Goal: Task Accomplishment & Management: Use online tool/utility

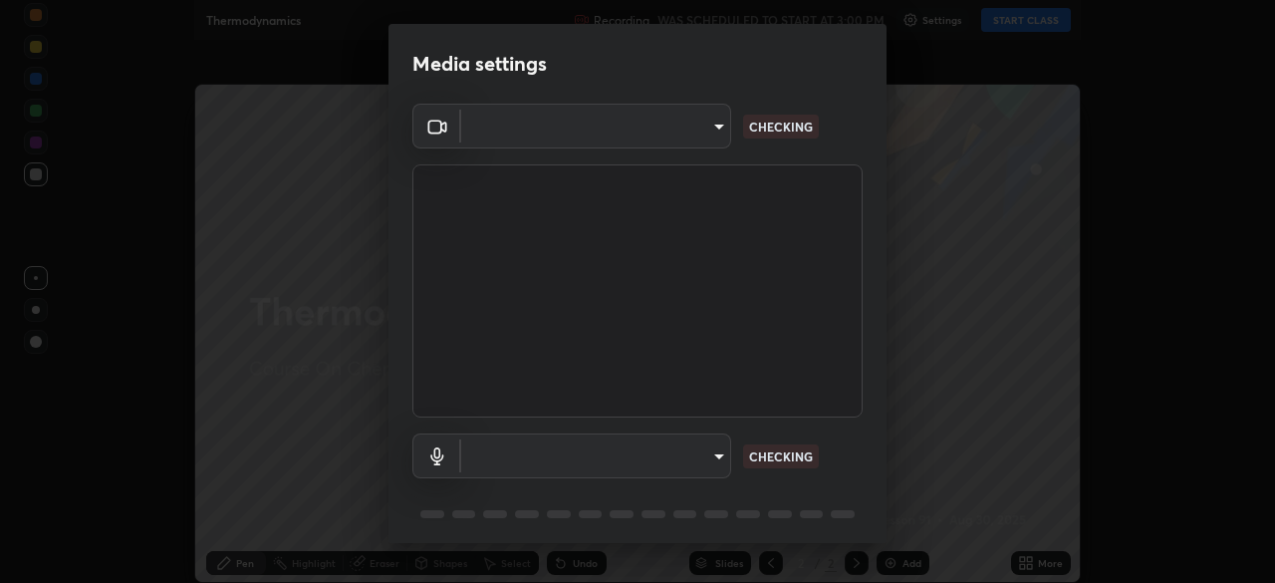
scroll to position [583, 1275]
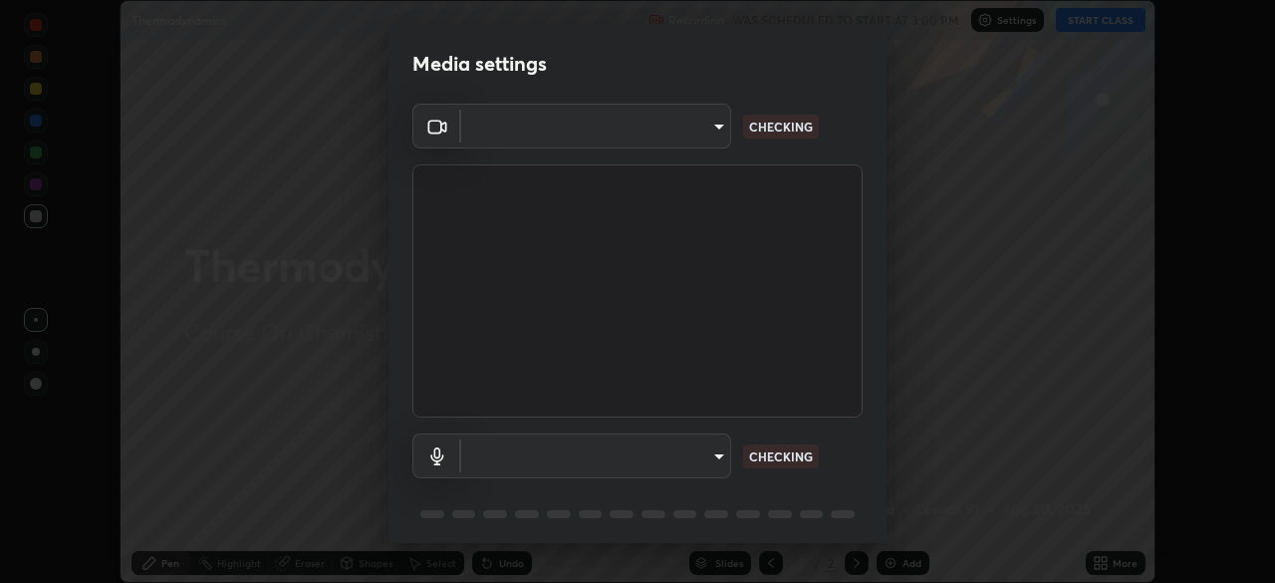
type input "e7f5d75c66a8ec01b6be6c8d9fba877b5f6738b88fd0c20368e9895a02b6f94a"
type input "communications"
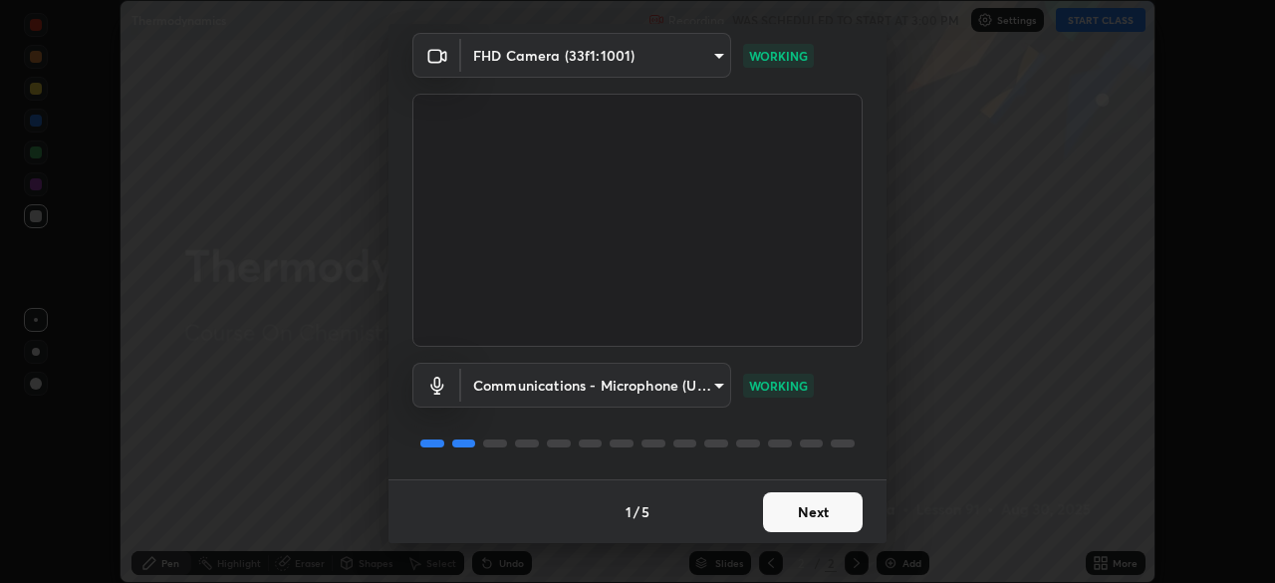
click at [828, 518] on button "Next" at bounding box center [813, 512] width 100 height 40
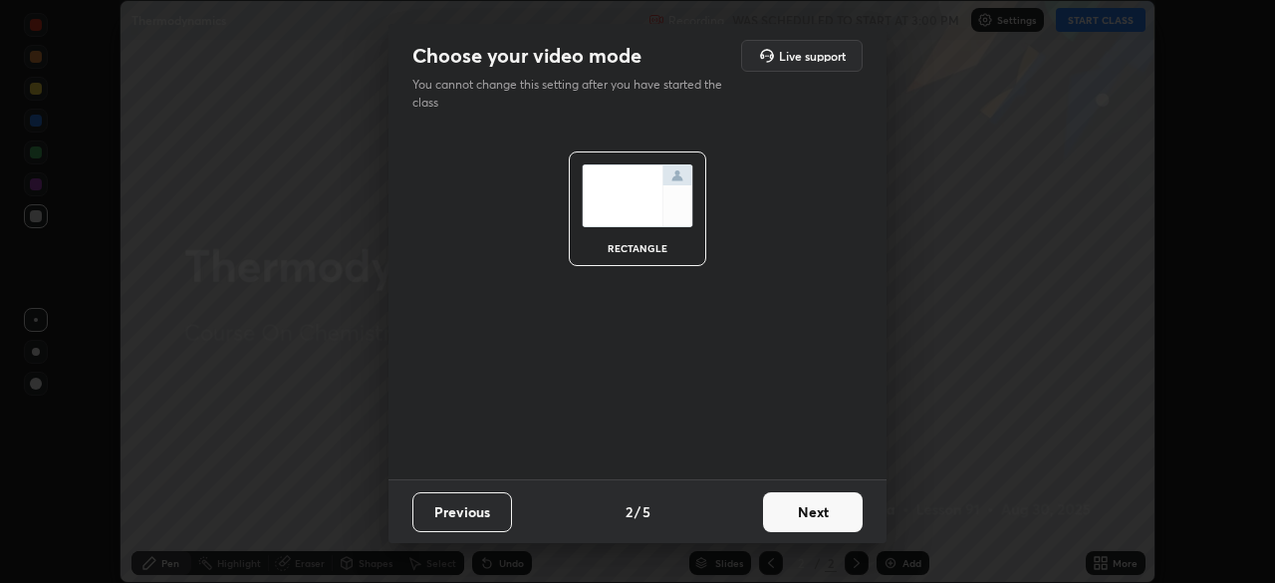
click at [825, 518] on button "Next" at bounding box center [813, 512] width 100 height 40
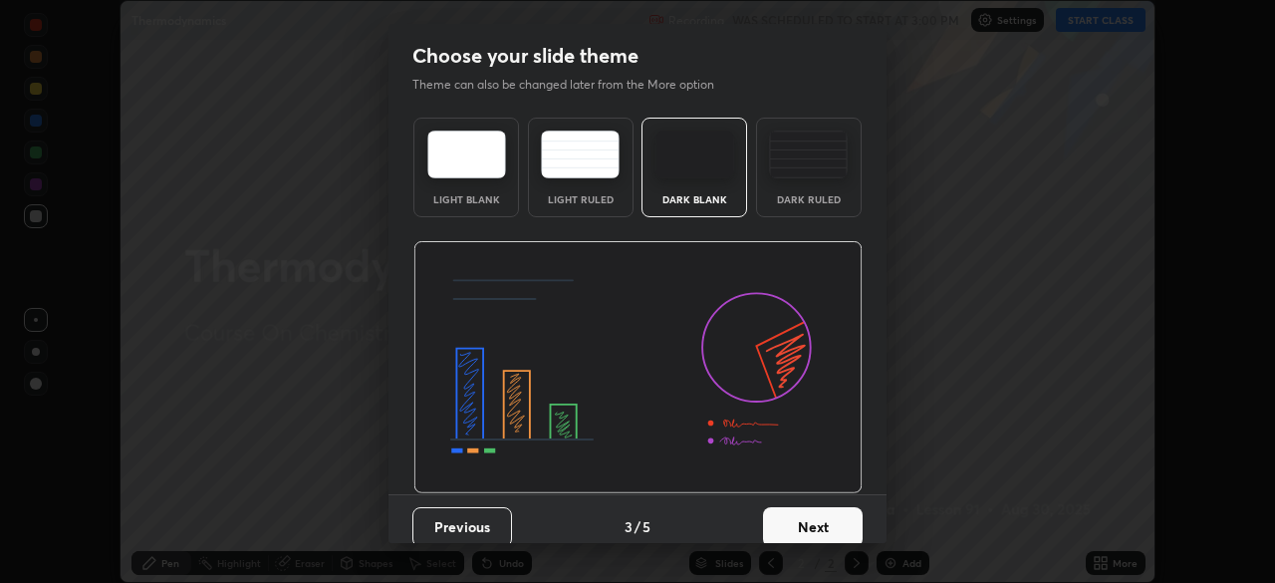
click at [829, 515] on button "Next" at bounding box center [813, 527] width 100 height 40
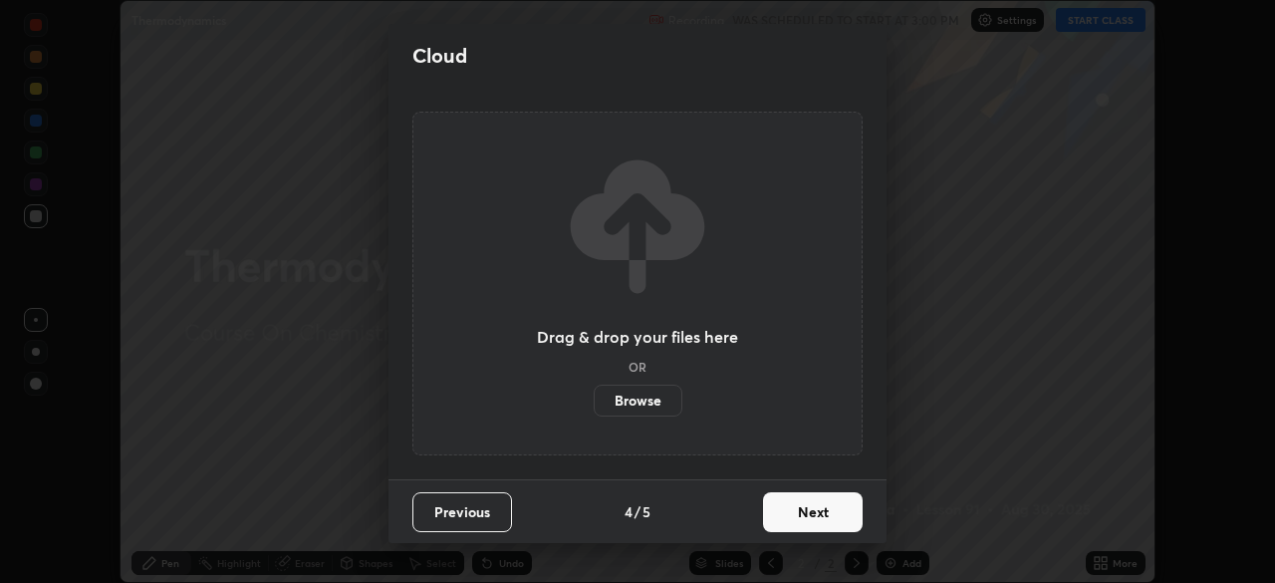
click at [824, 507] on button "Next" at bounding box center [813, 512] width 100 height 40
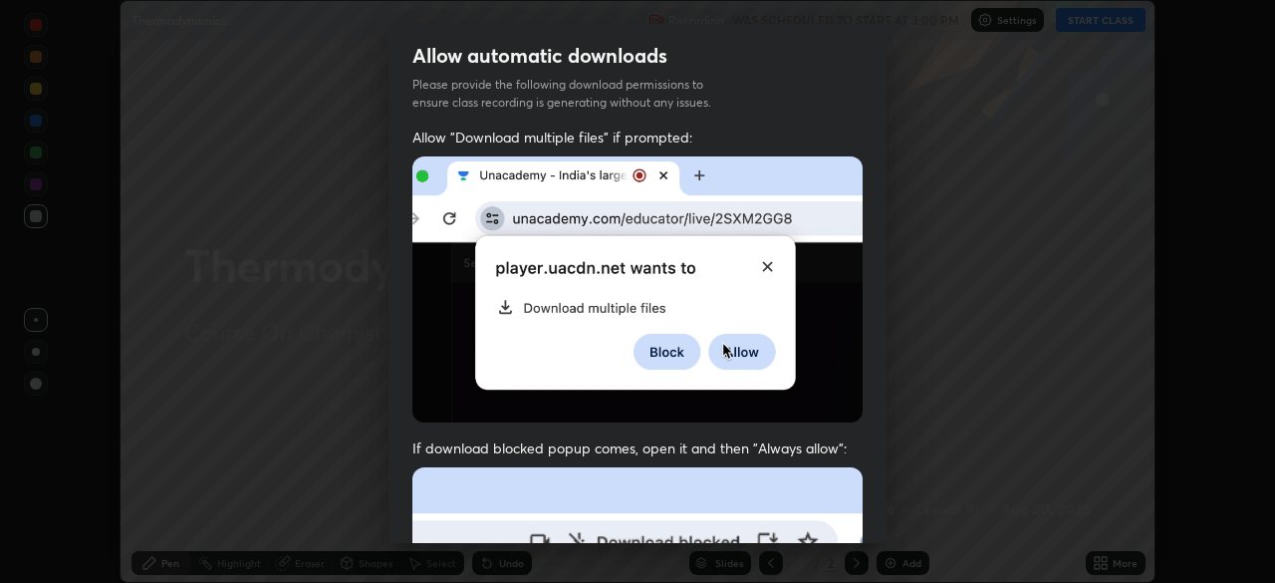
click at [736, 313] on img at bounding box center [637, 289] width 450 height 266
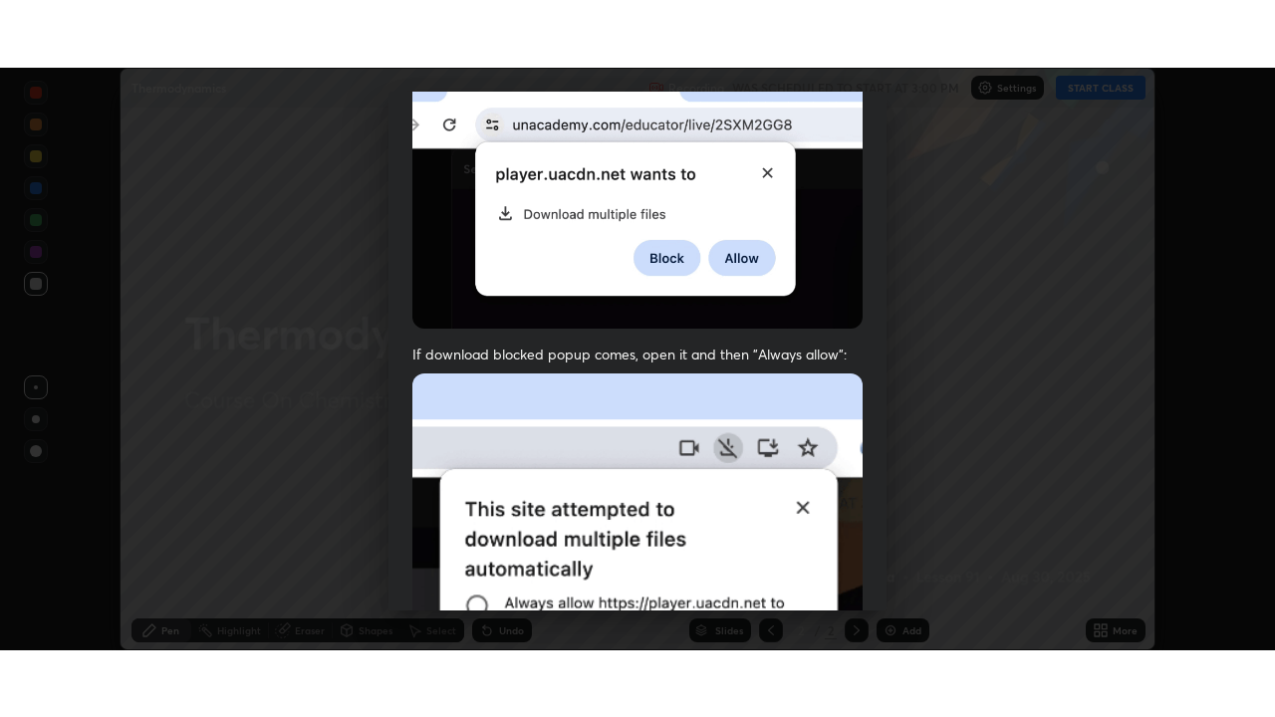
scroll to position [477, 0]
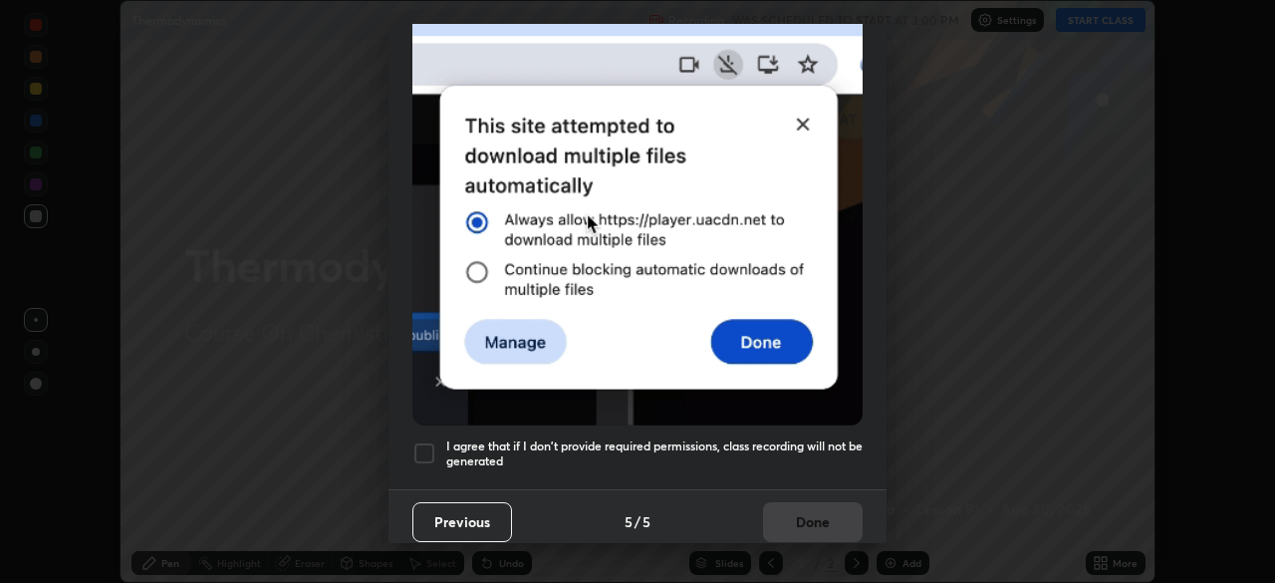
click at [426, 442] on div at bounding box center [424, 453] width 24 height 24
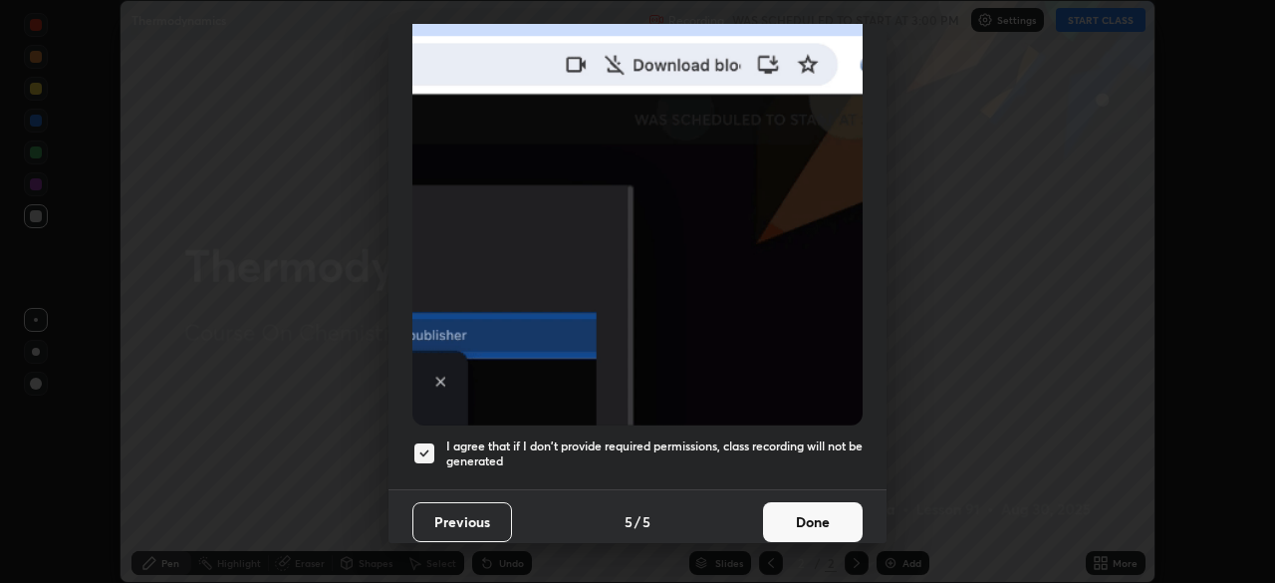
click at [814, 502] on button "Done" at bounding box center [813, 522] width 100 height 40
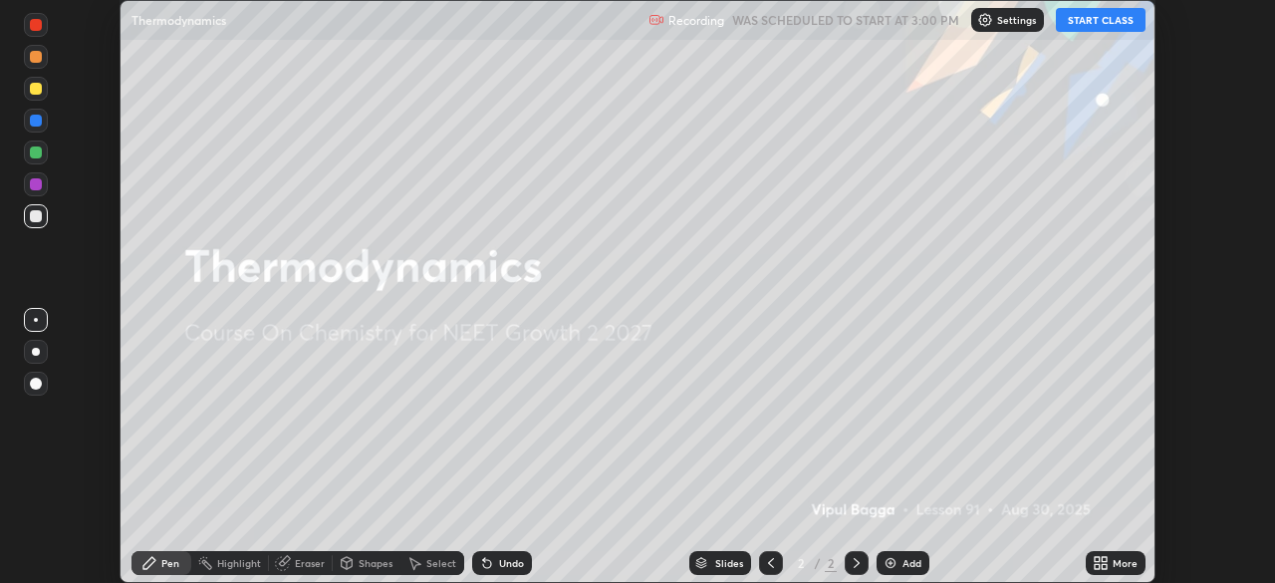
click at [1111, 26] on button "START CLASS" at bounding box center [1101, 20] width 90 height 24
click at [1126, 562] on div "More" at bounding box center [1125, 563] width 25 height 10
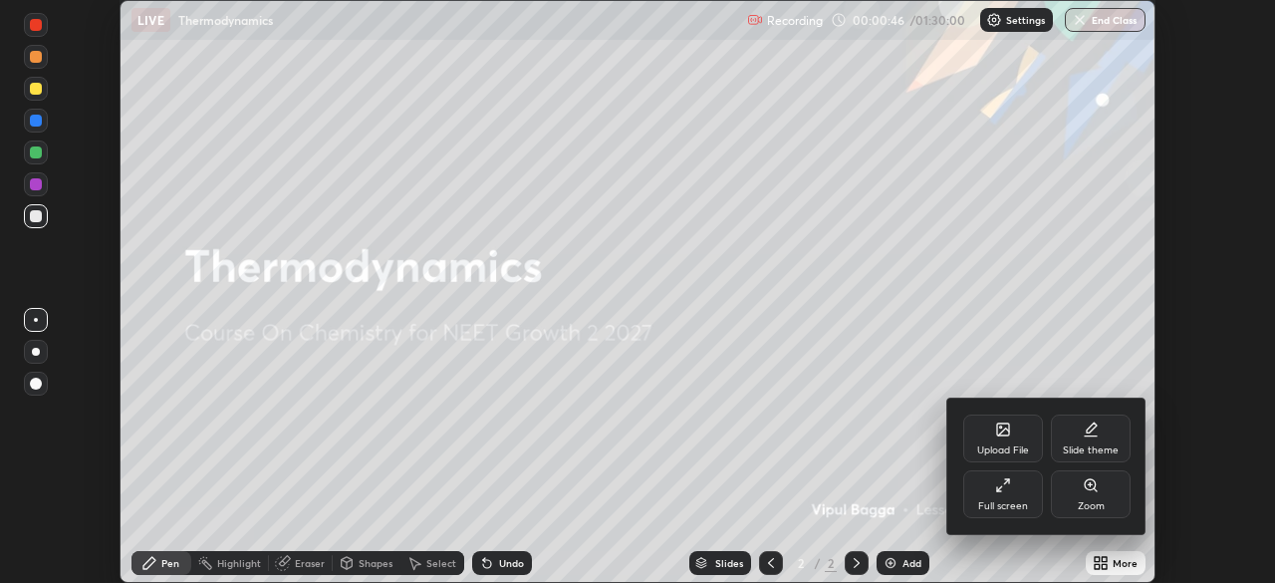
click at [1004, 437] on div "Upload File" at bounding box center [1003, 438] width 80 height 48
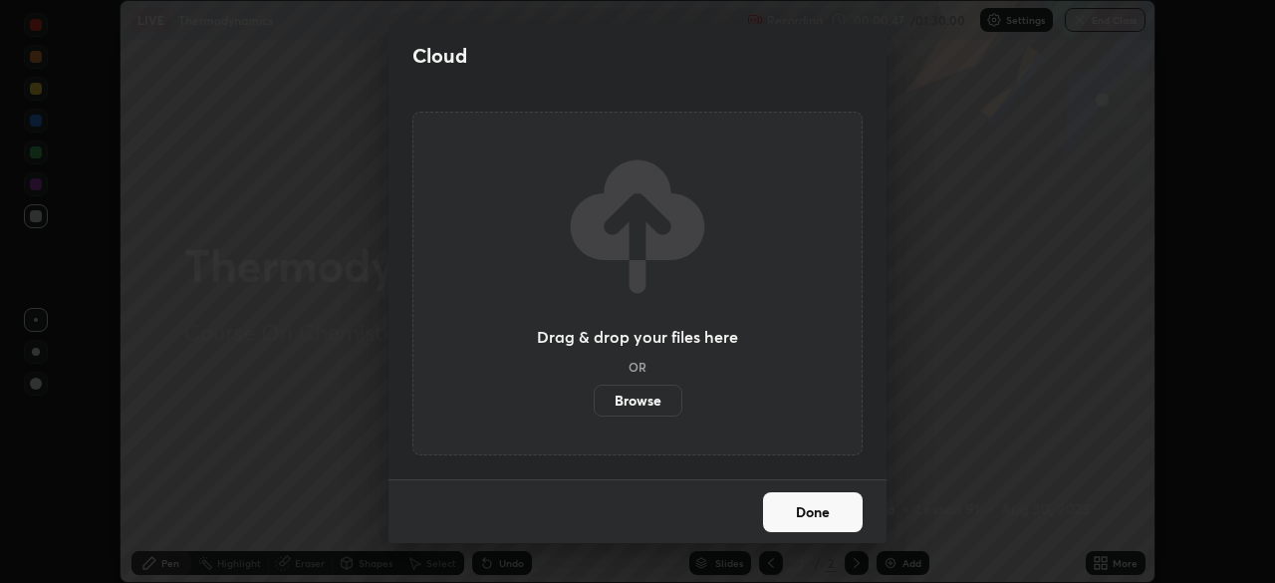
click at [615, 409] on label "Browse" at bounding box center [638, 400] width 89 height 32
click at [594, 409] on input "Browse" at bounding box center [594, 400] width 0 height 32
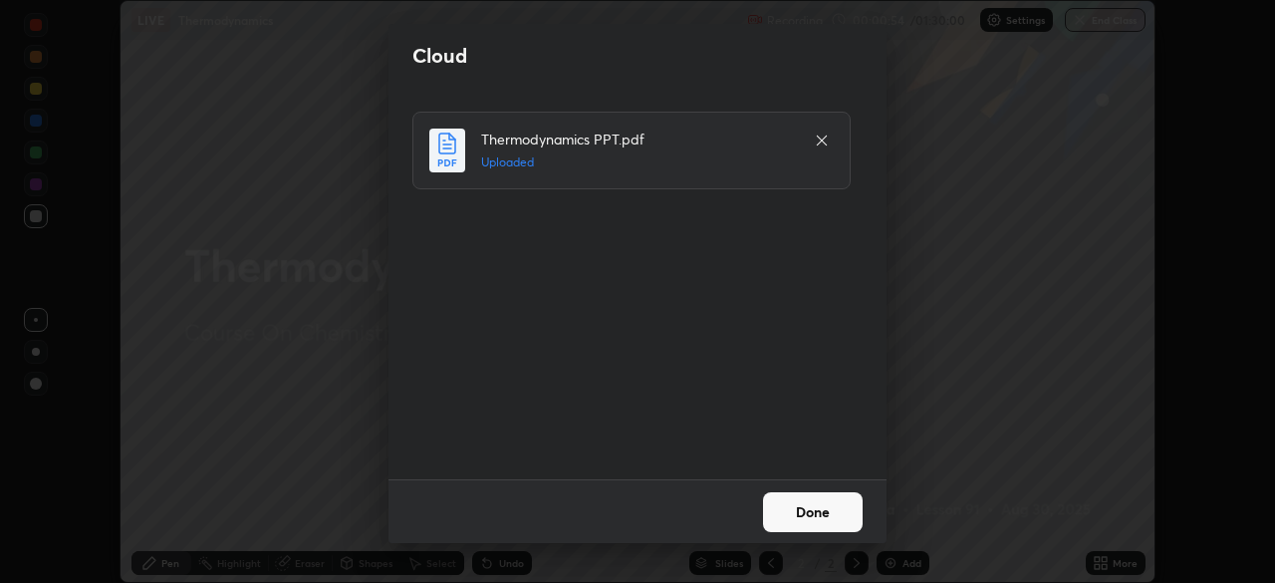
click at [832, 505] on button "Done" at bounding box center [813, 512] width 100 height 40
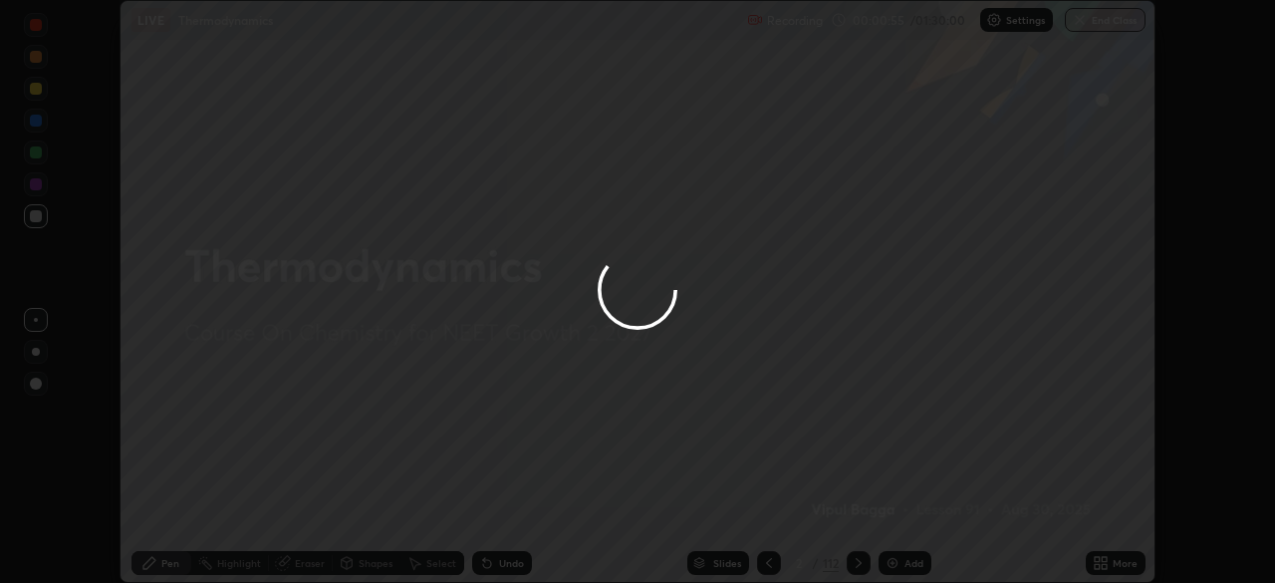
click at [1116, 562] on div "More" at bounding box center [1125, 563] width 25 height 10
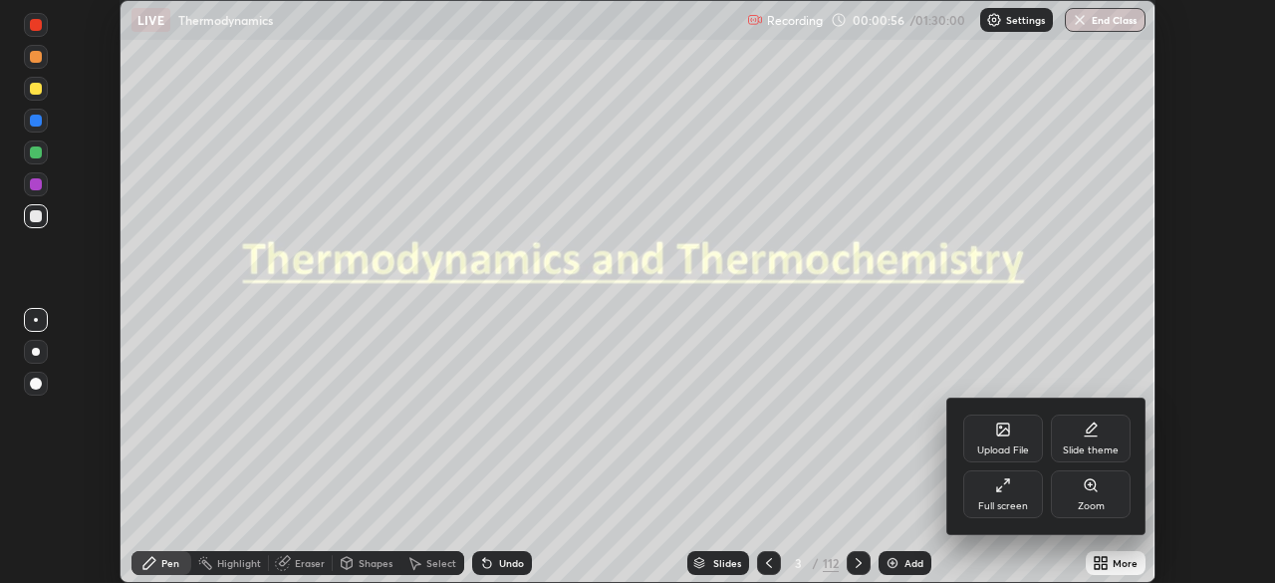
click at [1018, 505] on div "Full screen" at bounding box center [1003, 506] width 50 height 10
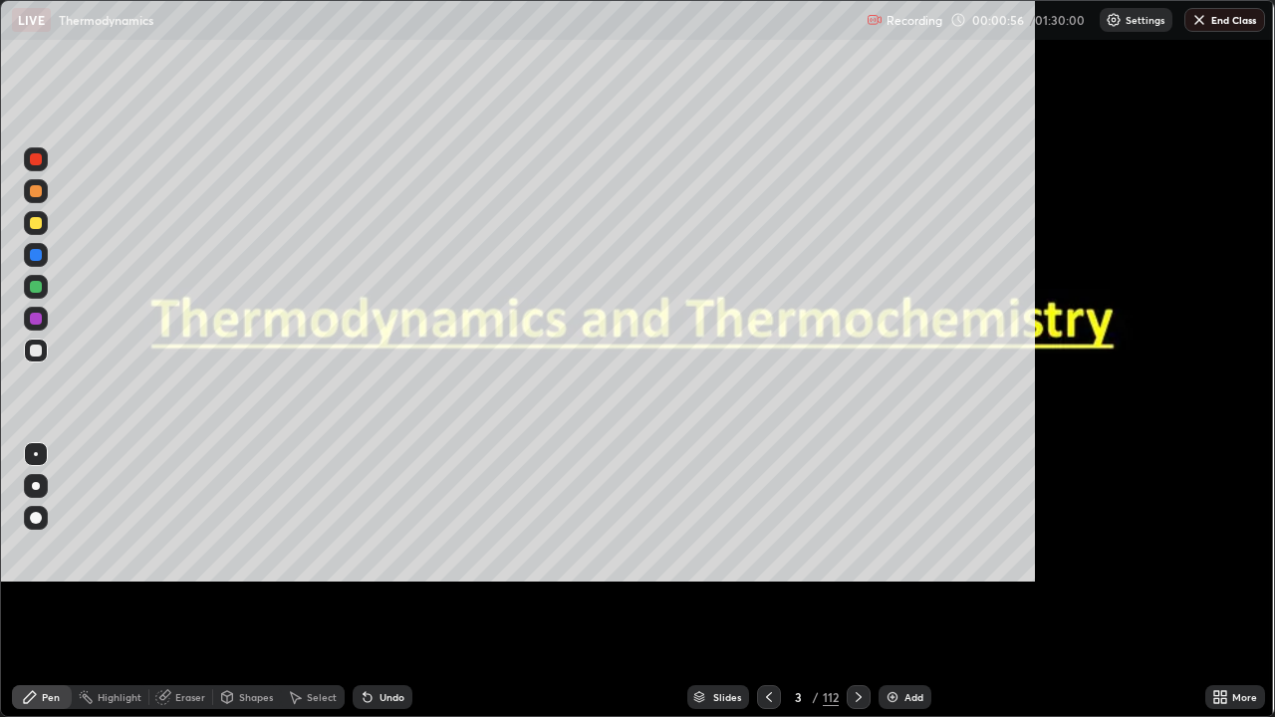
scroll to position [717, 1275]
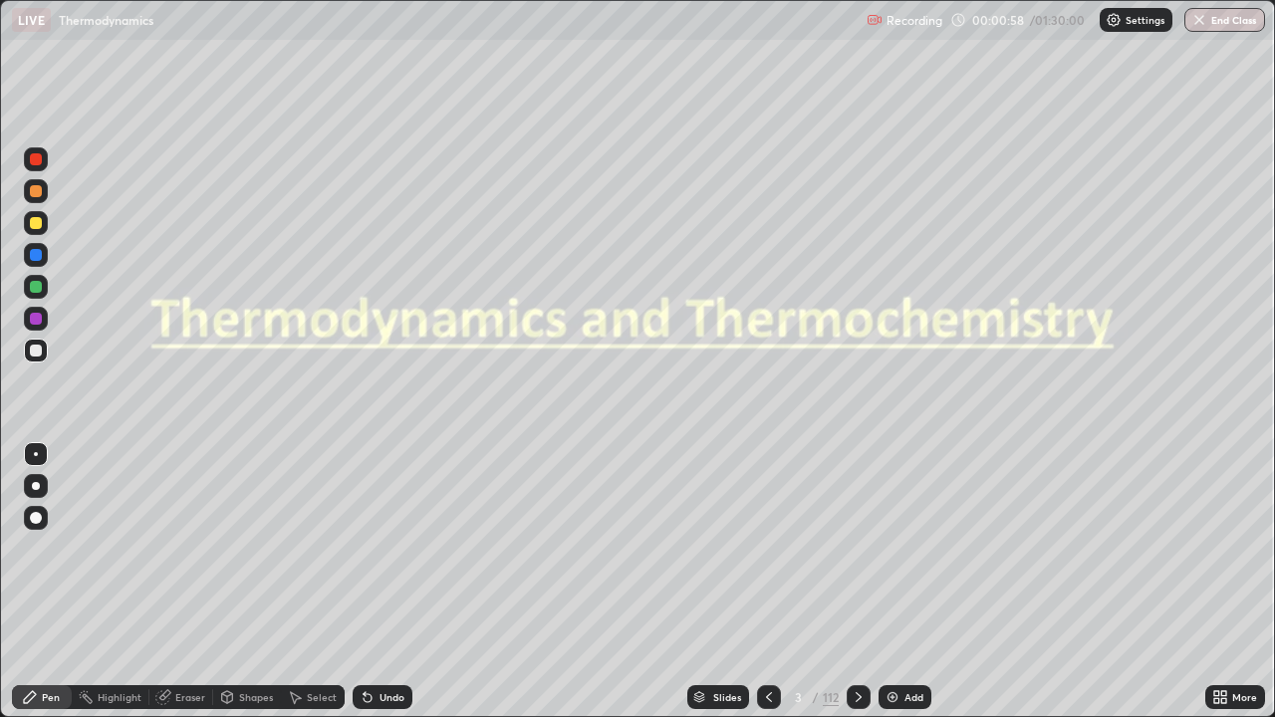
click at [714, 582] on div "Slides" at bounding box center [727, 697] width 28 height 10
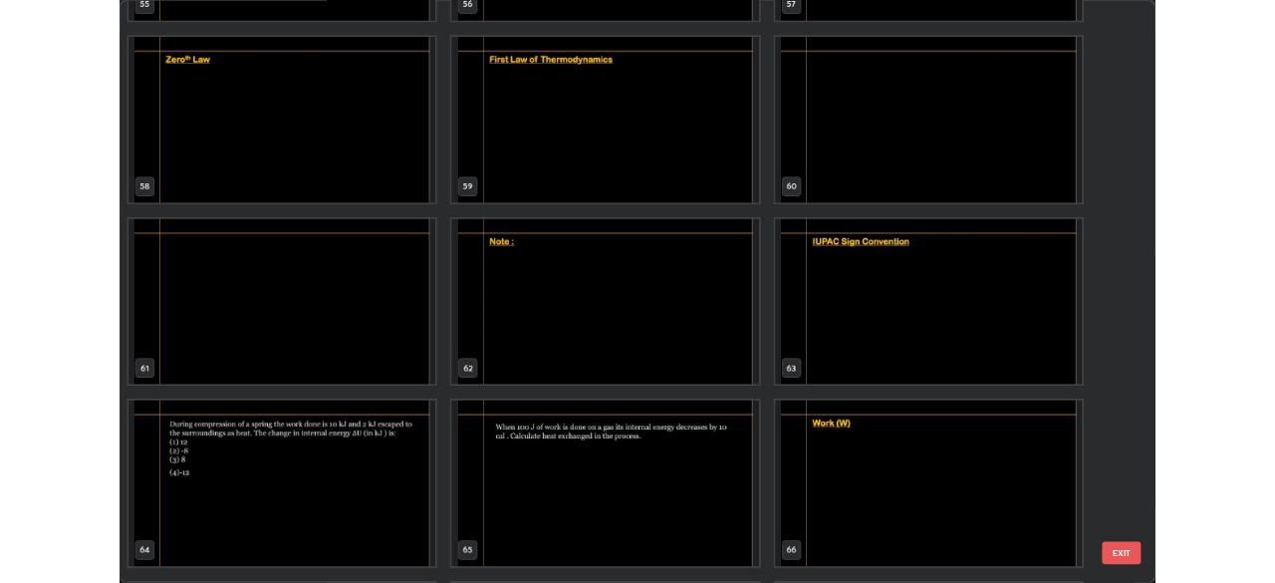
scroll to position [4228, 0]
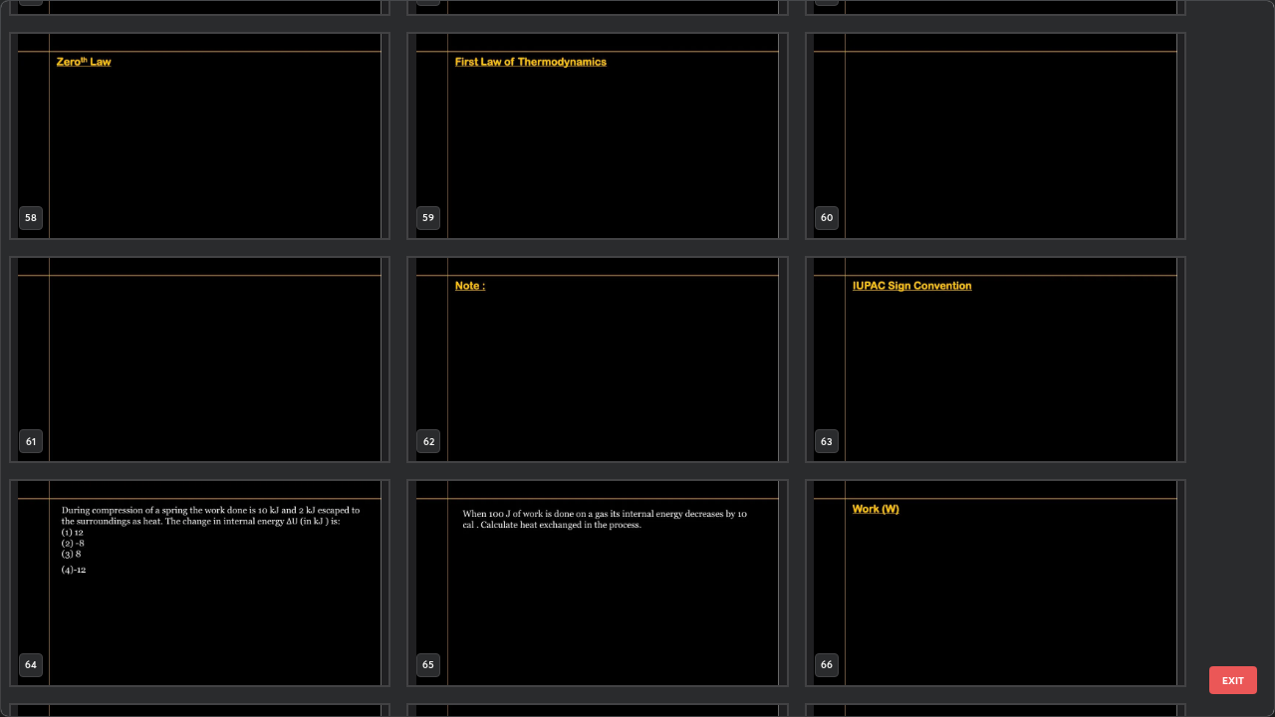
click at [547, 564] on img "grid" at bounding box center [597, 583] width 378 height 204
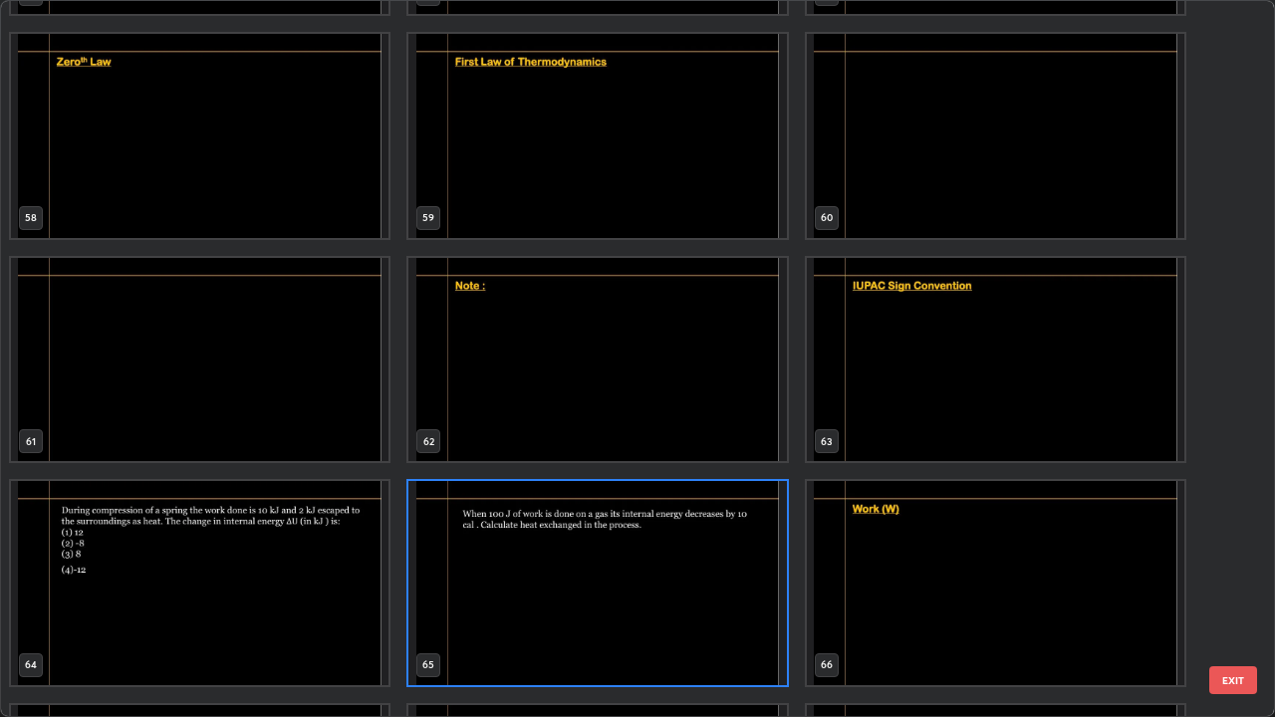
click at [539, 574] on img "grid" at bounding box center [597, 583] width 378 height 204
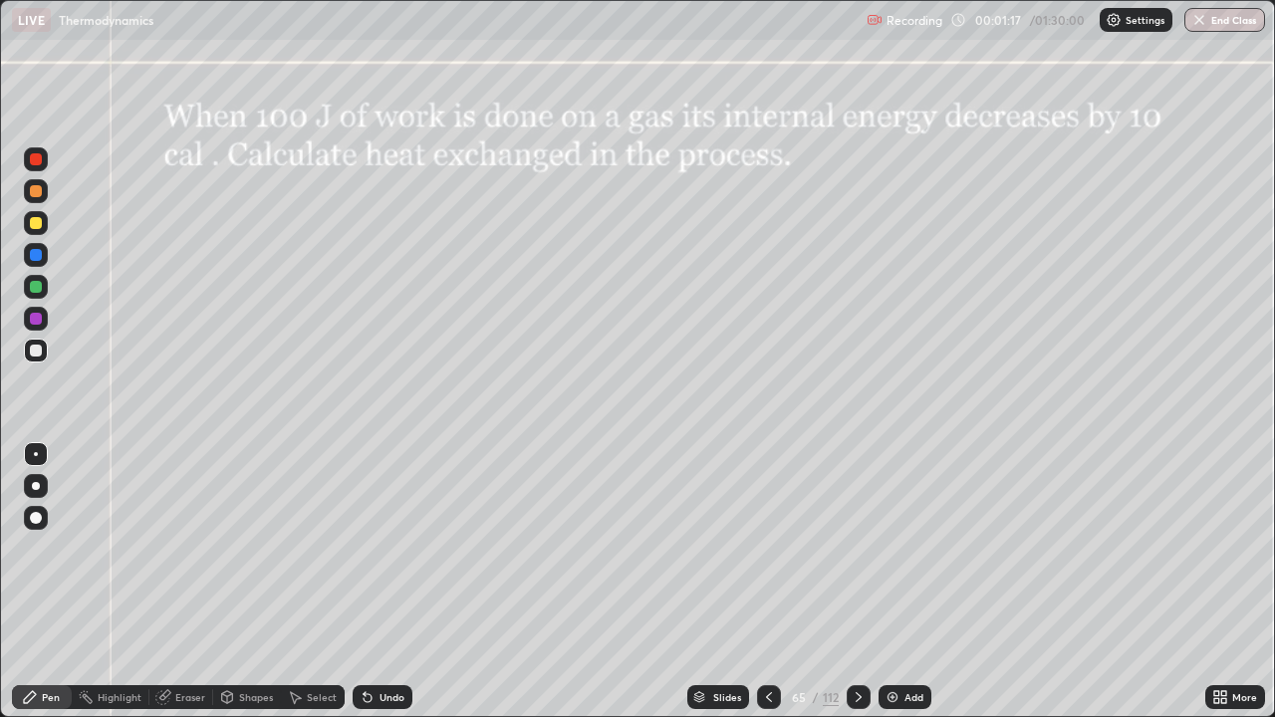
click at [38, 228] on div at bounding box center [36, 223] width 12 height 12
click at [37, 516] on div at bounding box center [36, 518] width 12 height 12
click at [855, 582] on icon at bounding box center [859, 697] width 16 height 16
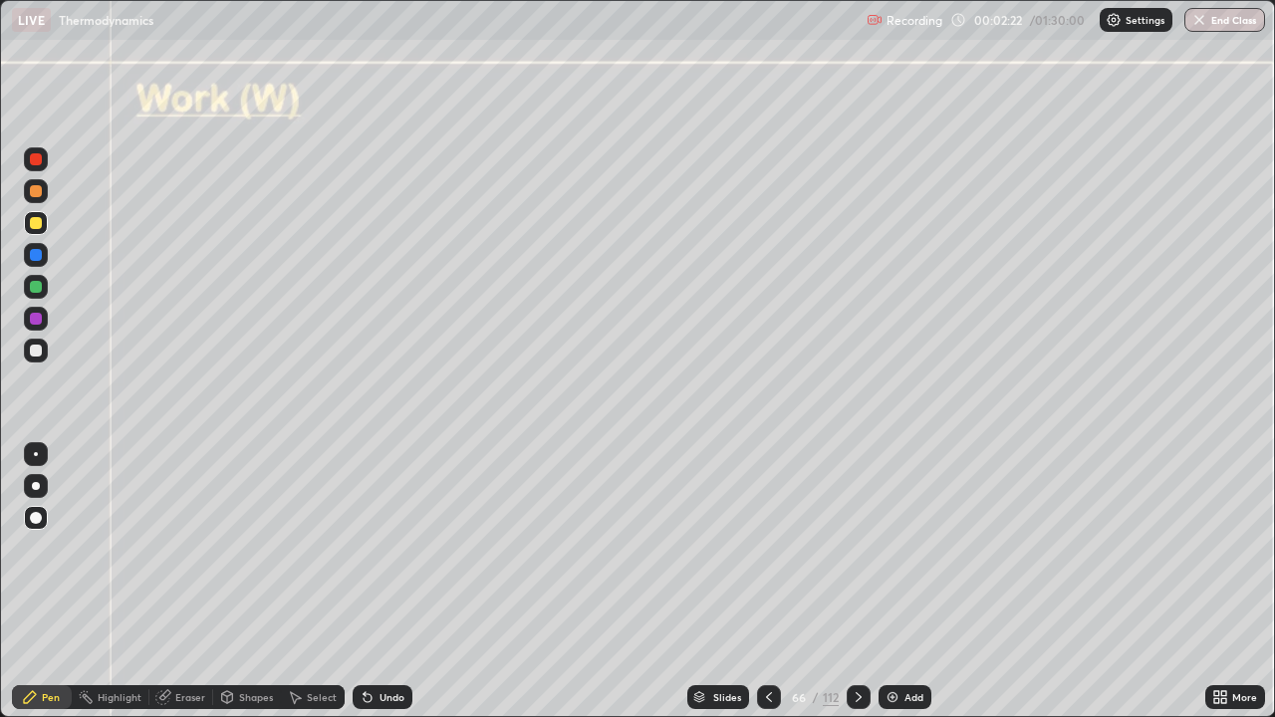
click at [35, 224] on div at bounding box center [36, 223] width 12 height 12
click at [34, 348] on div at bounding box center [36, 351] width 12 height 12
click at [32, 289] on div at bounding box center [36, 287] width 12 height 12
click at [37, 351] on div at bounding box center [36, 351] width 12 height 12
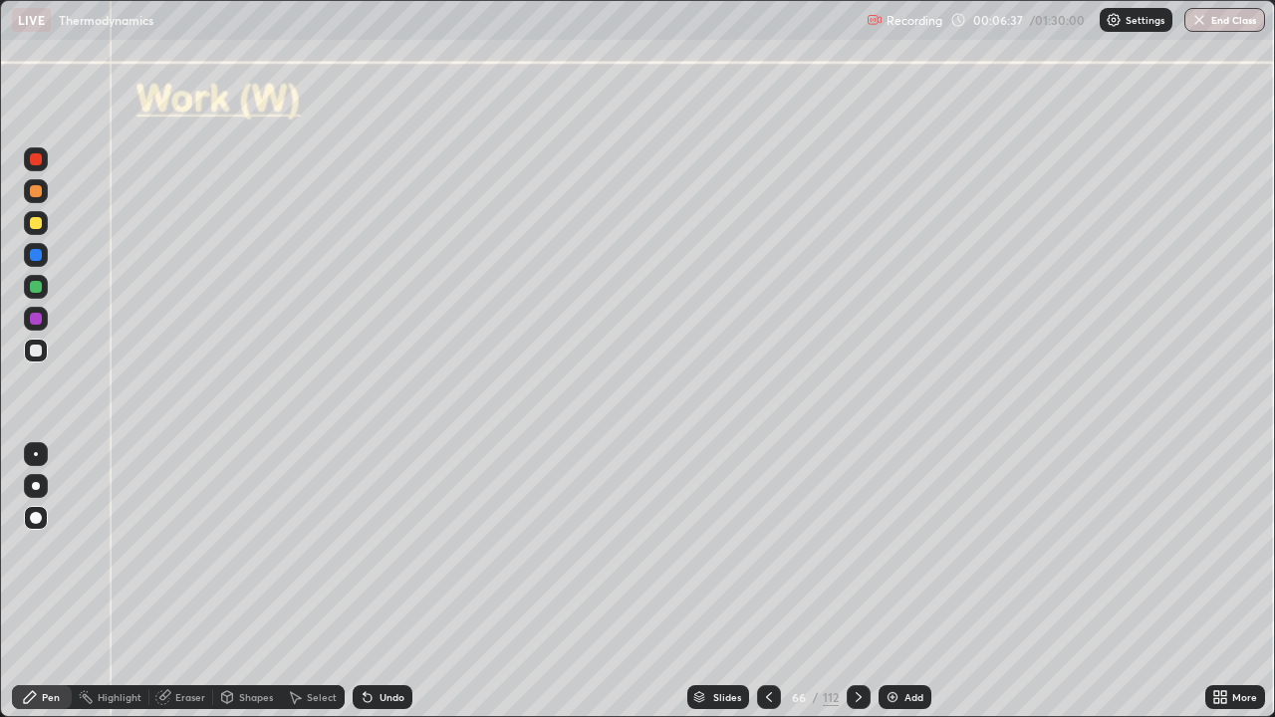
click at [767, 582] on icon at bounding box center [769, 697] width 16 height 16
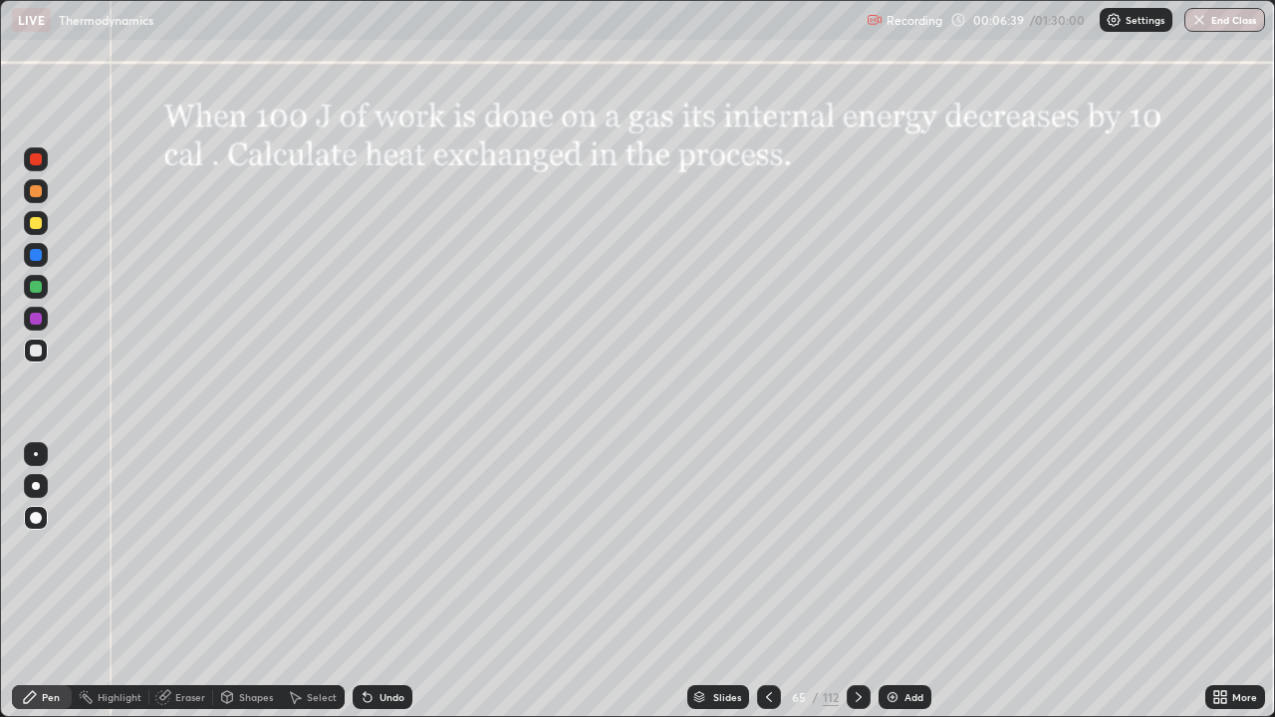
click at [856, 582] on icon at bounding box center [859, 697] width 16 height 16
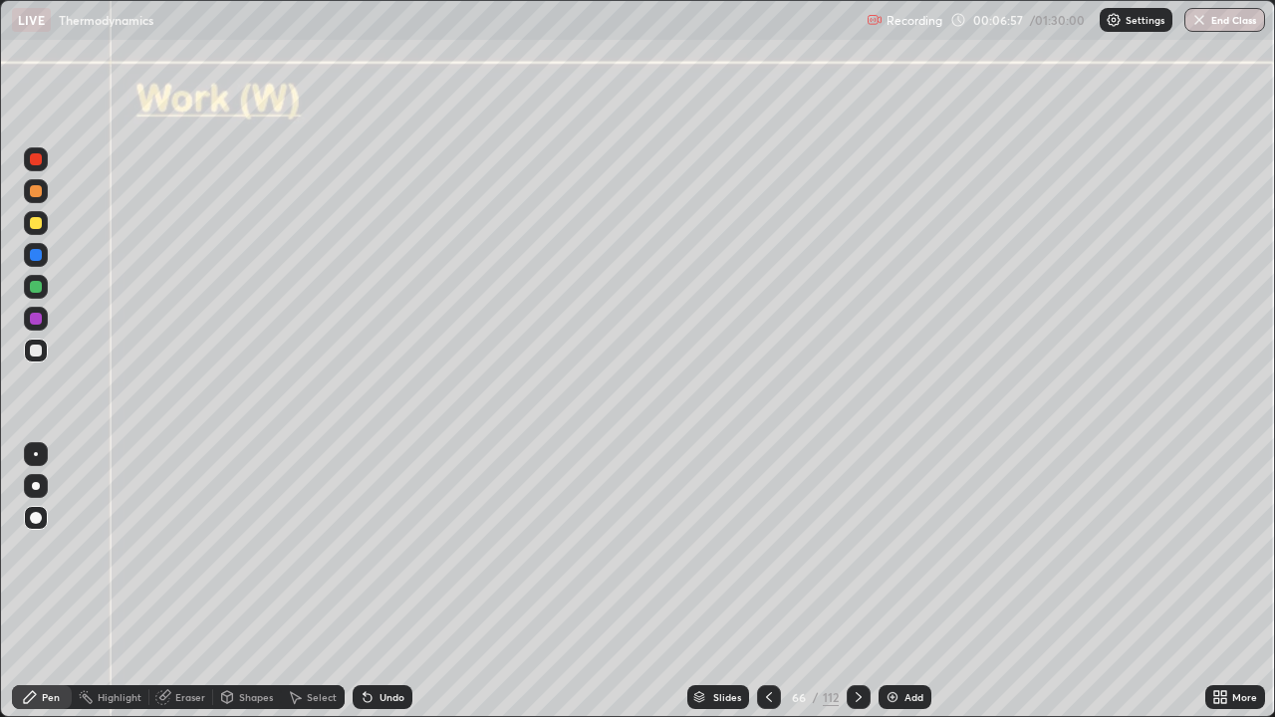
click at [858, 582] on icon at bounding box center [859, 697] width 16 height 16
click at [35, 284] on div at bounding box center [36, 287] width 12 height 12
click at [34, 347] on div at bounding box center [36, 351] width 12 height 12
click at [259, 582] on div "Shapes" at bounding box center [256, 697] width 34 height 10
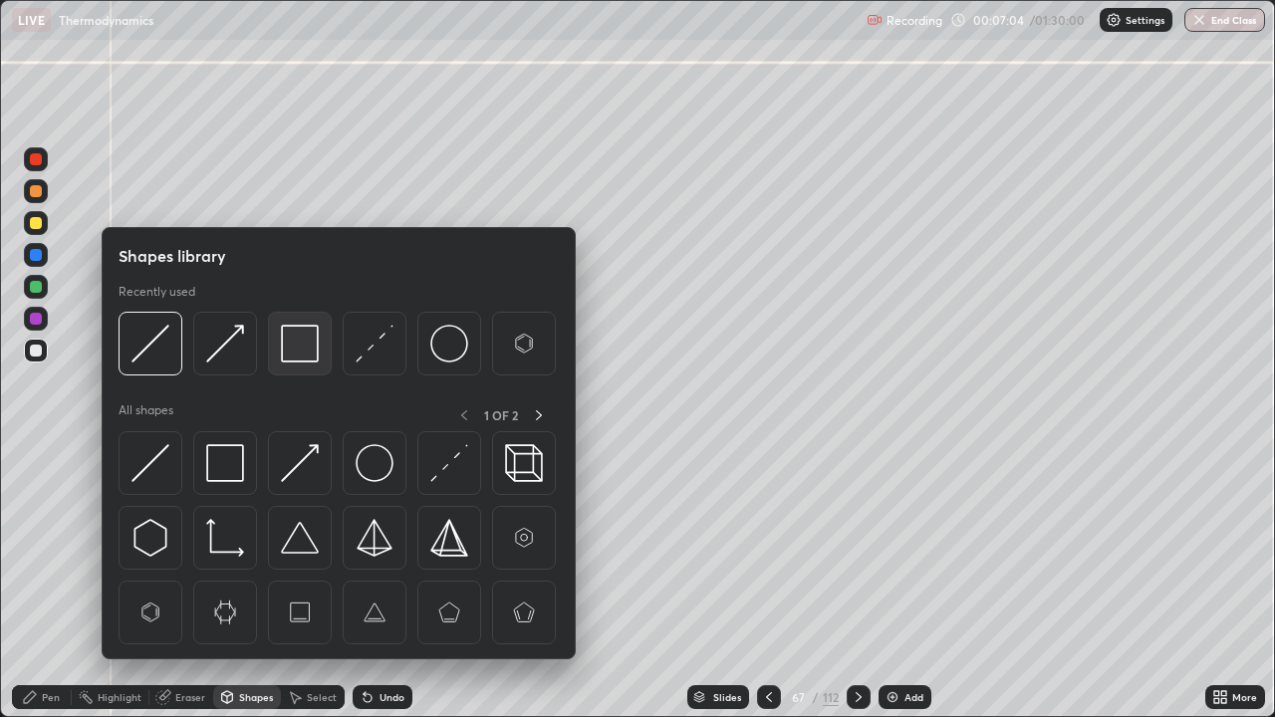
click at [291, 338] on img at bounding box center [300, 344] width 38 height 38
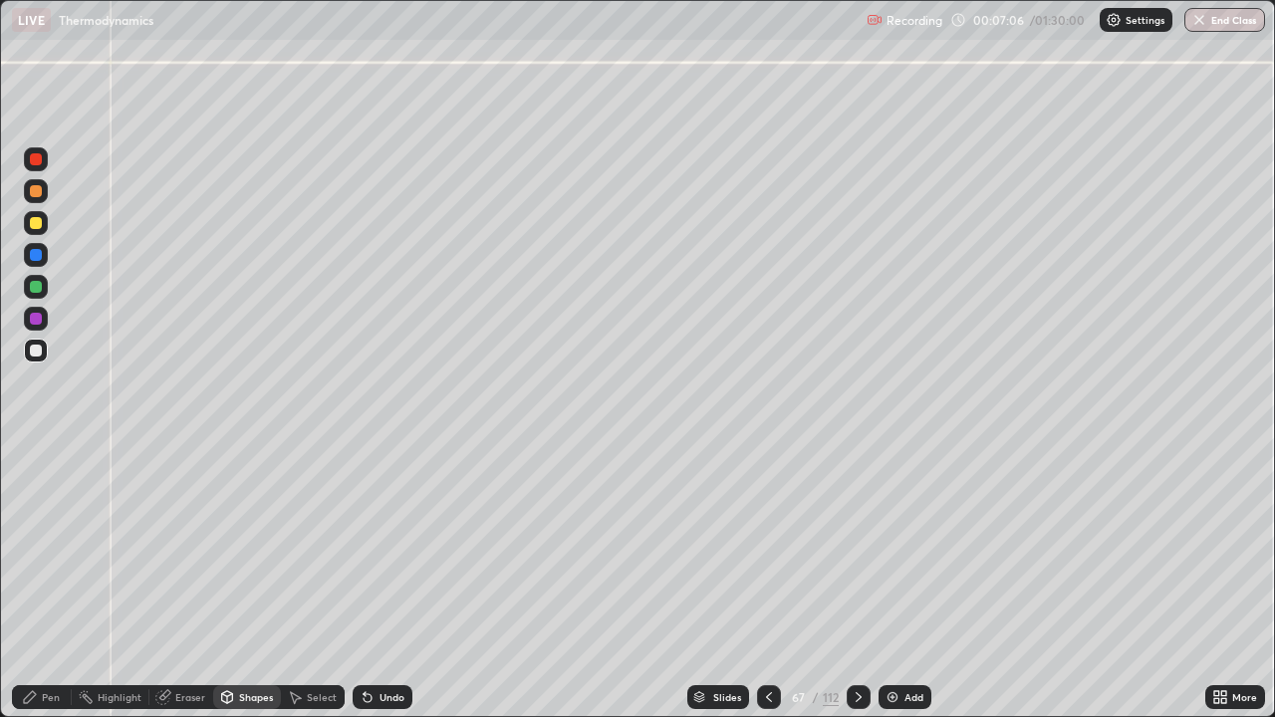
click at [376, 582] on div "Undo" at bounding box center [383, 697] width 60 height 24
click at [51, 582] on div "Pen" at bounding box center [51, 697] width 18 height 10
click at [37, 485] on div at bounding box center [36, 486] width 8 height 8
click at [261, 582] on div "Shapes" at bounding box center [247, 697] width 68 height 24
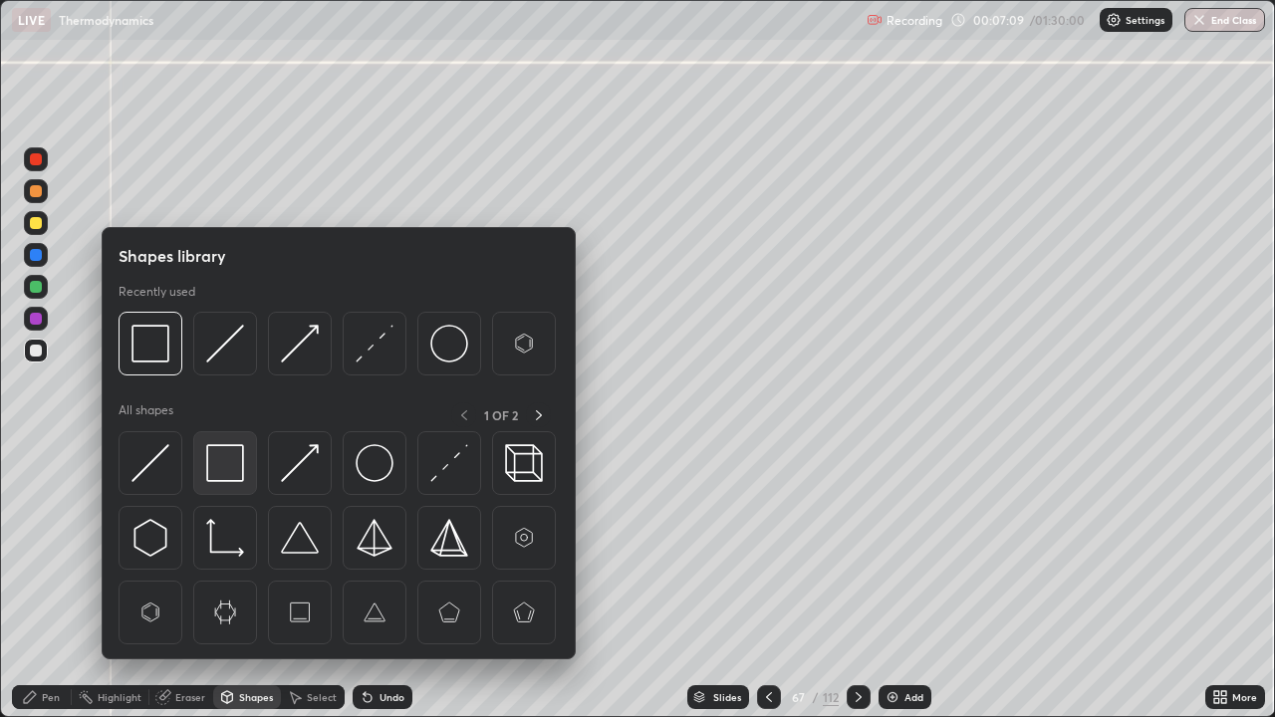
click at [229, 461] on img at bounding box center [225, 463] width 38 height 38
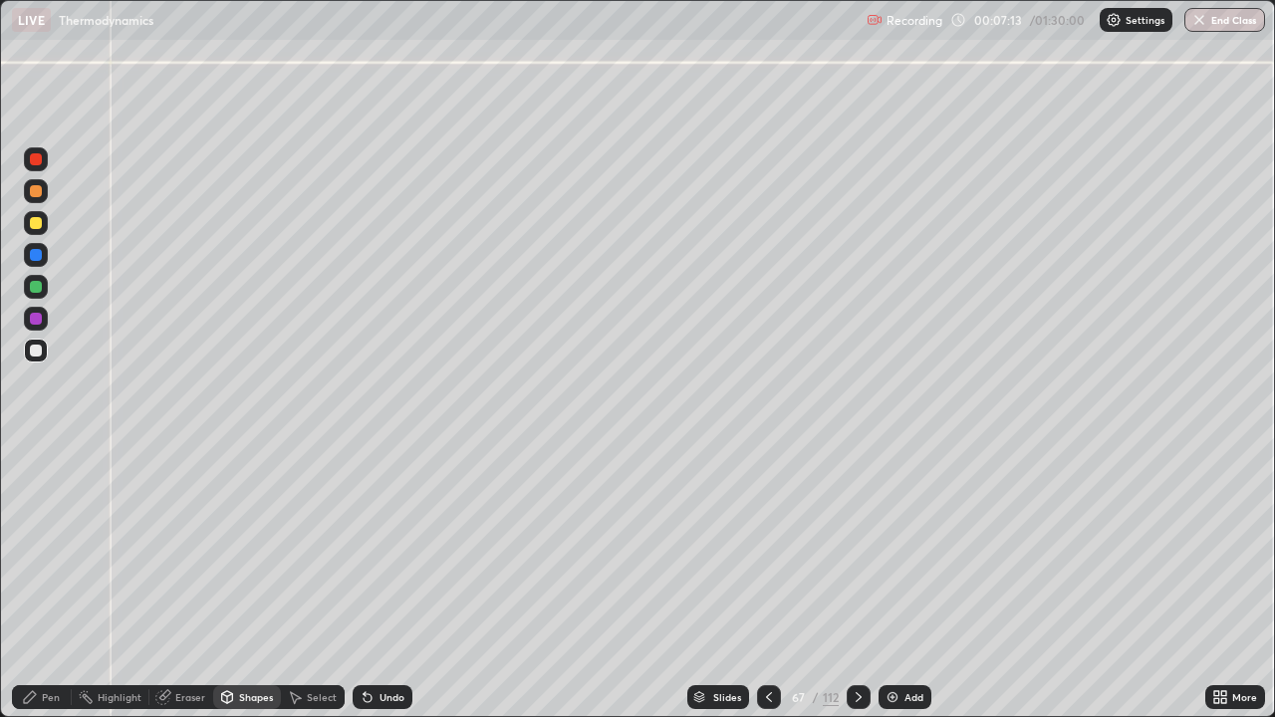
click at [376, 582] on div "Undo" at bounding box center [383, 697] width 60 height 24
click at [244, 582] on div "Shapes" at bounding box center [256, 697] width 34 height 10
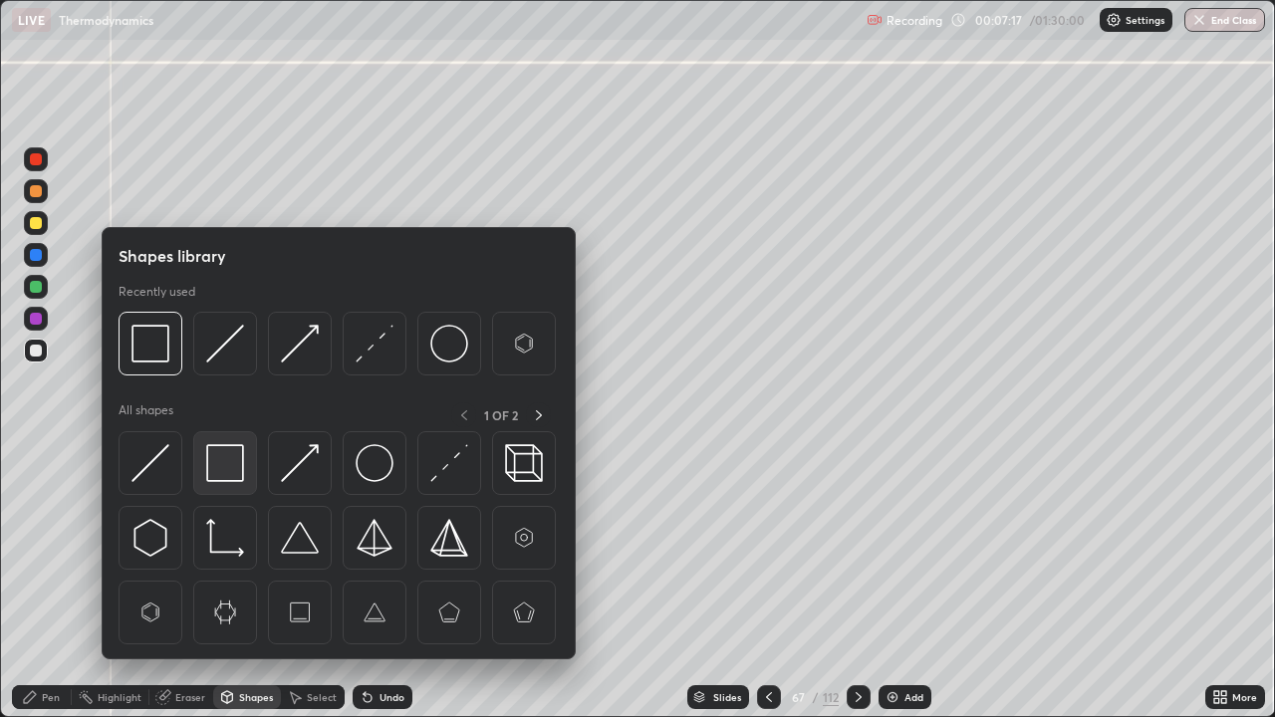
click at [213, 460] on img at bounding box center [225, 463] width 38 height 38
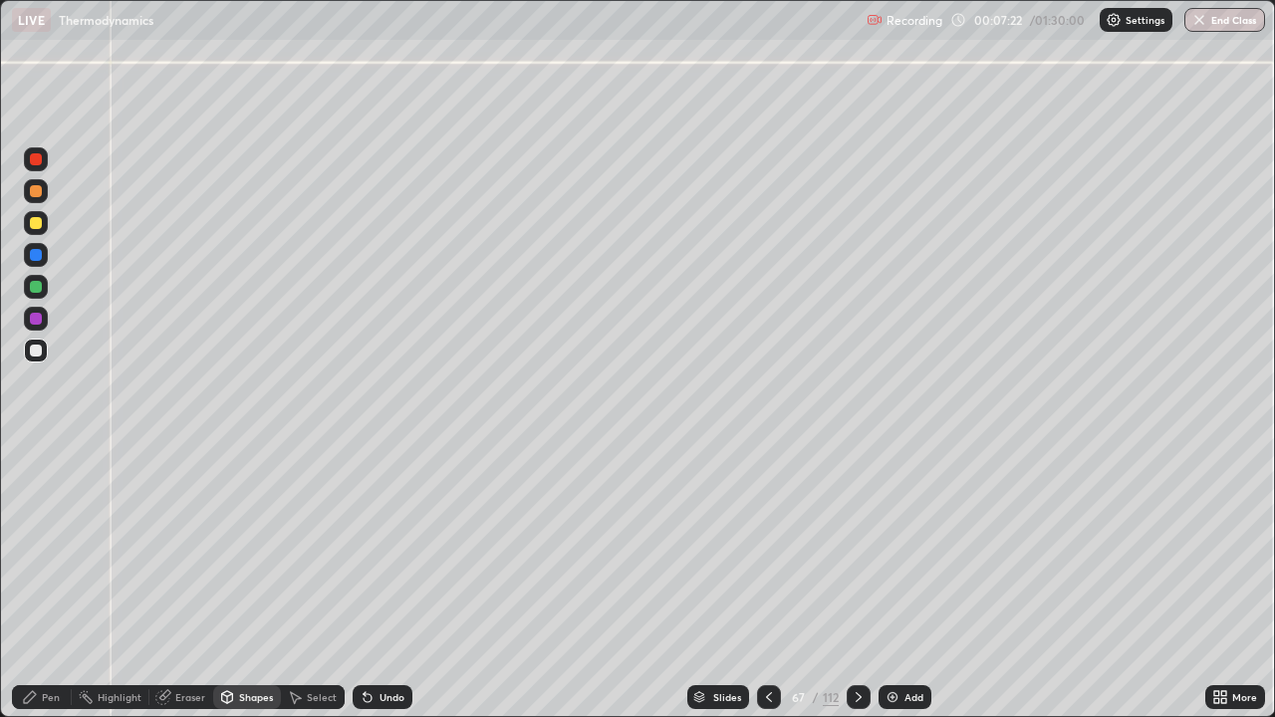
click at [191, 582] on div "Eraser" at bounding box center [190, 697] width 30 height 10
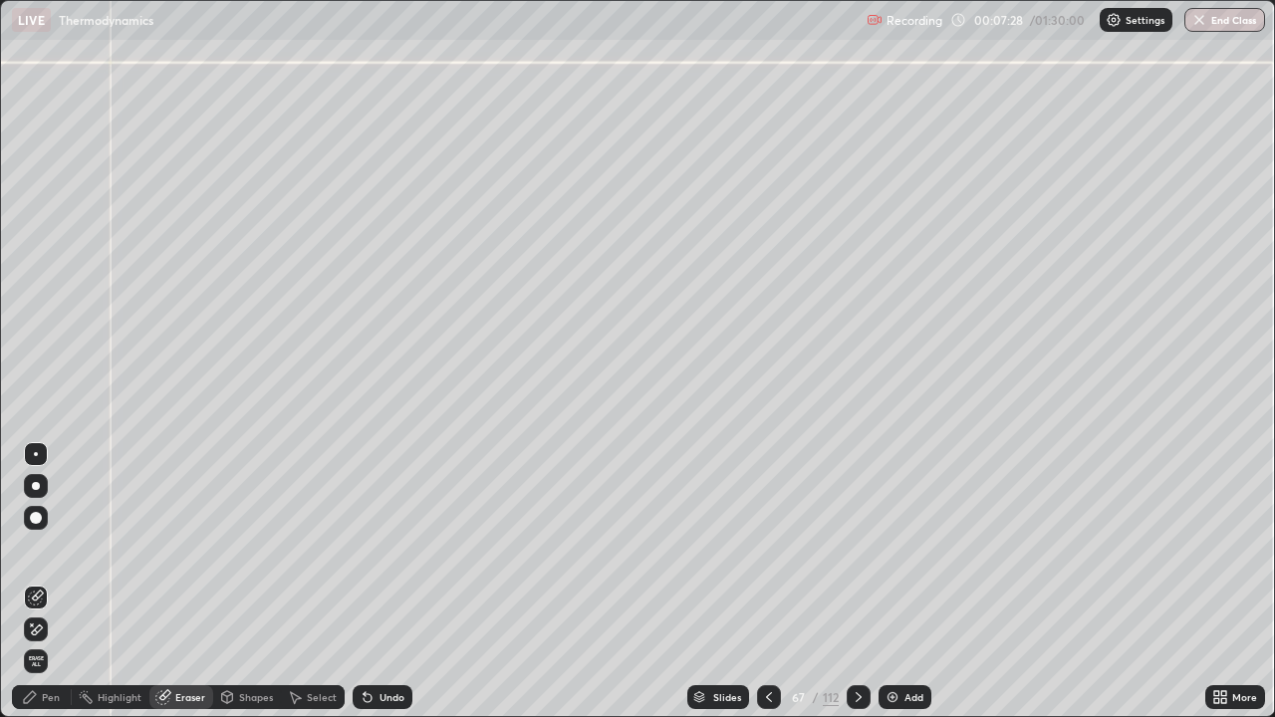
click at [44, 582] on div "Pen" at bounding box center [51, 697] width 18 height 10
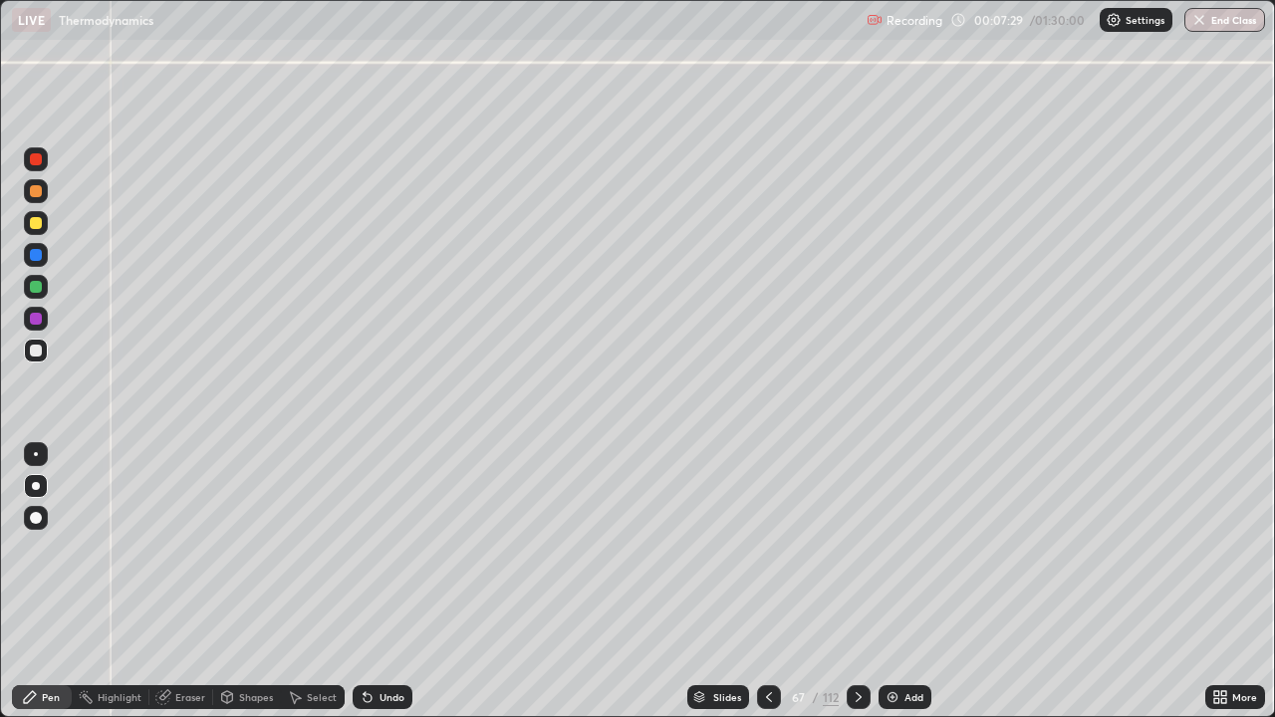
click at [33, 223] on div at bounding box center [36, 223] width 12 height 12
click at [34, 342] on div at bounding box center [36, 351] width 24 height 24
click at [32, 253] on div at bounding box center [36, 255] width 12 height 12
click at [386, 582] on div "Undo" at bounding box center [391, 697] width 25 height 10
click at [392, 582] on div "Undo" at bounding box center [391, 697] width 25 height 10
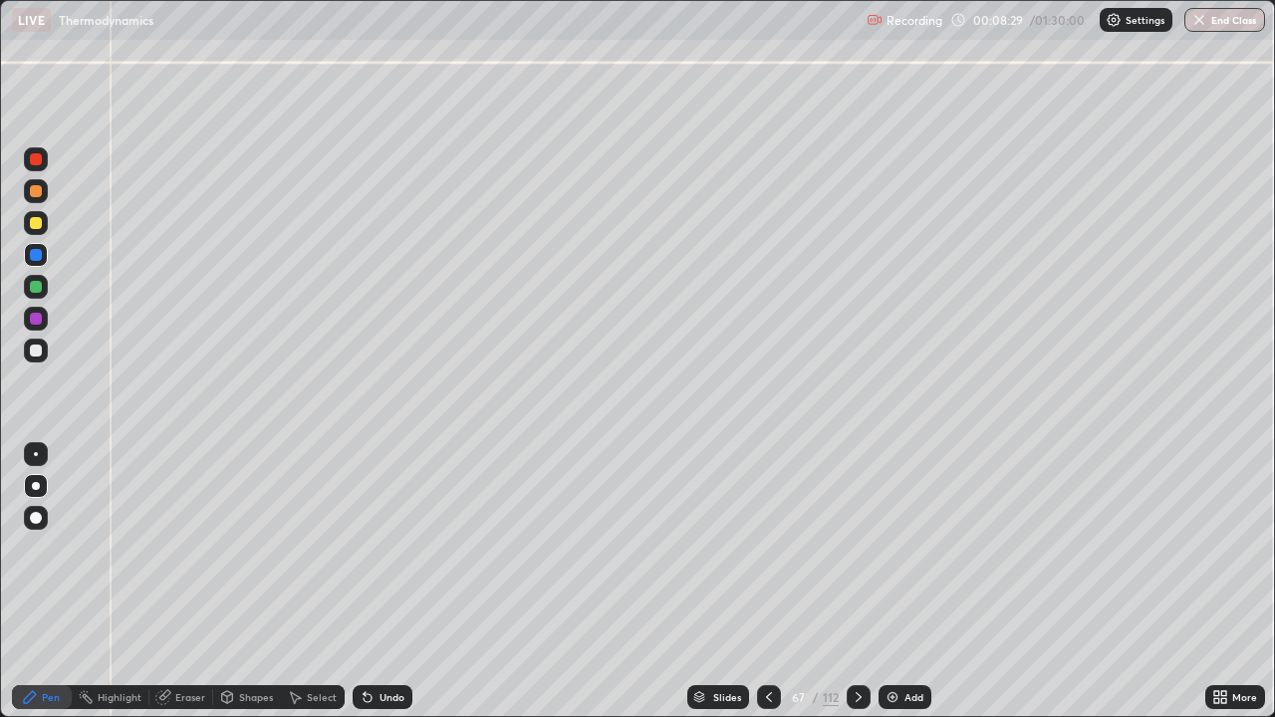
click at [37, 344] on div at bounding box center [36, 351] width 24 height 24
click at [38, 350] on div at bounding box center [36, 351] width 12 height 12
click at [242, 582] on div "Shapes" at bounding box center [256, 697] width 34 height 10
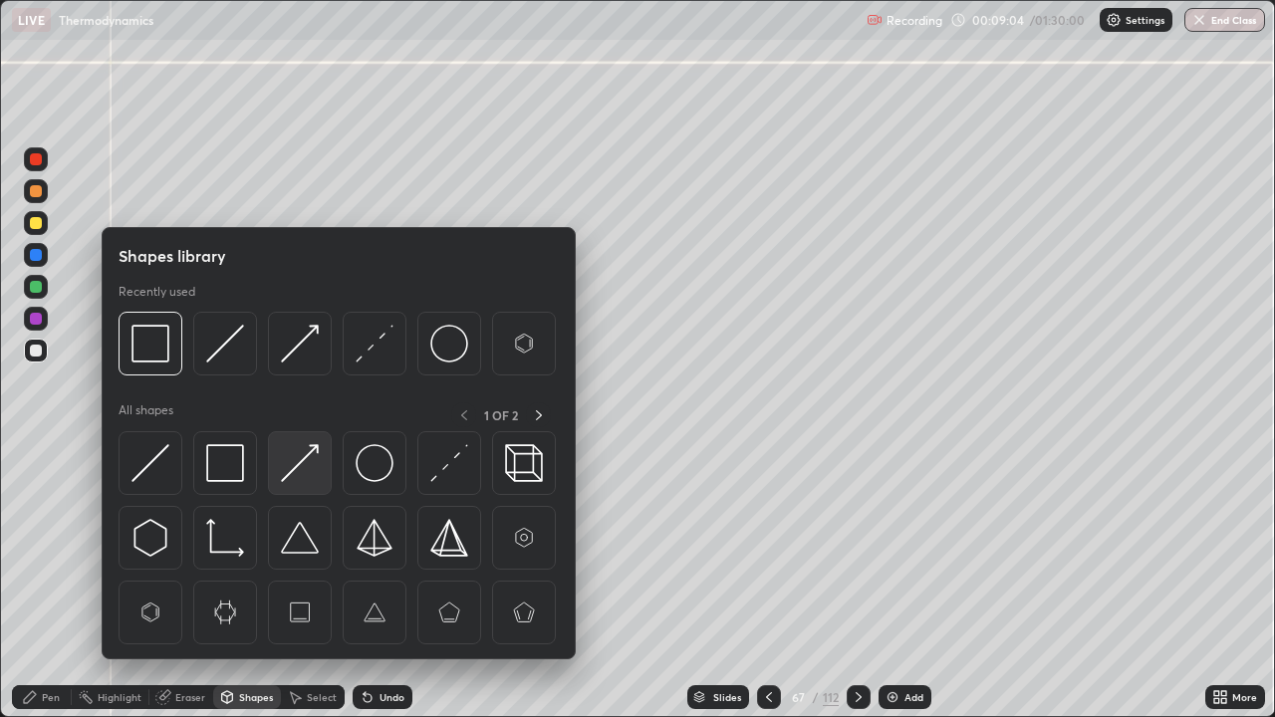
click at [294, 465] on img at bounding box center [300, 463] width 38 height 38
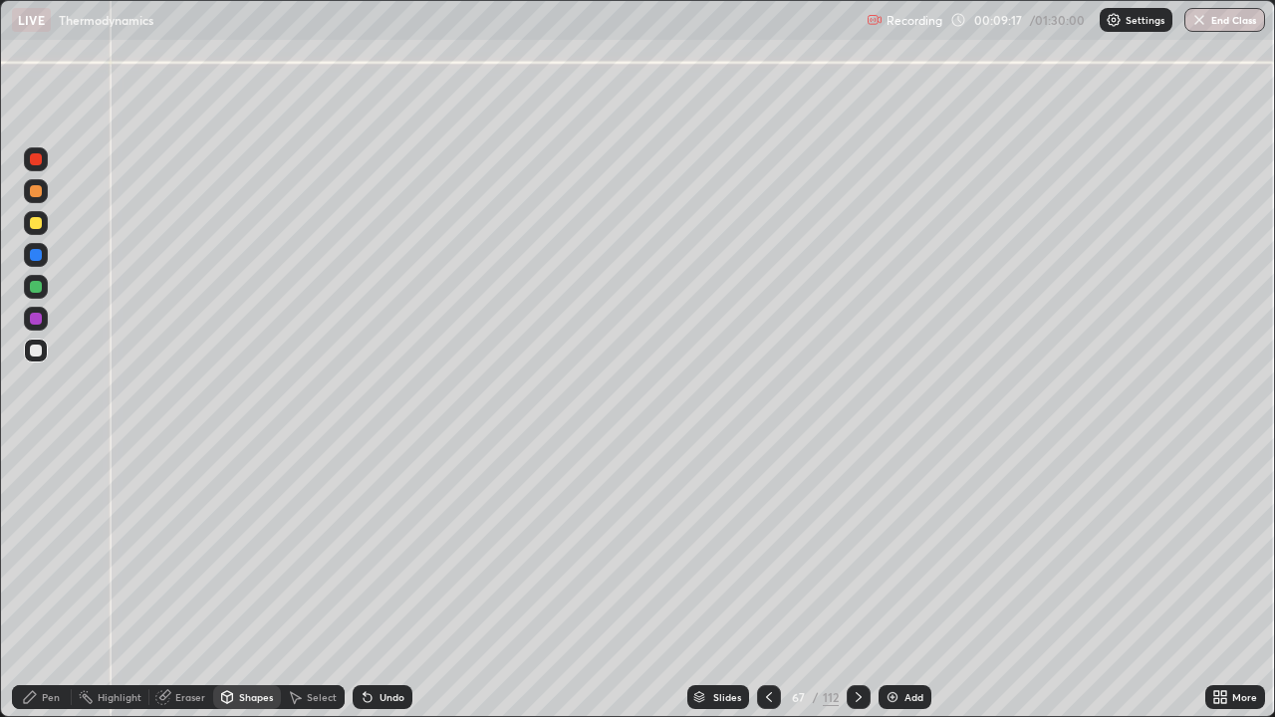
click at [252, 582] on div "Shapes" at bounding box center [256, 697] width 34 height 10
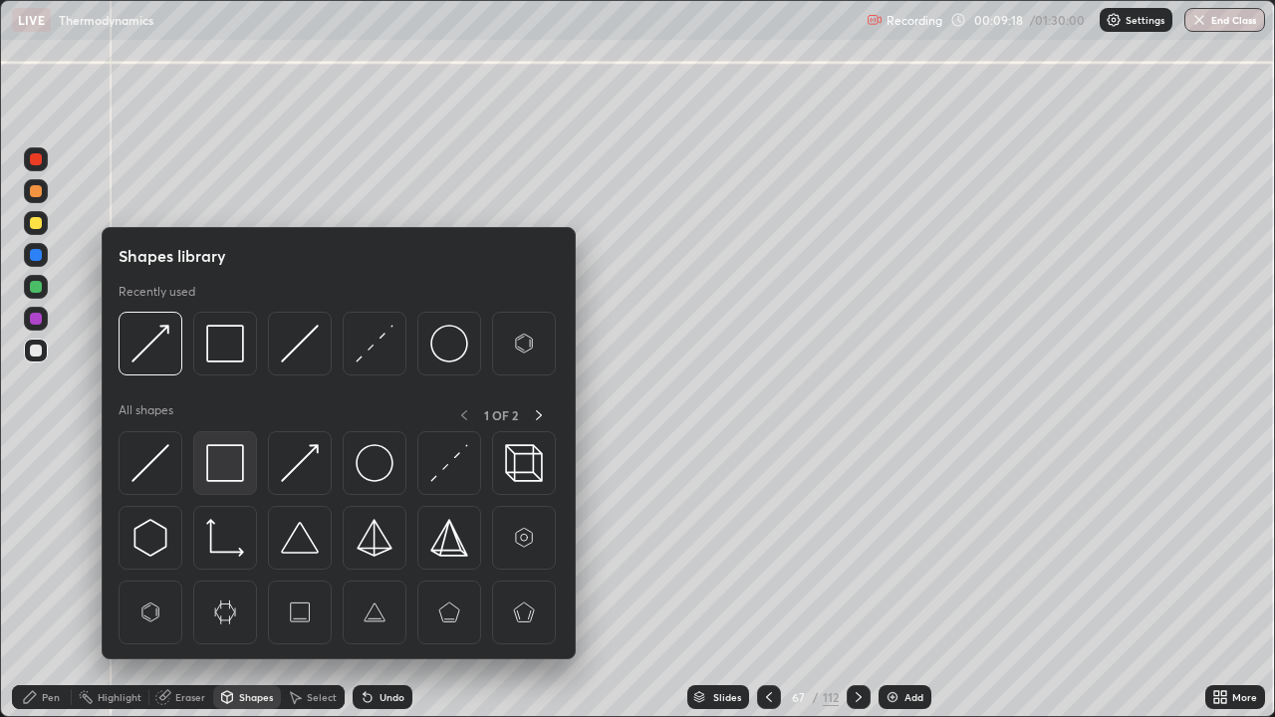
click at [218, 452] on img at bounding box center [225, 463] width 38 height 38
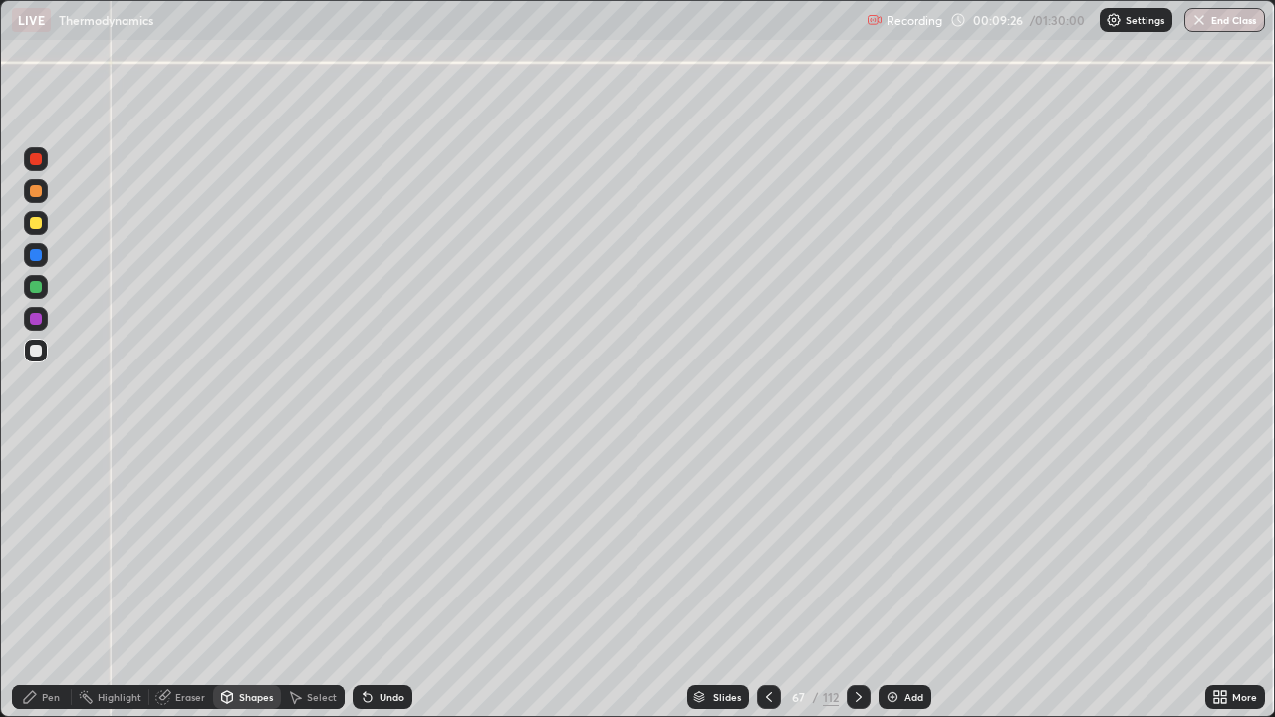
click at [44, 582] on div "Pen" at bounding box center [51, 697] width 18 height 10
click at [393, 582] on div "Undo" at bounding box center [391, 697] width 25 height 10
click at [395, 582] on div "Undo" at bounding box center [391, 697] width 25 height 10
click at [391, 582] on div "Undo" at bounding box center [391, 697] width 25 height 10
click at [256, 582] on div "Shapes" at bounding box center [256, 697] width 34 height 10
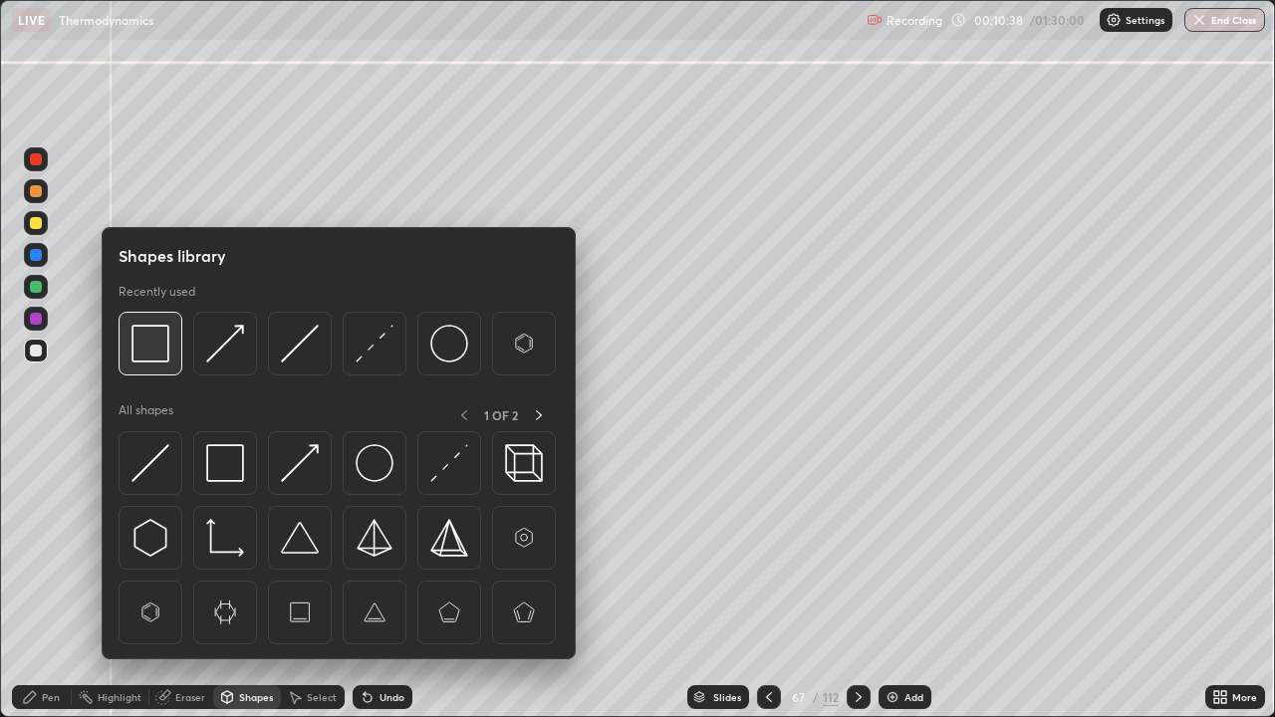
click at [154, 342] on img at bounding box center [150, 344] width 38 height 38
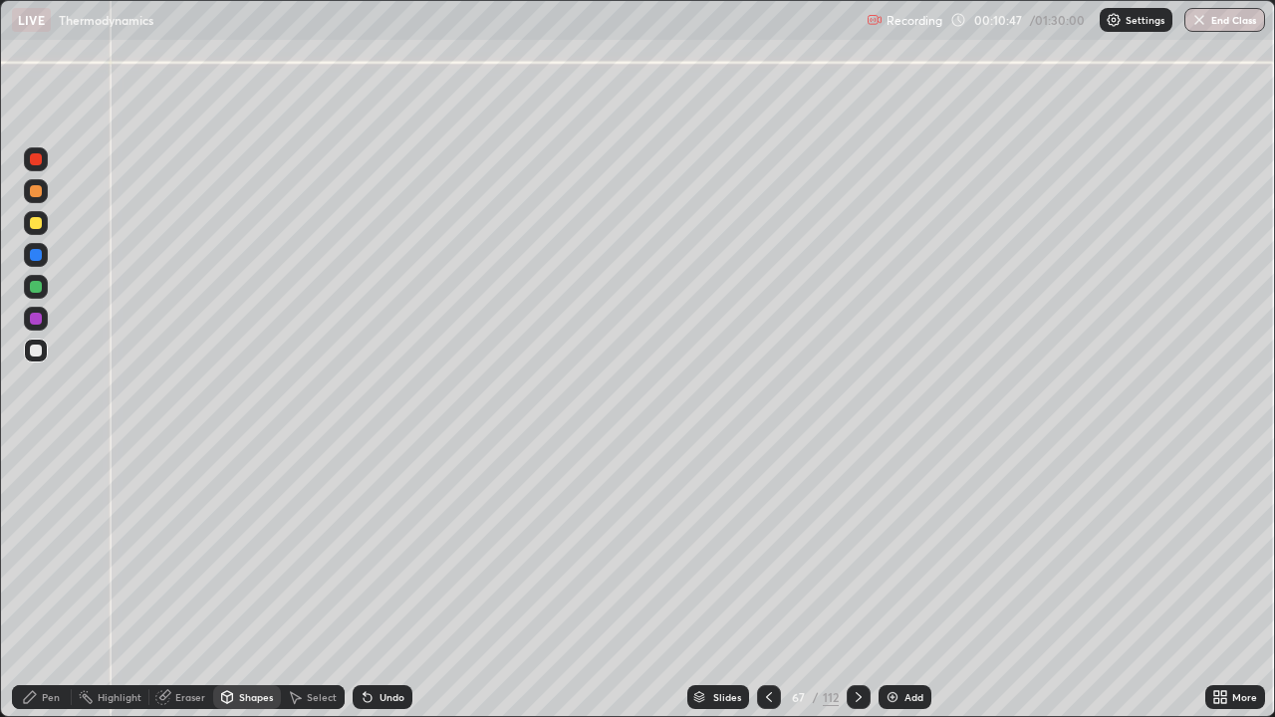
click at [188, 582] on div "Eraser" at bounding box center [190, 697] width 30 height 10
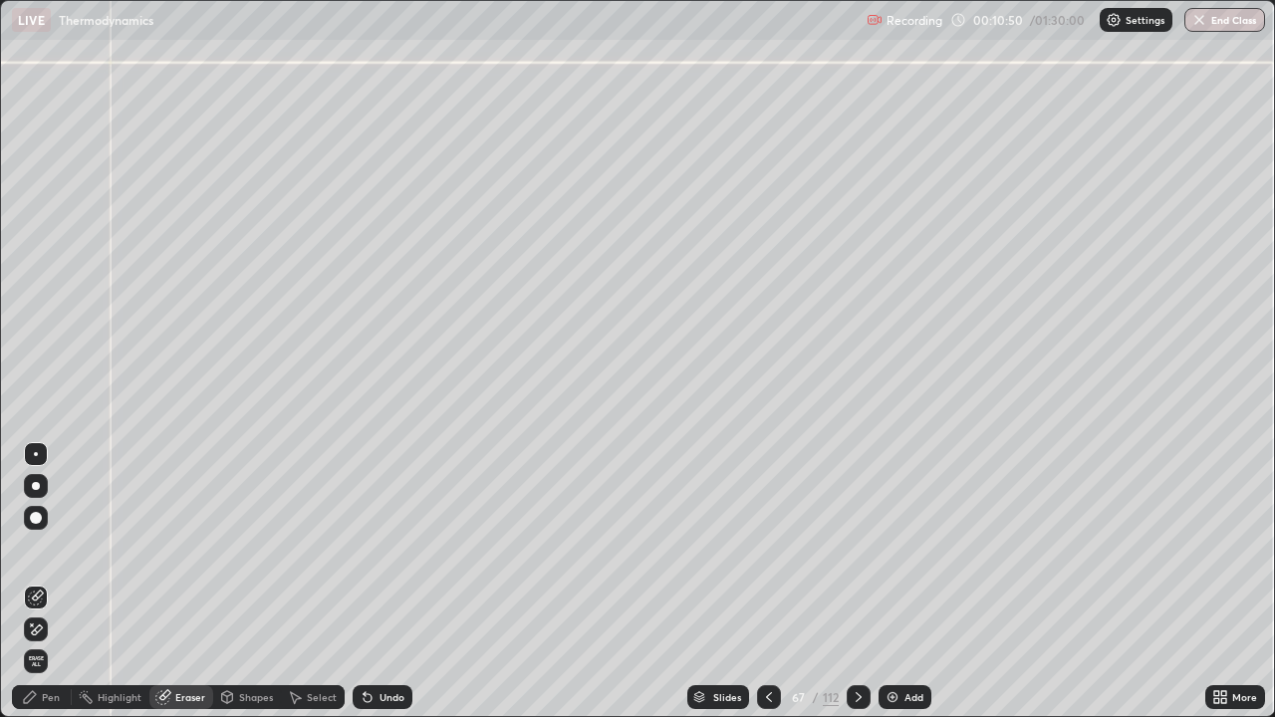
click at [194, 582] on div "Eraser" at bounding box center [190, 697] width 30 height 10
click at [260, 582] on div "Shapes" at bounding box center [256, 697] width 34 height 10
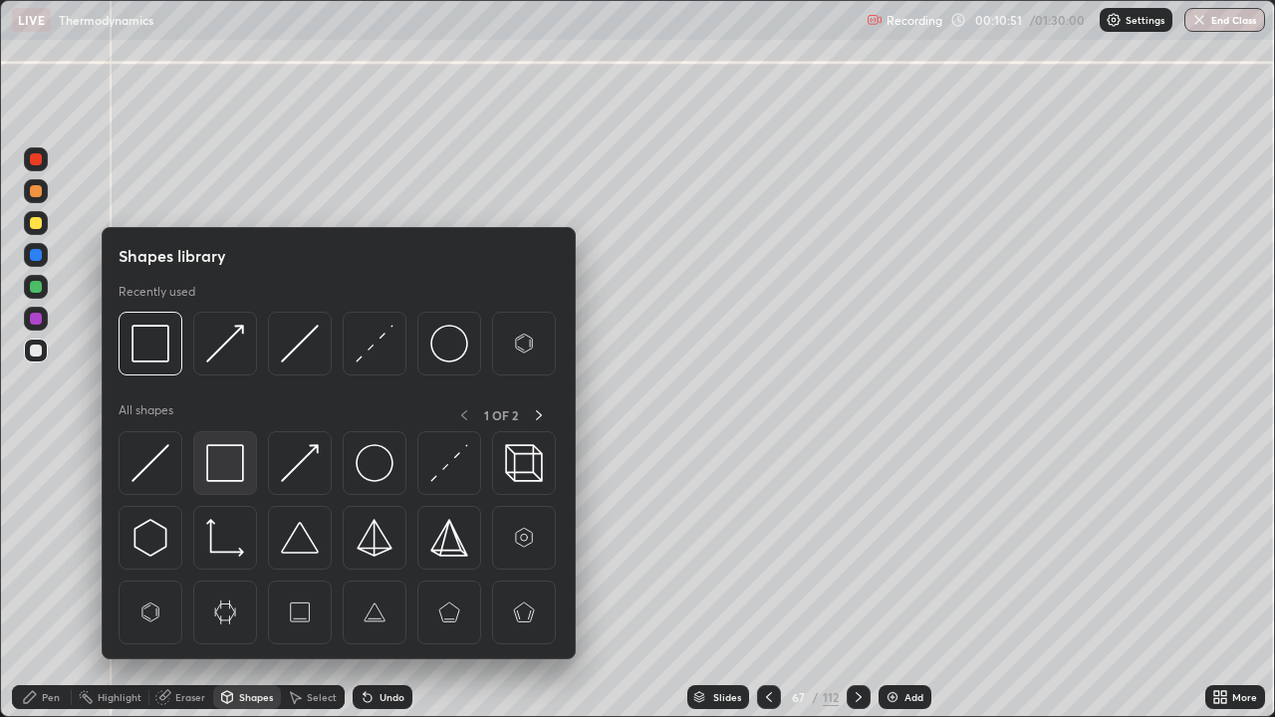
click at [221, 450] on img at bounding box center [225, 463] width 38 height 38
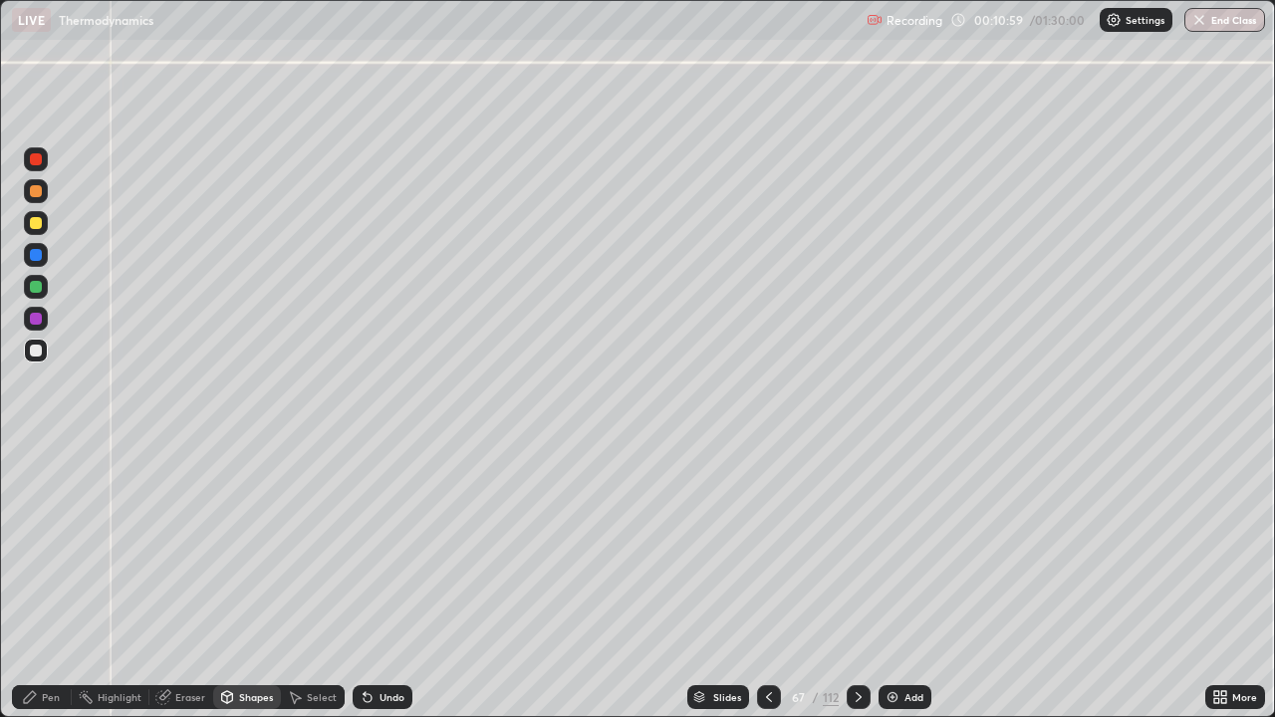
click at [181, 582] on div "Eraser" at bounding box center [181, 697] width 64 height 24
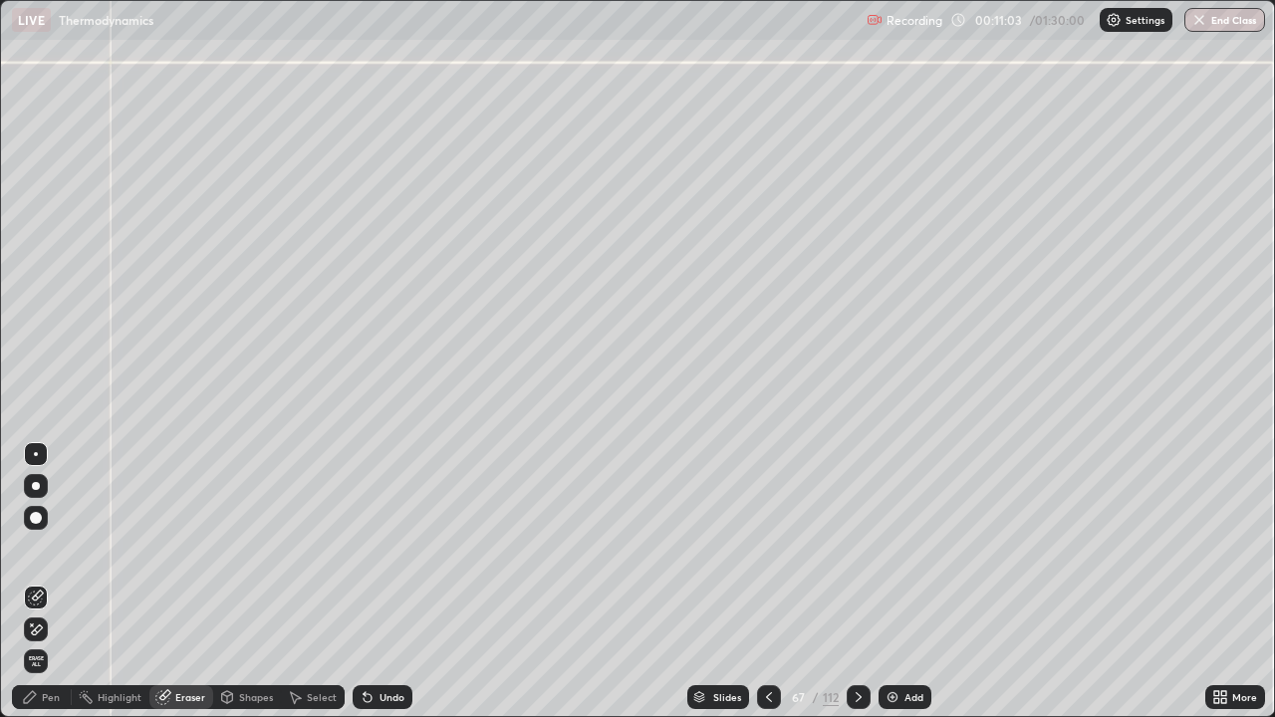
click at [38, 582] on div "Pen" at bounding box center [42, 697] width 60 height 24
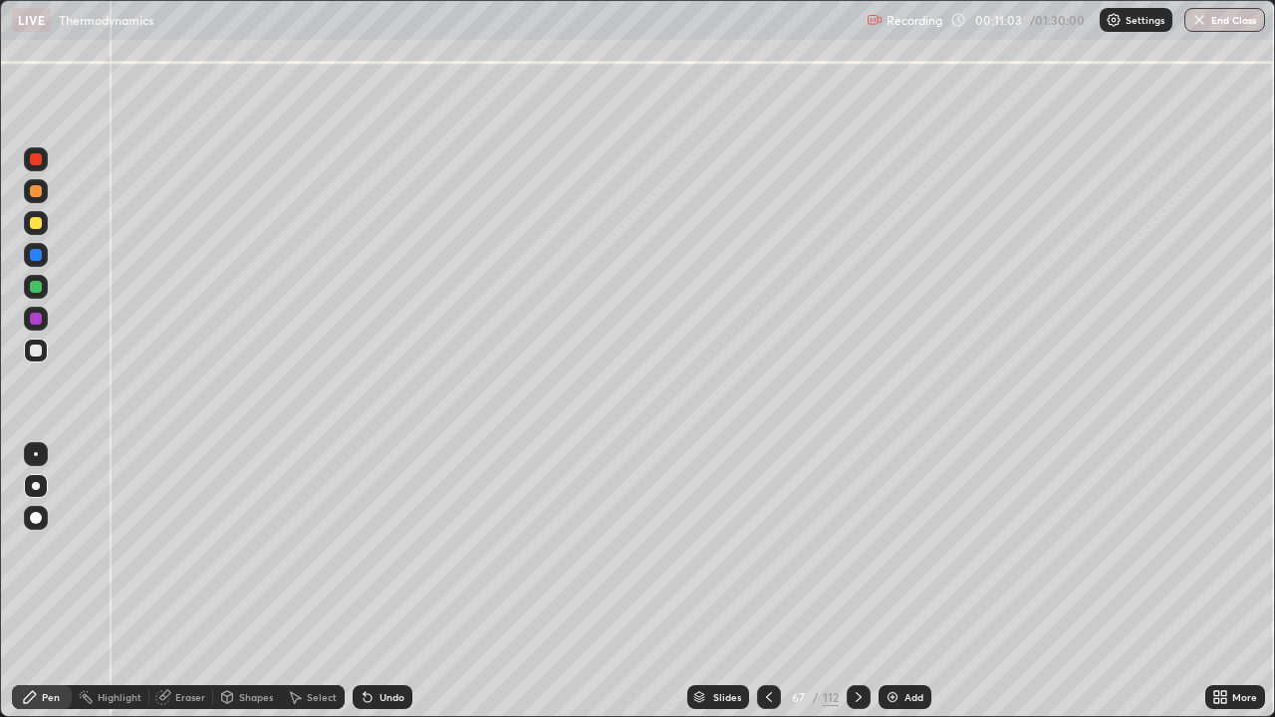
click at [34, 582] on icon at bounding box center [30, 697] width 16 height 16
click at [388, 582] on div "Undo" at bounding box center [391, 697] width 25 height 10
click at [391, 582] on div "Undo" at bounding box center [391, 697] width 25 height 10
click at [38, 350] on div at bounding box center [36, 351] width 12 height 12
click at [44, 354] on div at bounding box center [36, 351] width 24 height 24
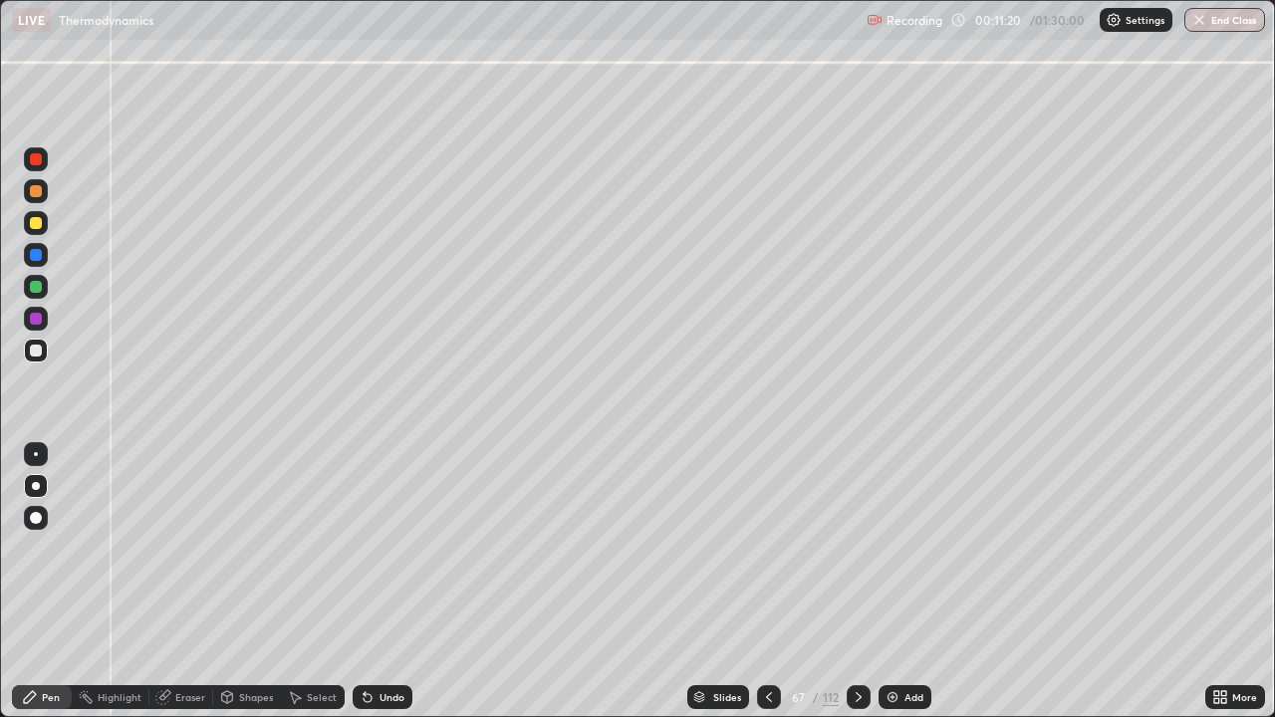
click at [39, 258] on div at bounding box center [36, 255] width 12 height 12
click at [41, 315] on div at bounding box center [36, 319] width 12 height 12
click at [35, 349] on div at bounding box center [36, 351] width 12 height 12
click at [37, 251] on div at bounding box center [36, 255] width 12 height 12
click at [38, 351] on div at bounding box center [36, 351] width 12 height 12
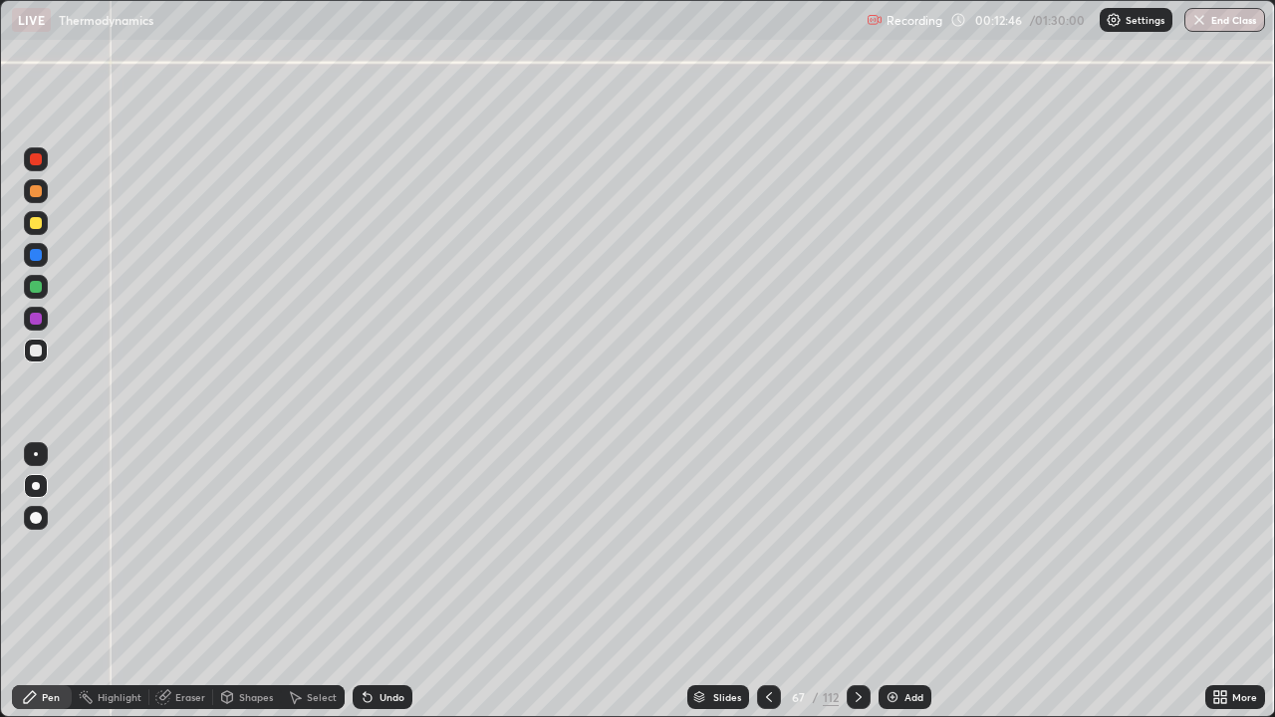
click at [27, 287] on div at bounding box center [36, 287] width 24 height 24
click at [35, 506] on div at bounding box center [36, 518] width 24 height 24
click at [239, 582] on div "Shapes" at bounding box center [247, 697] width 68 height 24
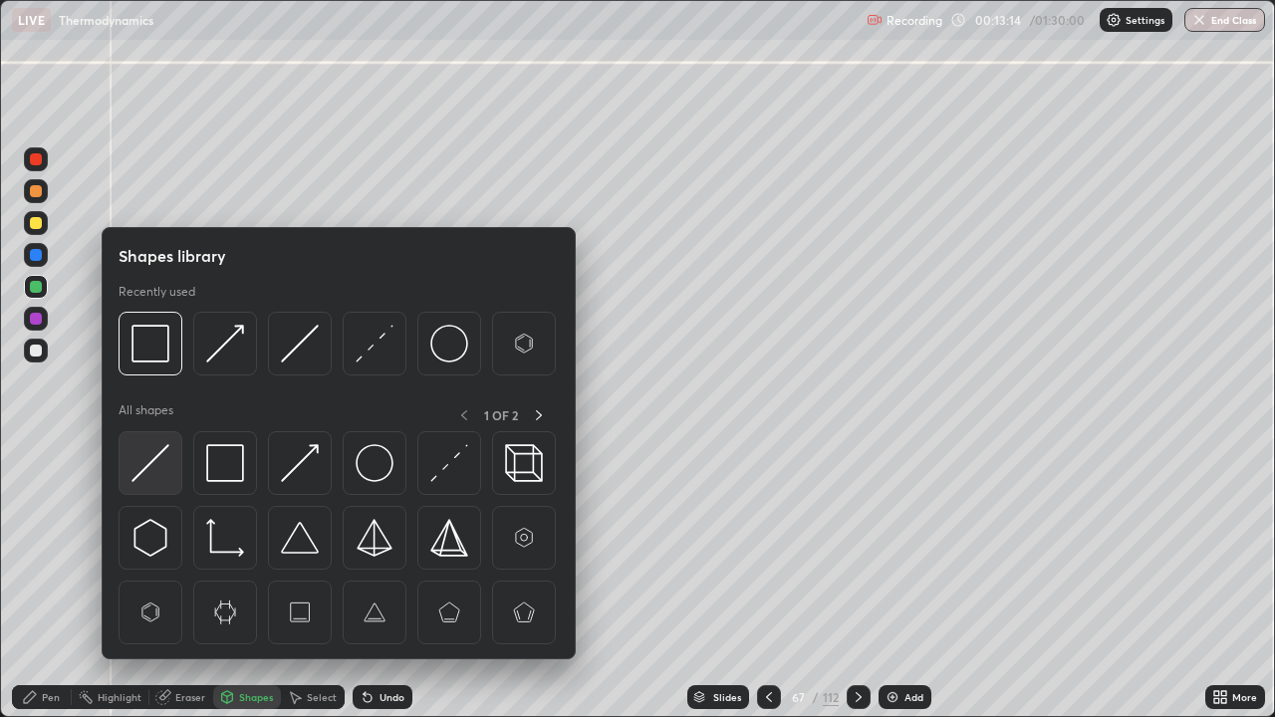
click at [161, 459] on img at bounding box center [150, 463] width 38 height 38
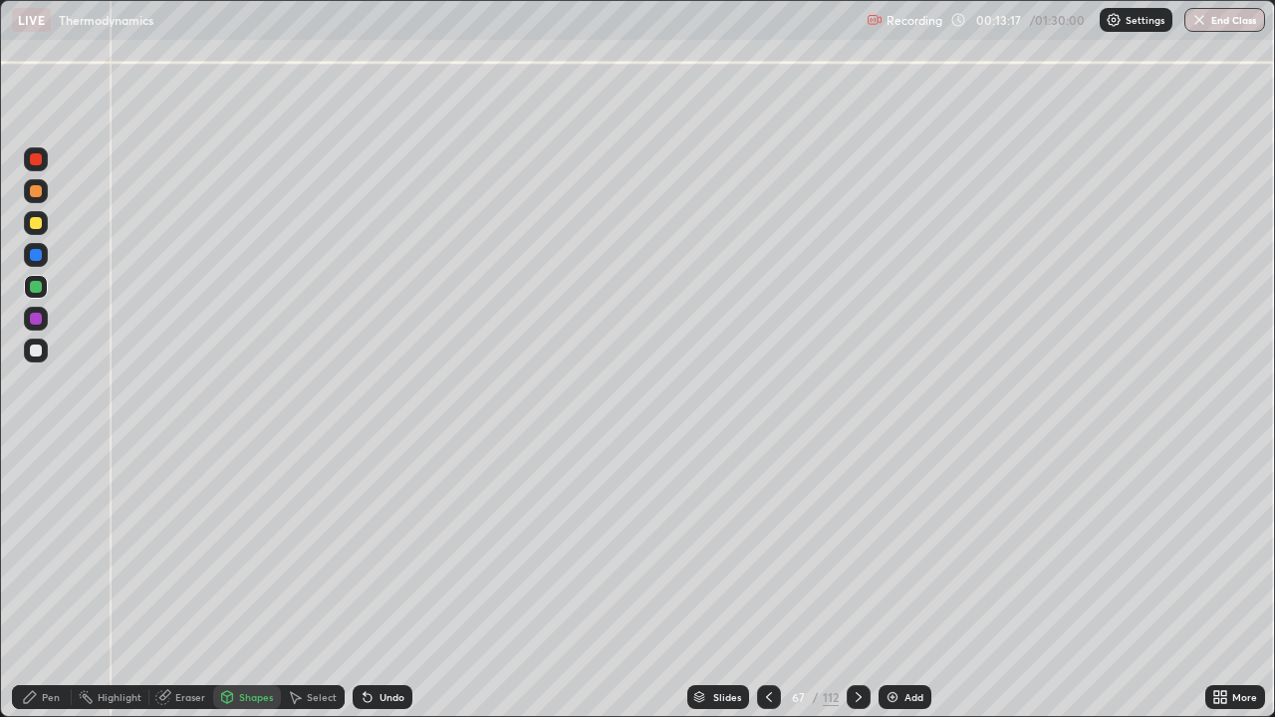
click at [43, 582] on div "Pen" at bounding box center [51, 697] width 18 height 10
click at [32, 354] on div at bounding box center [36, 351] width 12 height 12
click at [57, 582] on div "Pen" at bounding box center [51, 697] width 18 height 10
click at [40, 195] on div at bounding box center [36, 191] width 12 height 12
click at [385, 582] on div "Undo" at bounding box center [391, 697] width 25 height 10
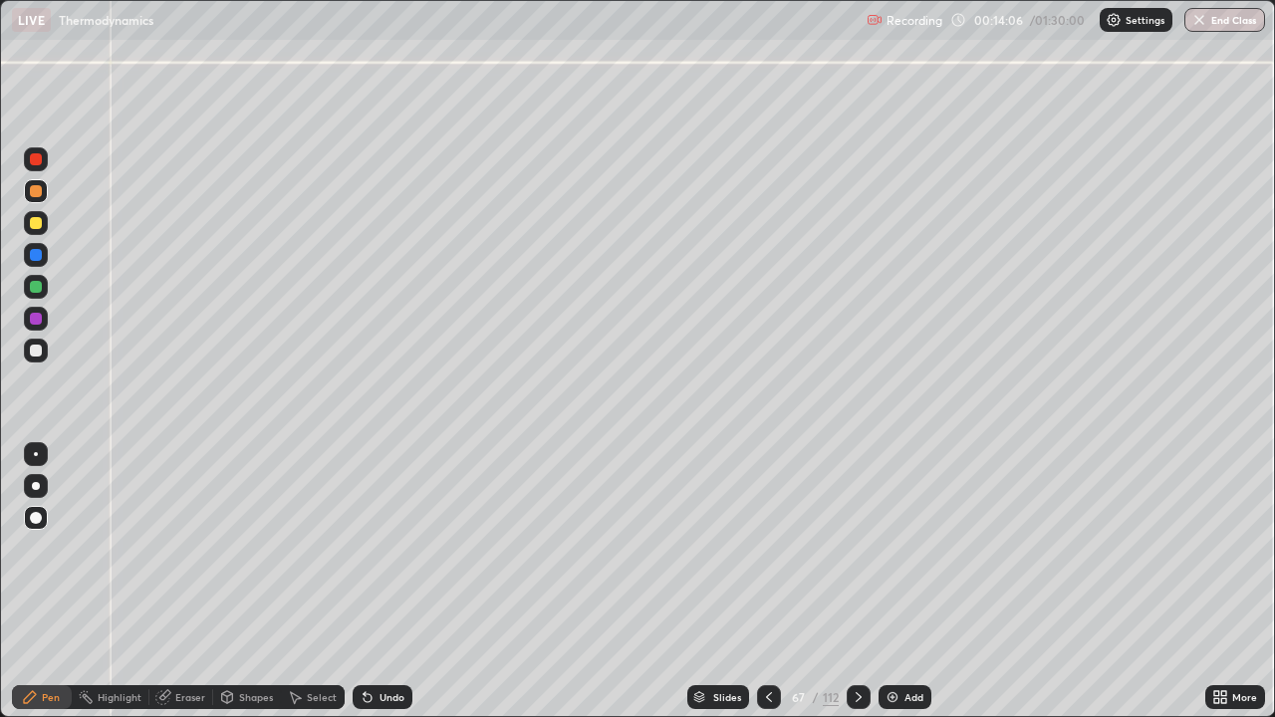
click at [390, 582] on div "Undo" at bounding box center [391, 697] width 25 height 10
click at [388, 582] on div "Undo" at bounding box center [391, 697] width 25 height 10
click at [856, 582] on icon at bounding box center [859, 697] width 6 height 10
click at [855, 582] on icon at bounding box center [859, 697] width 16 height 16
click at [41, 354] on div at bounding box center [36, 351] width 12 height 12
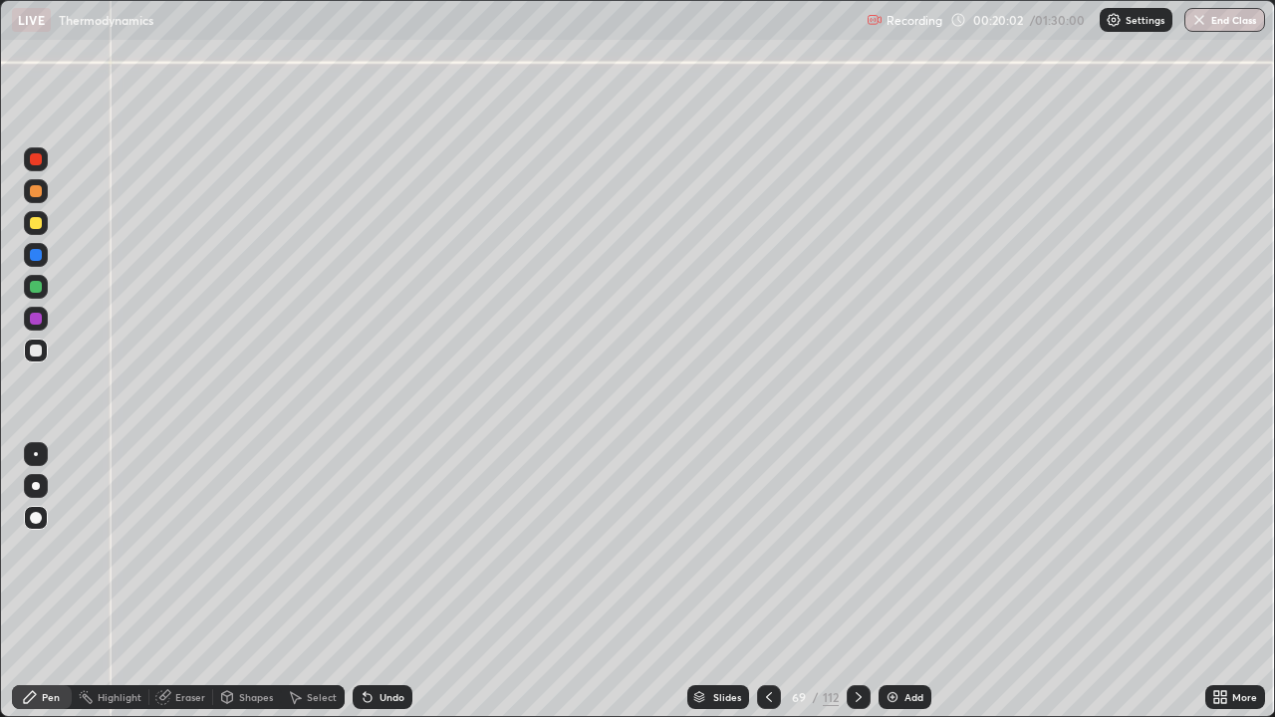
click at [255, 582] on div "Shapes" at bounding box center [256, 697] width 34 height 10
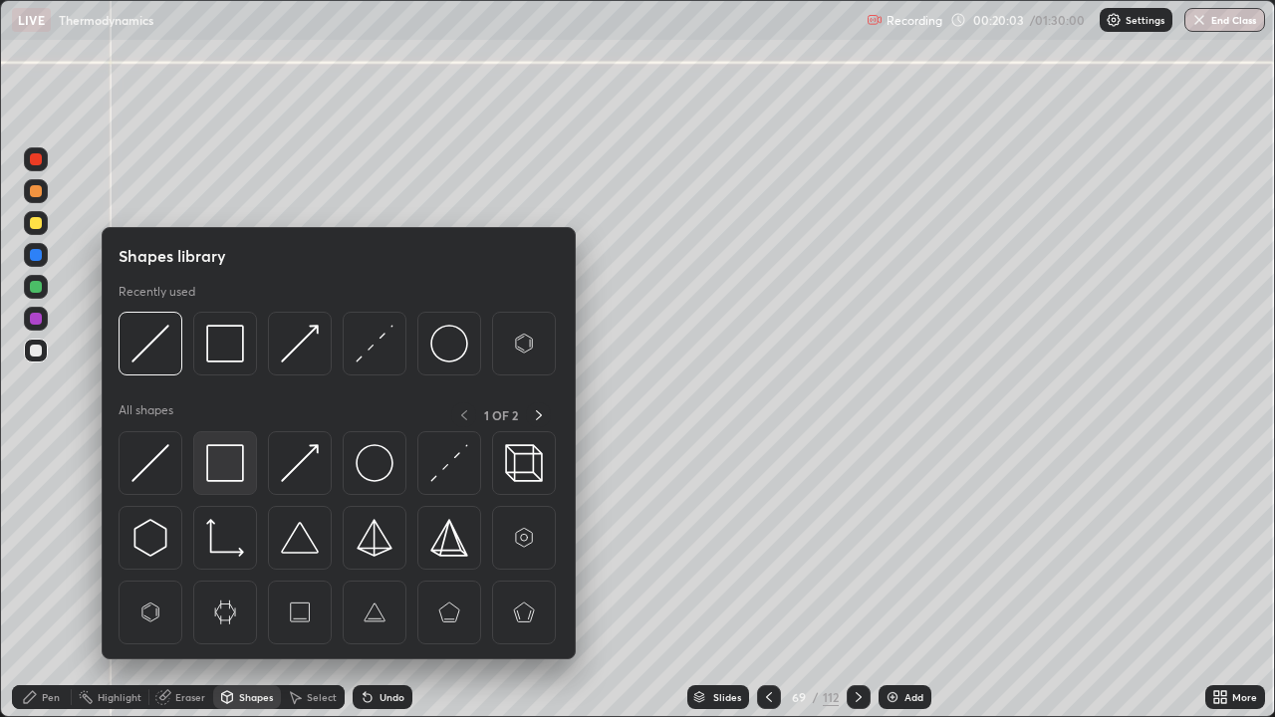
click at [219, 465] on img at bounding box center [225, 463] width 38 height 38
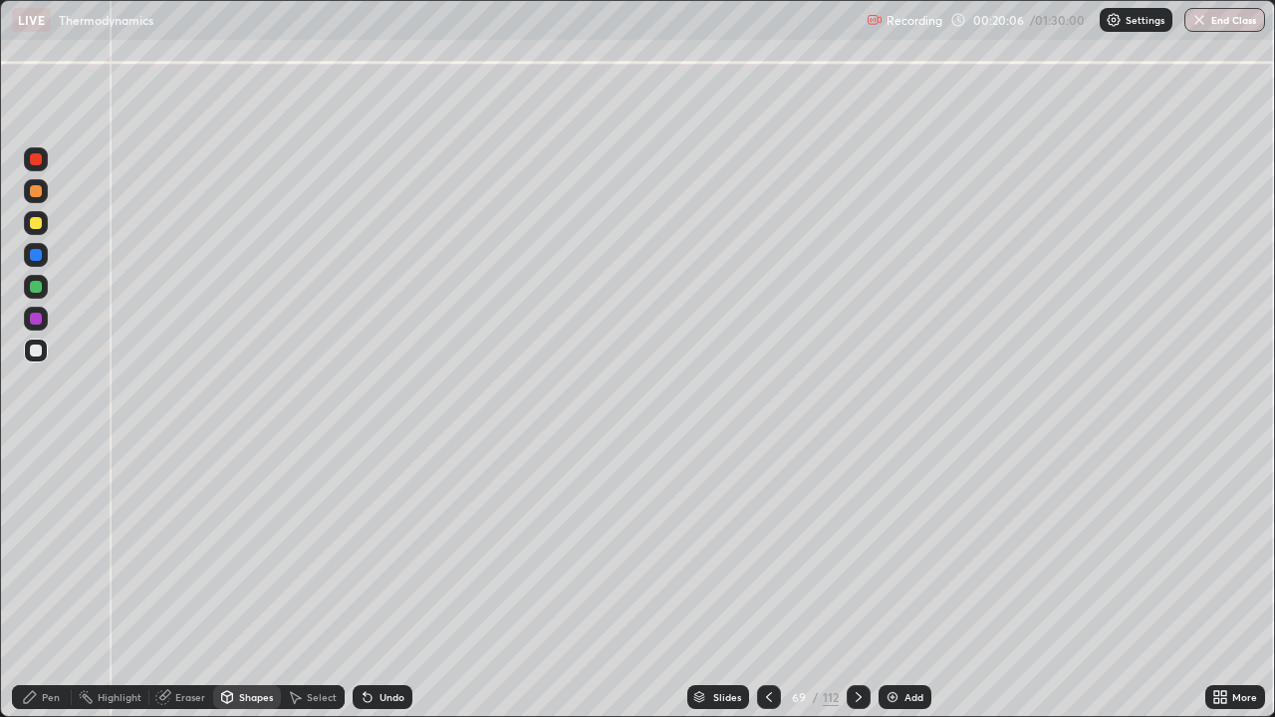
click at [56, 582] on div "Pen" at bounding box center [51, 697] width 18 height 10
click at [35, 220] on div at bounding box center [36, 223] width 12 height 12
click at [249, 582] on div "Shapes" at bounding box center [256, 697] width 34 height 10
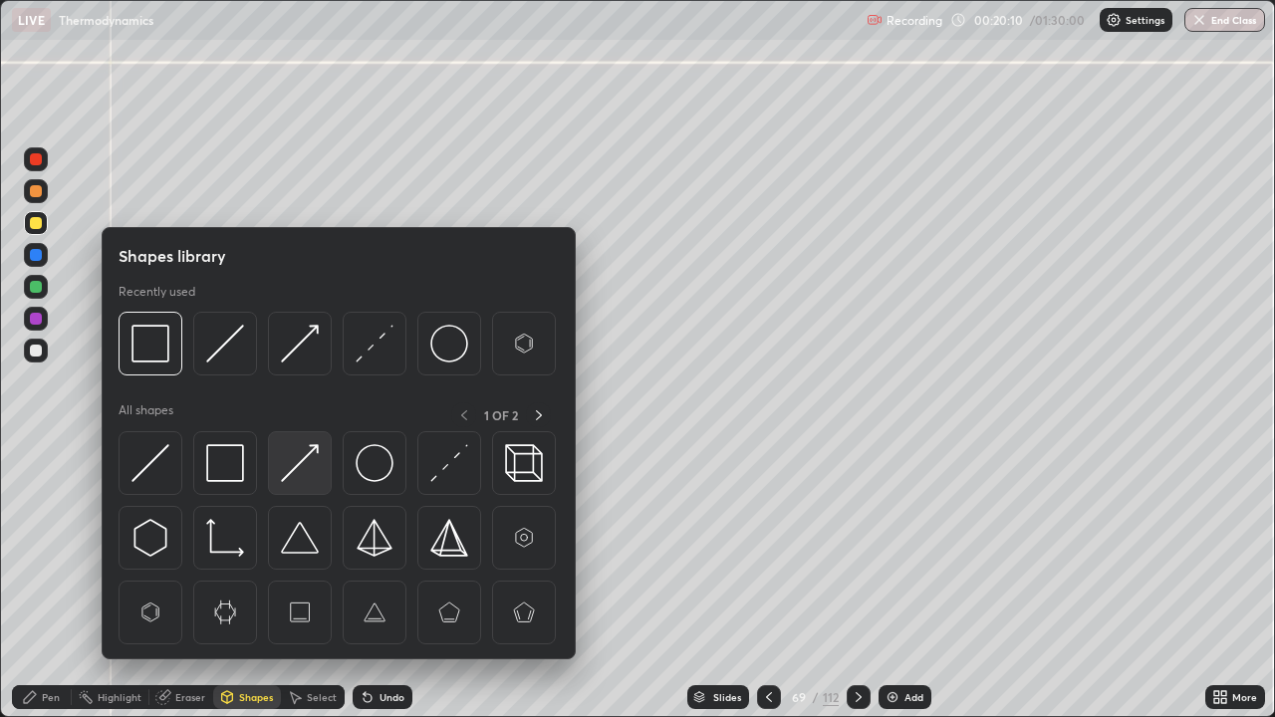
click at [303, 453] on img at bounding box center [300, 463] width 38 height 38
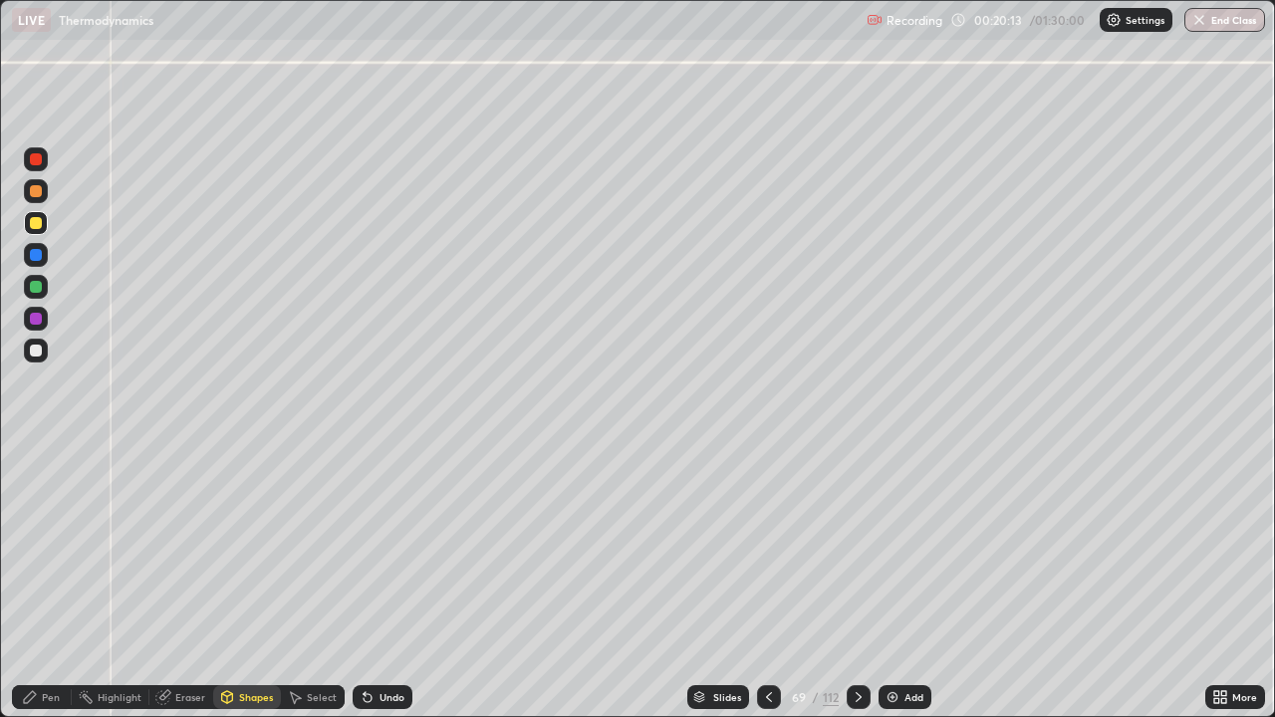
click at [43, 582] on div "Pen" at bounding box center [51, 697] width 18 height 10
click at [372, 582] on div "Undo" at bounding box center [379, 697] width 68 height 40
click at [33, 319] on div at bounding box center [36, 319] width 12 height 12
click at [57, 582] on div "Pen" at bounding box center [51, 697] width 18 height 10
click at [379, 582] on div "Undo" at bounding box center [391, 697] width 25 height 10
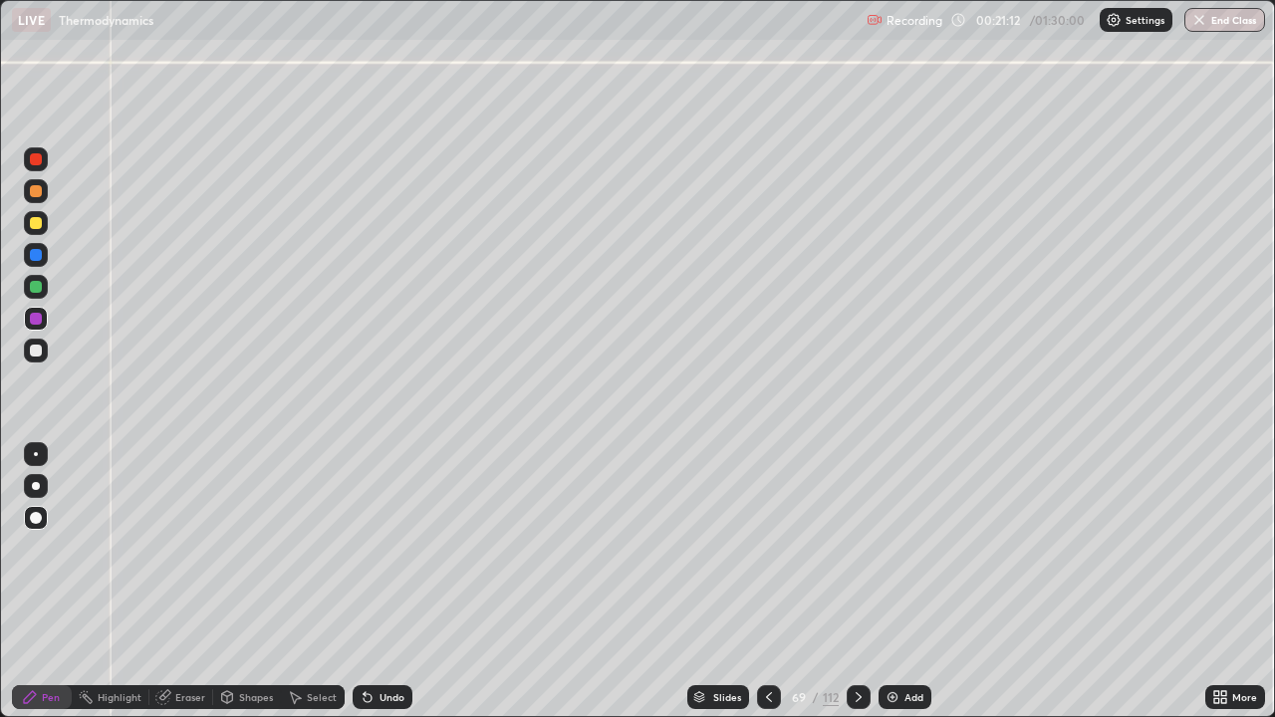
click at [380, 582] on div "Undo" at bounding box center [391, 697] width 25 height 10
click at [35, 352] on div at bounding box center [36, 351] width 12 height 12
click at [249, 582] on div "Shapes" at bounding box center [256, 697] width 34 height 10
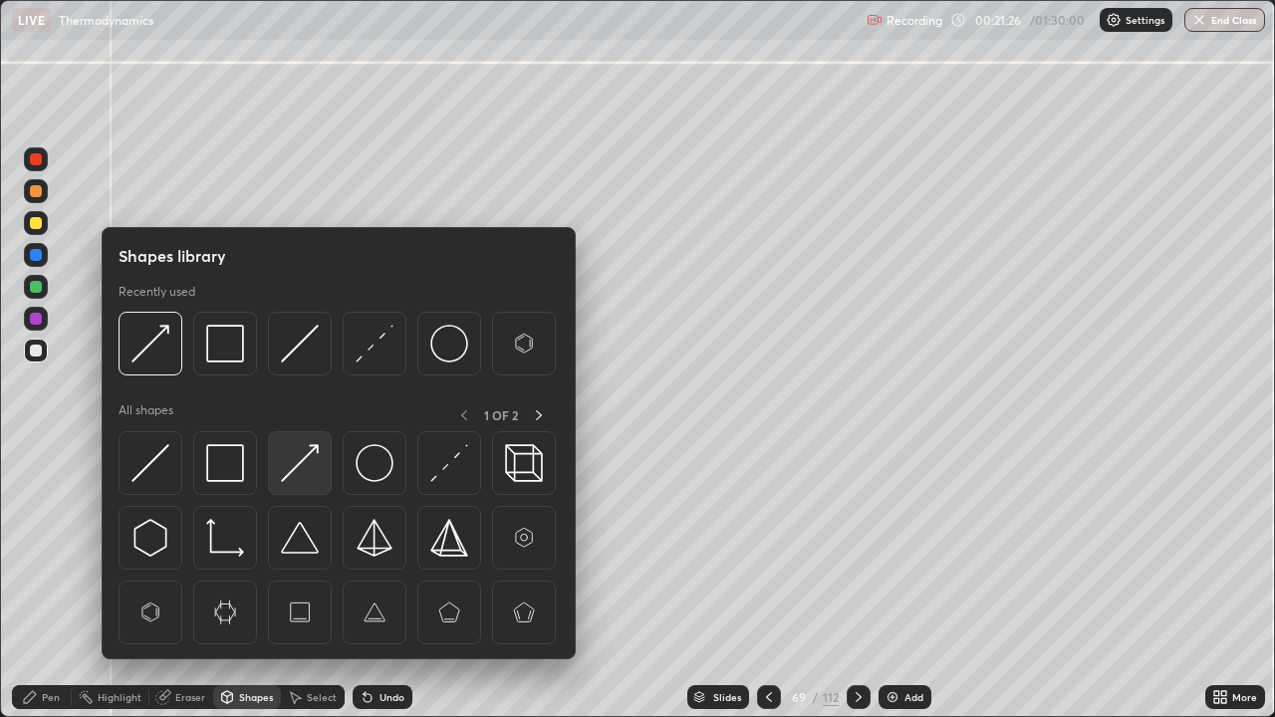
click at [309, 463] on img at bounding box center [300, 463] width 38 height 38
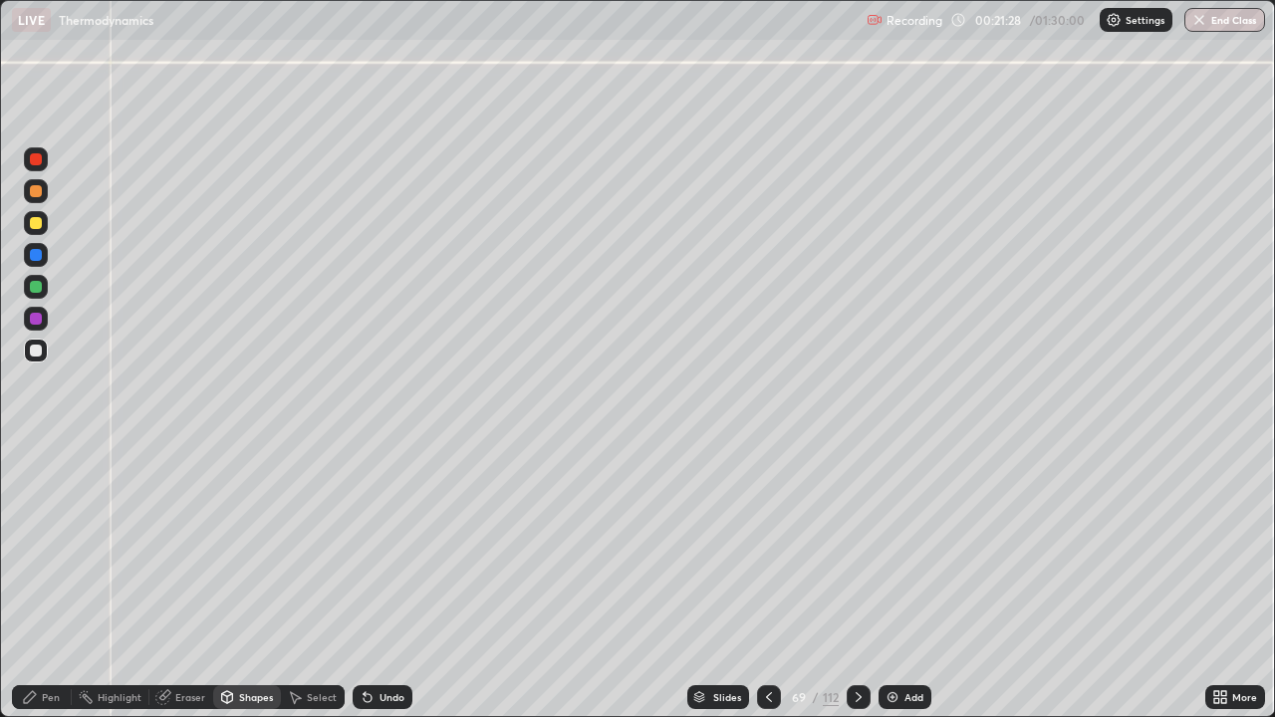
click at [55, 582] on div "Pen" at bounding box center [51, 697] width 18 height 10
click at [237, 582] on div "Shapes" at bounding box center [247, 697] width 68 height 24
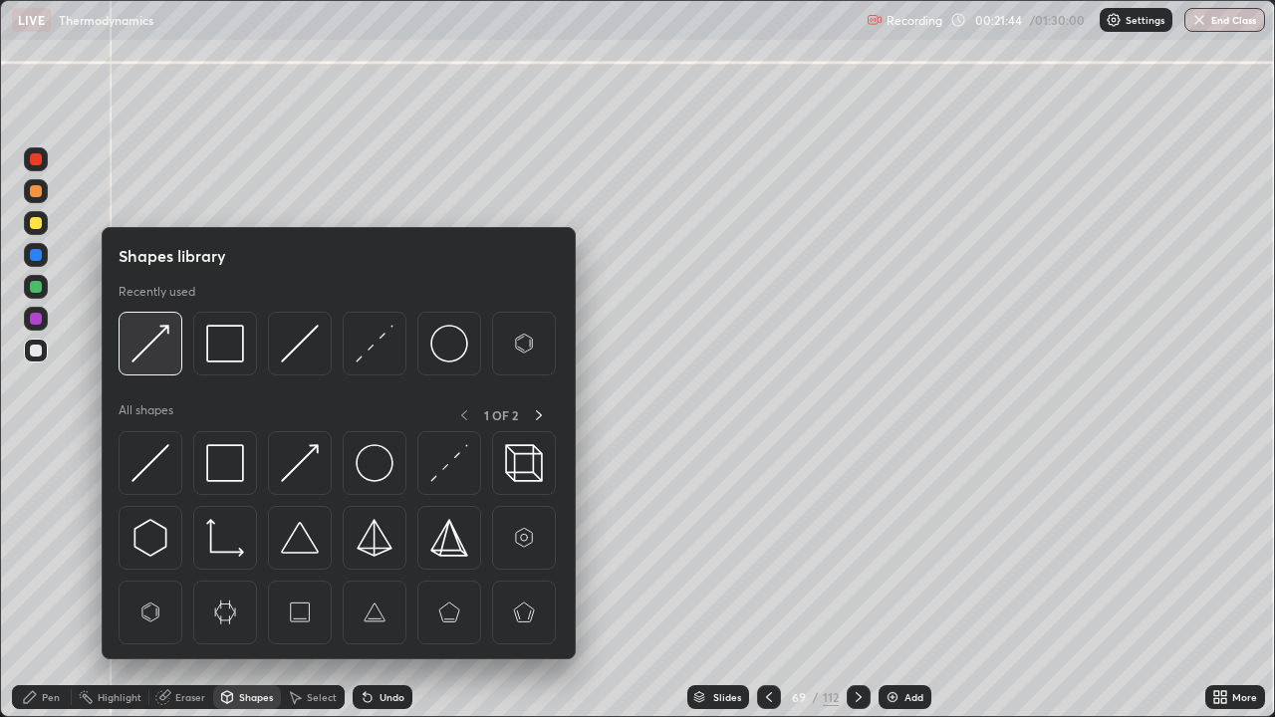
click at [154, 351] on img at bounding box center [150, 344] width 38 height 38
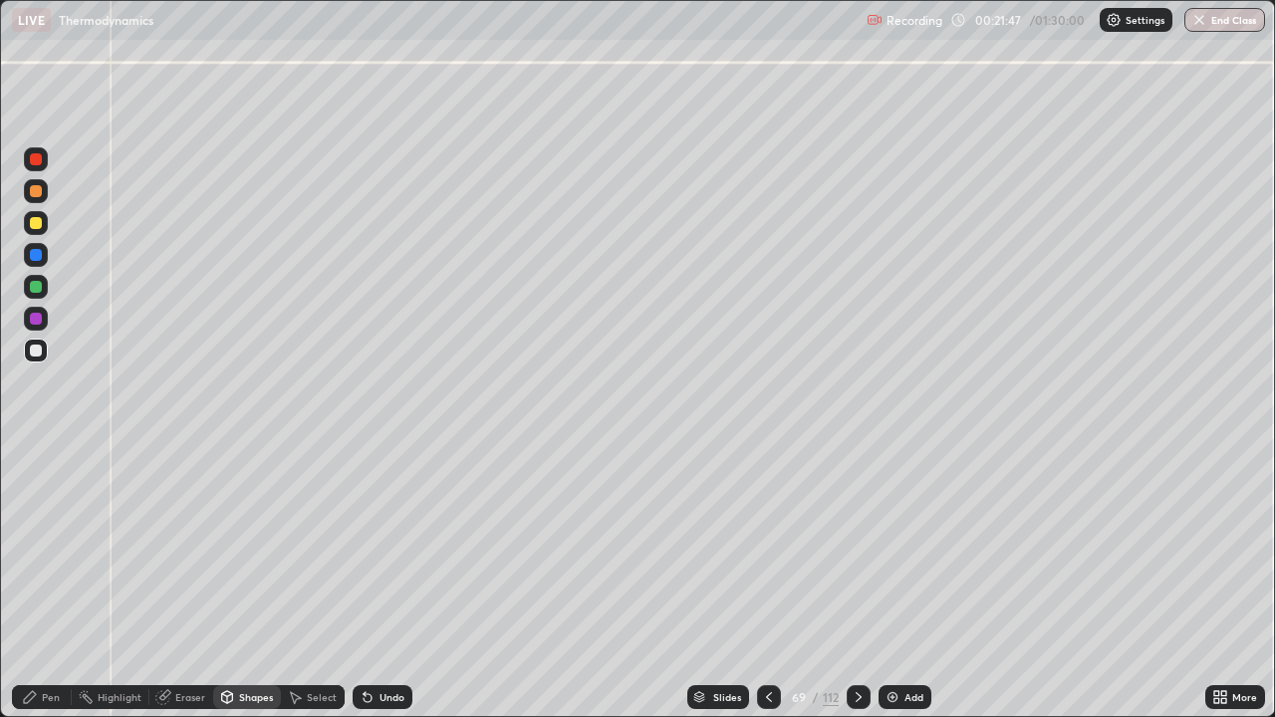
click at [47, 582] on div "Pen" at bounding box center [42, 697] width 60 height 24
click at [766, 582] on icon at bounding box center [769, 697] width 16 height 16
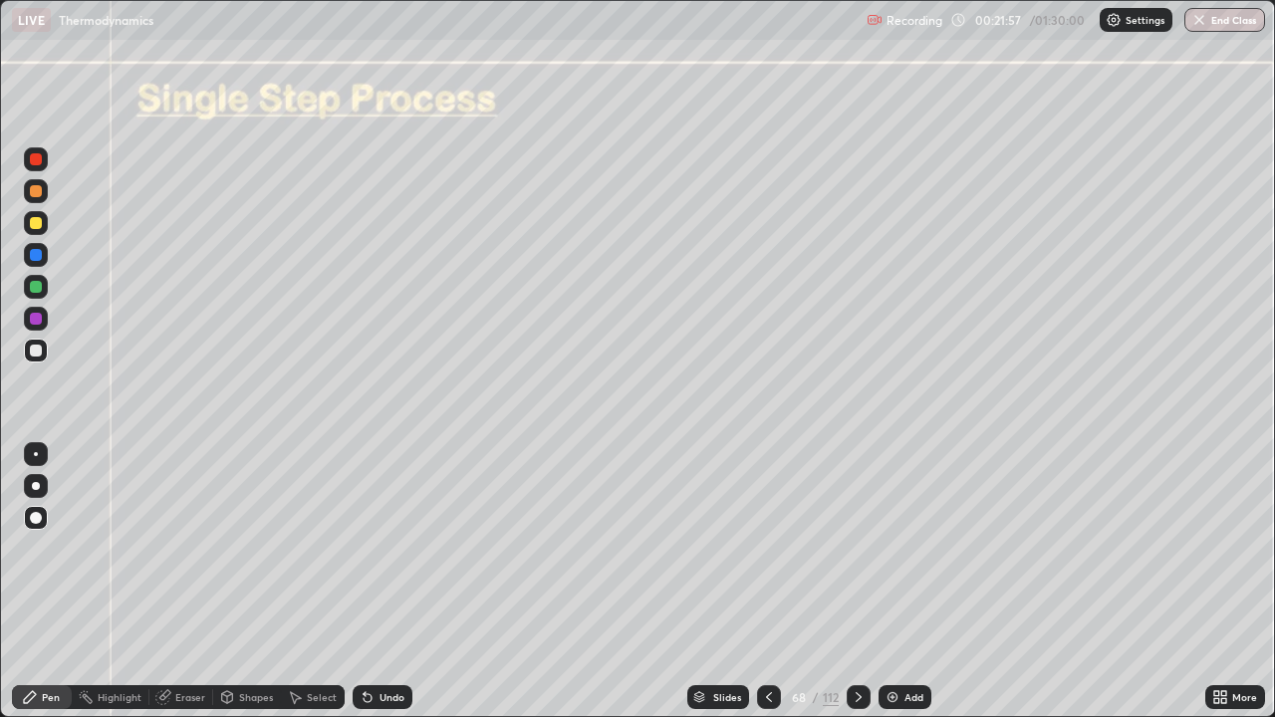
click at [856, 582] on icon at bounding box center [859, 697] width 16 height 16
click at [767, 582] on icon at bounding box center [769, 697] width 16 height 16
click at [857, 582] on icon at bounding box center [859, 697] width 16 height 16
click at [854, 582] on icon at bounding box center [859, 697] width 16 height 16
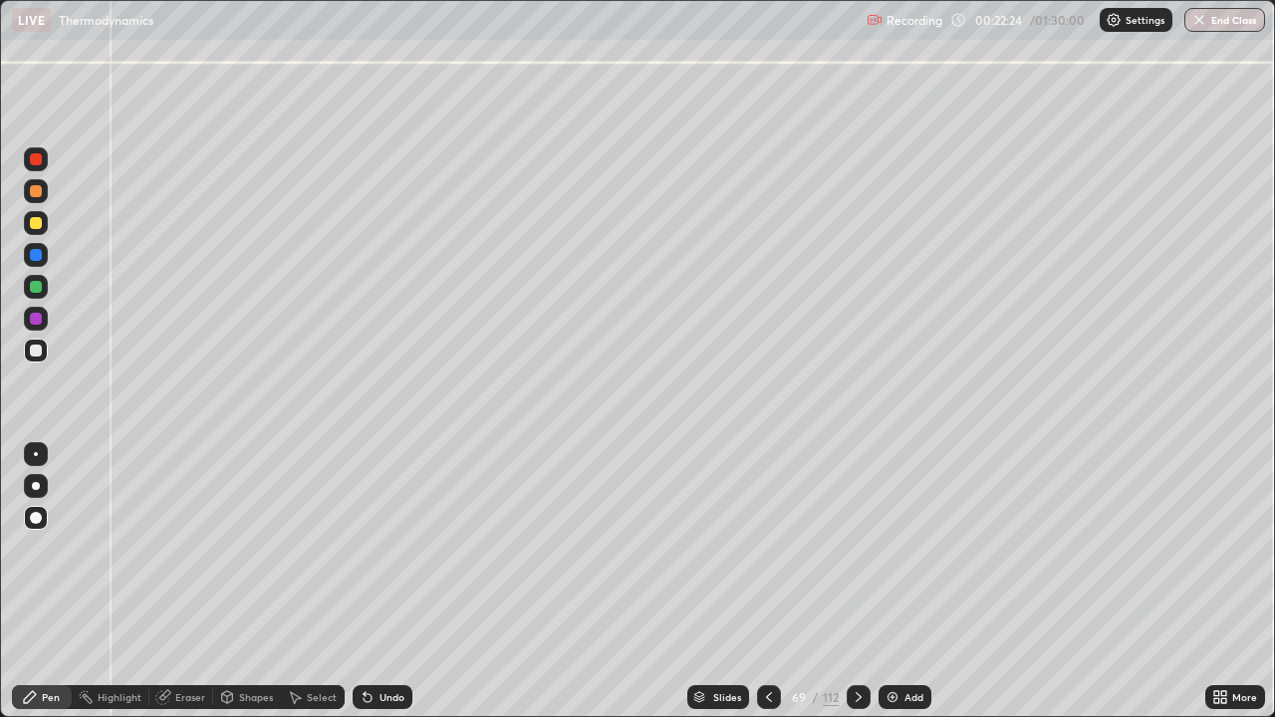
click at [41, 321] on div at bounding box center [36, 319] width 12 height 12
click at [37, 351] on div at bounding box center [36, 351] width 12 height 12
click at [255, 582] on div "Shapes" at bounding box center [256, 697] width 34 height 10
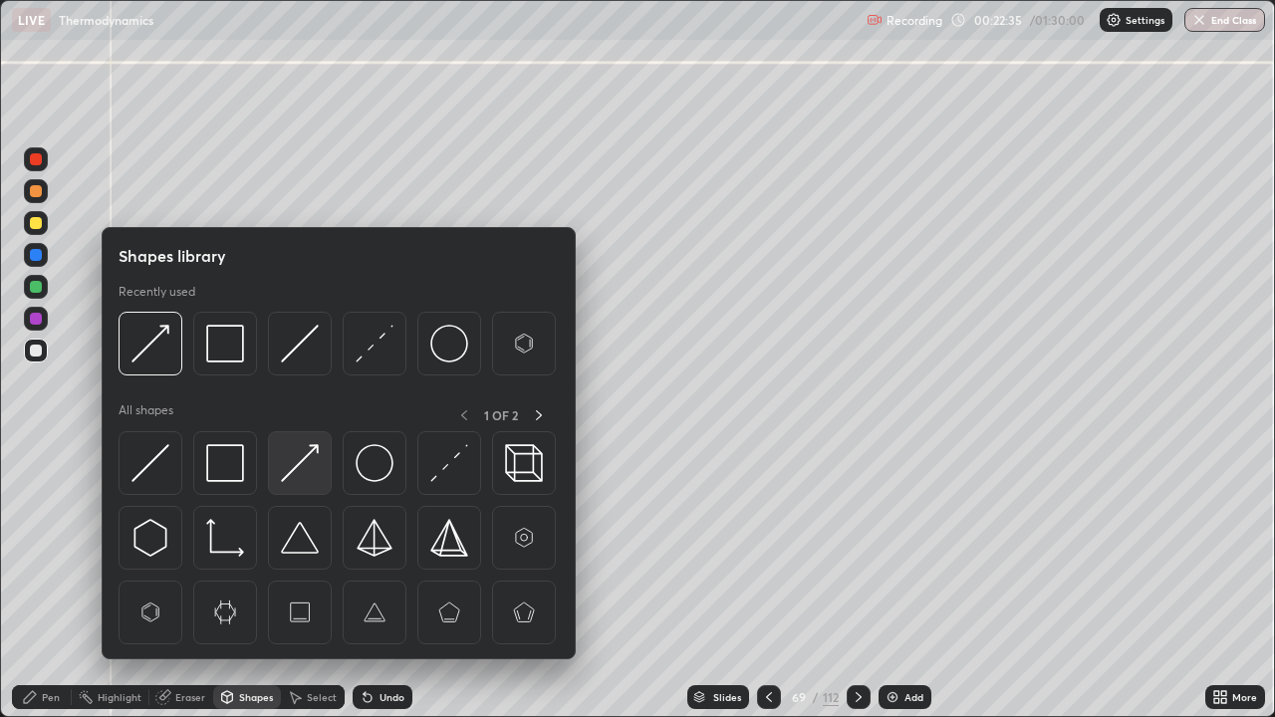
click at [287, 465] on img at bounding box center [300, 463] width 38 height 38
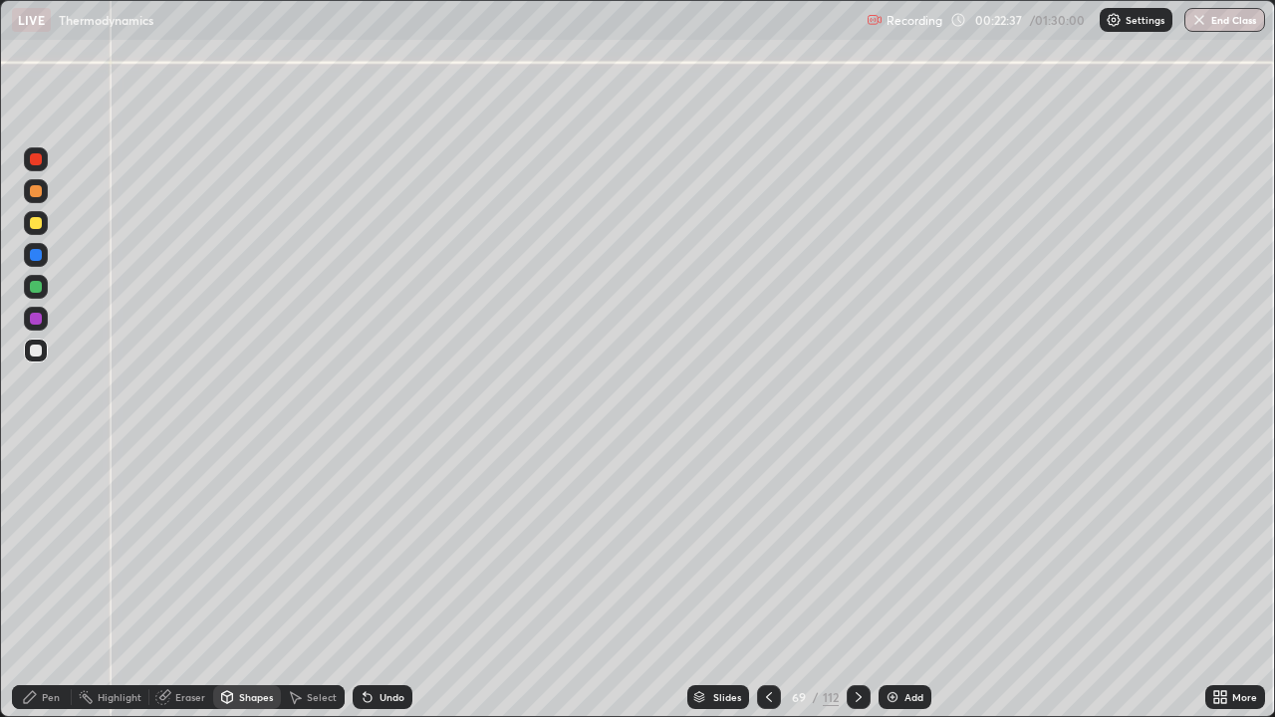
click at [47, 582] on div "Pen" at bounding box center [51, 697] width 18 height 10
click at [253, 582] on div "Shapes" at bounding box center [256, 697] width 34 height 10
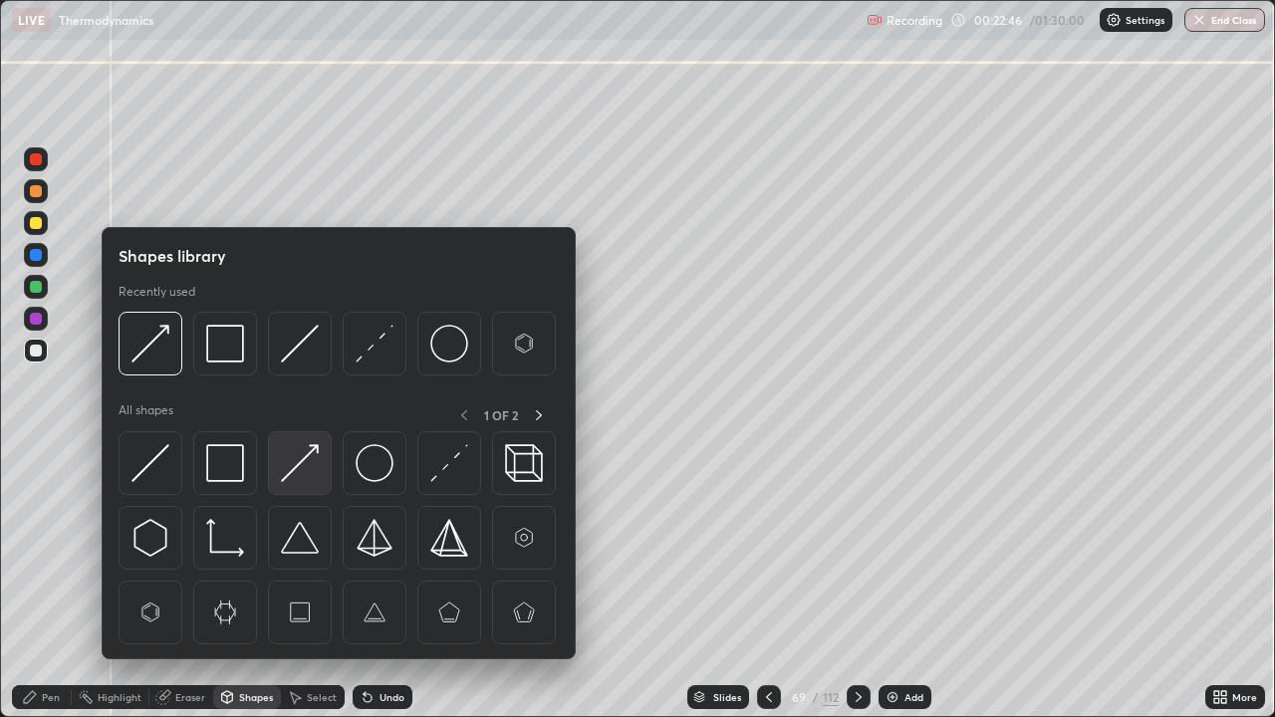
click at [300, 466] on img at bounding box center [300, 463] width 38 height 38
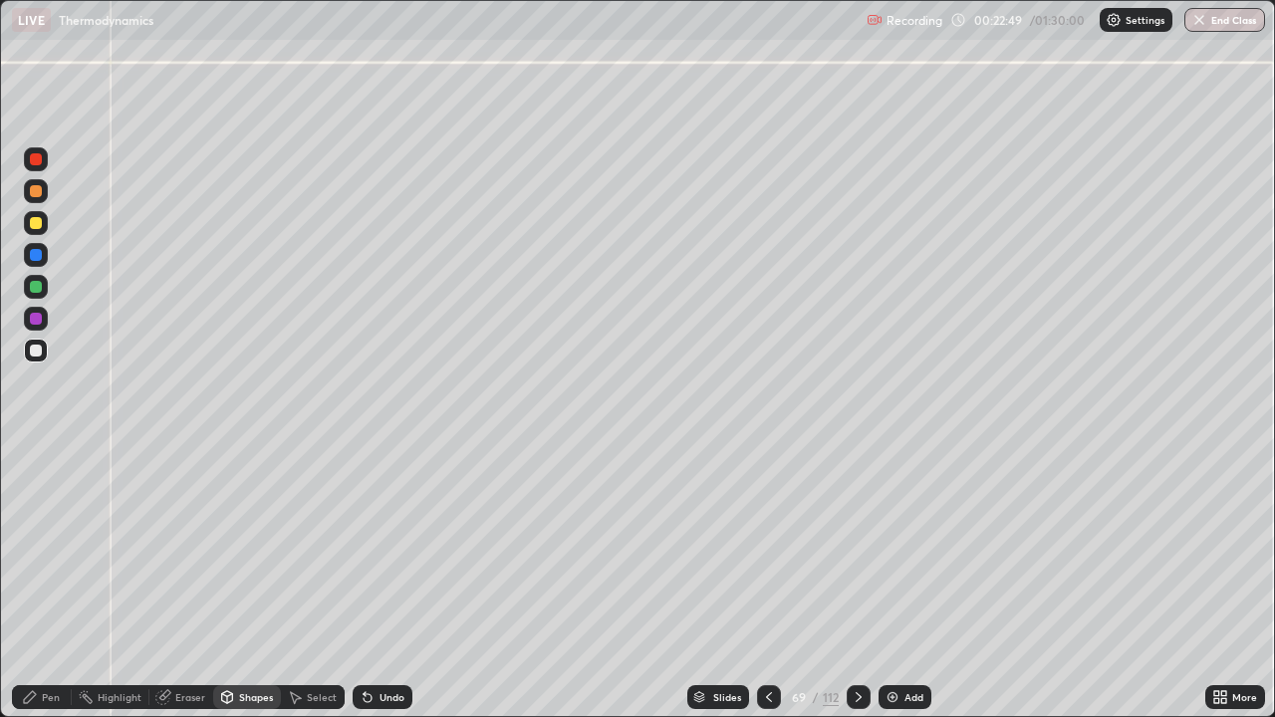
click at [51, 582] on div "Pen" at bounding box center [51, 697] width 18 height 10
click at [767, 582] on icon at bounding box center [769, 697] width 16 height 16
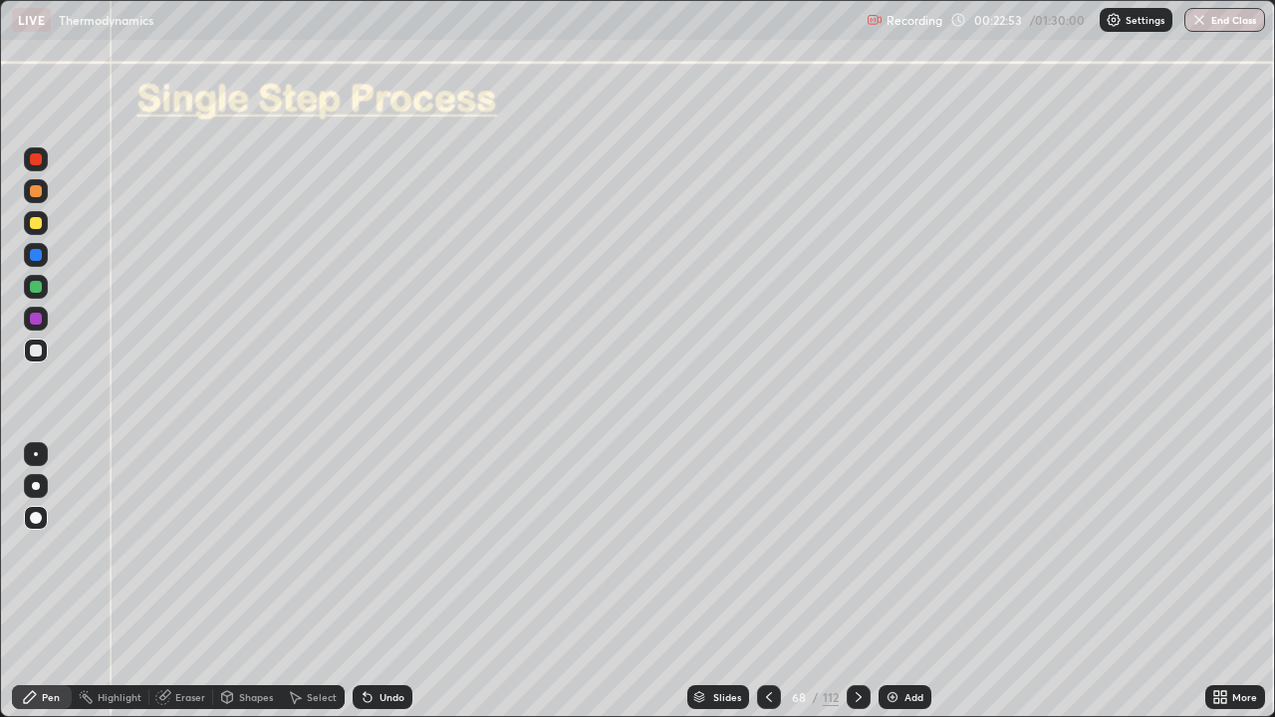
click at [766, 582] on div at bounding box center [769, 697] width 24 height 24
click at [858, 582] on icon at bounding box center [859, 697] width 16 height 16
click at [857, 582] on icon at bounding box center [859, 697] width 16 height 16
click at [52, 582] on div "Pen" at bounding box center [51, 697] width 18 height 10
click at [36, 289] on div at bounding box center [36, 287] width 12 height 12
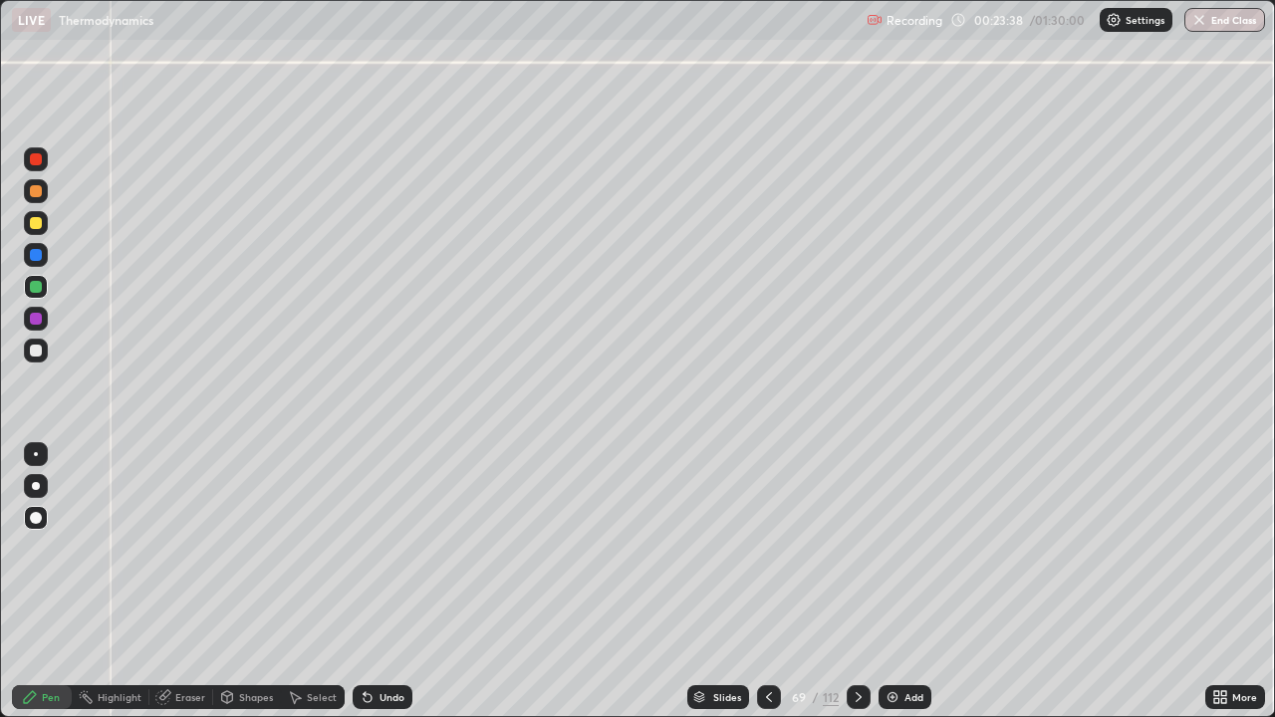
click at [37, 253] on div at bounding box center [36, 255] width 12 height 12
click at [254, 582] on div "Shapes" at bounding box center [256, 697] width 34 height 10
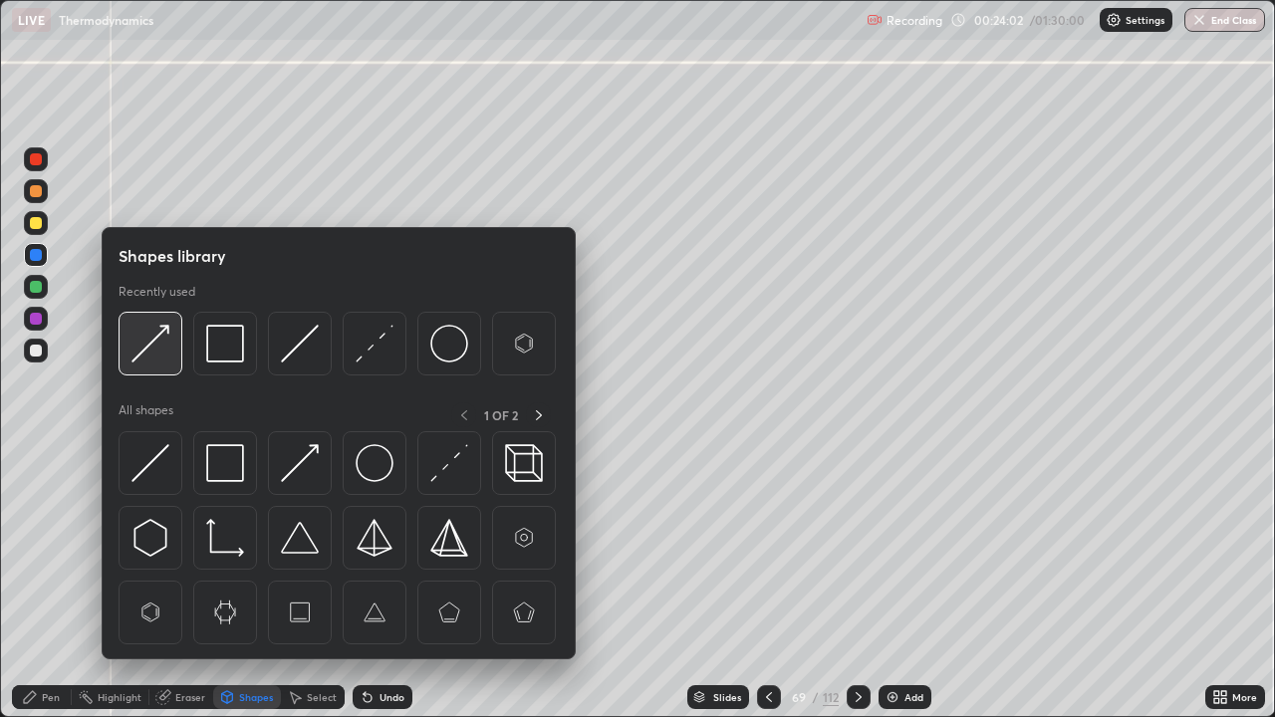
click at [157, 347] on img at bounding box center [150, 344] width 38 height 38
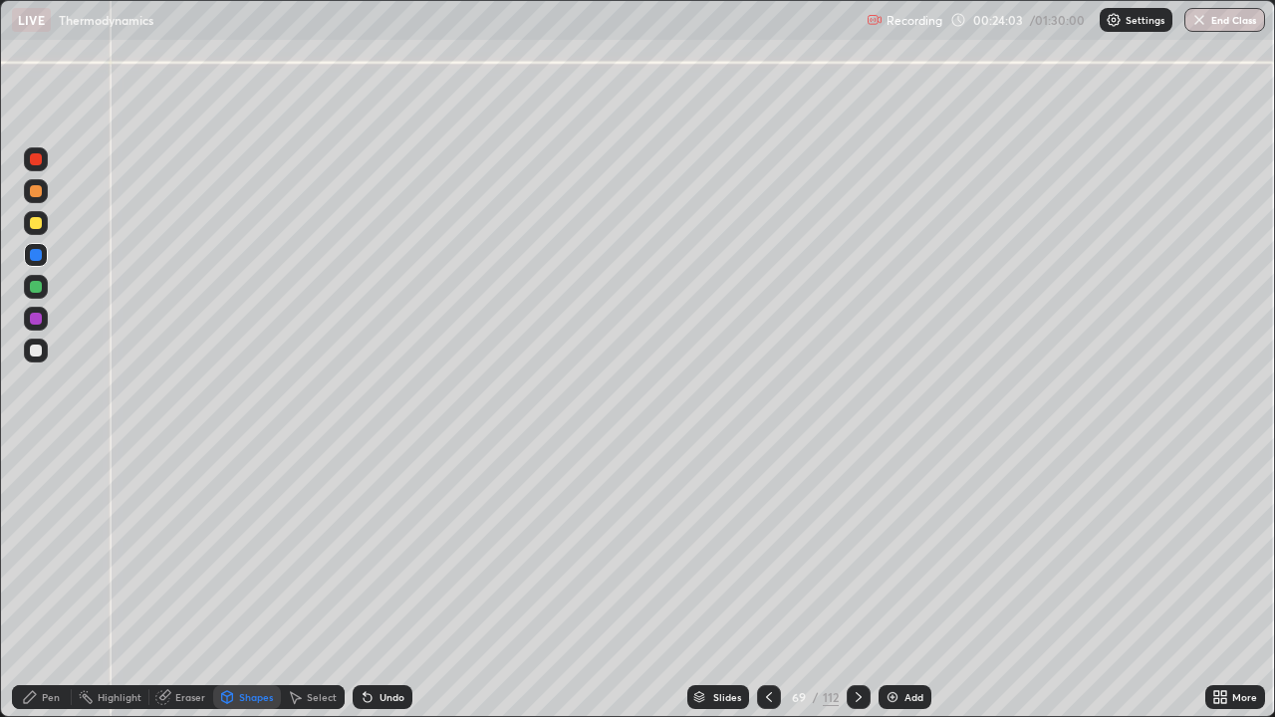
click at [44, 226] on div at bounding box center [36, 223] width 24 height 24
click at [51, 582] on div "Pen" at bounding box center [51, 697] width 18 height 10
click at [854, 582] on icon at bounding box center [859, 697] width 16 height 16
click at [37, 224] on div at bounding box center [36, 223] width 12 height 12
click at [383, 582] on div "Undo" at bounding box center [383, 697] width 60 height 24
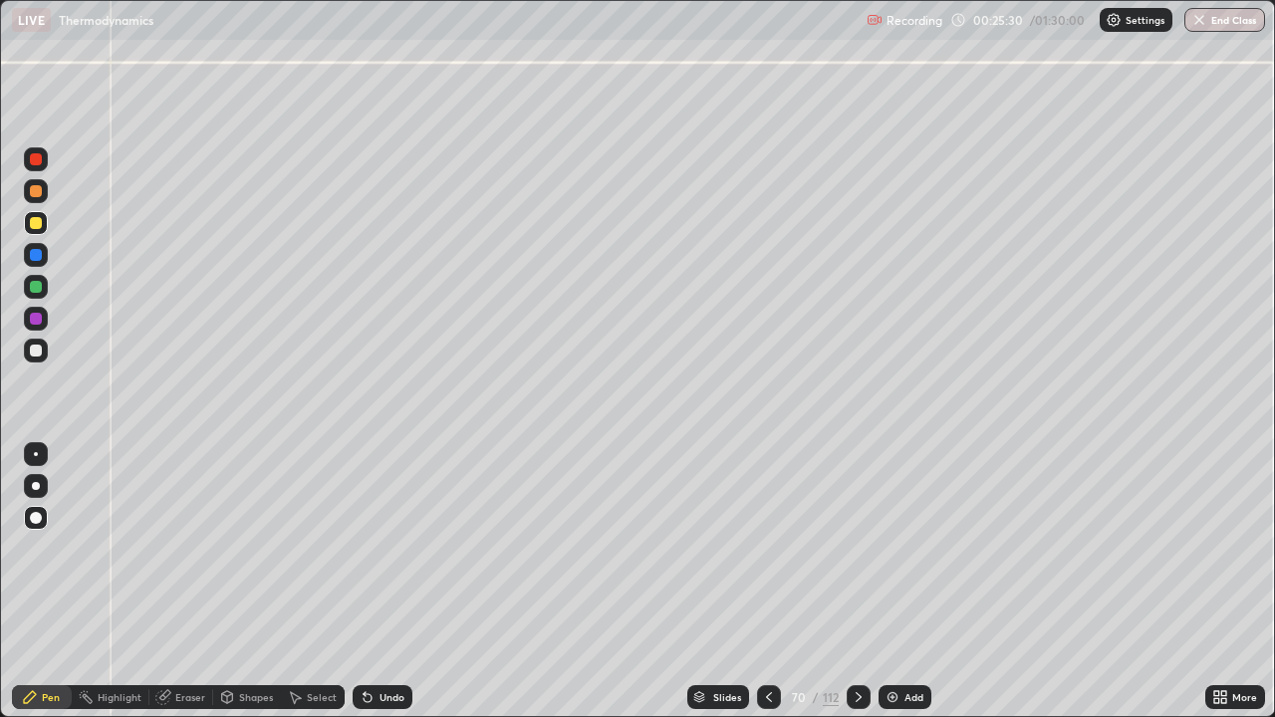
click at [245, 582] on div "Shapes" at bounding box center [256, 697] width 34 height 10
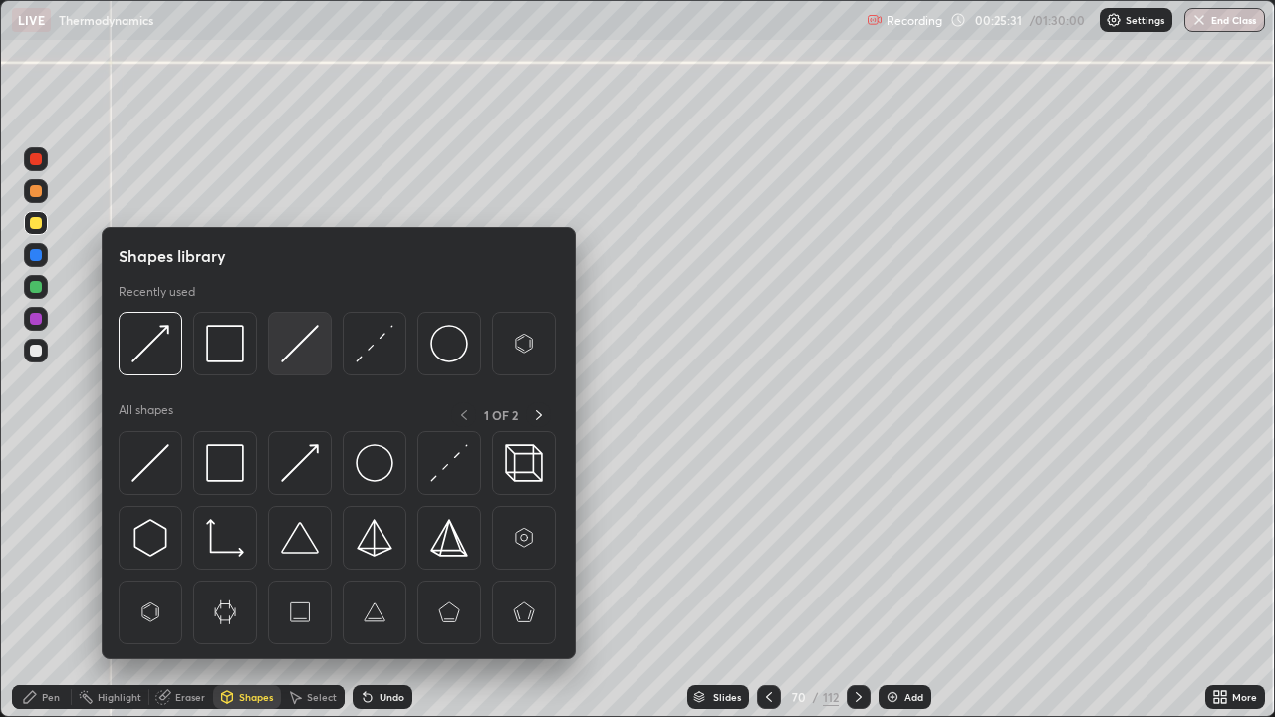
click at [275, 343] on div at bounding box center [300, 344] width 64 height 64
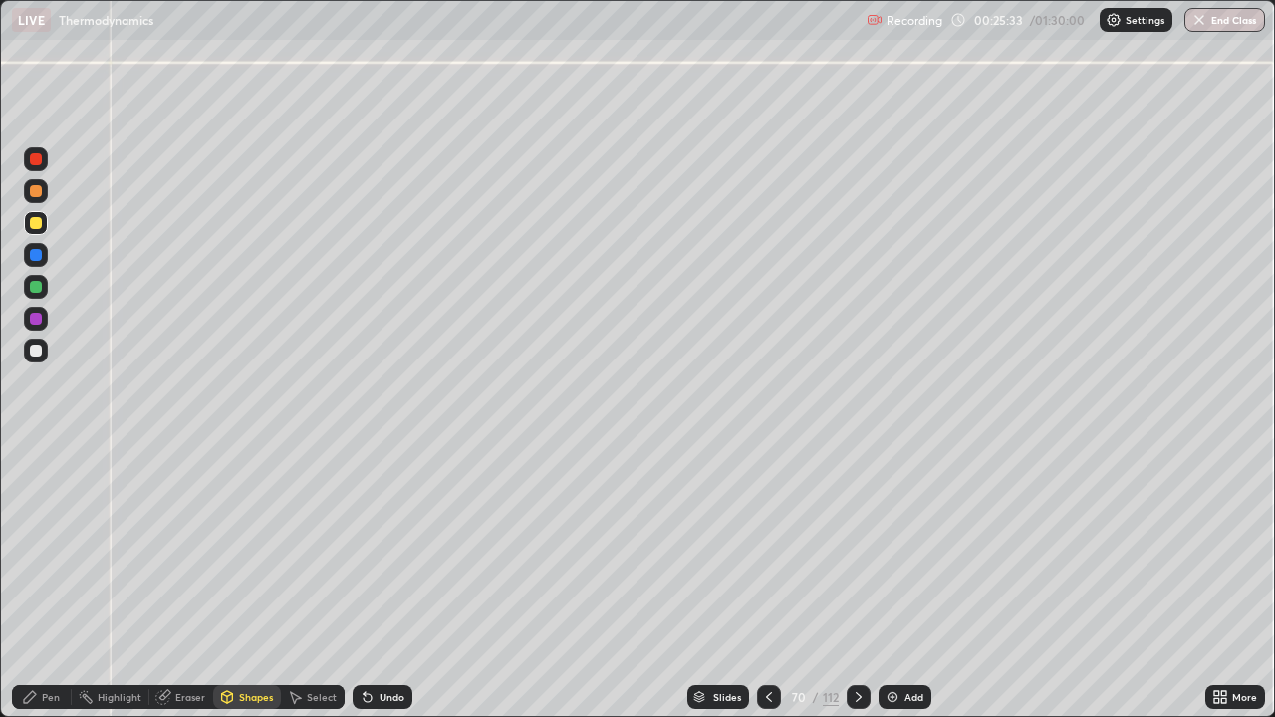
click at [51, 582] on div "Pen" at bounding box center [51, 697] width 18 height 10
click at [38, 354] on div at bounding box center [36, 351] width 12 height 12
click at [391, 582] on div "Undo" at bounding box center [391, 697] width 25 height 10
click at [395, 582] on div "Undo" at bounding box center [383, 697] width 60 height 24
click at [764, 582] on icon at bounding box center [769, 697] width 16 height 16
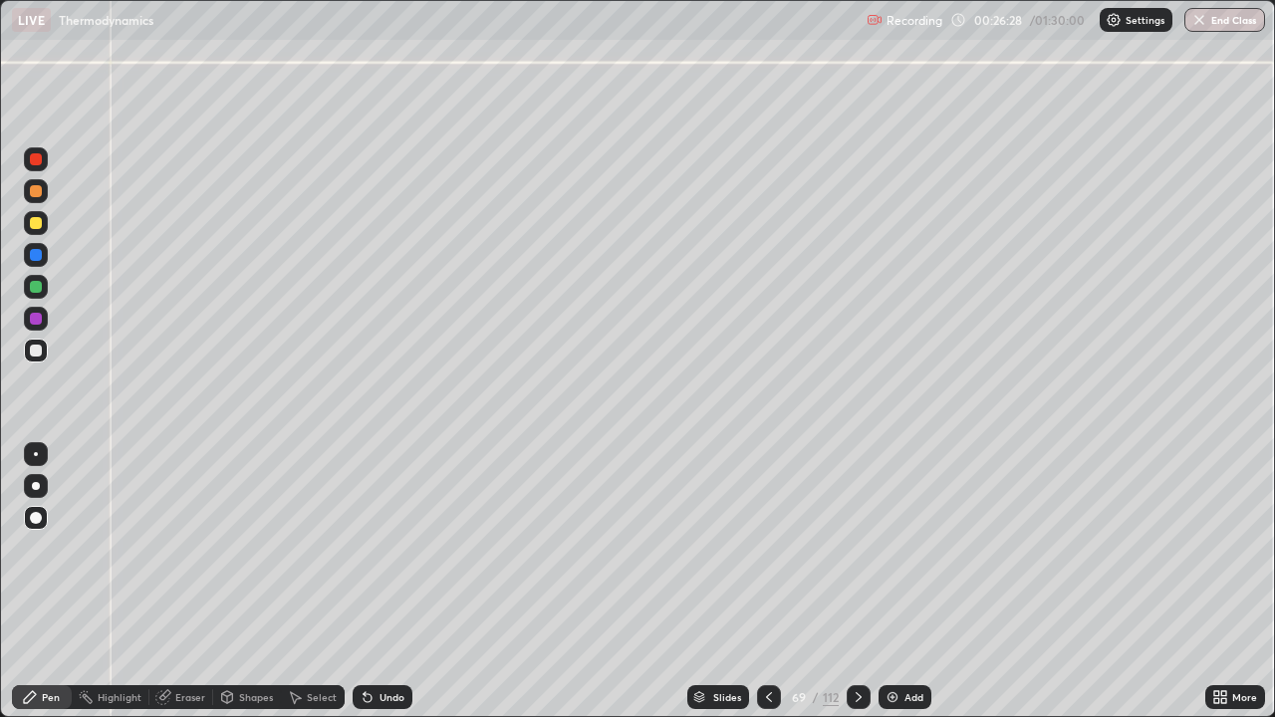
click at [847, 582] on div at bounding box center [859, 697] width 24 height 24
click at [257, 582] on div "Shapes" at bounding box center [256, 697] width 34 height 10
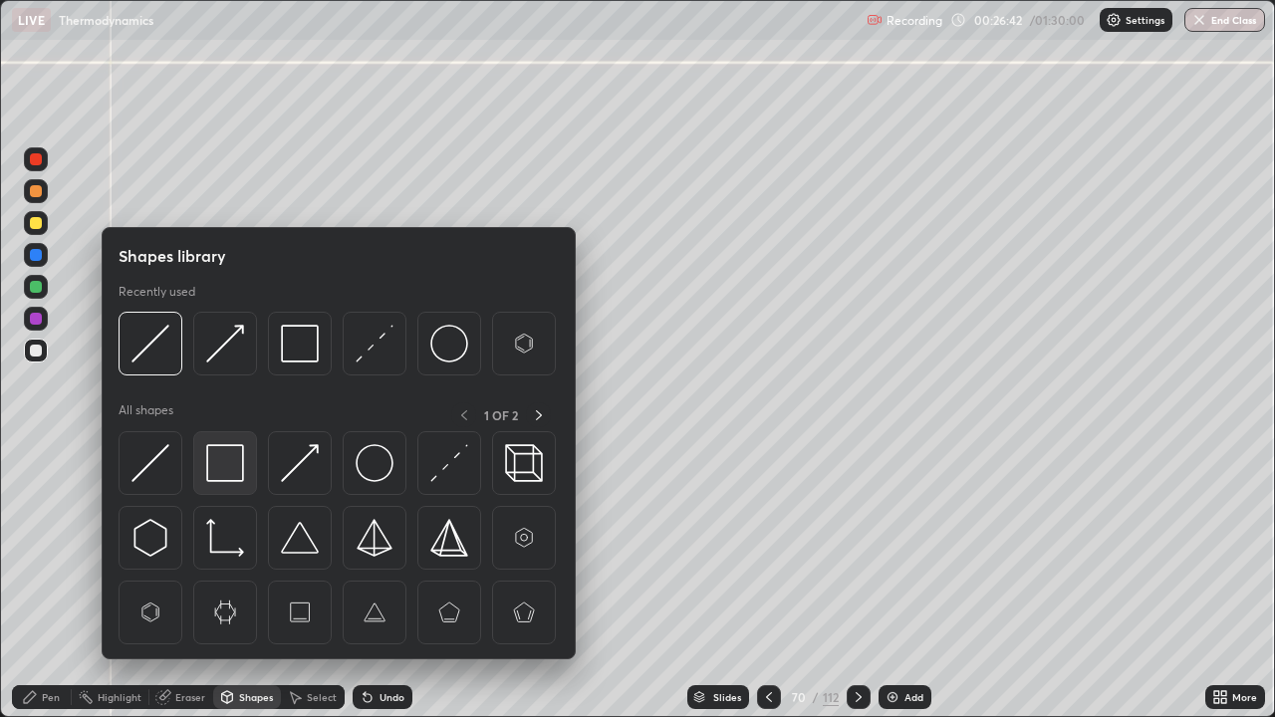
click at [221, 457] on img at bounding box center [225, 463] width 38 height 38
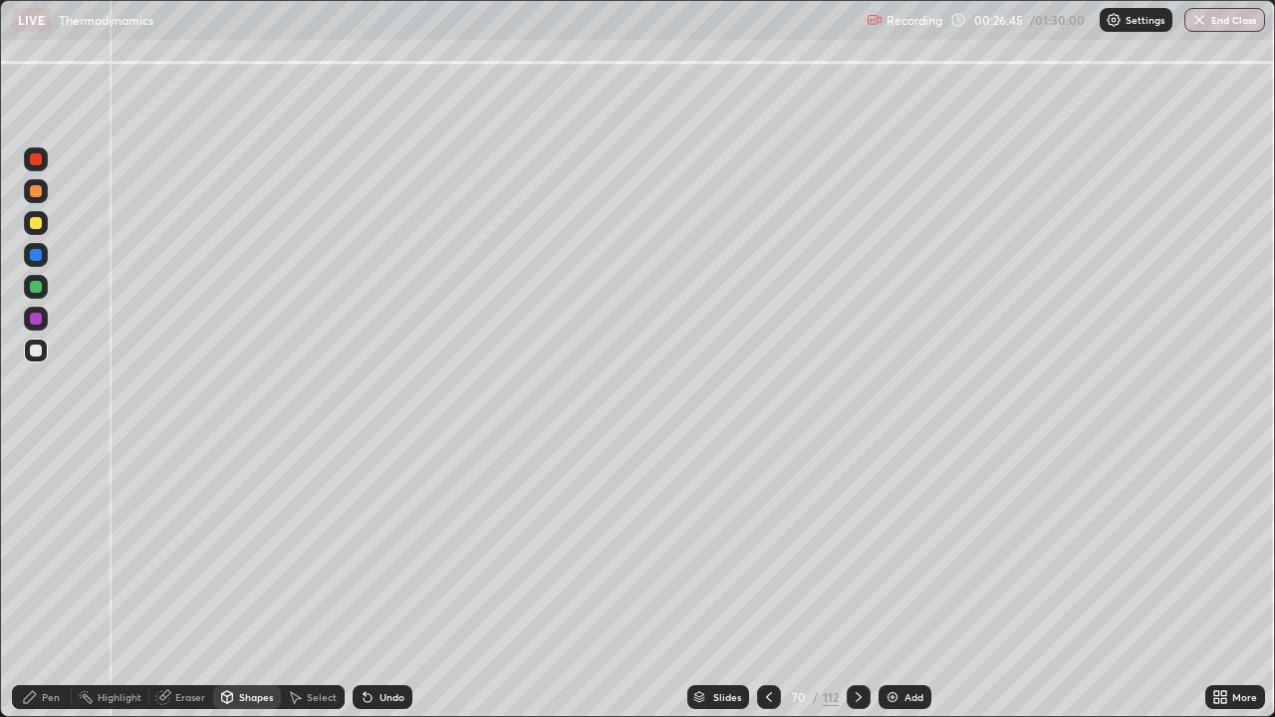
click at [48, 582] on div "Pen" at bounding box center [42, 697] width 60 height 24
click at [33, 232] on div at bounding box center [36, 223] width 24 height 24
click at [33, 321] on div at bounding box center [36, 319] width 12 height 12
click at [38, 352] on div at bounding box center [36, 351] width 12 height 12
click at [250, 582] on div "Shapes" at bounding box center [256, 697] width 34 height 10
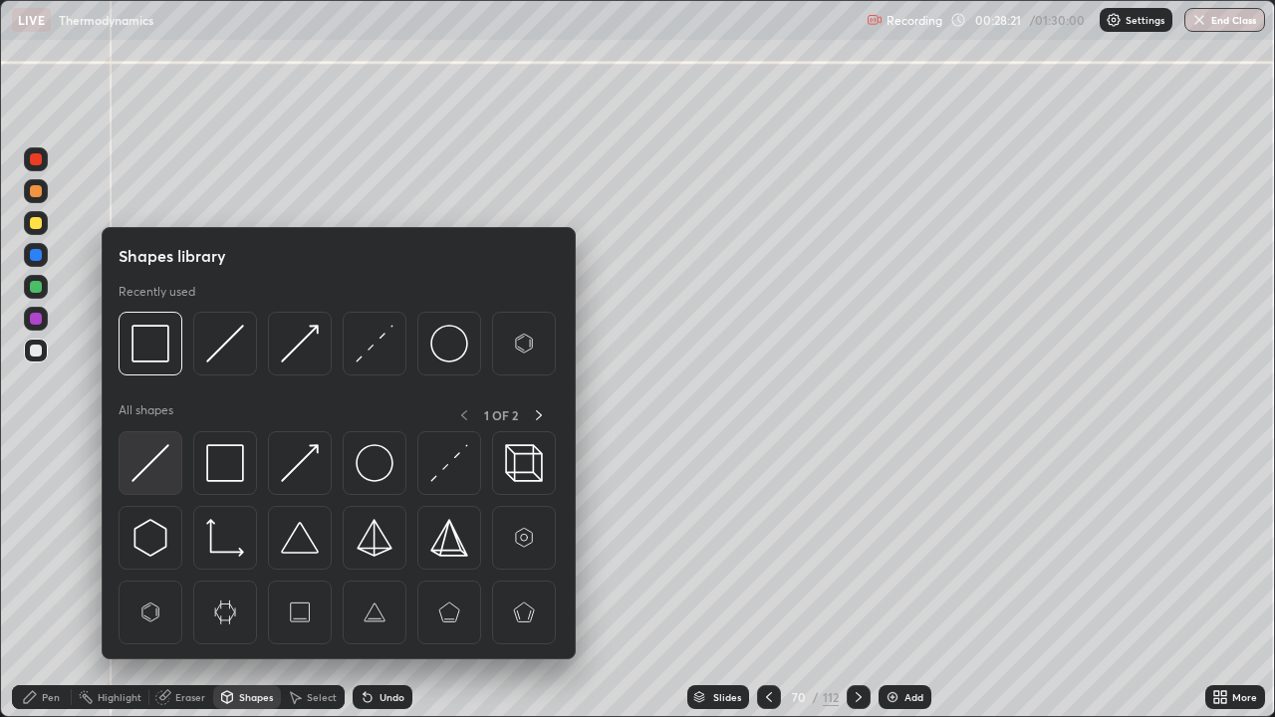
click at [162, 454] on img at bounding box center [150, 463] width 38 height 38
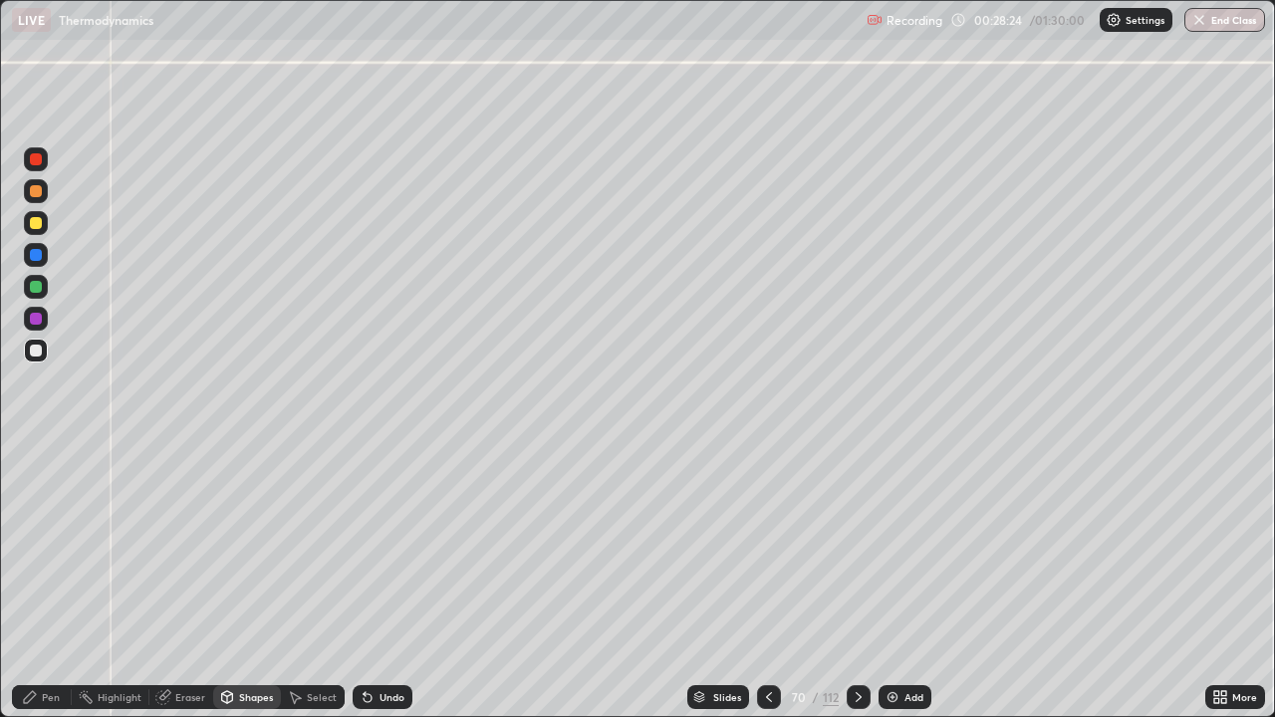
click at [44, 582] on div "Pen" at bounding box center [51, 697] width 18 height 10
click at [253, 582] on div "Shapes" at bounding box center [256, 697] width 34 height 10
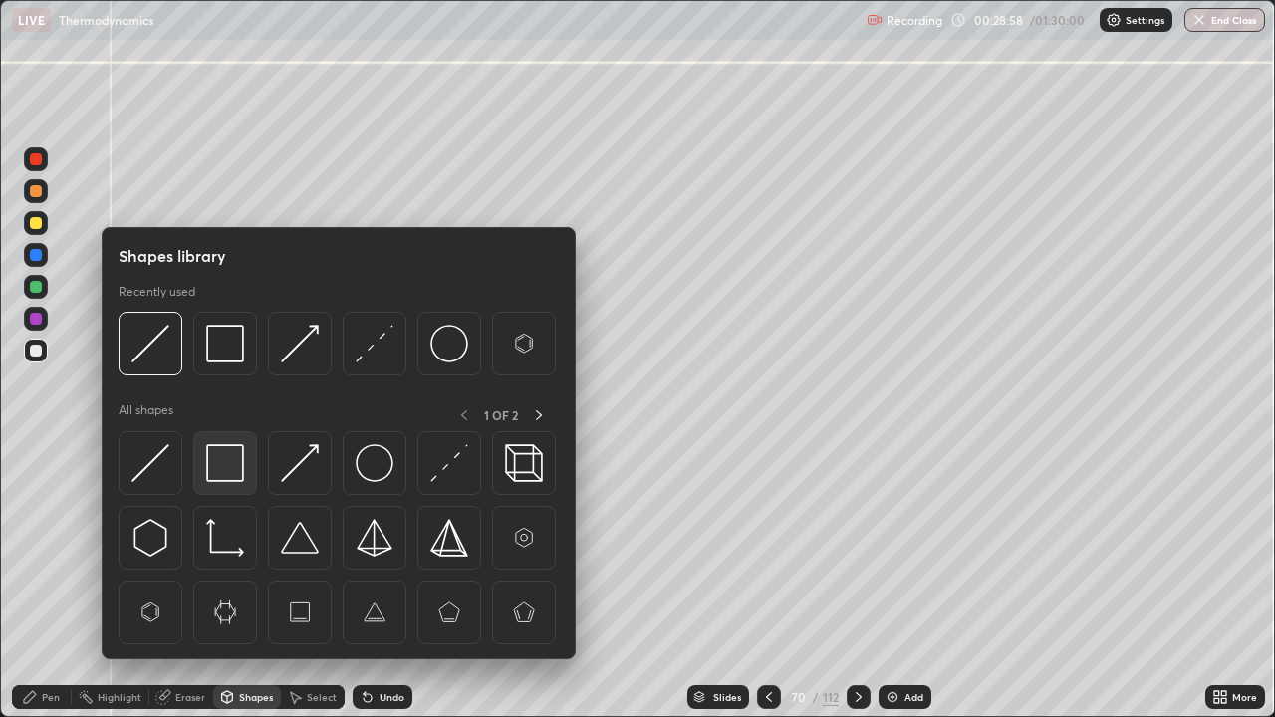
click at [215, 461] on img at bounding box center [225, 463] width 38 height 38
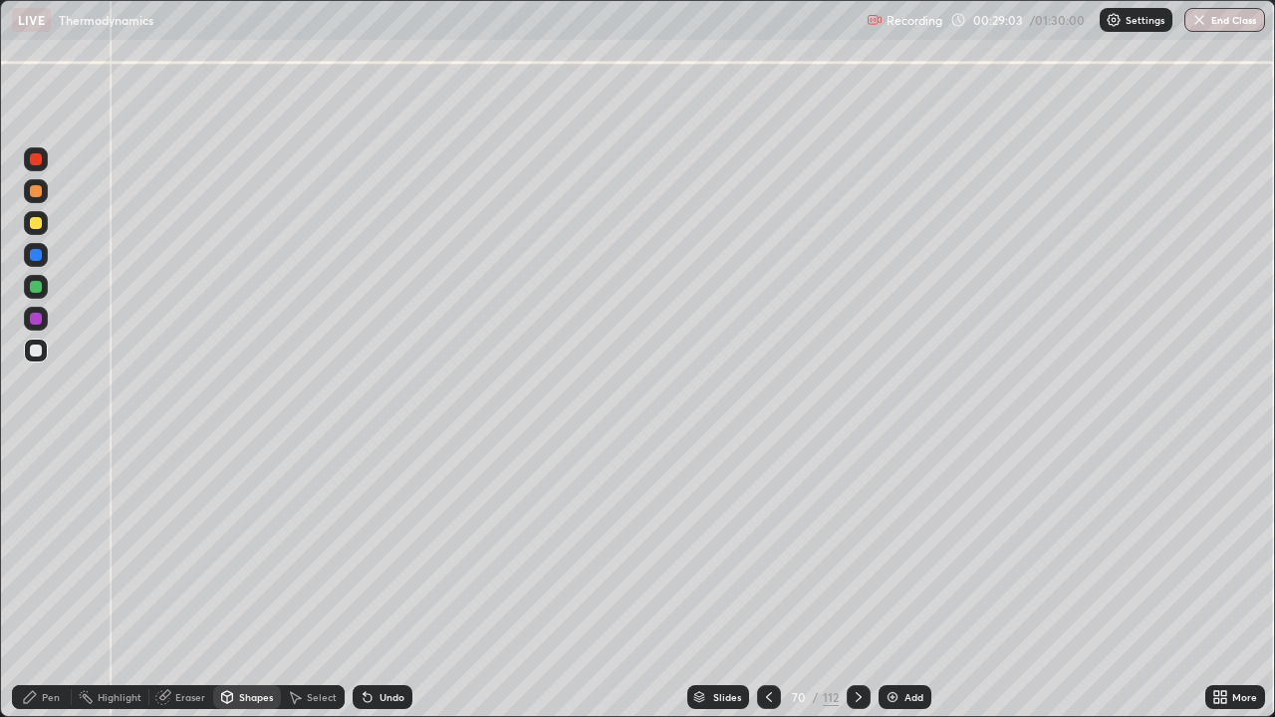
click at [260, 582] on div "Shapes" at bounding box center [256, 697] width 34 height 10
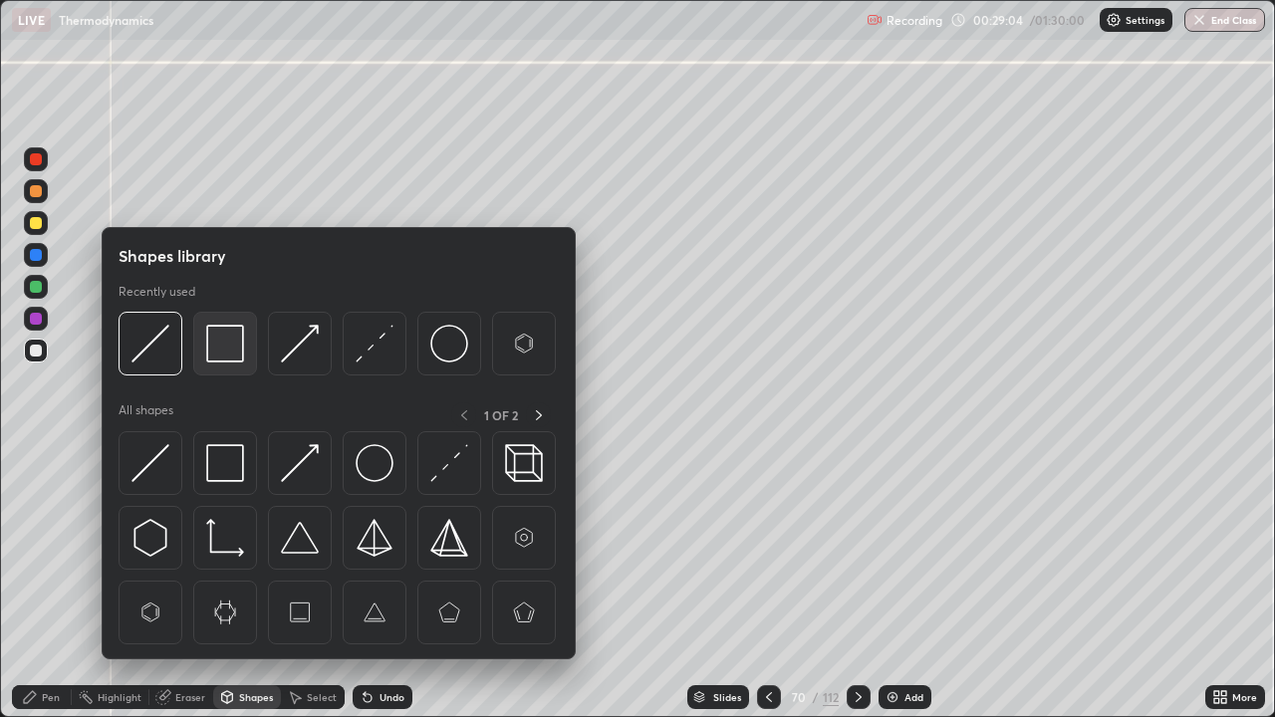
click at [226, 341] on img at bounding box center [225, 344] width 38 height 38
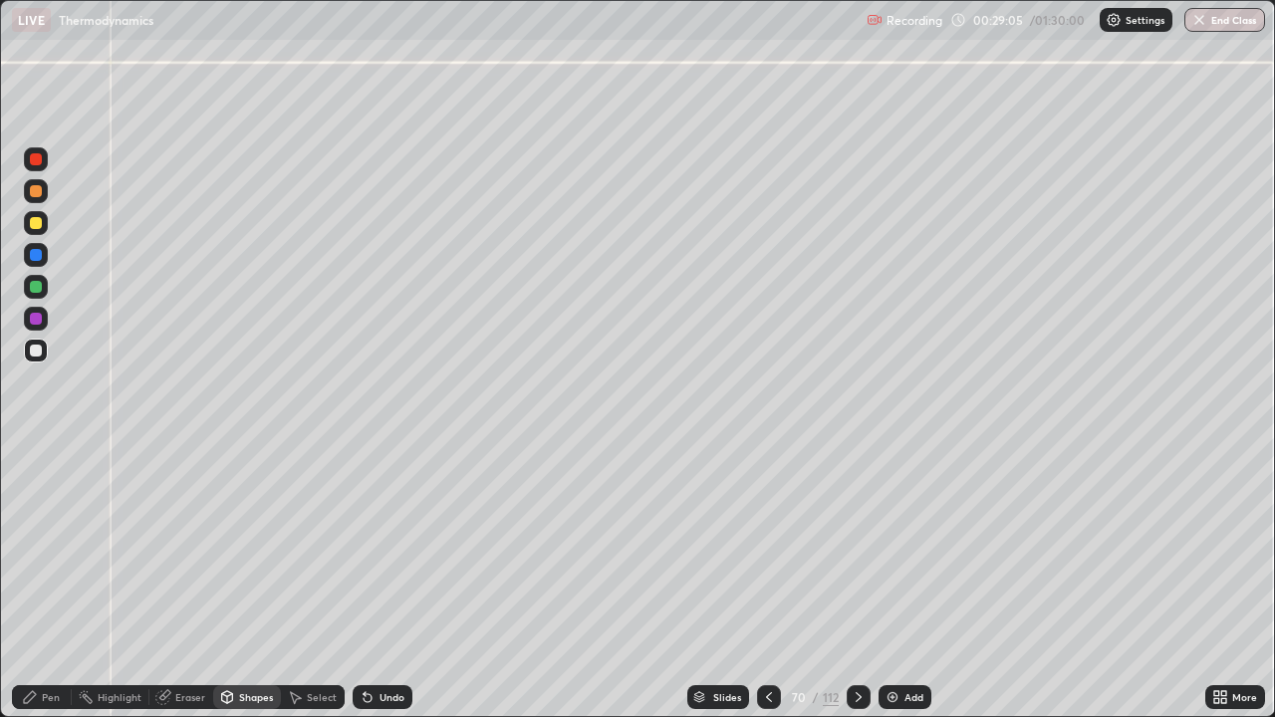
click at [45, 161] on div at bounding box center [36, 159] width 24 height 24
click at [47, 582] on div "Pen" at bounding box center [42, 697] width 60 height 24
click at [34, 163] on div at bounding box center [36, 159] width 12 height 12
click at [858, 582] on icon at bounding box center [859, 697] width 16 height 16
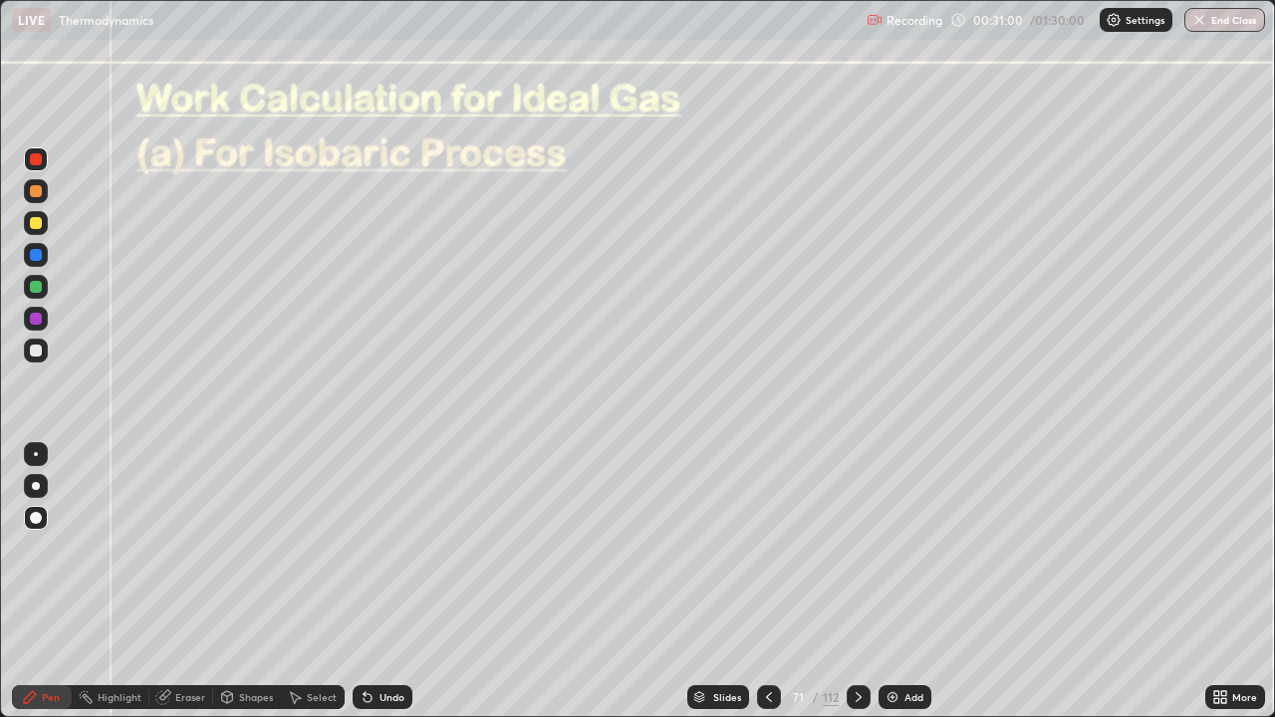
click at [767, 582] on icon at bounding box center [769, 697] width 16 height 16
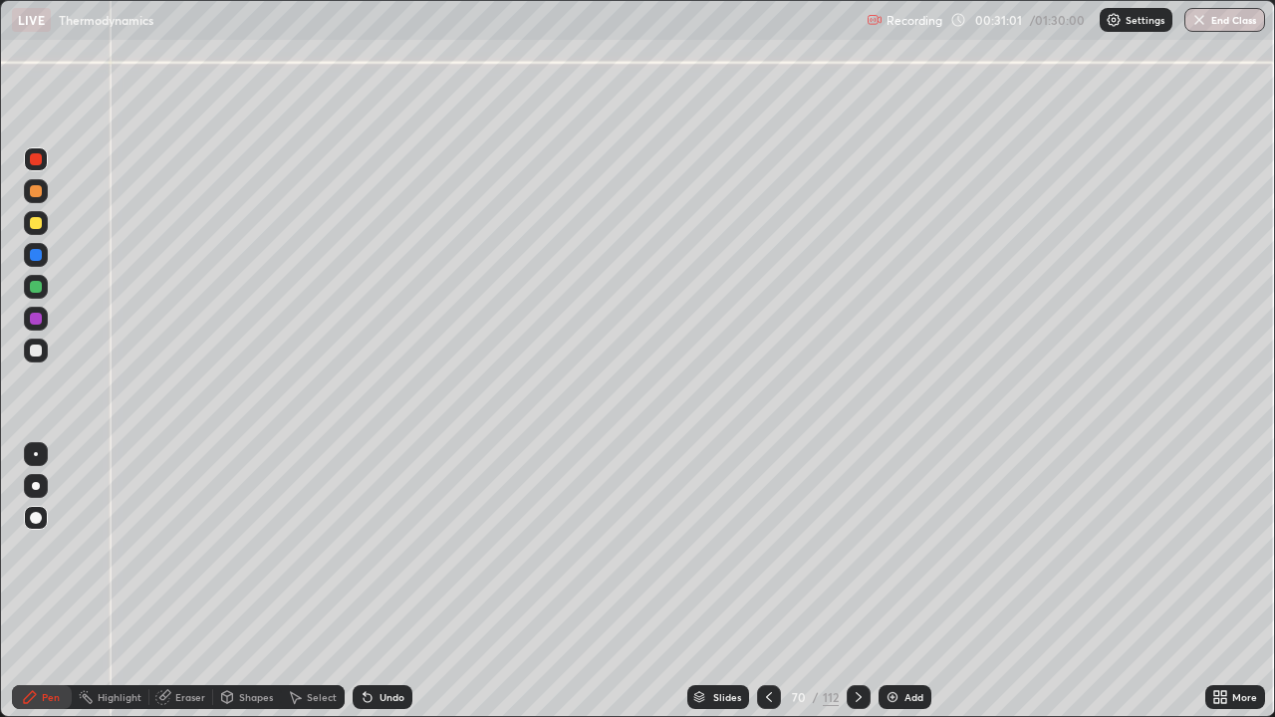
click at [768, 582] on icon at bounding box center [769, 697] width 16 height 16
click at [766, 582] on icon at bounding box center [769, 697] width 6 height 10
click at [767, 582] on icon at bounding box center [769, 697] width 16 height 16
click at [847, 582] on div at bounding box center [859, 697] width 24 height 24
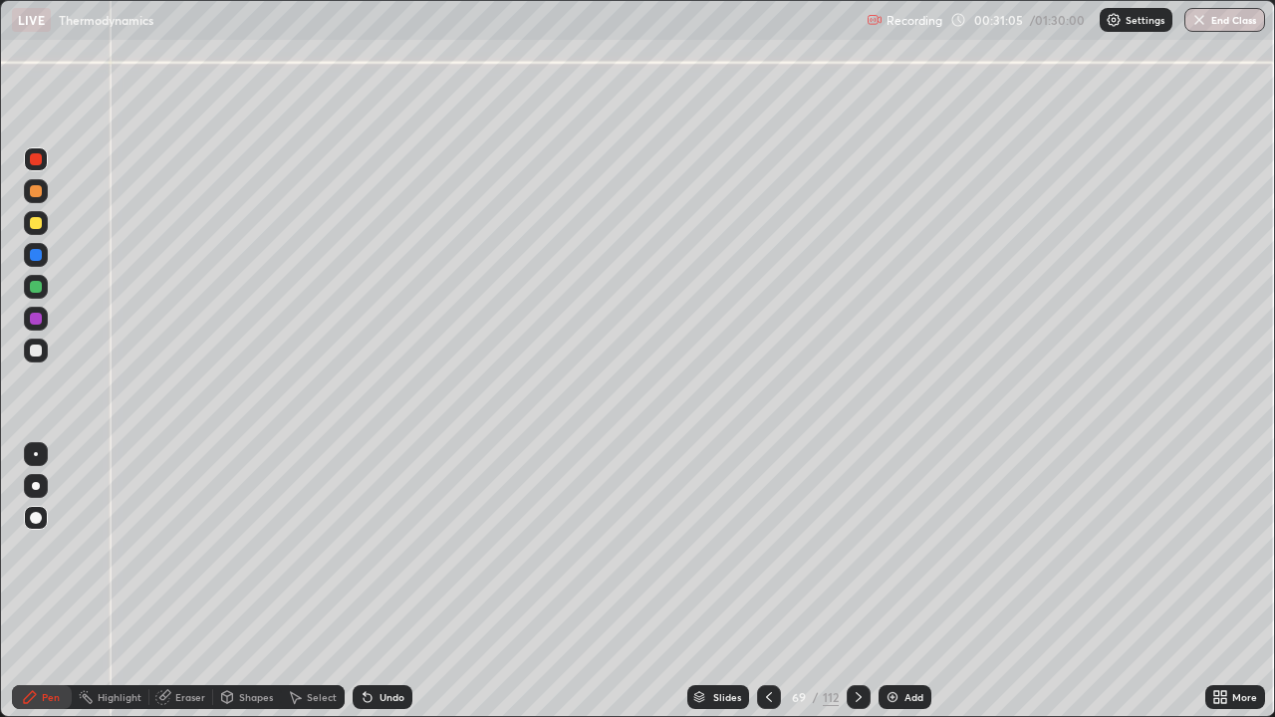
click at [847, 582] on div at bounding box center [859, 697] width 24 height 24
click at [851, 582] on icon at bounding box center [859, 697] width 16 height 16
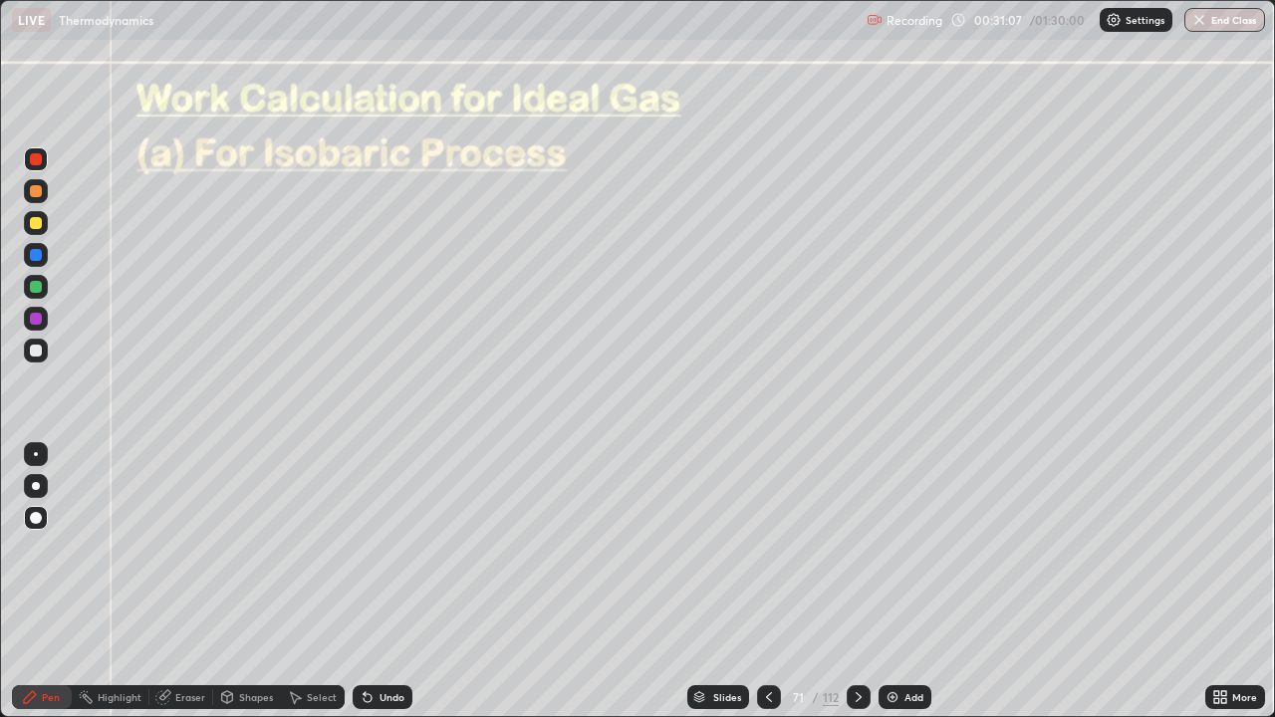
click at [768, 582] on icon at bounding box center [769, 697] width 6 height 10
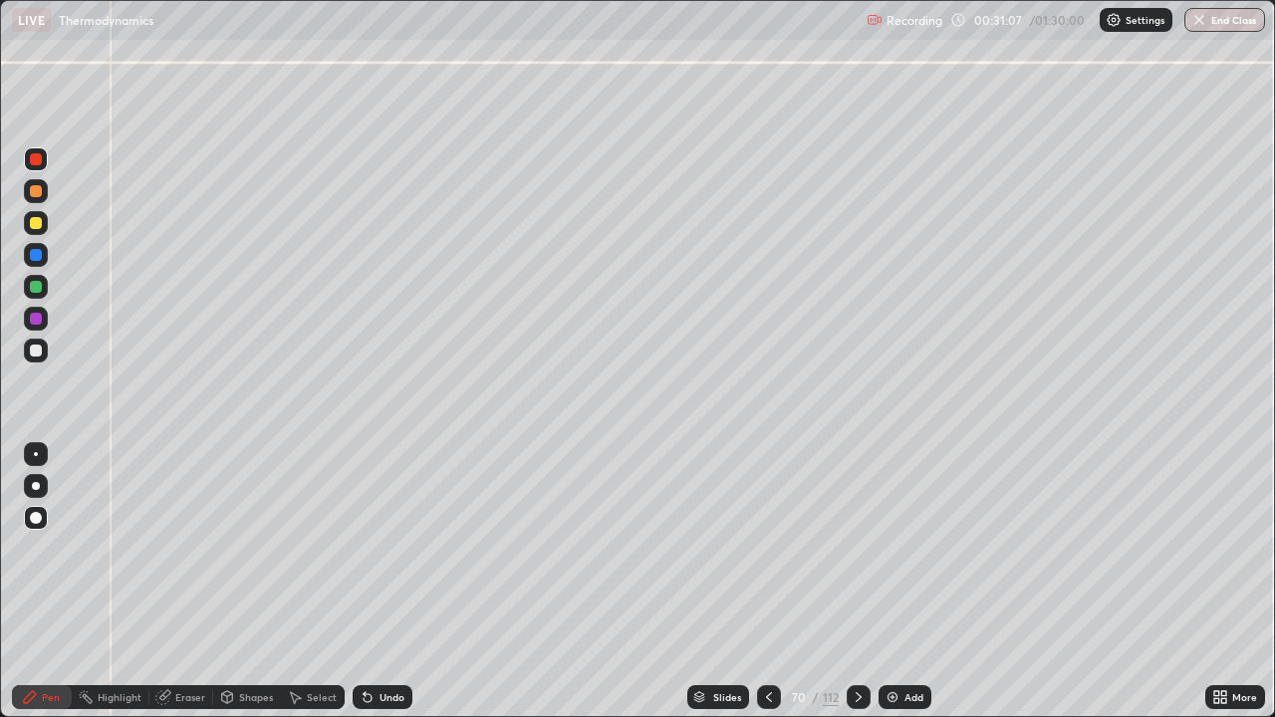
click at [896, 582] on img at bounding box center [892, 697] width 16 height 16
click at [59, 582] on div "Pen" at bounding box center [42, 697] width 60 height 24
click at [40, 351] on div at bounding box center [36, 351] width 12 height 12
click at [35, 477] on div at bounding box center [36, 486] width 24 height 24
click at [36, 516] on div at bounding box center [36, 518] width 12 height 12
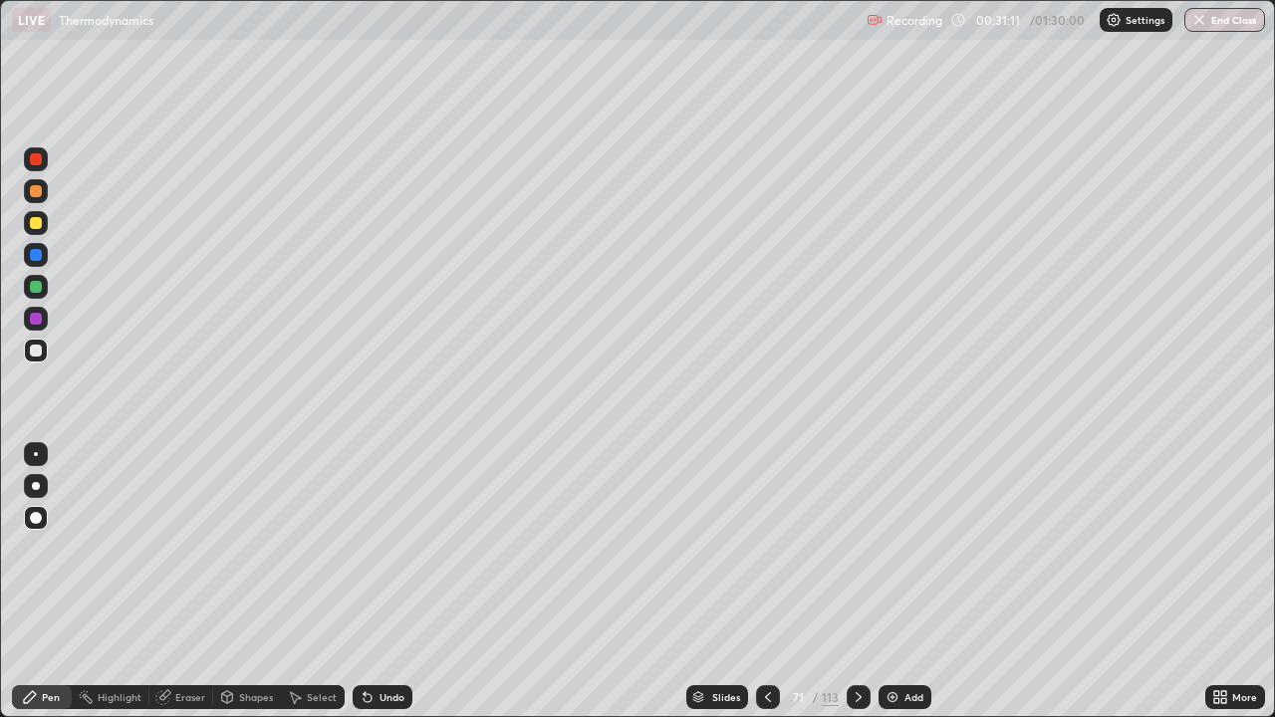
click at [57, 582] on div "Pen" at bounding box center [51, 697] width 18 height 10
click at [245, 582] on div "Shapes" at bounding box center [256, 697] width 34 height 10
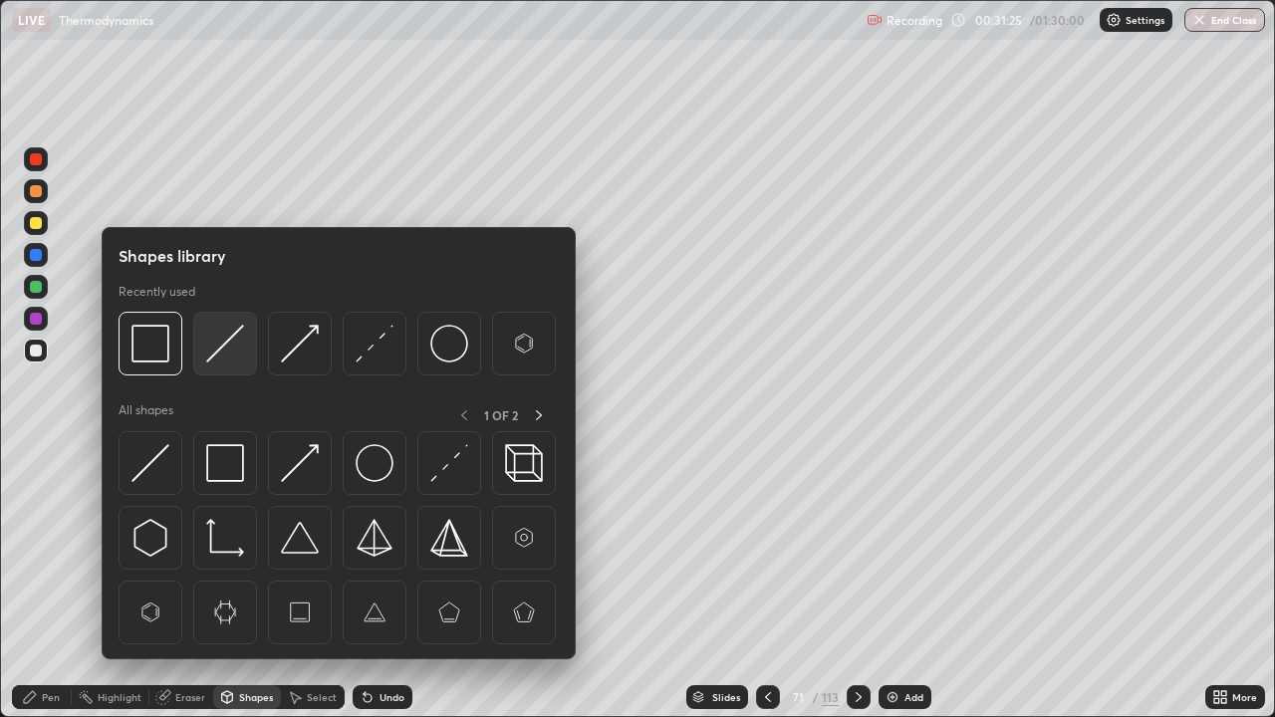
click at [213, 343] on img at bounding box center [225, 344] width 38 height 38
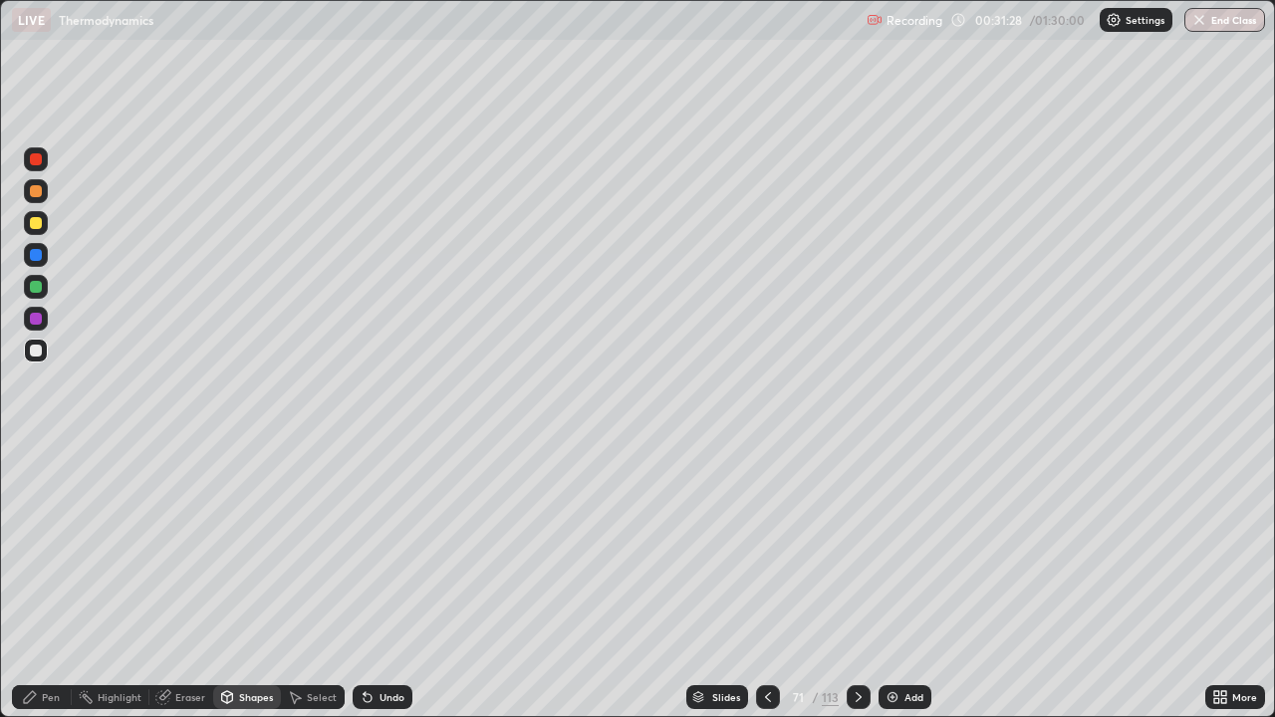
click at [46, 582] on div "Pen" at bounding box center [51, 697] width 18 height 10
click at [34, 221] on div at bounding box center [36, 223] width 12 height 12
click at [46, 582] on div "Pen" at bounding box center [51, 697] width 18 height 10
click at [37, 350] on div at bounding box center [36, 351] width 12 height 12
click at [244, 582] on div "Shapes" at bounding box center [256, 697] width 34 height 10
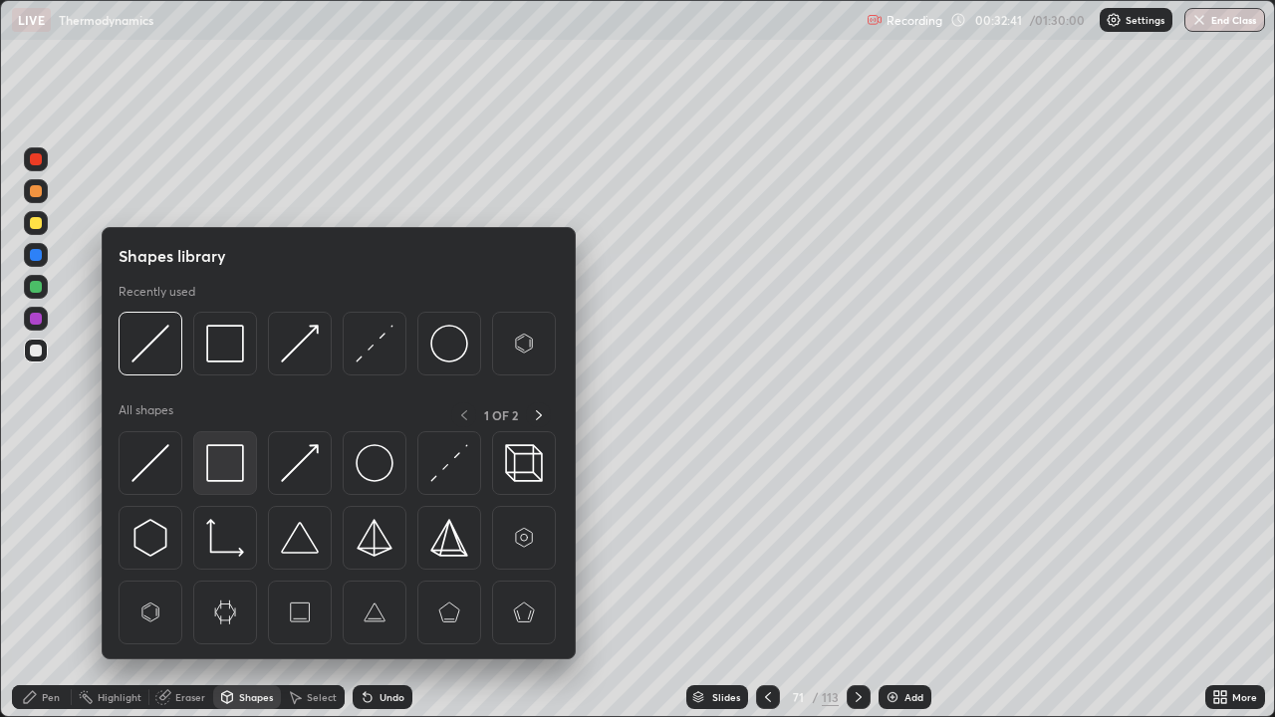
click at [220, 460] on img at bounding box center [225, 463] width 38 height 38
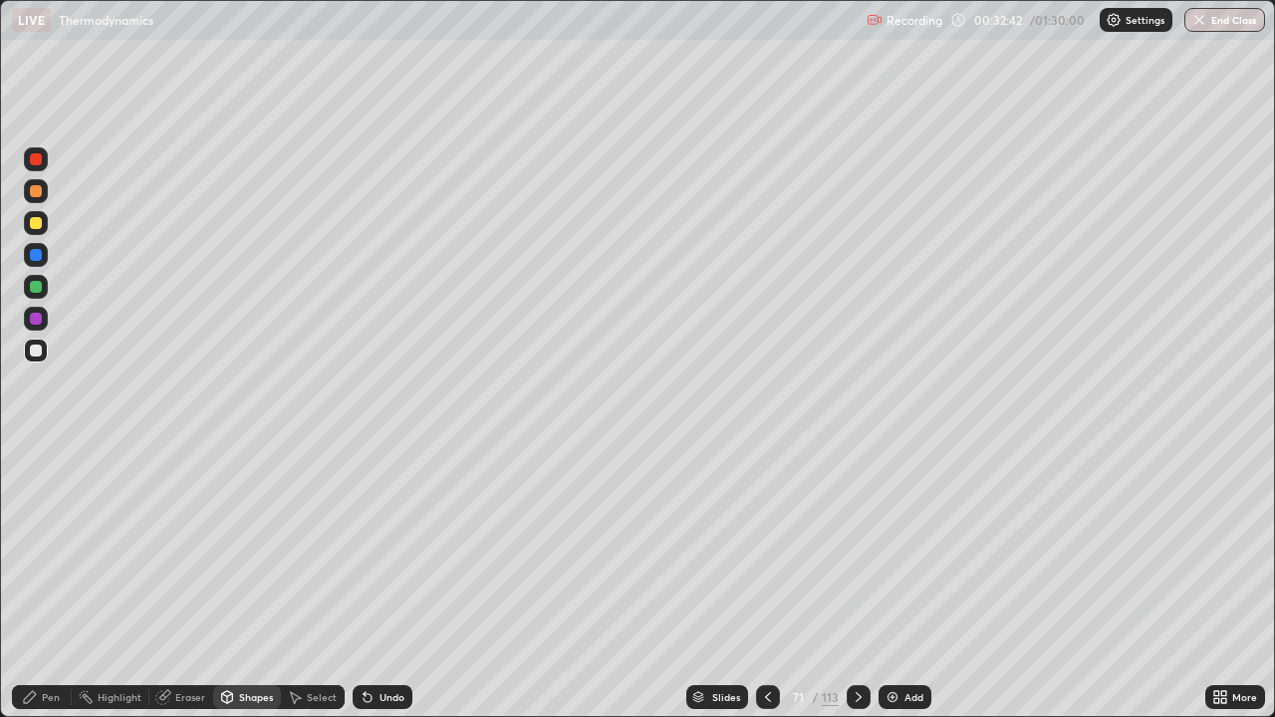
click at [50, 582] on div "Pen" at bounding box center [42, 697] width 60 height 24
click at [36, 486] on div at bounding box center [36, 486] width 8 height 8
click at [257, 582] on div "Shapes" at bounding box center [256, 697] width 34 height 10
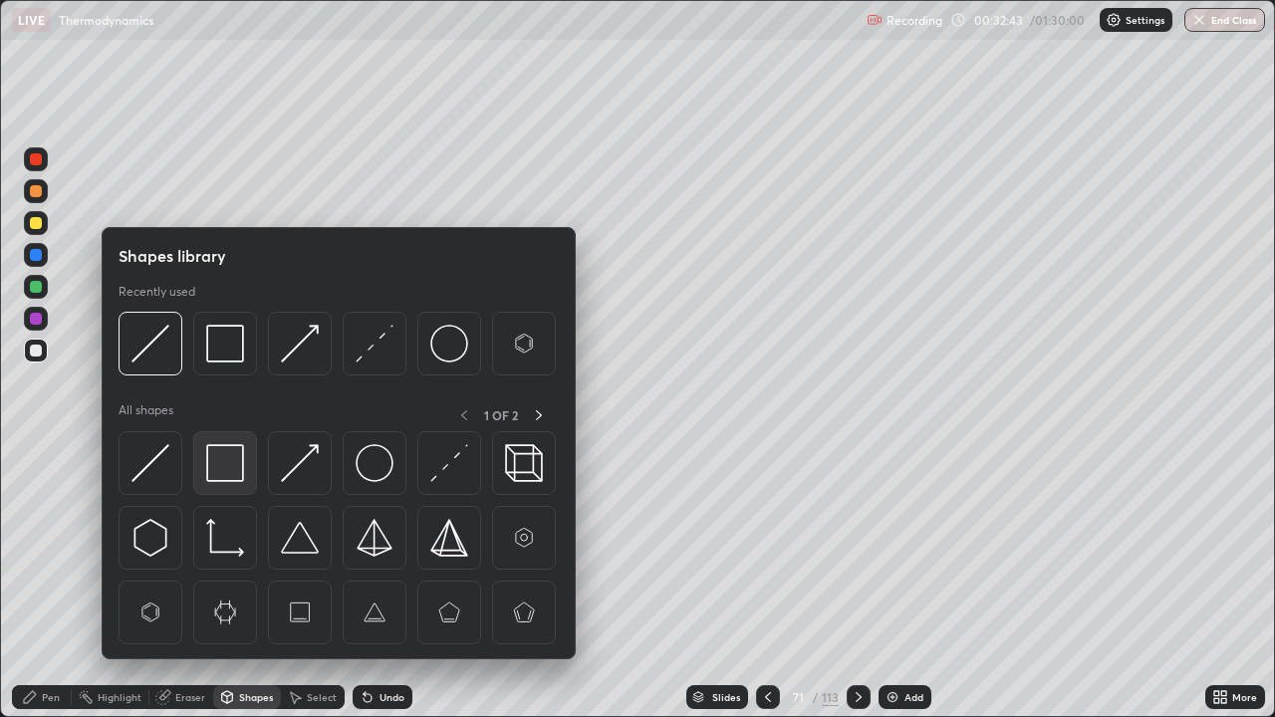
click at [228, 457] on img at bounding box center [225, 463] width 38 height 38
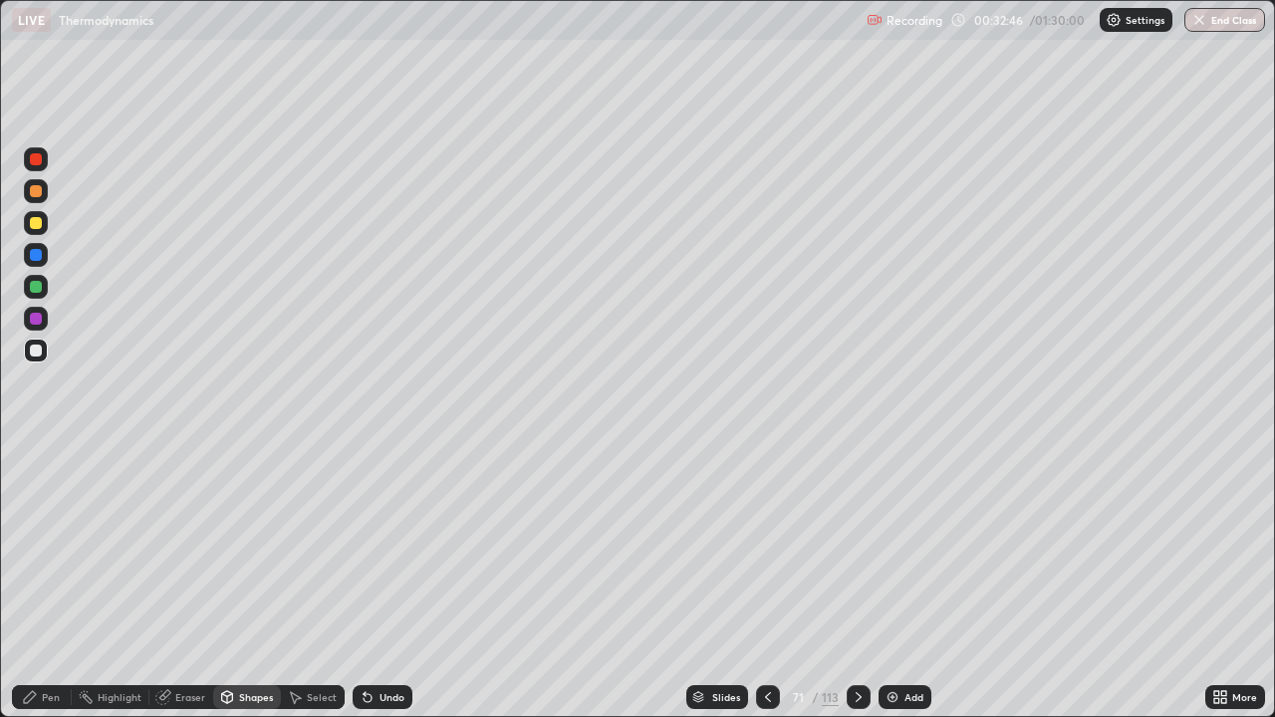
click at [233, 582] on icon at bounding box center [227, 697] width 16 height 16
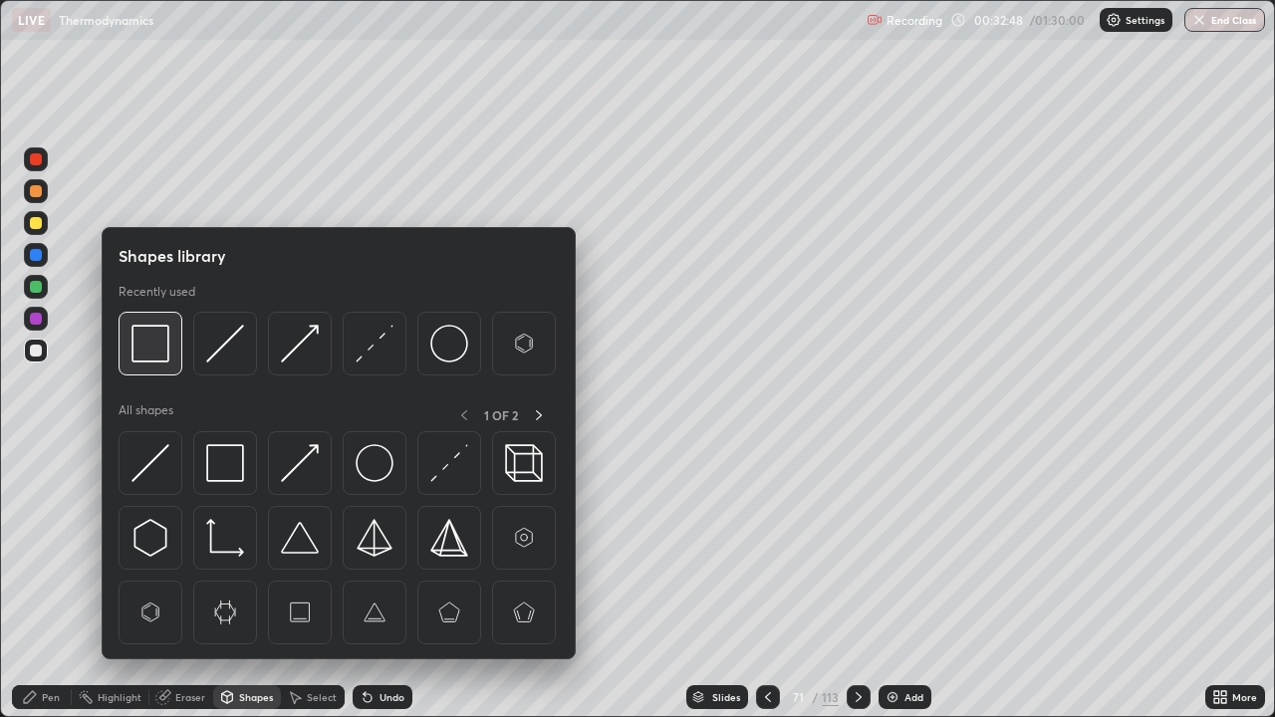
click at [146, 342] on img at bounding box center [150, 344] width 38 height 38
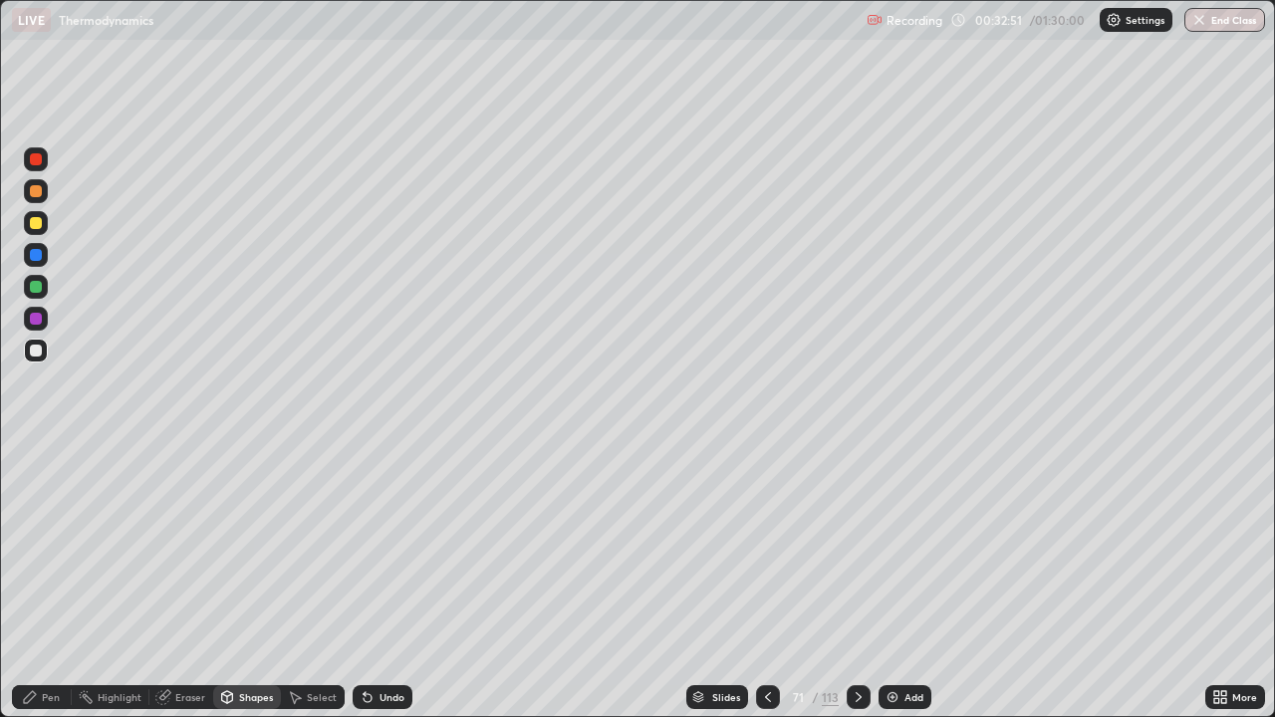
click at [245, 582] on div "Shapes" at bounding box center [256, 697] width 34 height 10
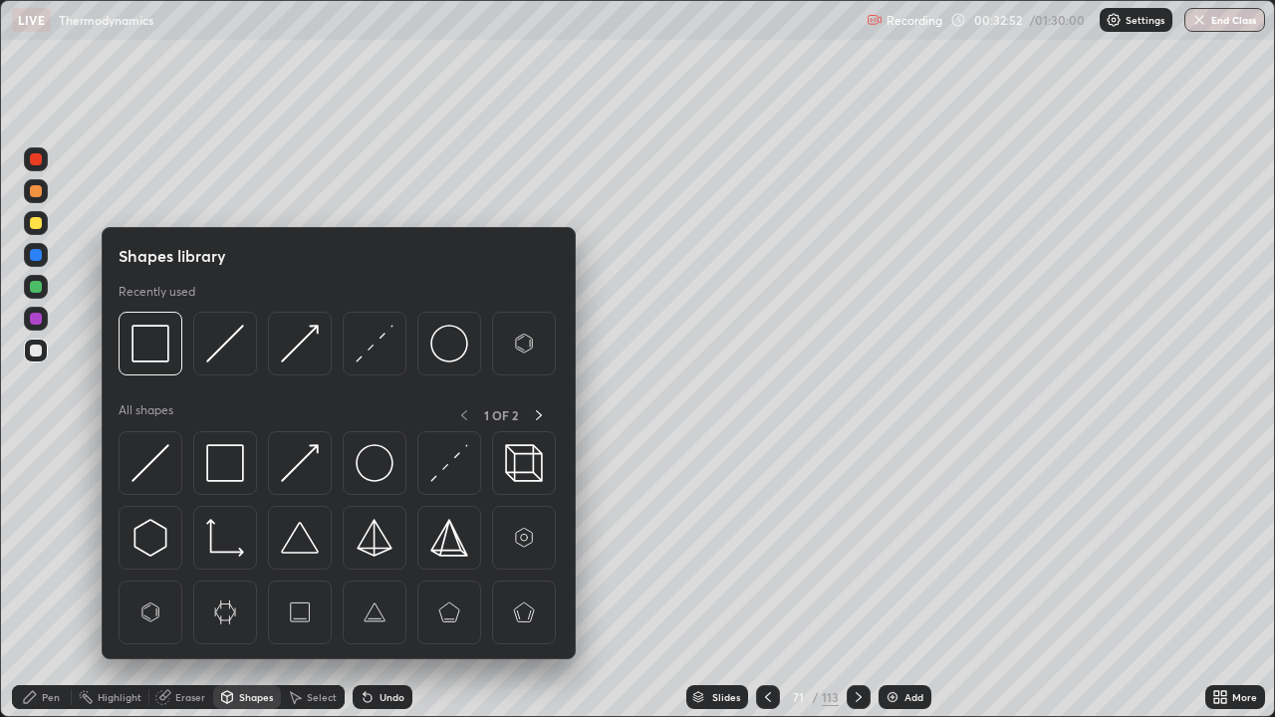
click at [189, 582] on div "Eraser" at bounding box center [190, 697] width 30 height 10
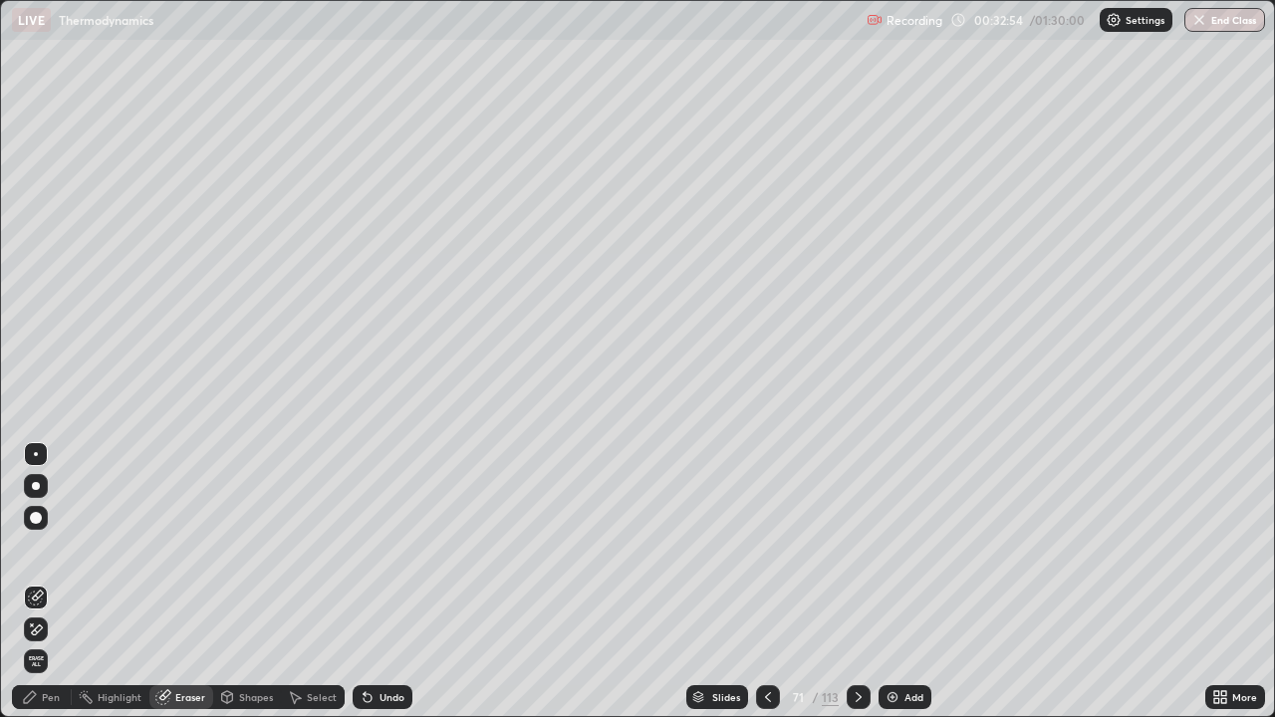
click at [46, 582] on div "Pen" at bounding box center [51, 697] width 18 height 10
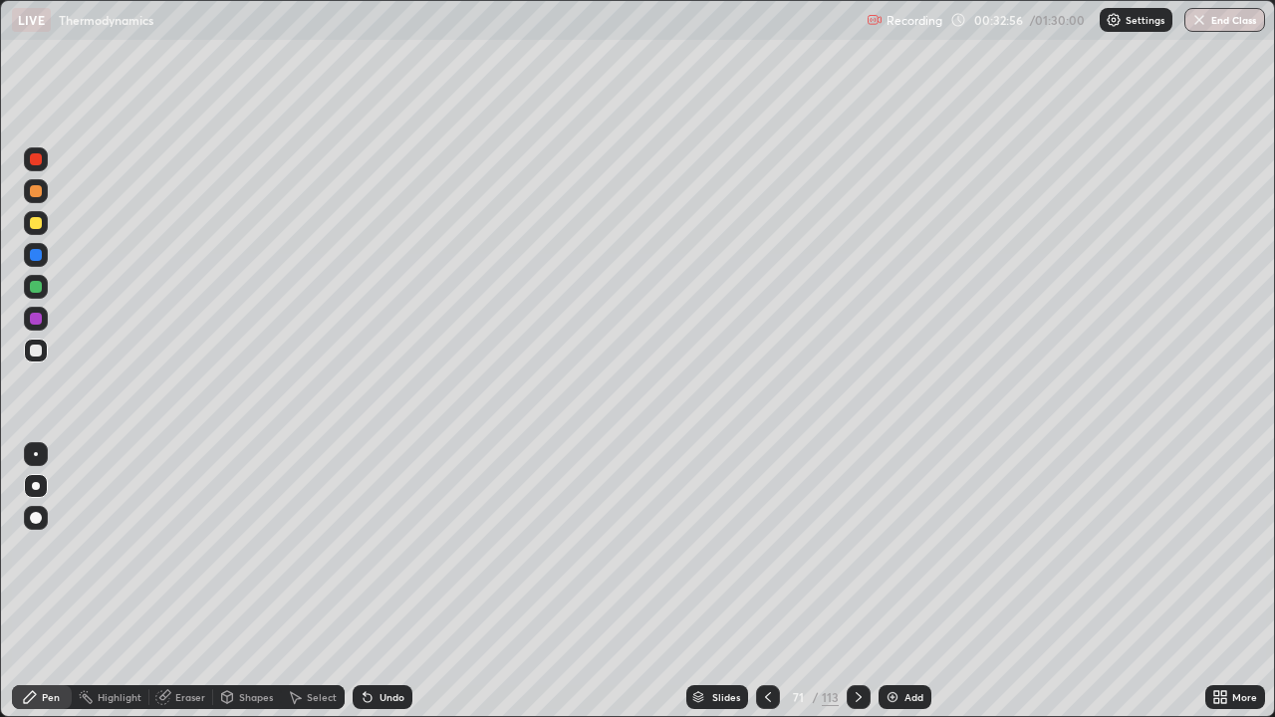
click at [33, 224] on div at bounding box center [36, 223] width 12 height 12
click at [46, 582] on div "Pen" at bounding box center [42, 697] width 60 height 24
click at [33, 255] on div at bounding box center [36, 255] width 12 height 12
click at [50, 582] on div "Pen" at bounding box center [51, 697] width 18 height 10
click at [36, 352] on div at bounding box center [36, 351] width 12 height 12
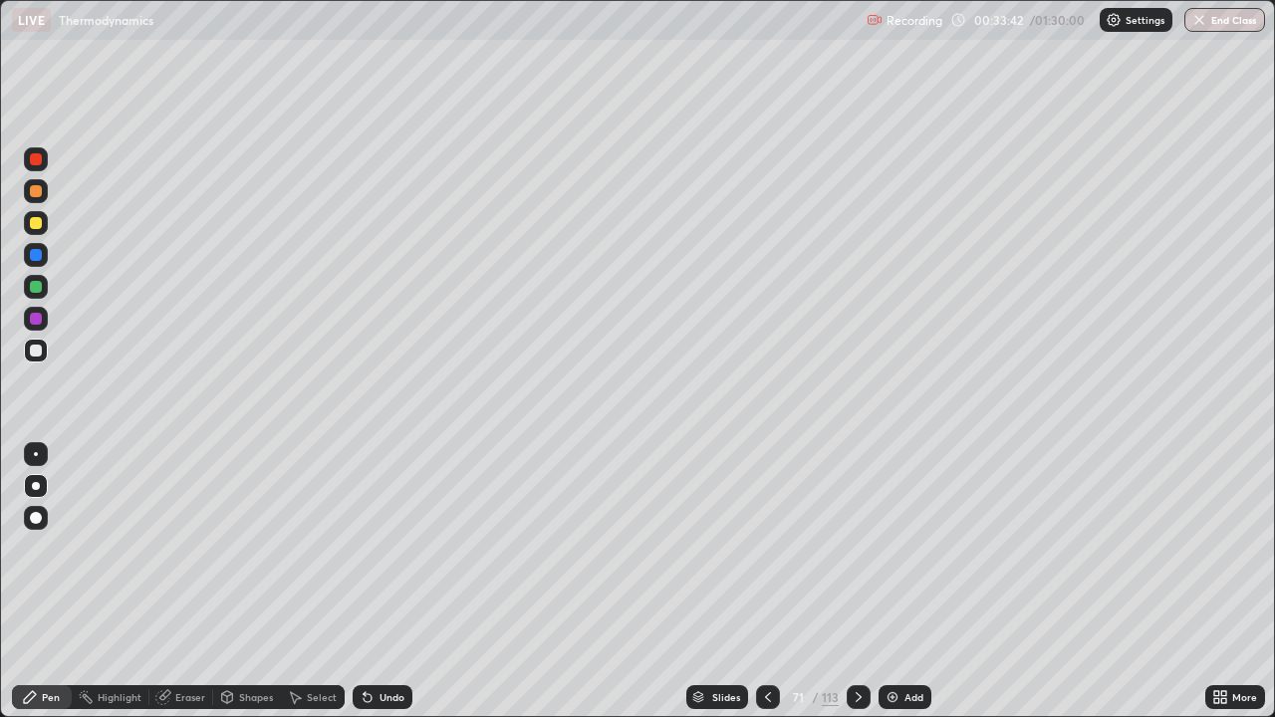
click at [34, 350] on div at bounding box center [36, 351] width 12 height 12
click at [35, 195] on div at bounding box center [36, 191] width 12 height 12
click at [379, 582] on div "Undo" at bounding box center [391, 697] width 25 height 10
click at [36, 349] on div at bounding box center [36, 351] width 12 height 12
click at [245, 582] on div "Shapes" at bounding box center [256, 697] width 34 height 10
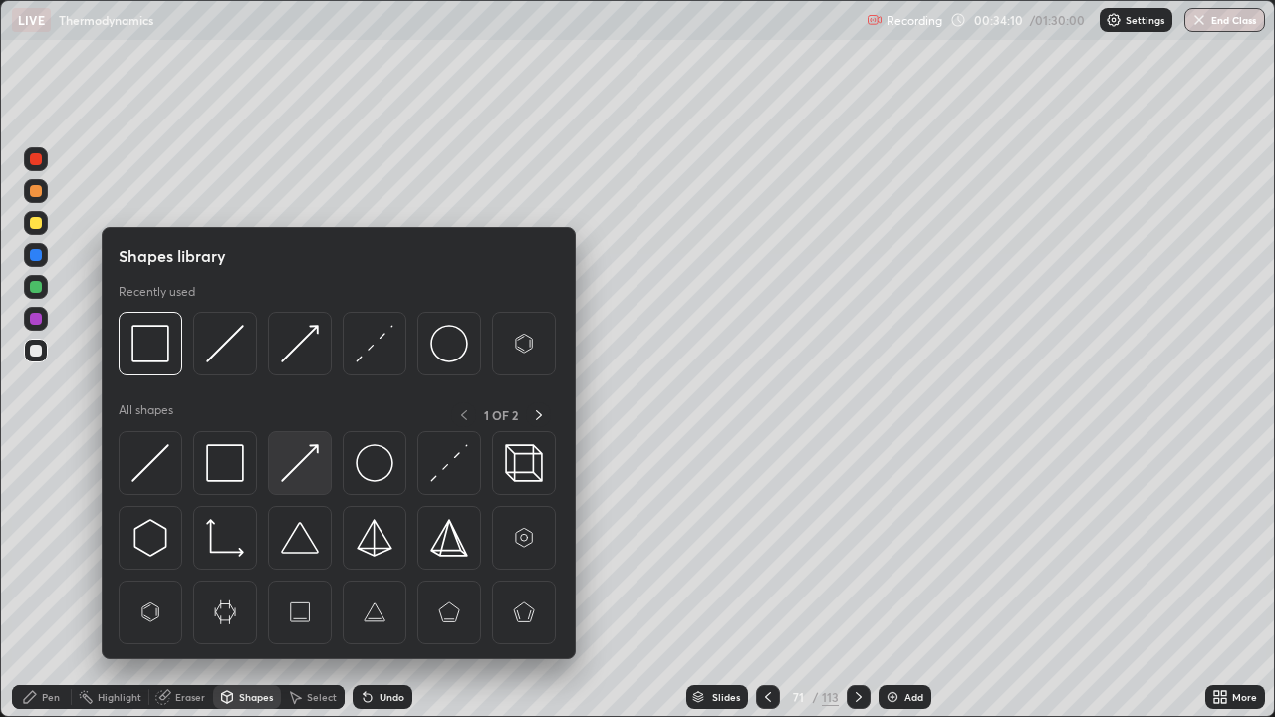
click at [298, 463] on img at bounding box center [300, 463] width 38 height 38
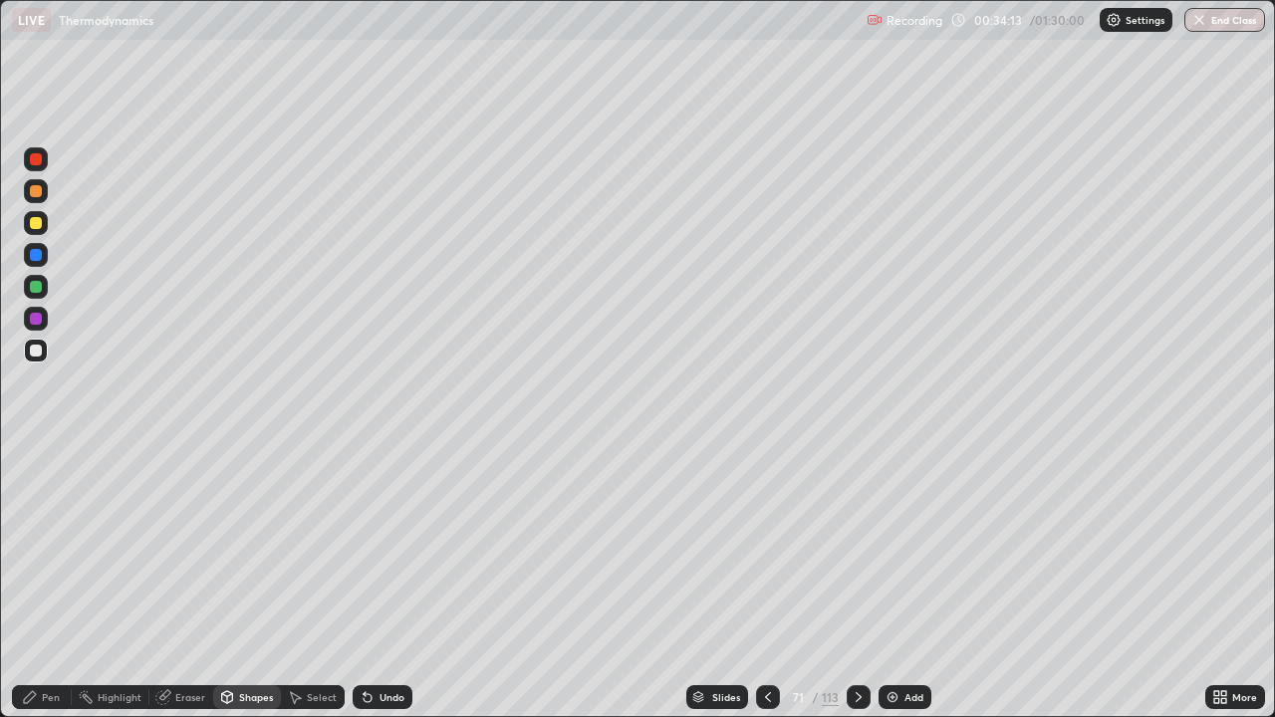
click at [51, 582] on div "Pen" at bounding box center [51, 697] width 18 height 10
click at [47, 582] on div "Pen" at bounding box center [51, 697] width 18 height 10
click at [36, 322] on div at bounding box center [36, 319] width 12 height 12
click at [41, 354] on div at bounding box center [36, 351] width 12 height 12
click at [43, 348] on div at bounding box center [36, 351] width 24 height 24
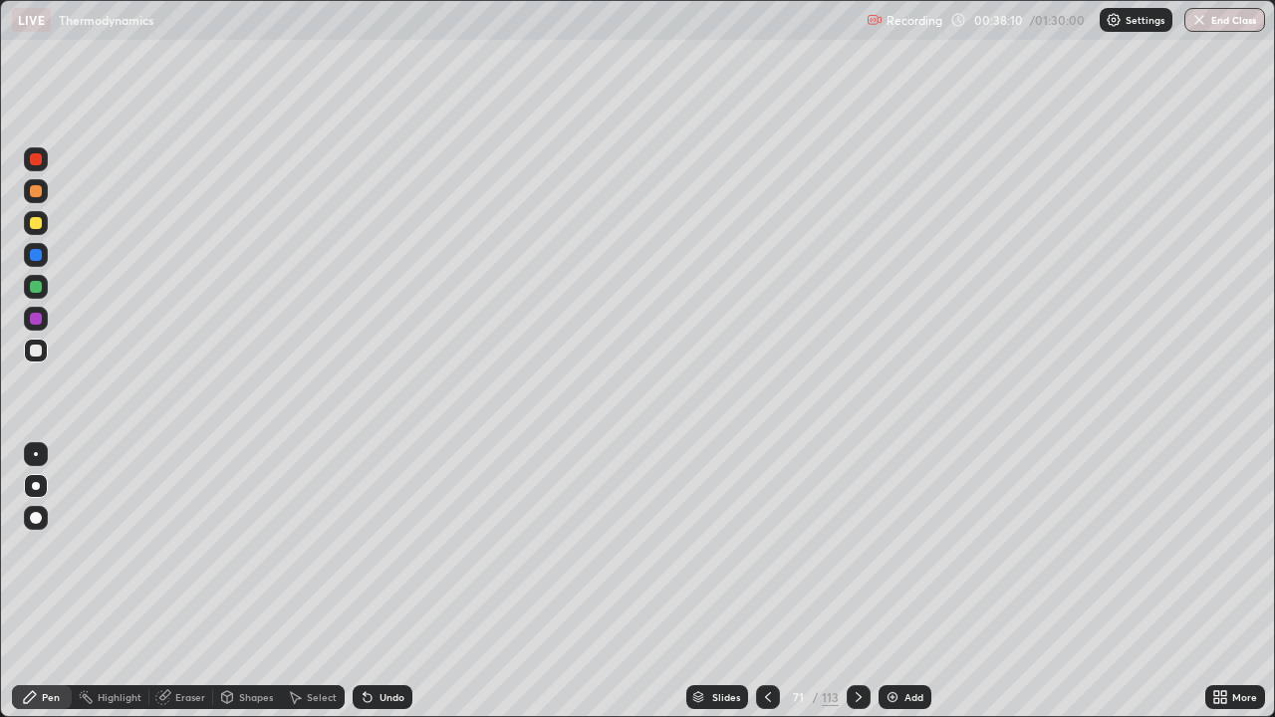
click at [43, 319] on div at bounding box center [36, 319] width 24 height 24
click at [35, 484] on div at bounding box center [36, 486] width 8 height 8
click at [390, 582] on div "Undo" at bounding box center [391, 697] width 25 height 10
click at [33, 350] on div at bounding box center [36, 351] width 12 height 12
click at [392, 582] on div "Undo" at bounding box center [391, 697] width 25 height 10
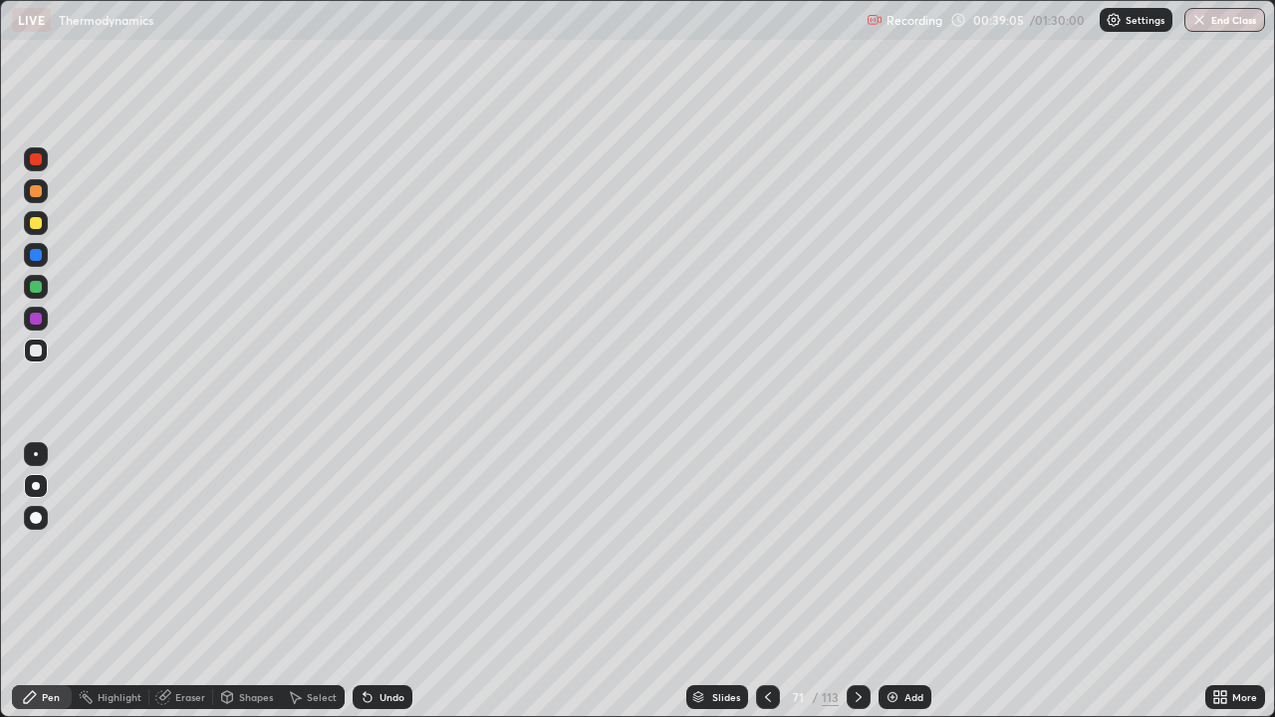
click at [393, 582] on div "Undo" at bounding box center [391, 697] width 25 height 10
click at [394, 582] on div "Undo" at bounding box center [391, 697] width 25 height 10
click at [388, 582] on div "Undo" at bounding box center [391, 697] width 25 height 10
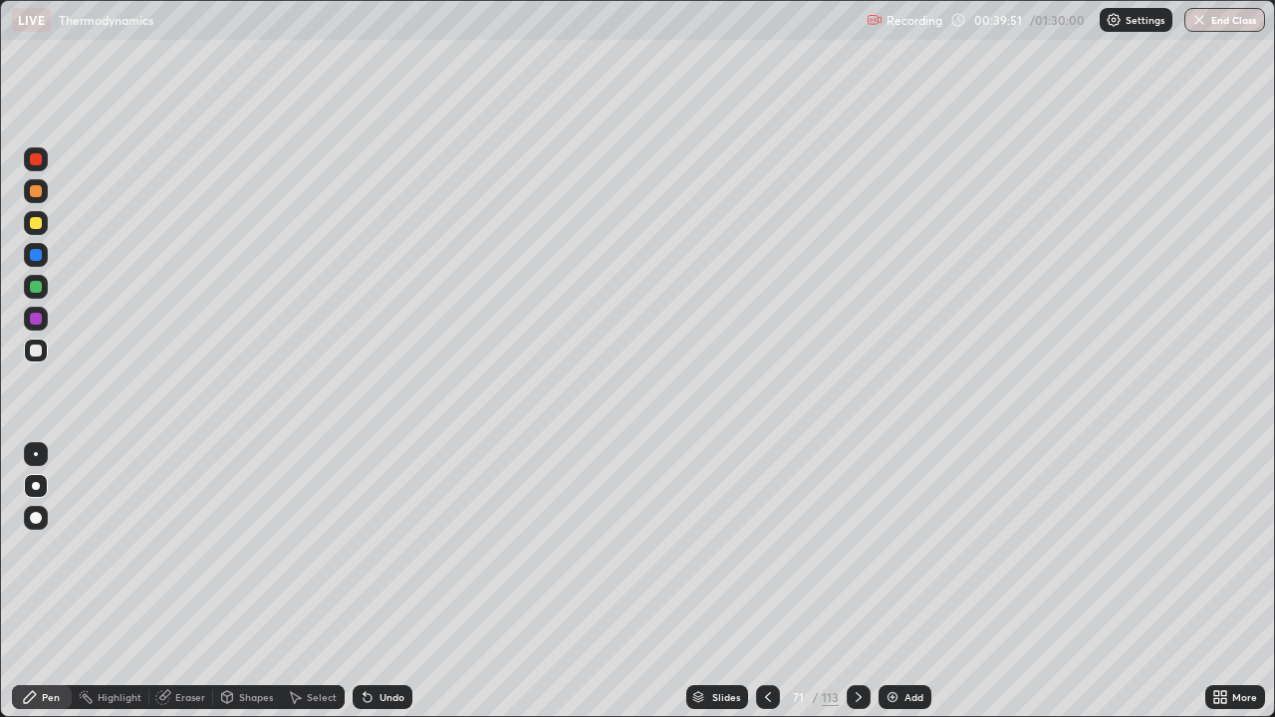
click at [387, 582] on div "Undo" at bounding box center [391, 697] width 25 height 10
click at [391, 582] on div "Undo" at bounding box center [391, 697] width 25 height 10
click at [390, 582] on div "Undo" at bounding box center [391, 697] width 25 height 10
click at [35, 285] on div at bounding box center [36, 287] width 12 height 12
click at [257, 582] on div "Shapes" at bounding box center [256, 697] width 34 height 10
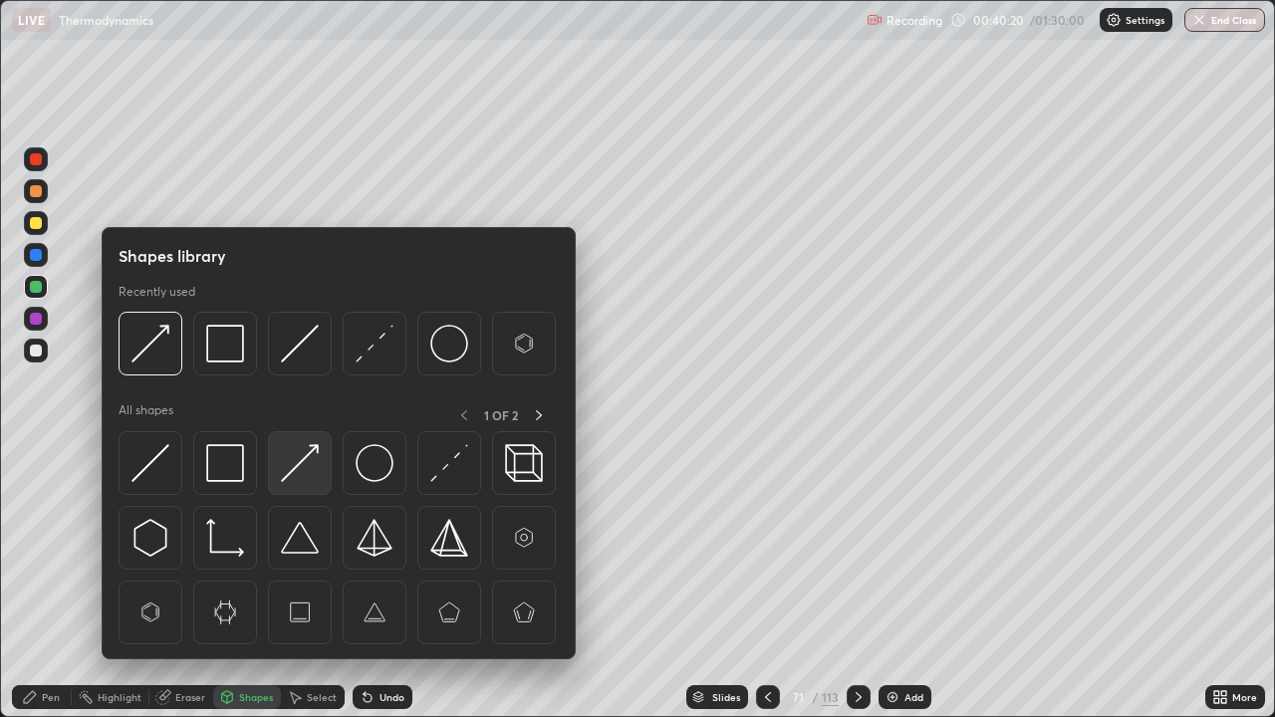
click at [296, 457] on img at bounding box center [300, 463] width 38 height 38
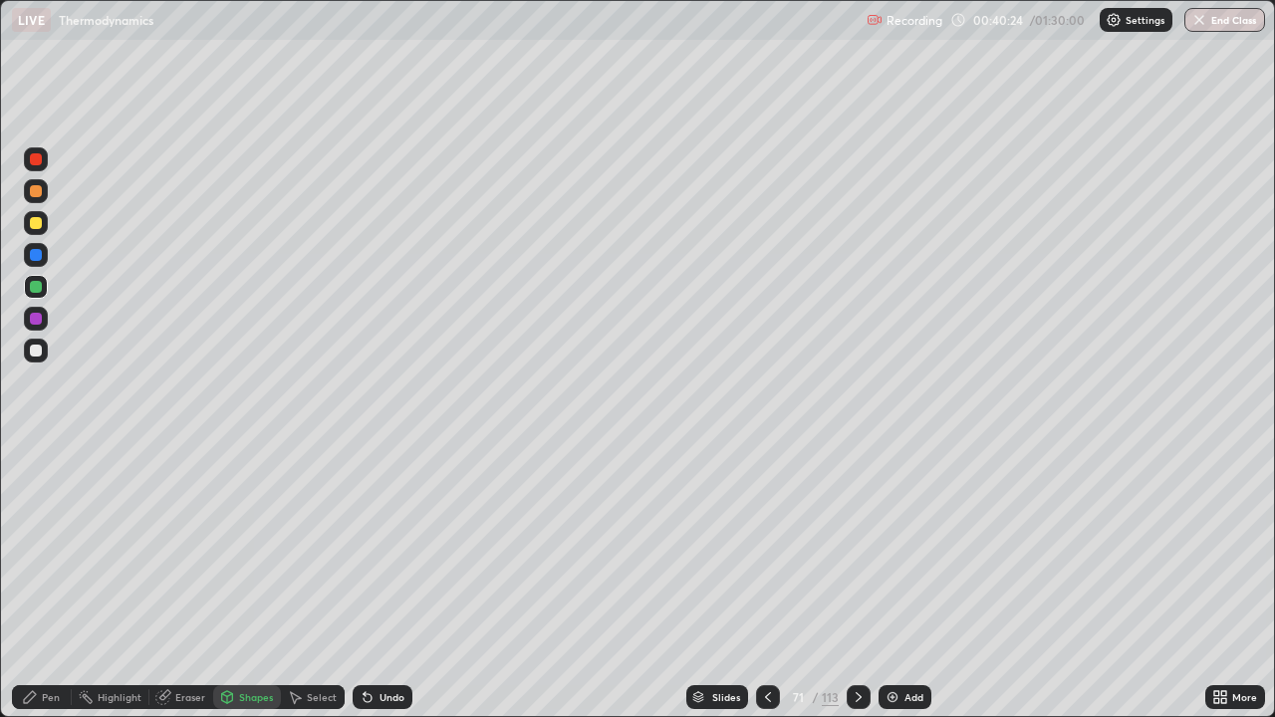
click at [52, 582] on div "Pen" at bounding box center [42, 697] width 60 height 24
click at [186, 582] on div "Eraser" at bounding box center [181, 697] width 64 height 24
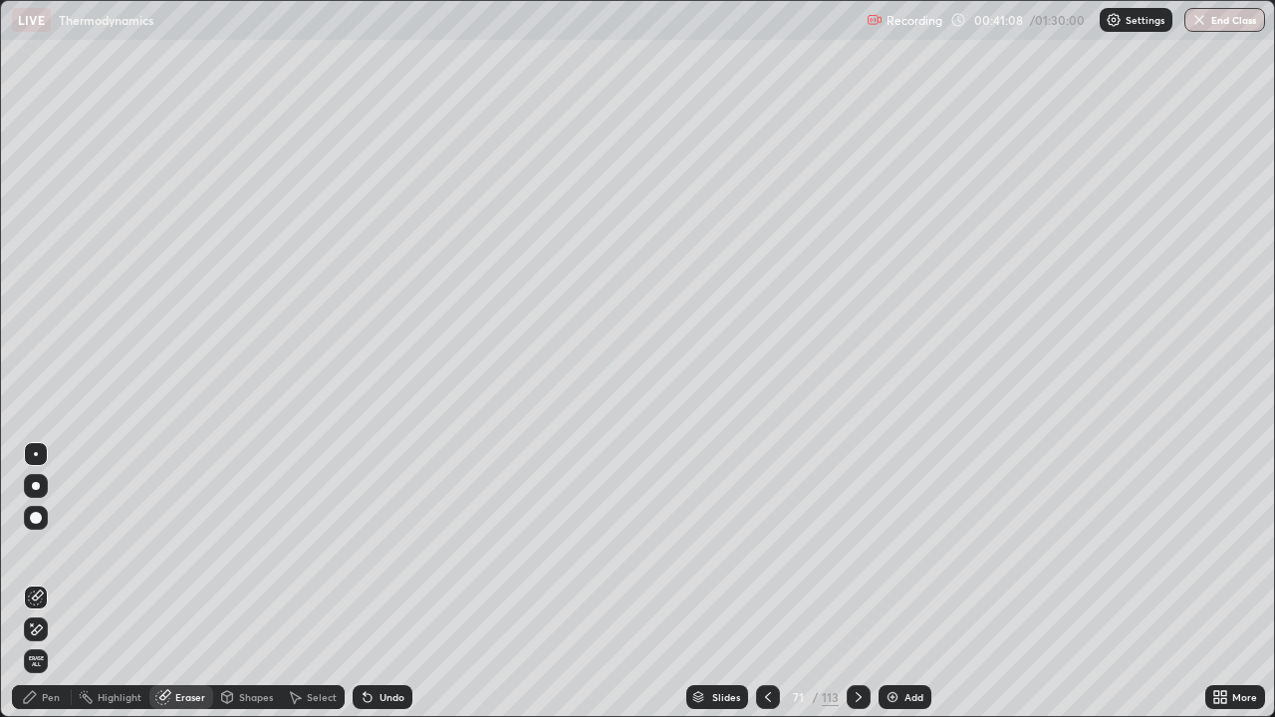
click at [38, 582] on icon at bounding box center [36, 630] width 16 height 17
click at [50, 582] on div "Pen" at bounding box center [42, 697] width 60 height 24
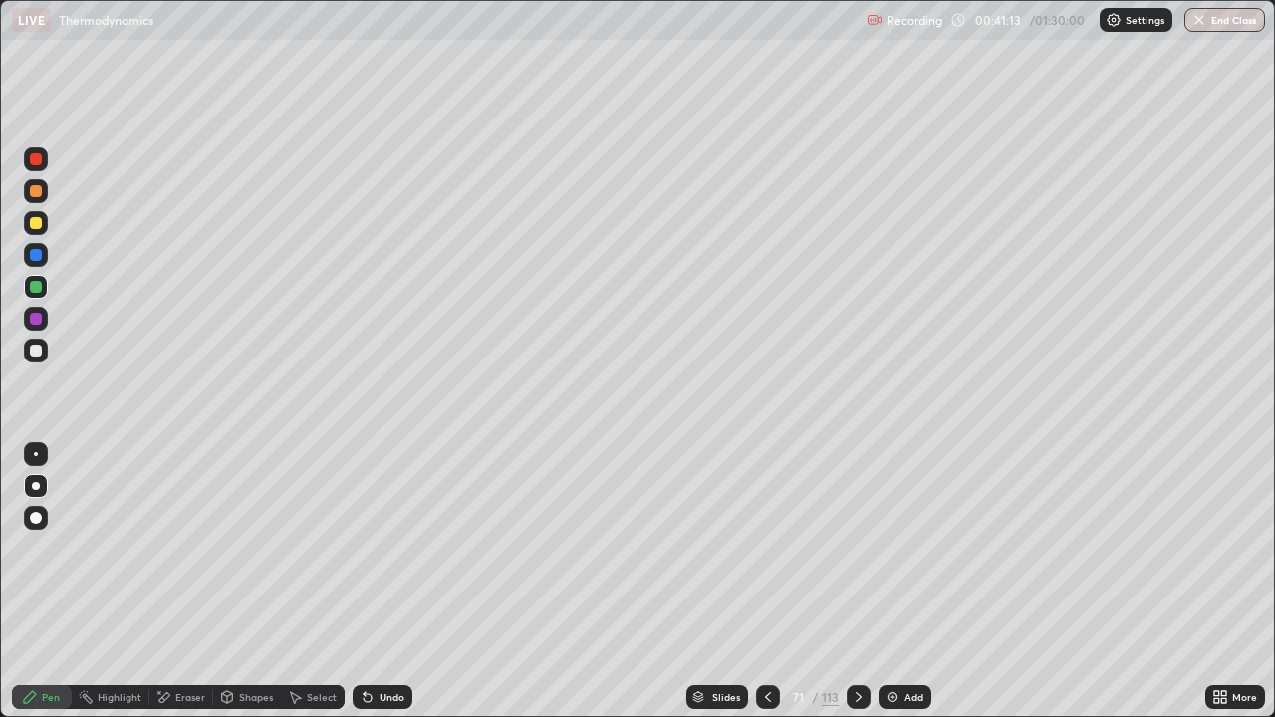
click at [34, 518] on div at bounding box center [36, 518] width 12 height 12
click at [186, 582] on div "Eraser" at bounding box center [190, 697] width 30 height 10
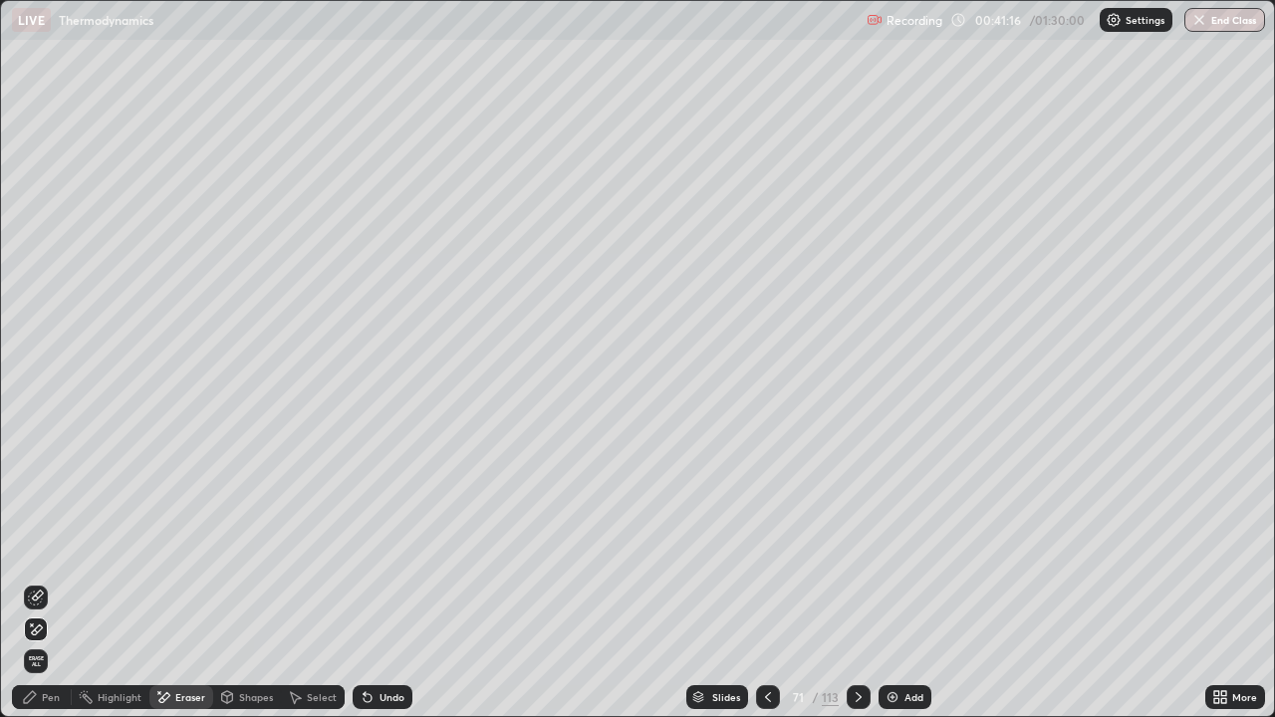
click at [40, 582] on div "Pen" at bounding box center [42, 697] width 60 height 24
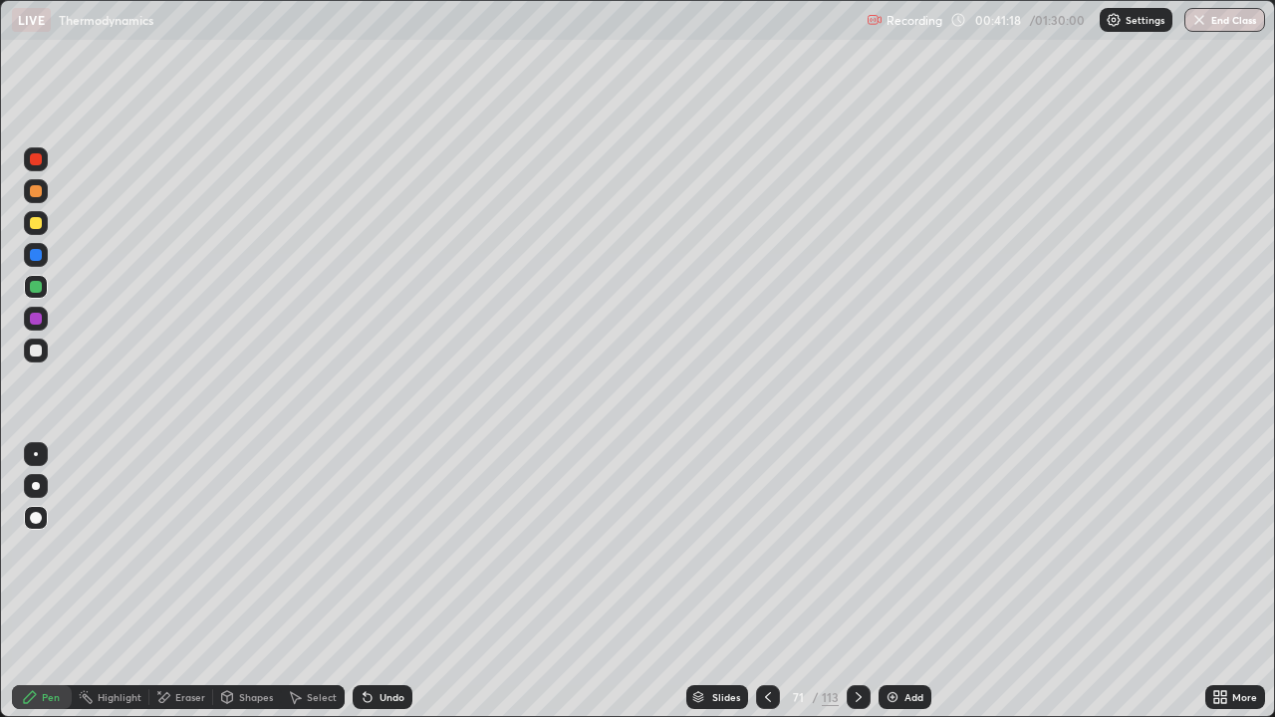
click at [31, 362] on div at bounding box center [36, 351] width 24 height 24
click at [258, 582] on div "Shapes" at bounding box center [256, 697] width 34 height 10
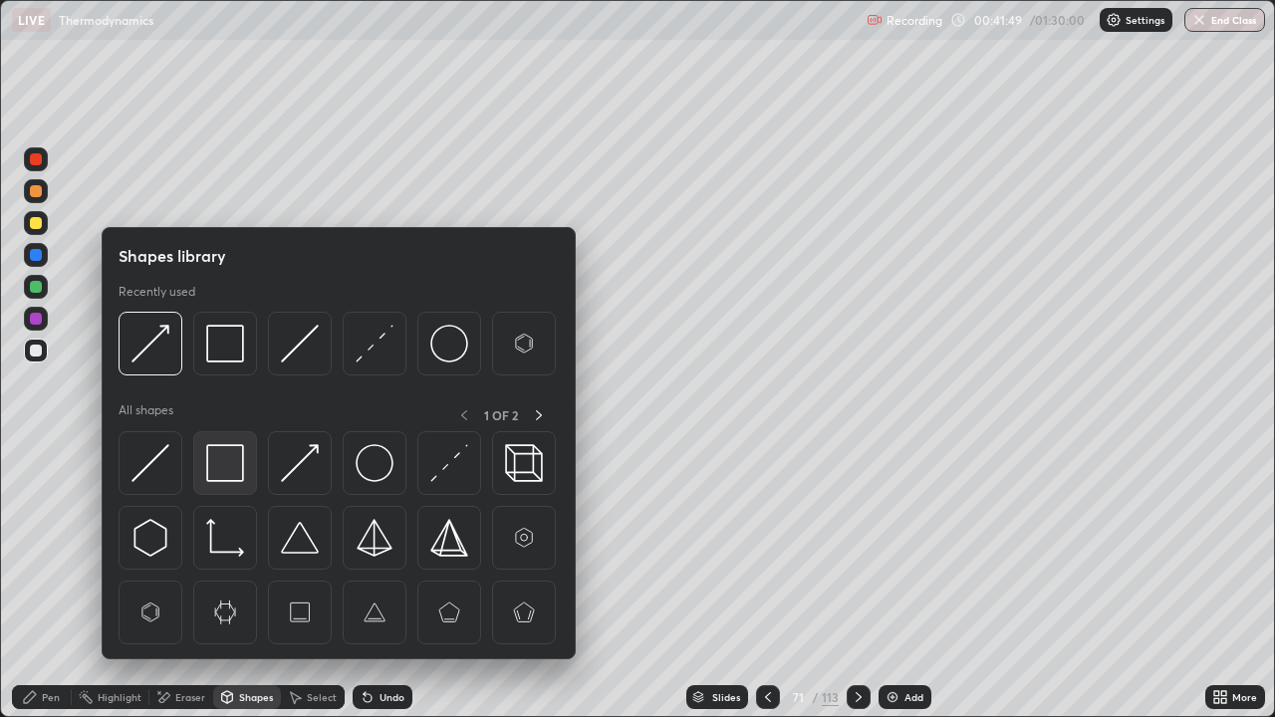
click at [218, 465] on img at bounding box center [225, 463] width 38 height 38
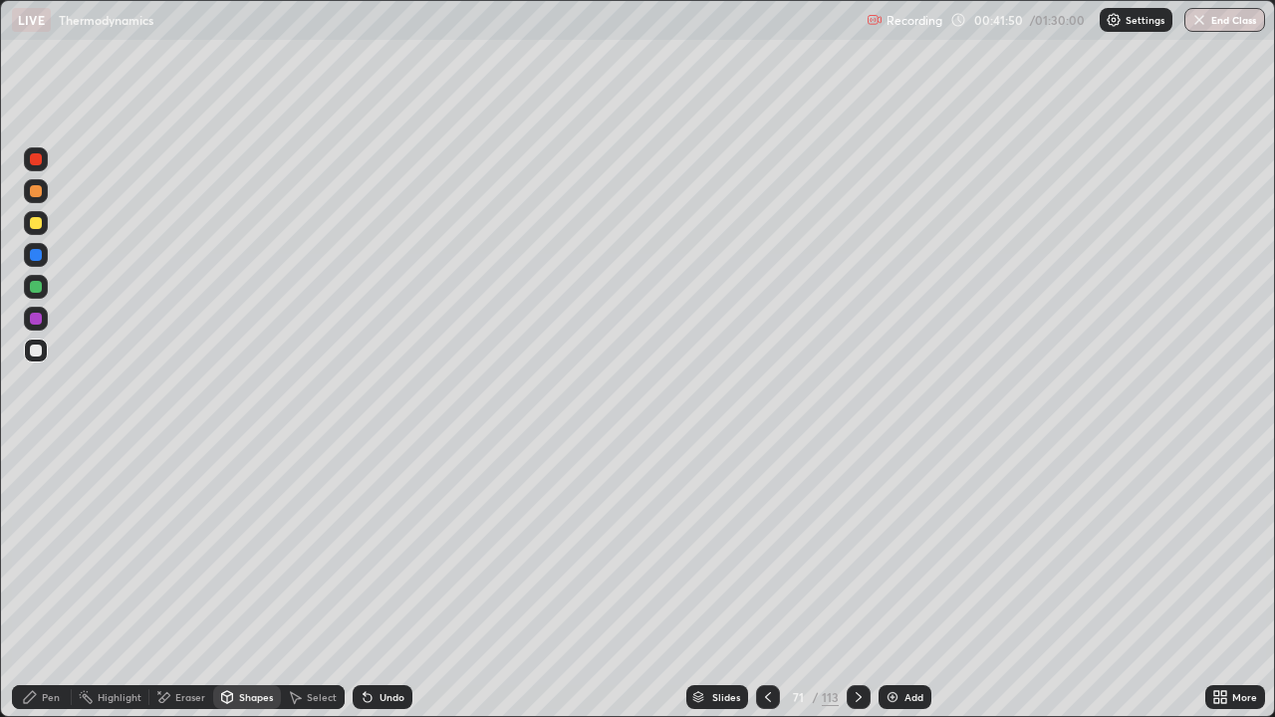
click at [41, 221] on div at bounding box center [36, 223] width 12 height 12
click at [53, 582] on div "Pen" at bounding box center [42, 697] width 60 height 24
click at [858, 582] on icon at bounding box center [859, 697] width 16 height 16
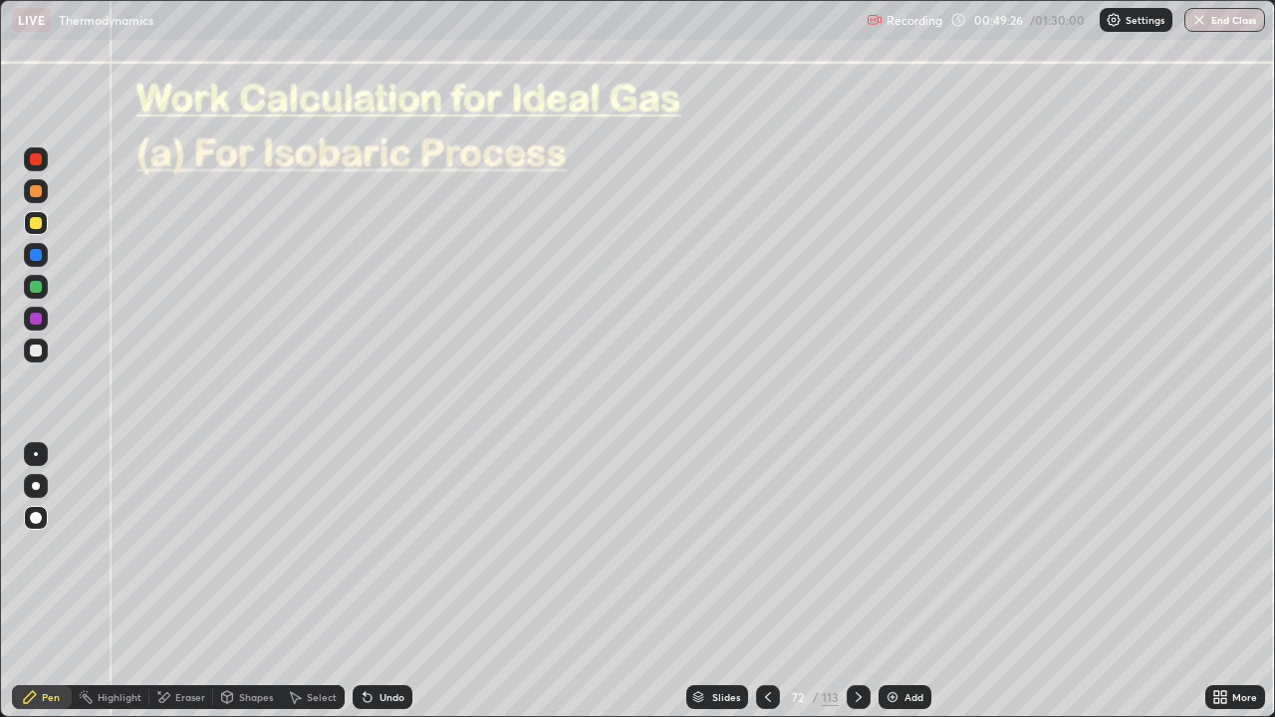
click at [260, 582] on div "Shapes" at bounding box center [256, 697] width 34 height 10
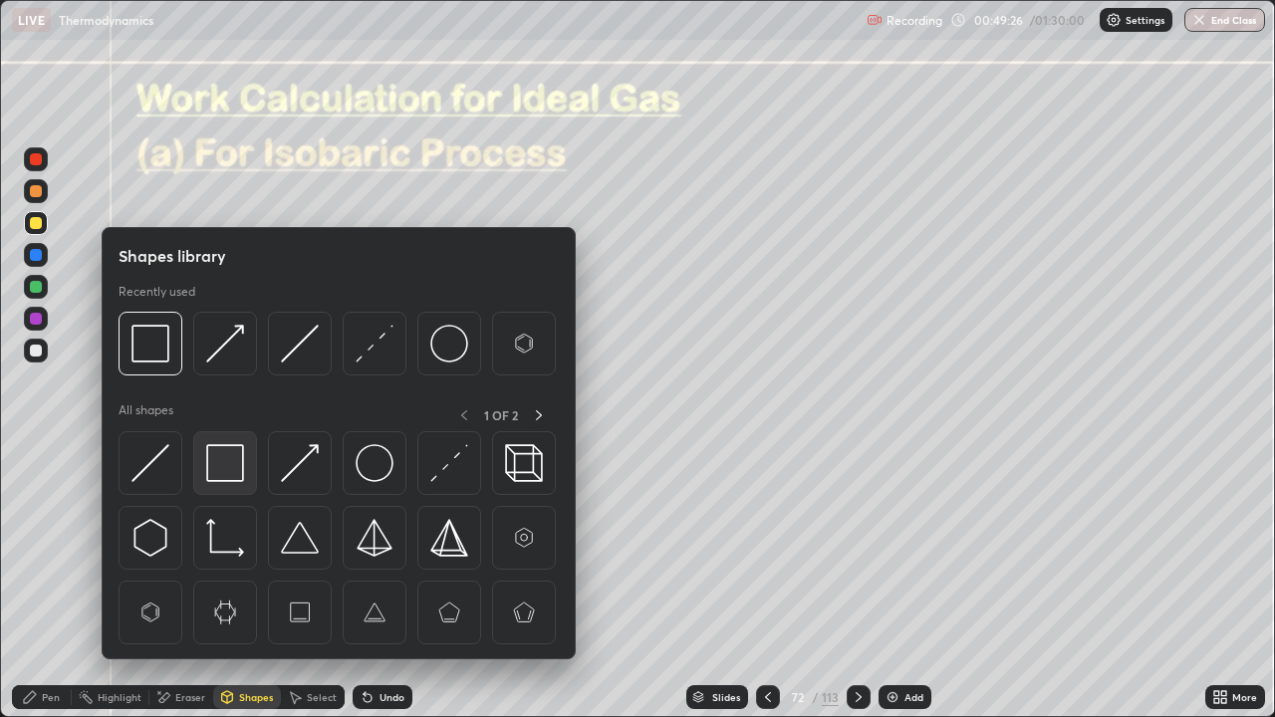
click at [221, 462] on img at bounding box center [225, 463] width 38 height 38
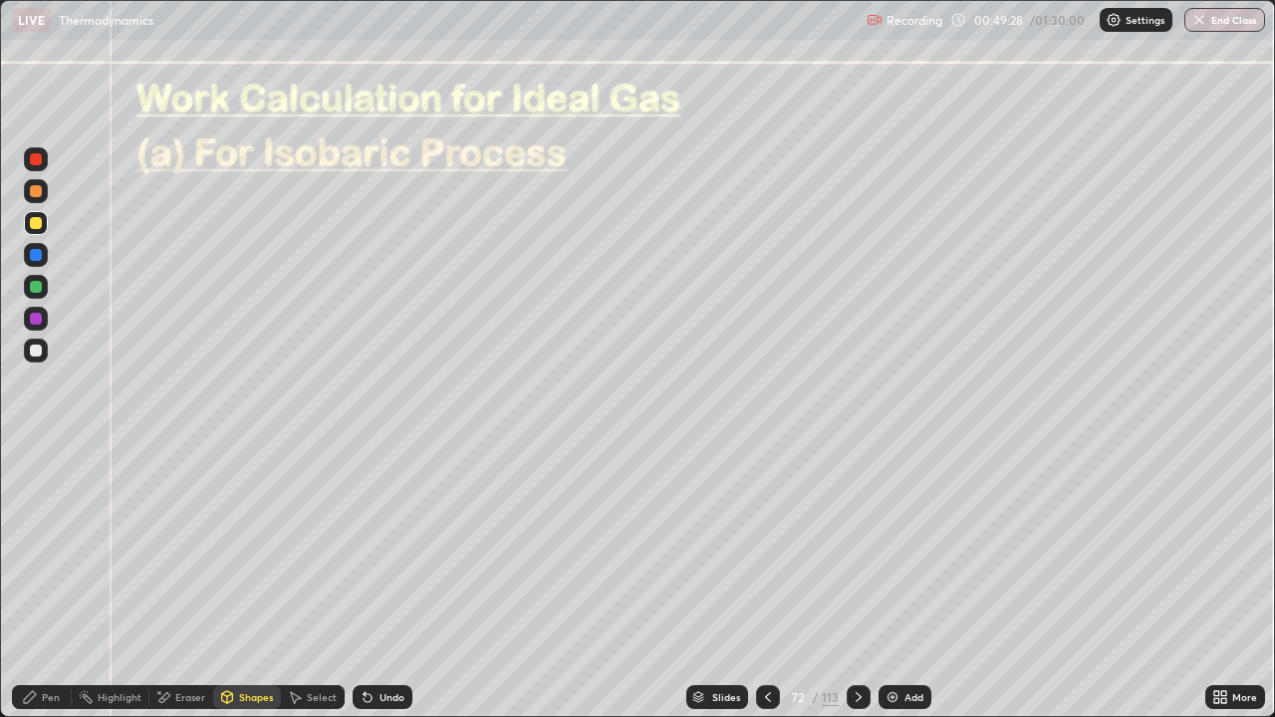
click at [243, 582] on div "Shapes" at bounding box center [256, 697] width 34 height 10
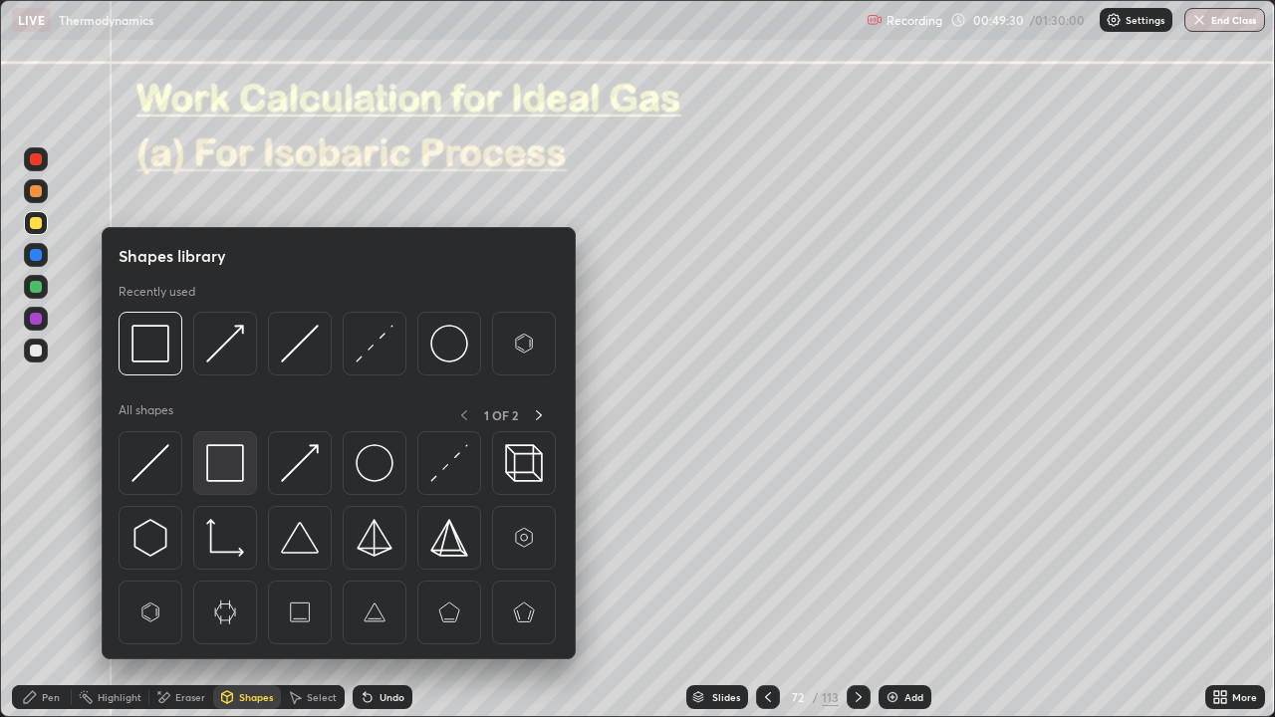
click at [225, 459] on img at bounding box center [225, 463] width 38 height 38
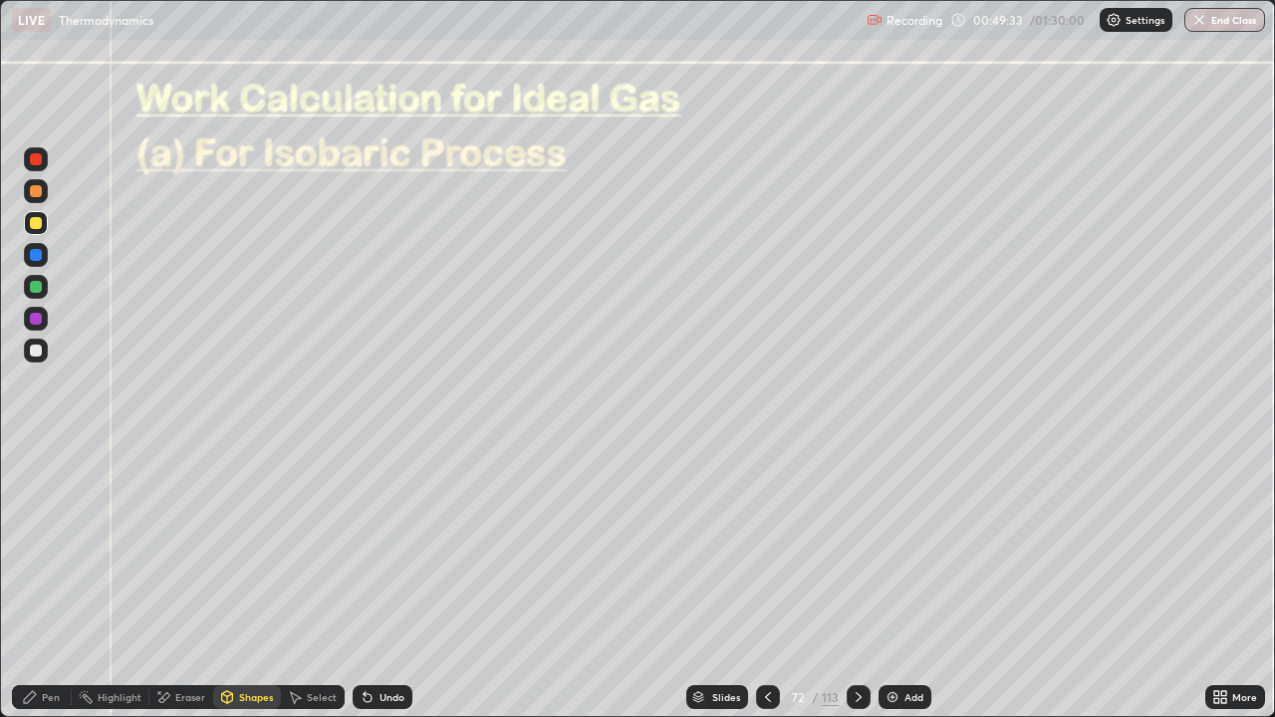
click at [185, 582] on div "Eraser" at bounding box center [190, 697] width 30 height 10
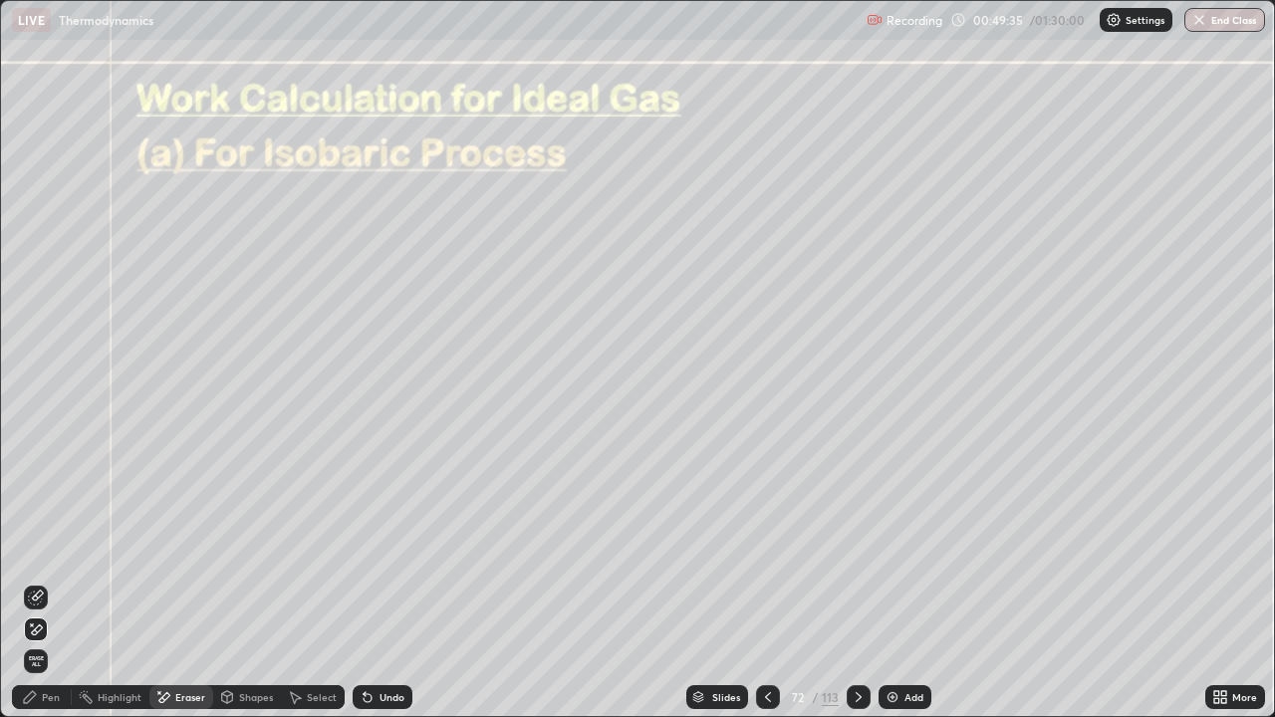
click at [378, 582] on div "Undo" at bounding box center [383, 697] width 60 height 24
click at [36, 582] on icon at bounding box center [37, 596] width 11 height 10
click at [51, 582] on div "Pen" at bounding box center [51, 697] width 18 height 10
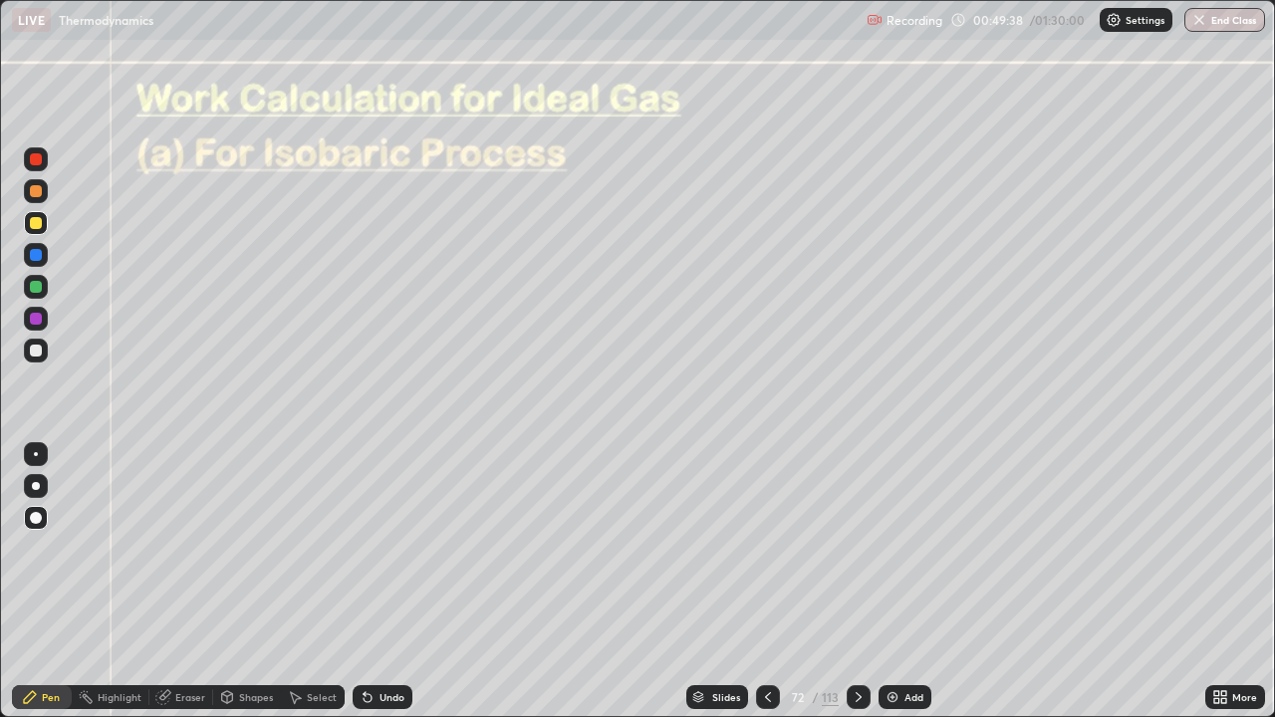
click at [33, 348] on div at bounding box center [36, 351] width 12 height 12
click at [58, 582] on div "Pen" at bounding box center [51, 697] width 18 height 10
click at [32, 350] on div at bounding box center [36, 351] width 12 height 12
click at [390, 582] on div "Undo" at bounding box center [391, 697] width 25 height 10
click at [372, 582] on icon at bounding box center [368, 697] width 16 height 16
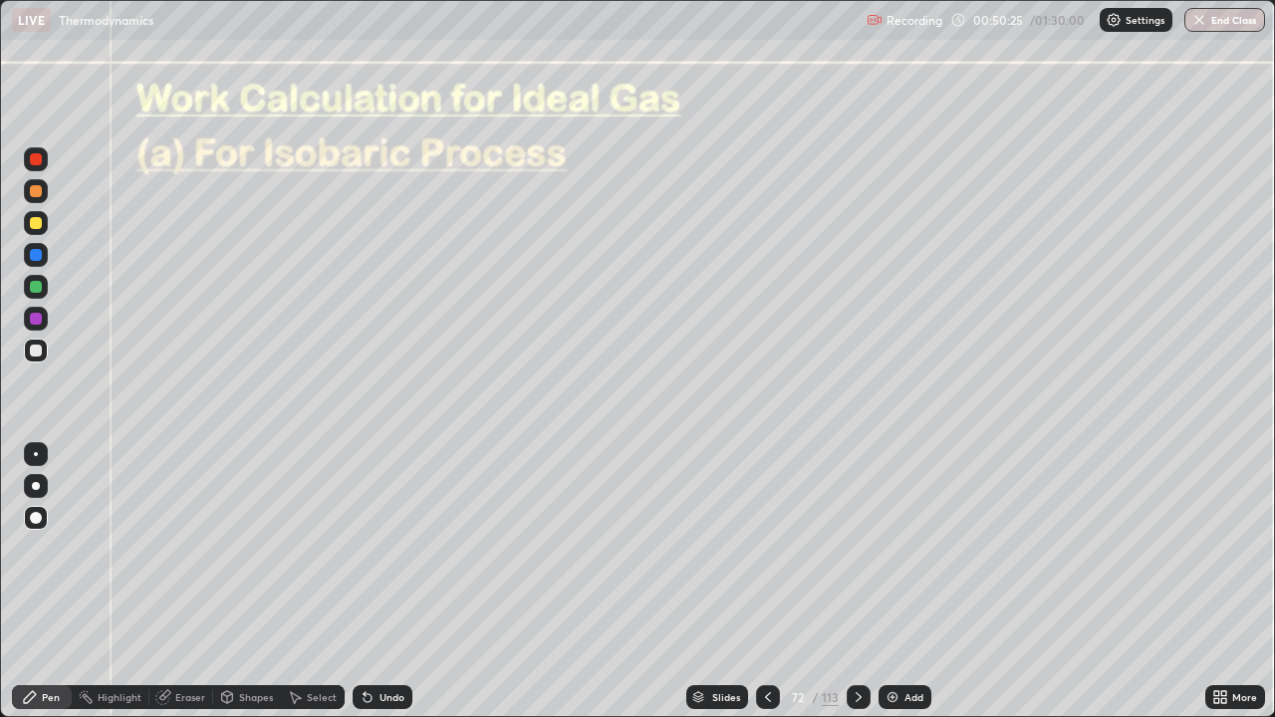
click at [32, 324] on div at bounding box center [36, 319] width 12 height 12
click at [37, 352] on div at bounding box center [36, 351] width 12 height 12
click at [40, 346] on div at bounding box center [36, 351] width 12 height 12
click at [35, 321] on div at bounding box center [36, 319] width 12 height 12
click at [38, 352] on div at bounding box center [36, 351] width 12 height 12
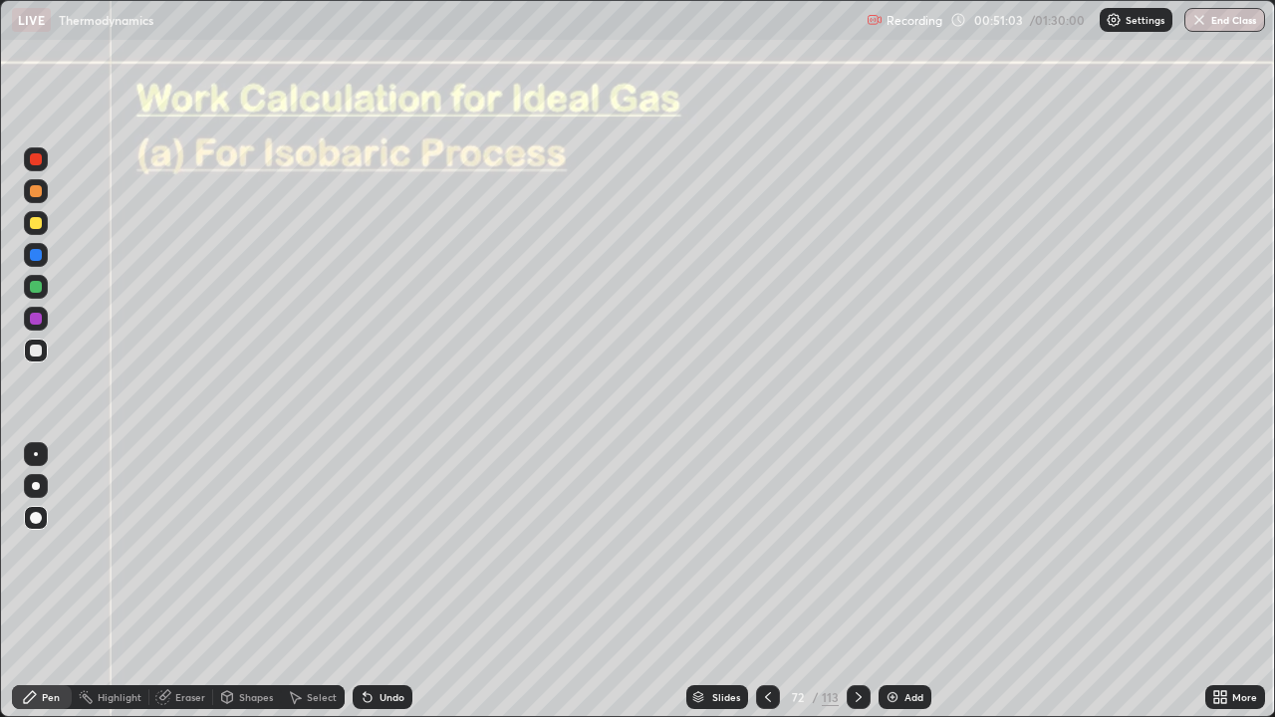
click at [263, 582] on div "Shapes" at bounding box center [256, 697] width 34 height 10
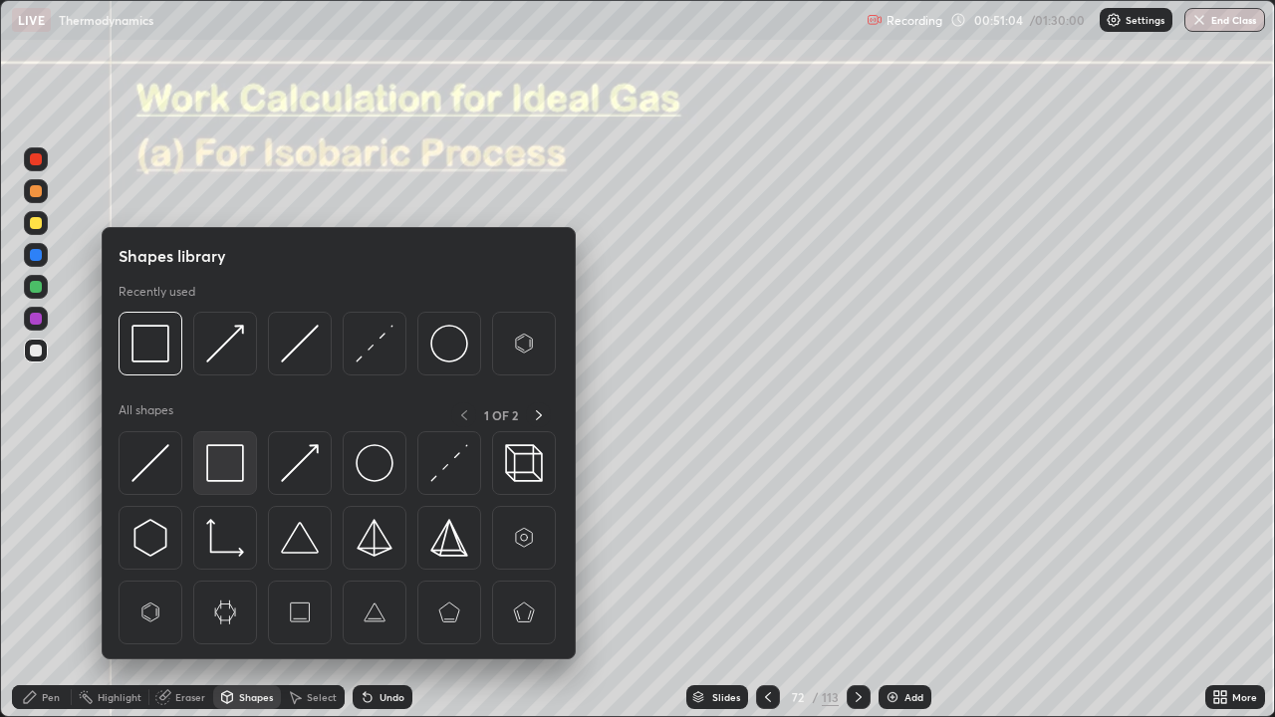
click at [232, 472] on img at bounding box center [225, 463] width 38 height 38
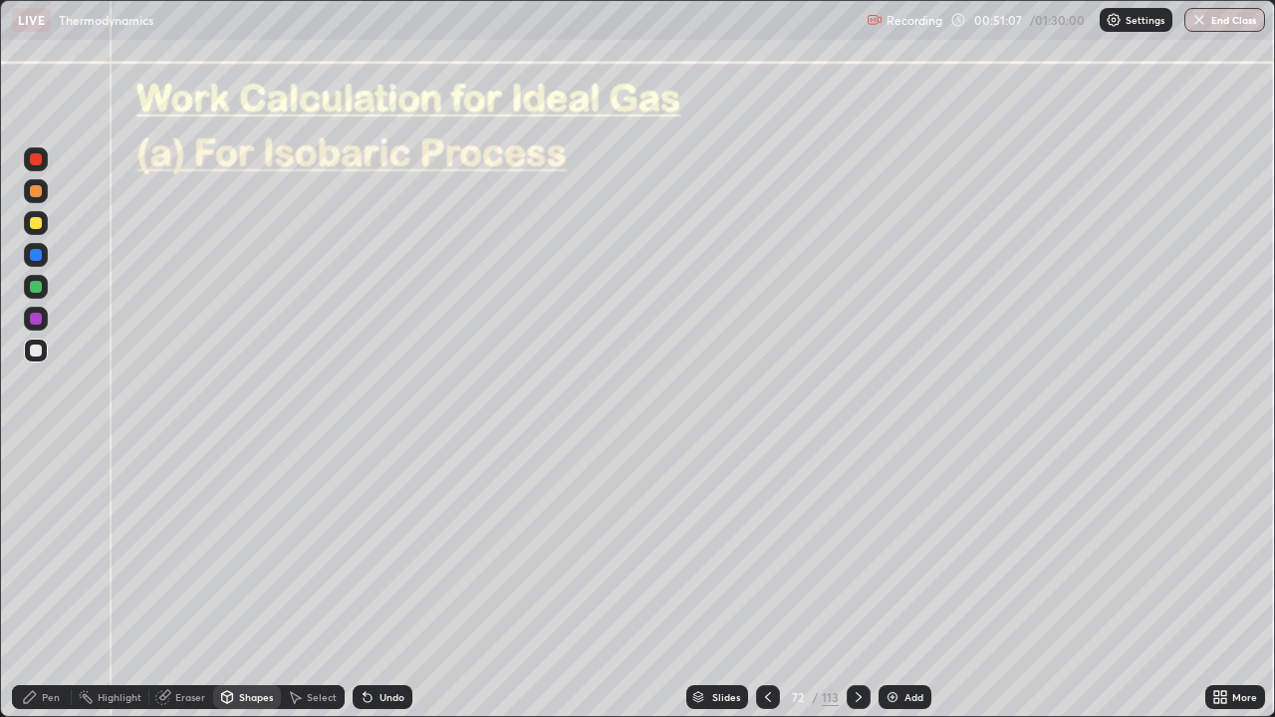
click at [40, 582] on div "Pen" at bounding box center [42, 697] width 60 height 24
click at [263, 582] on div "Shapes" at bounding box center [256, 697] width 34 height 10
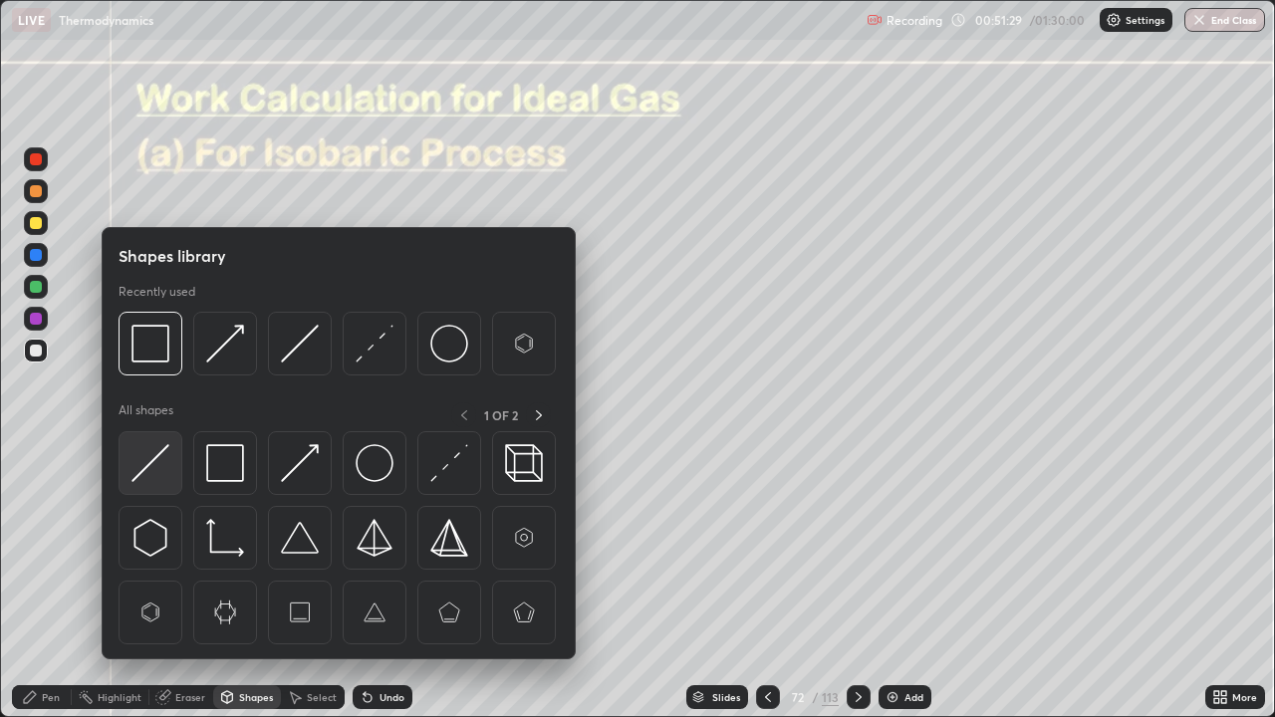
click at [156, 465] on img at bounding box center [150, 463] width 38 height 38
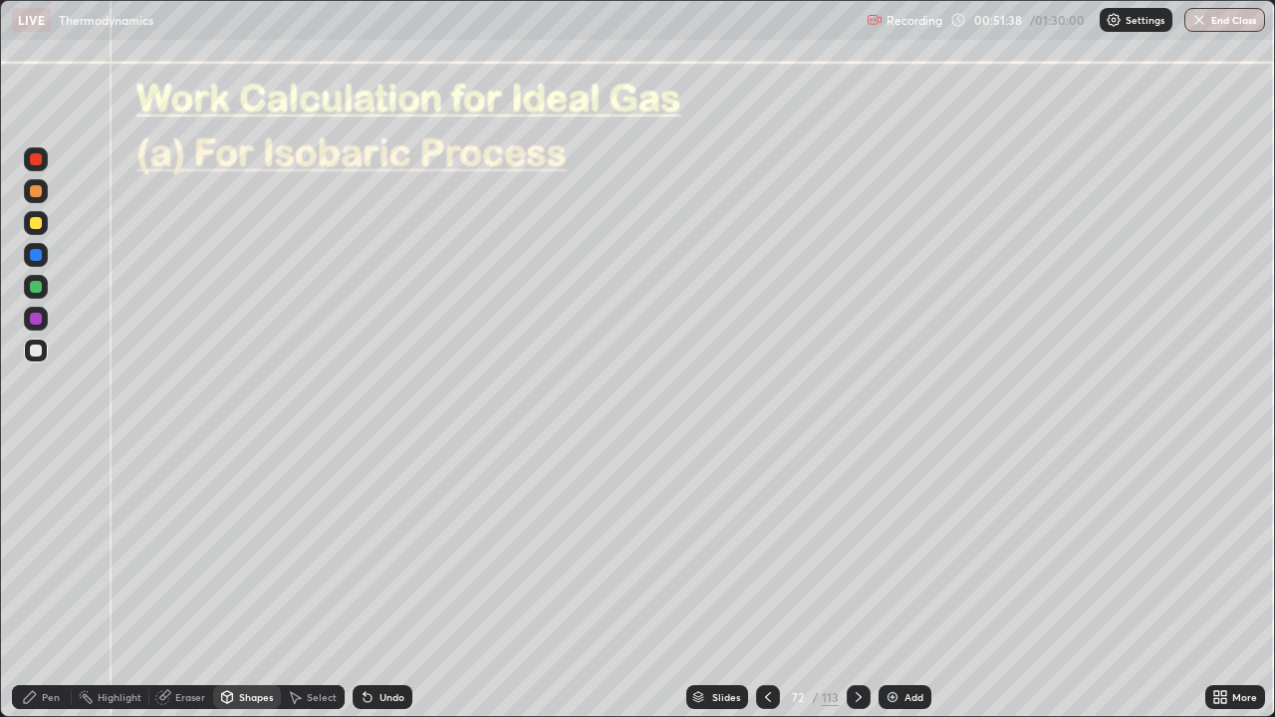
click at [51, 582] on div "Pen" at bounding box center [51, 697] width 18 height 10
click at [390, 582] on div "Undo" at bounding box center [391, 697] width 25 height 10
click at [255, 582] on div "Shapes" at bounding box center [256, 697] width 34 height 10
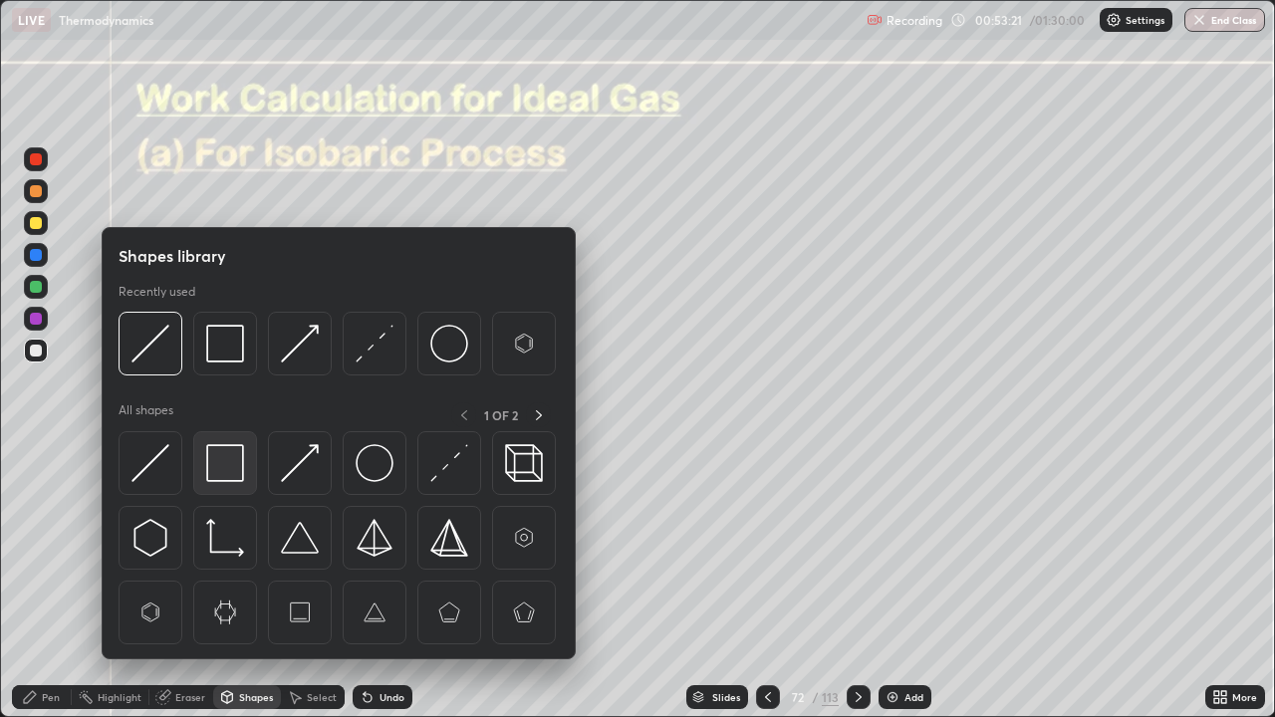
click at [221, 477] on img at bounding box center [225, 463] width 38 height 38
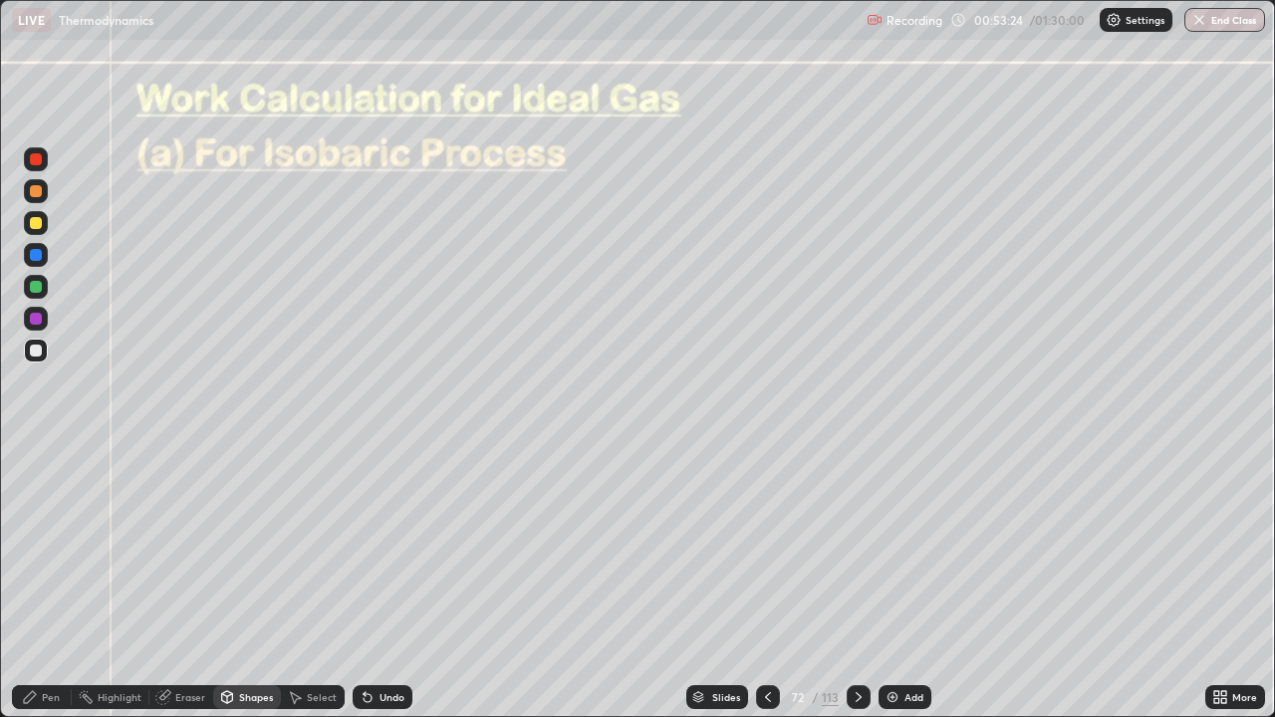
click at [53, 582] on div "Pen" at bounding box center [42, 697] width 60 height 24
click at [37, 256] on div at bounding box center [36, 255] width 12 height 12
click at [39, 484] on div at bounding box center [36, 486] width 8 height 8
click at [383, 582] on div "Undo" at bounding box center [391, 697] width 25 height 10
click at [385, 582] on div "Undo" at bounding box center [391, 697] width 25 height 10
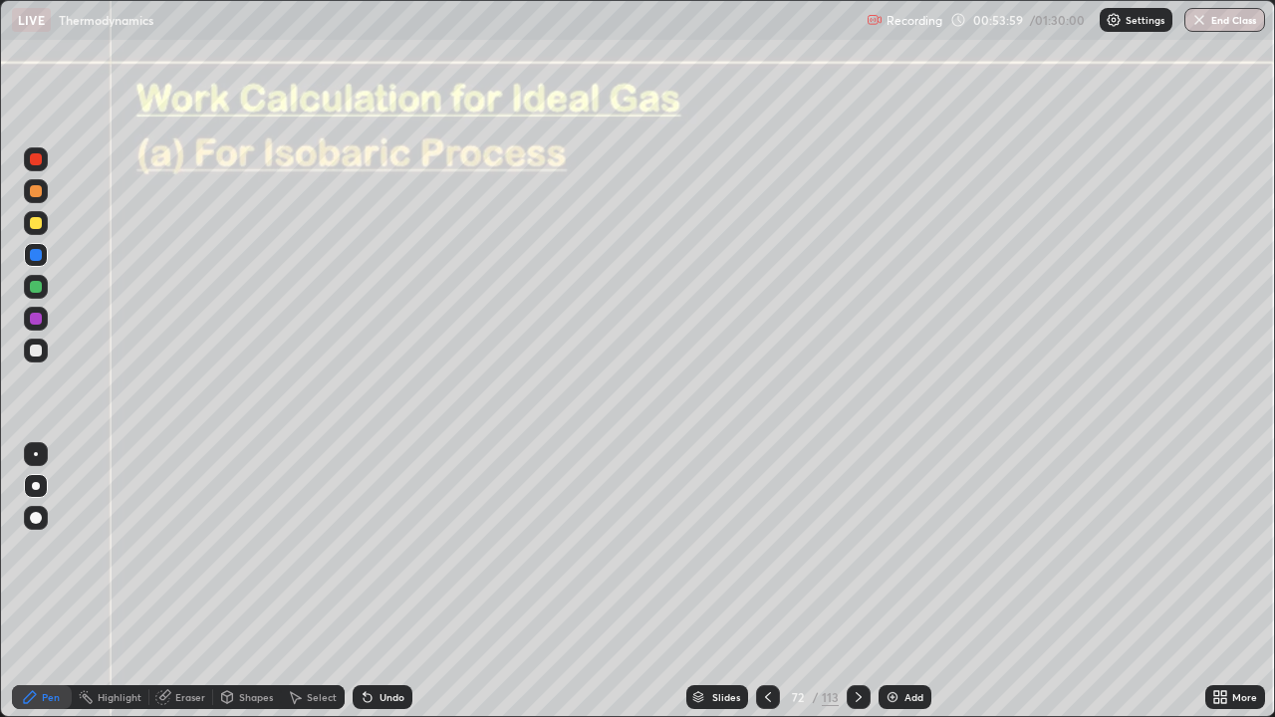
click at [387, 582] on div "Undo" at bounding box center [391, 697] width 25 height 10
click at [388, 582] on div "Undo" at bounding box center [391, 697] width 25 height 10
click at [392, 582] on div "Undo" at bounding box center [391, 697] width 25 height 10
click at [400, 582] on div "Undo" at bounding box center [383, 697] width 60 height 24
click at [399, 582] on div "Undo" at bounding box center [383, 697] width 60 height 24
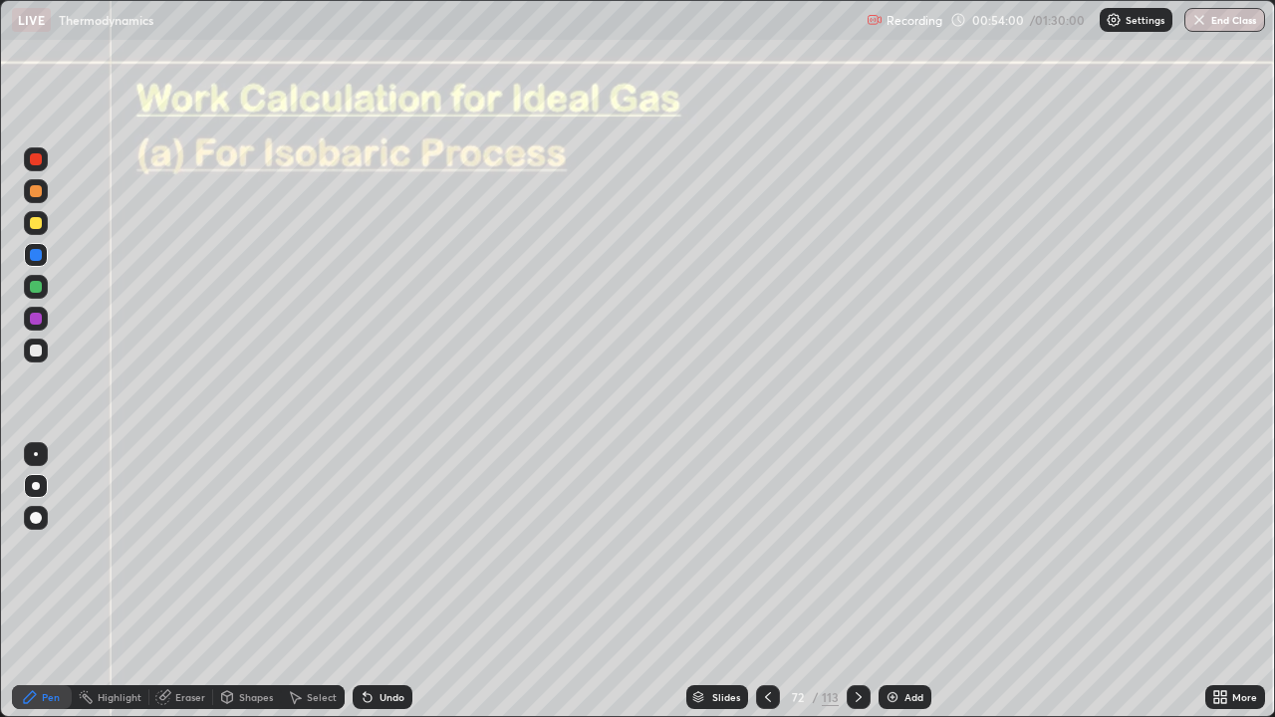
click at [387, 582] on div "Undo" at bounding box center [391, 697] width 25 height 10
click at [381, 582] on div "Undo" at bounding box center [391, 697] width 25 height 10
click at [383, 582] on div "Undo" at bounding box center [391, 697] width 25 height 10
click at [857, 582] on icon at bounding box center [859, 697] width 16 height 16
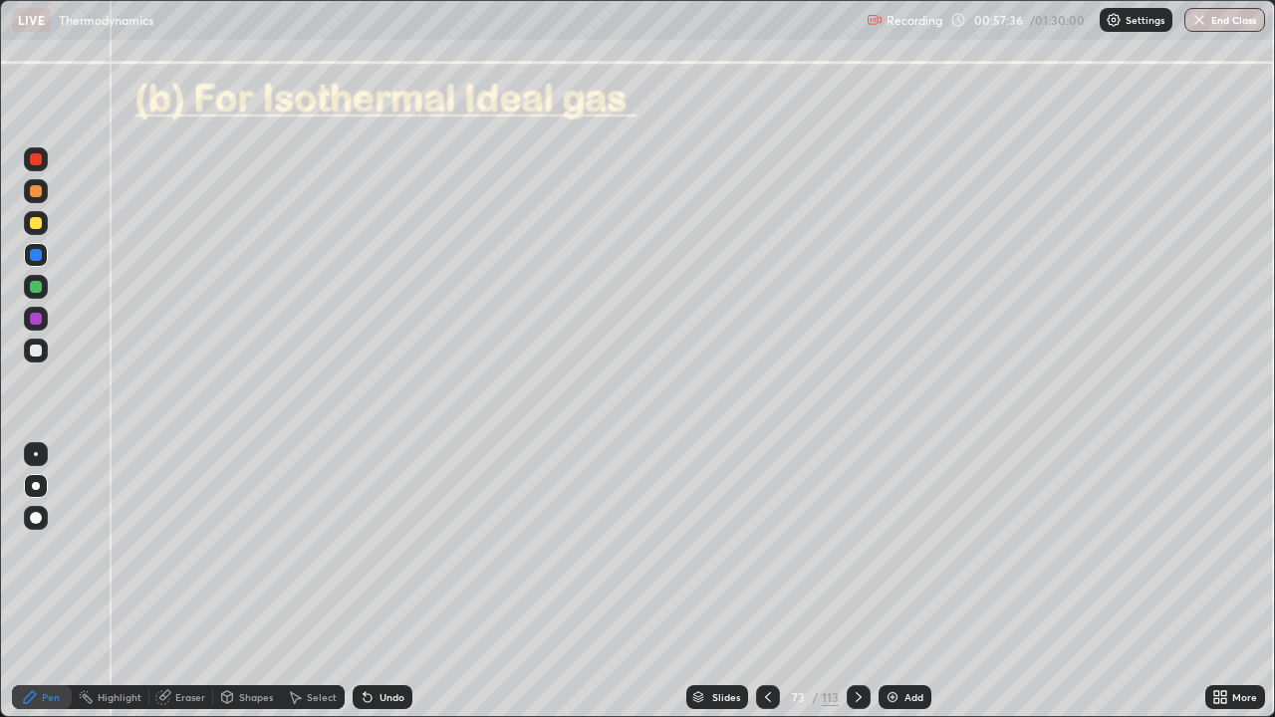
click at [36, 352] on div at bounding box center [36, 351] width 12 height 12
click at [36, 509] on div at bounding box center [36, 518] width 24 height 24
click at [236, 582] on div "Shapes" at bounding box center [247, 697] width 68 height 24
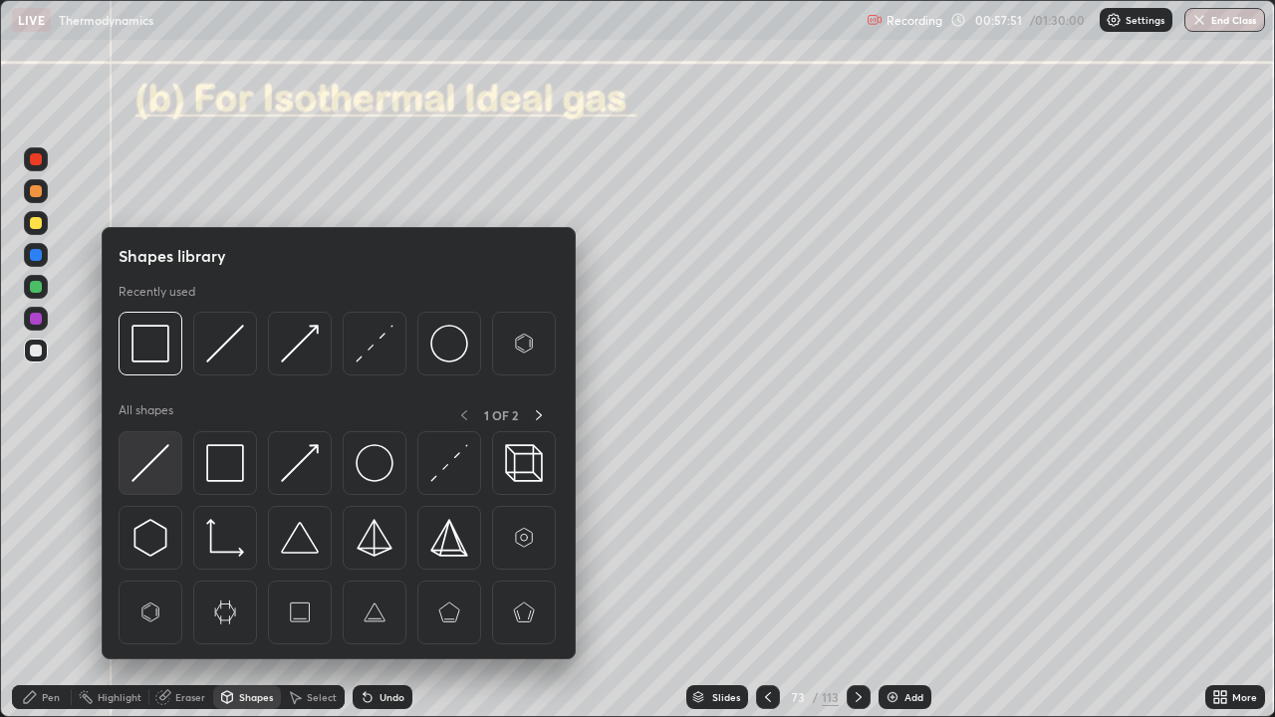
click at [157, 464] on img at bounding box center [150, 463] width 38 height 38
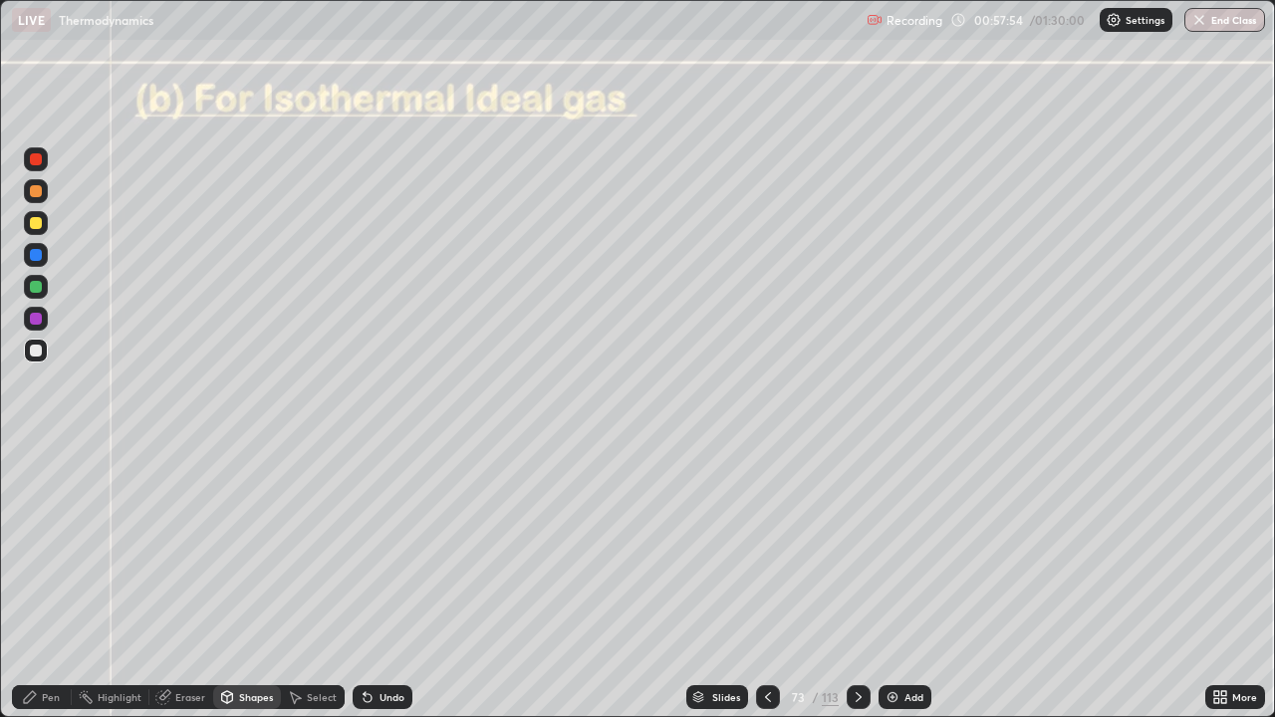
click at [48, 582] on div "Pen" at bounding box center [51, 697] width 18 height 10
click at [385, 582] on div "Undo" at bounding box center [383, 697] width 60 height 24
click at [384, 582] on div "Undo" at bounding box center [383, 697] width 60 height 24
click at [382, 582] on div "Undo" at bounding box center [391, 697] width 25 height 10
click at [382, 582] on div "Undo" at bounding box center [383, 697] width 60 height 24
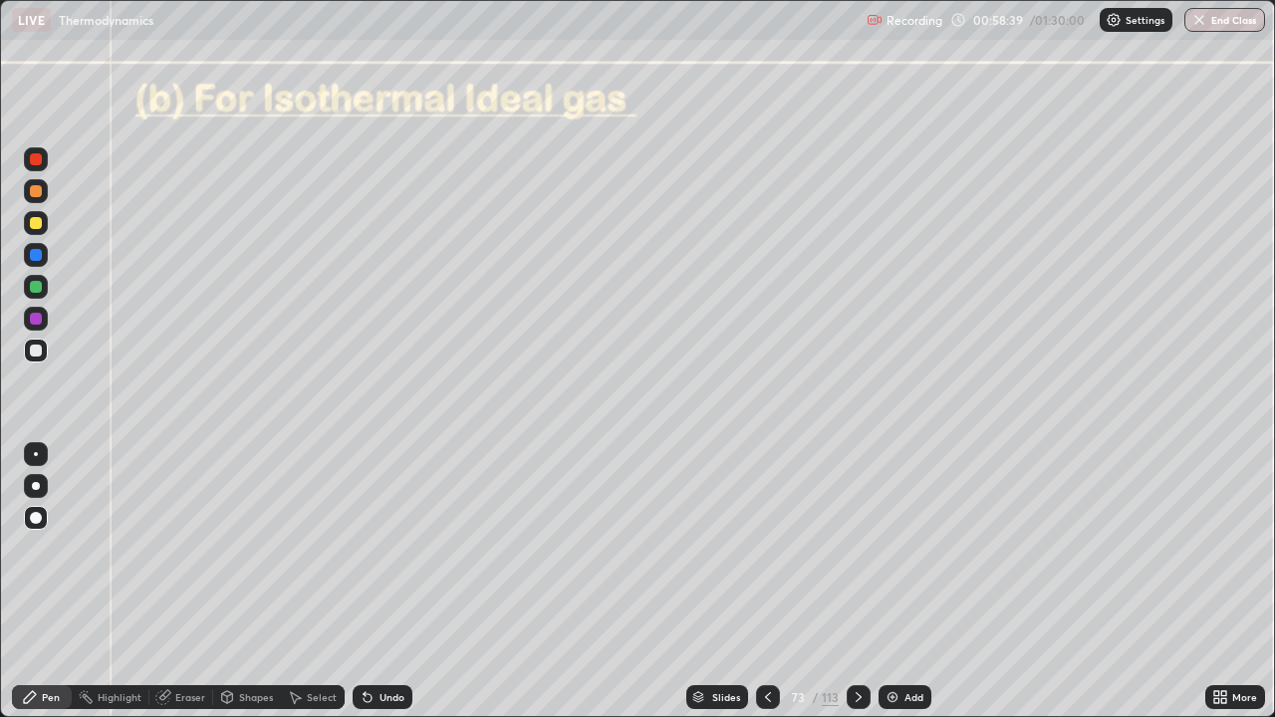
click at [236, 582] on div "Shapes" at bounding box center [247, 697] width 68 height 24
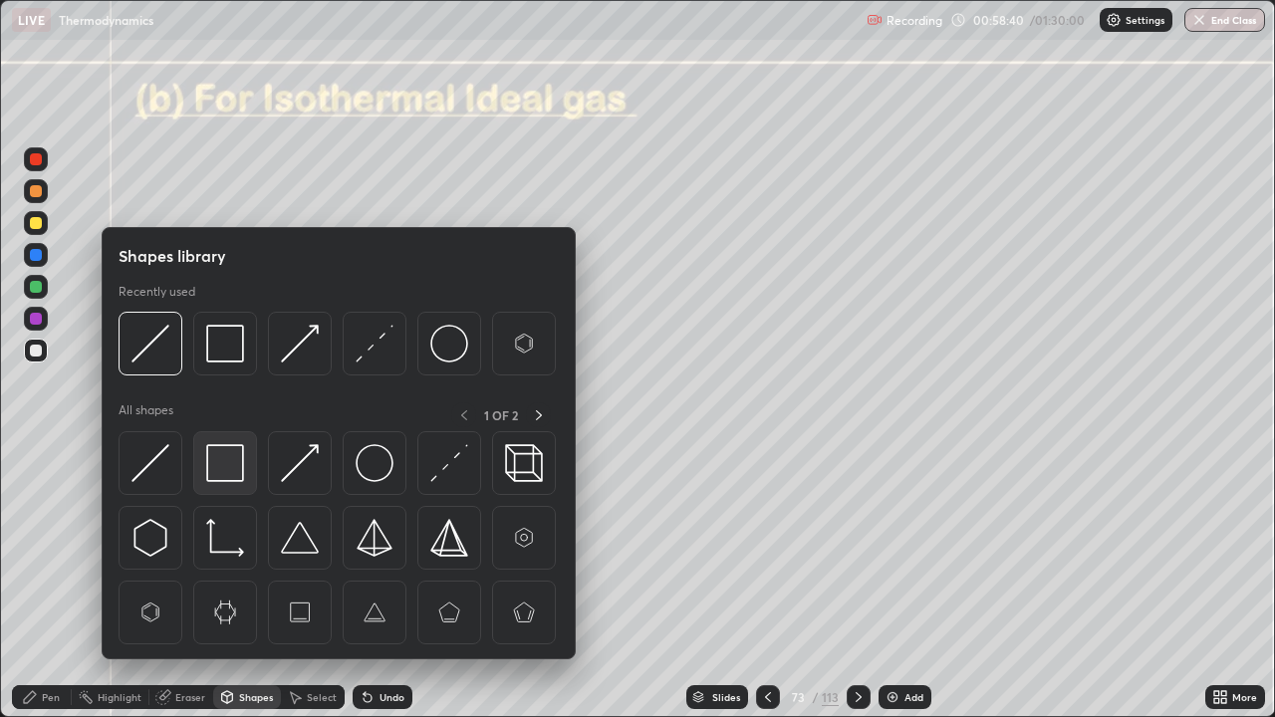
click at [213, 462] on img at bounding box center [225, 463] width 38 height 38
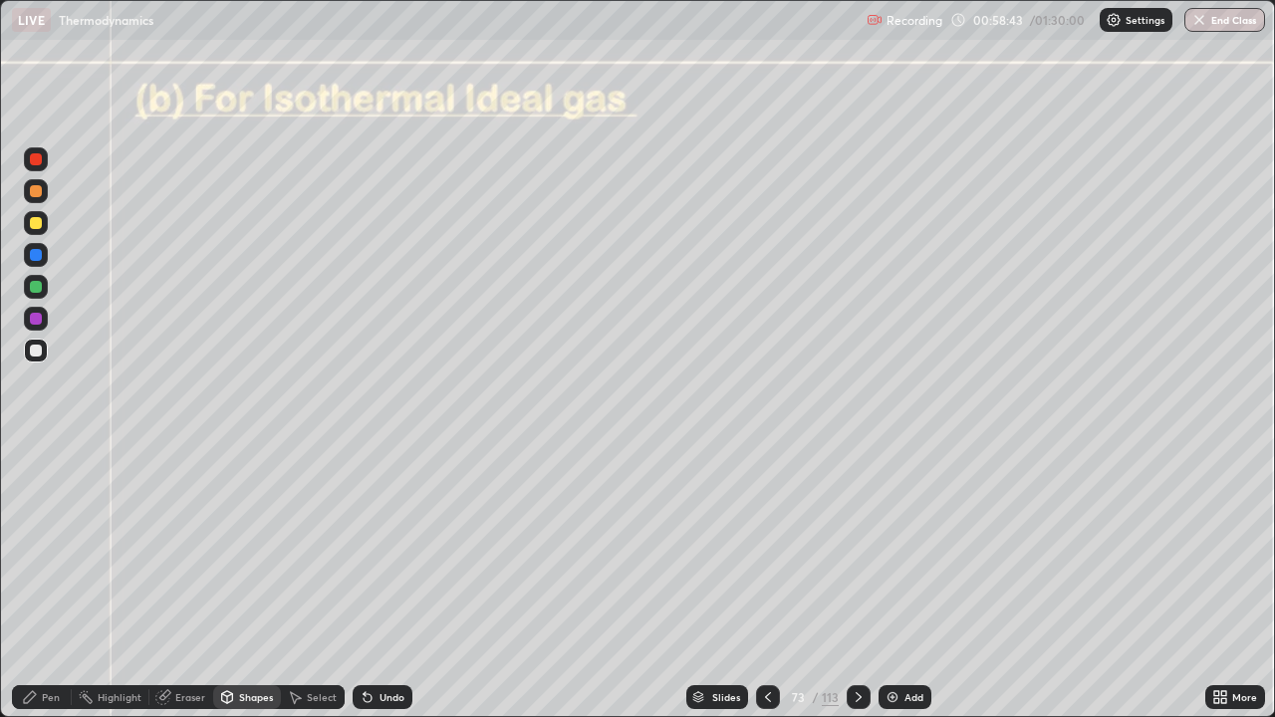
click at [46, 582] on div "Pen" at bounding box center [51, 697] width 18 height 10
click at [34, 285] on div at bounding box center [36, 287] width 12 height 12
click at [37, 351] on div at bounding box center [36, 351] width 12 height 12
click at [388, 582] on div "Undo" at bounding box center [391, 697] width 25 height 10
click at [241, 582] on div "Shapes" at bounding box center [256, 697] width 34 height 10
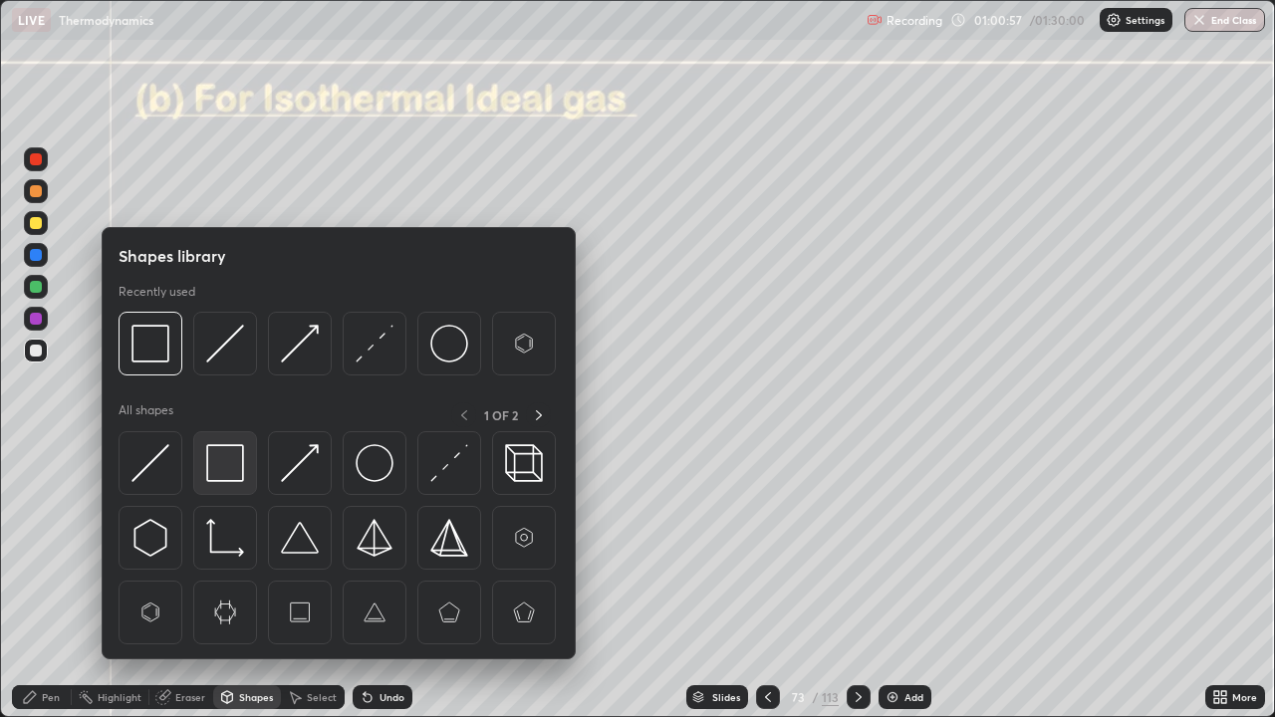
click at [220, 460] on img at bounding box center [225, 463] width 38 height 38
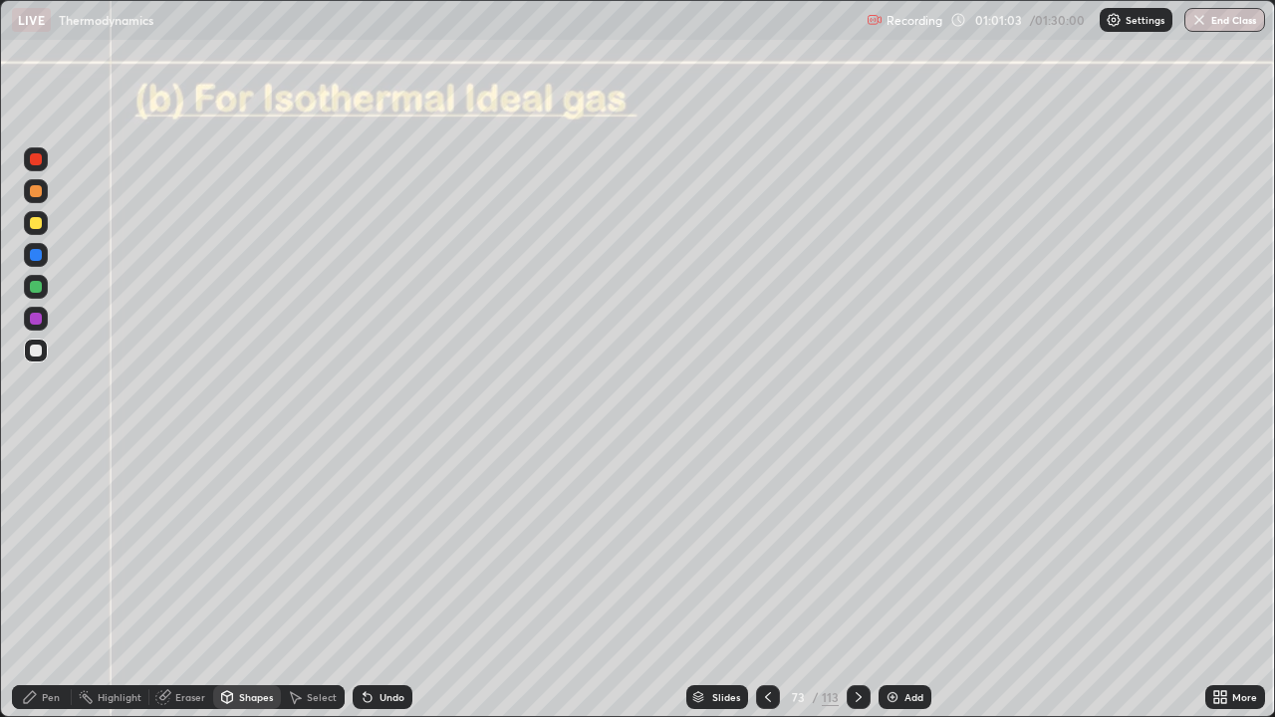
click at [58, 582] on div "Pen" at bounding box center [51, 697] width 18 height 10
click at [36, 320] on div at bounding box center [36, 319] width 12 height 12
click at [389, 582] on div "Undo" at bounding box center [391, 697] width 25 height 10
click at [40, 582] on div "Pen" at bounding box center [42, 697] width 60 height 24
click at [43, 348] on div at bounding box center [36, 351] width 24 height 24
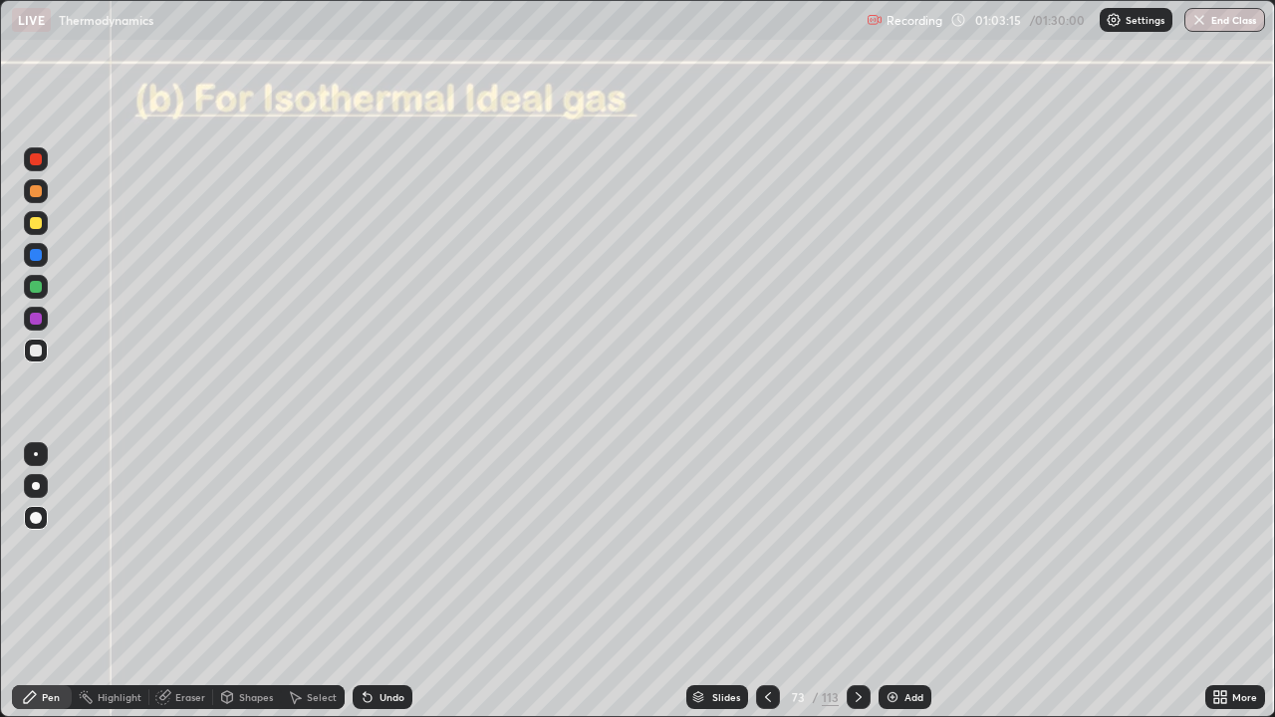
click at [382, 582] on div "Undo" at bounding box center [391, 697] width 25 height 10
click at [385, 582] on div "Undo" at bounding box center [391, 697] width 25 height 10
click at [390, 582] on div "Undo" at bounding box center [391, 697] width 25 height 10
click at [385, 582] on div "Undo" at bounding box center [383, 697] width 60 height 24
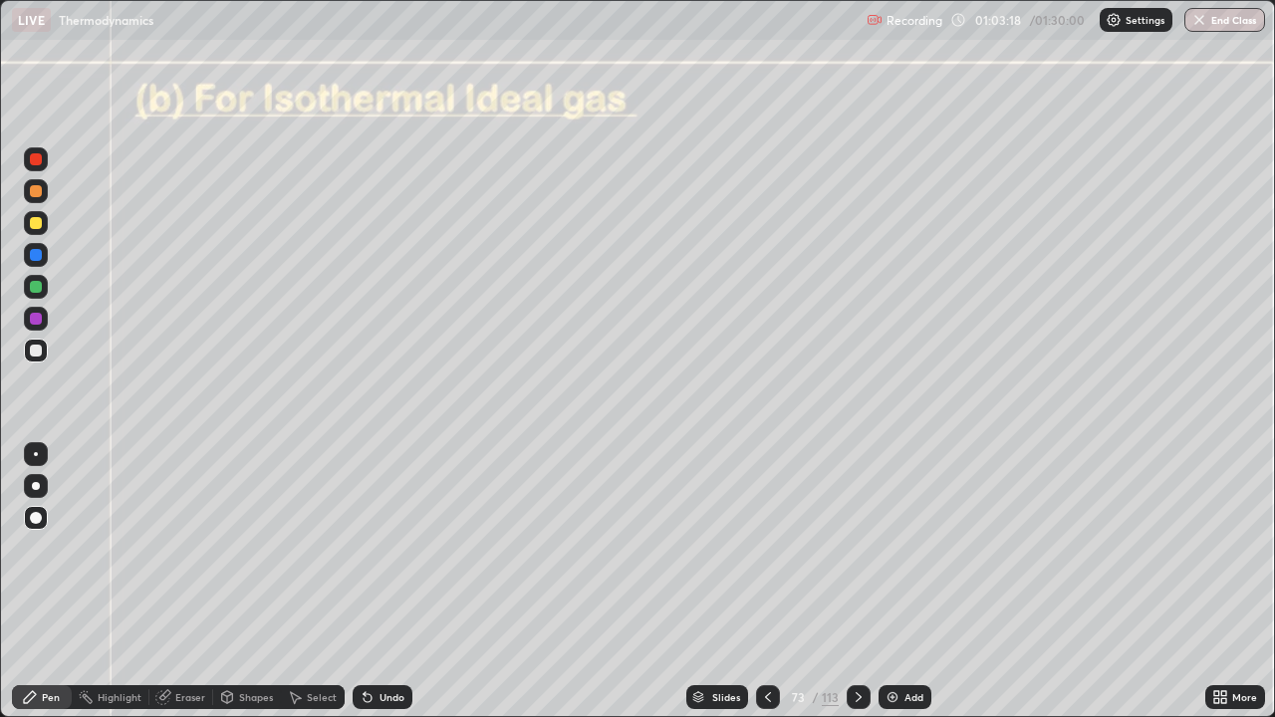
click at [392, 582] on div "Undo" at bounding box center [391, 697] width 25 height 10
click at [860, 582] on icon at bounding box center [859, 697] width 16 height 16
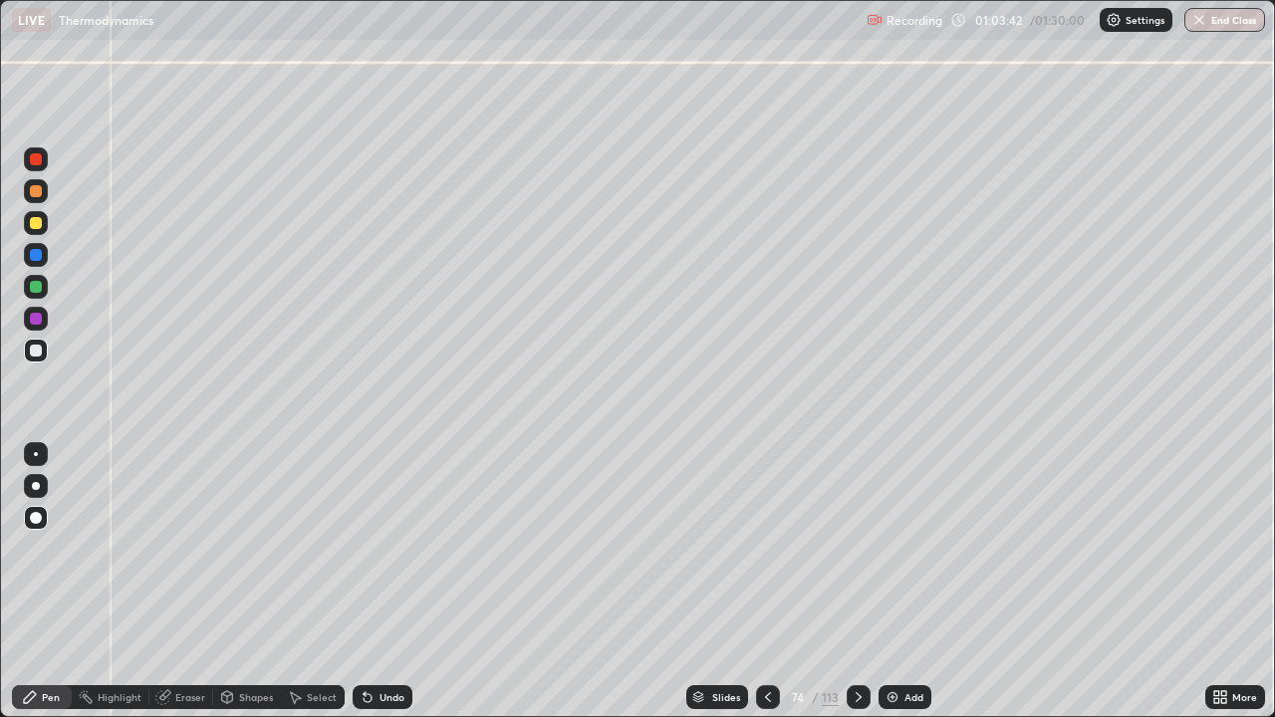
click at [41, 354] on div at bounding box center [36, 351] width 12 height 12
click at [36, 225] on div at bounding box center [36, 223] width 12 height 12
click at [380, 582] on div "Undo" at bounding box center [383, 697] width 60 height 24
click at [41, 257] on div at bounding box center [36, 255] width 12 height 12
click at [35, 222] on div at bounding box center [36, 223] width 12 height 12
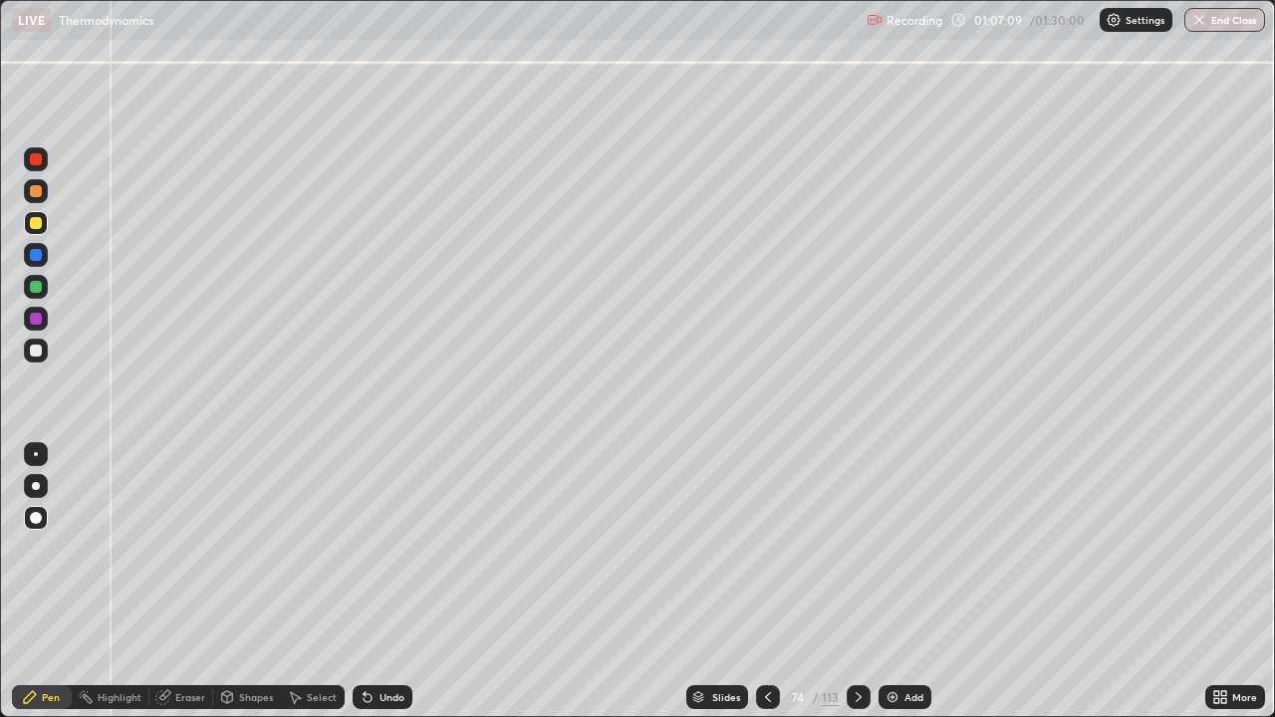
click at [375, 582] on div "Undo" at bounding box center [383, 697] width 60 height 24
click at [373, 582] on icon at bounding box center [368, 697] width 16 height 16
click at [365, 582] on icon at bounding box center [368, 698] width 8 height 8
click at [260, 582] on div "Shapes" at bounding box center [256, 697] width 34 height 10
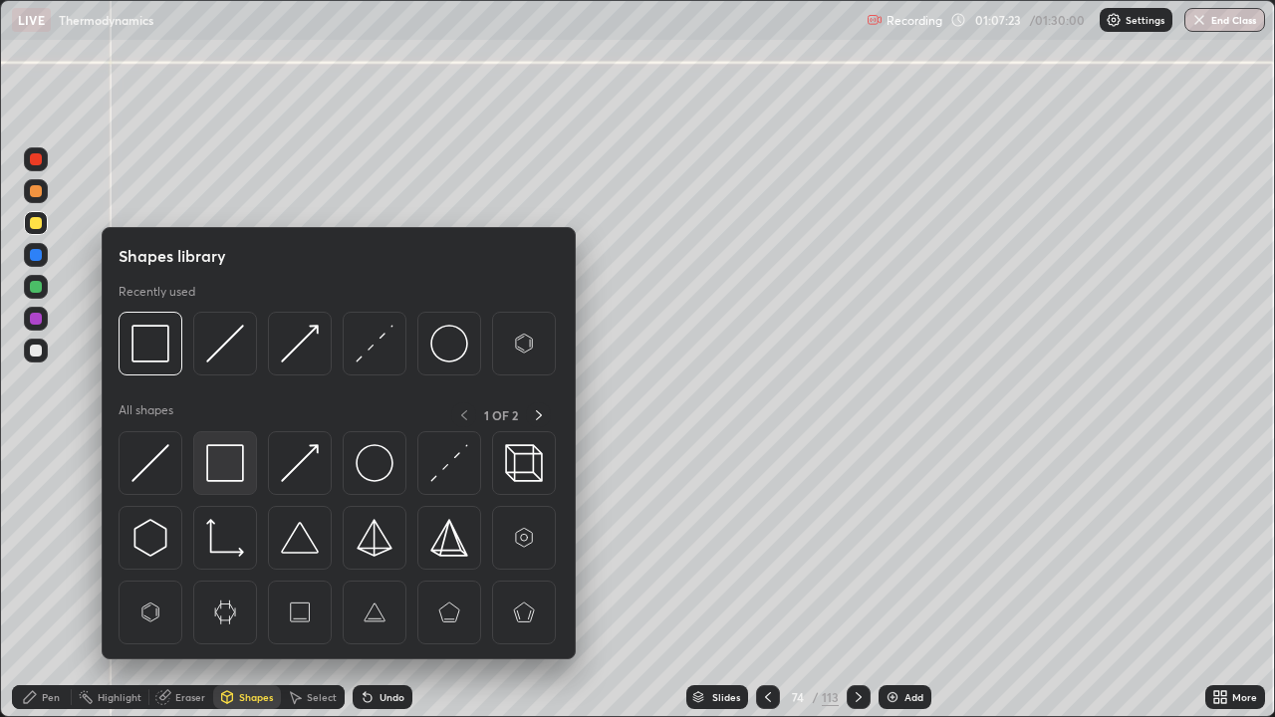
click at [219, 458] on img at bounding box center [225, 463] width 38 height 38
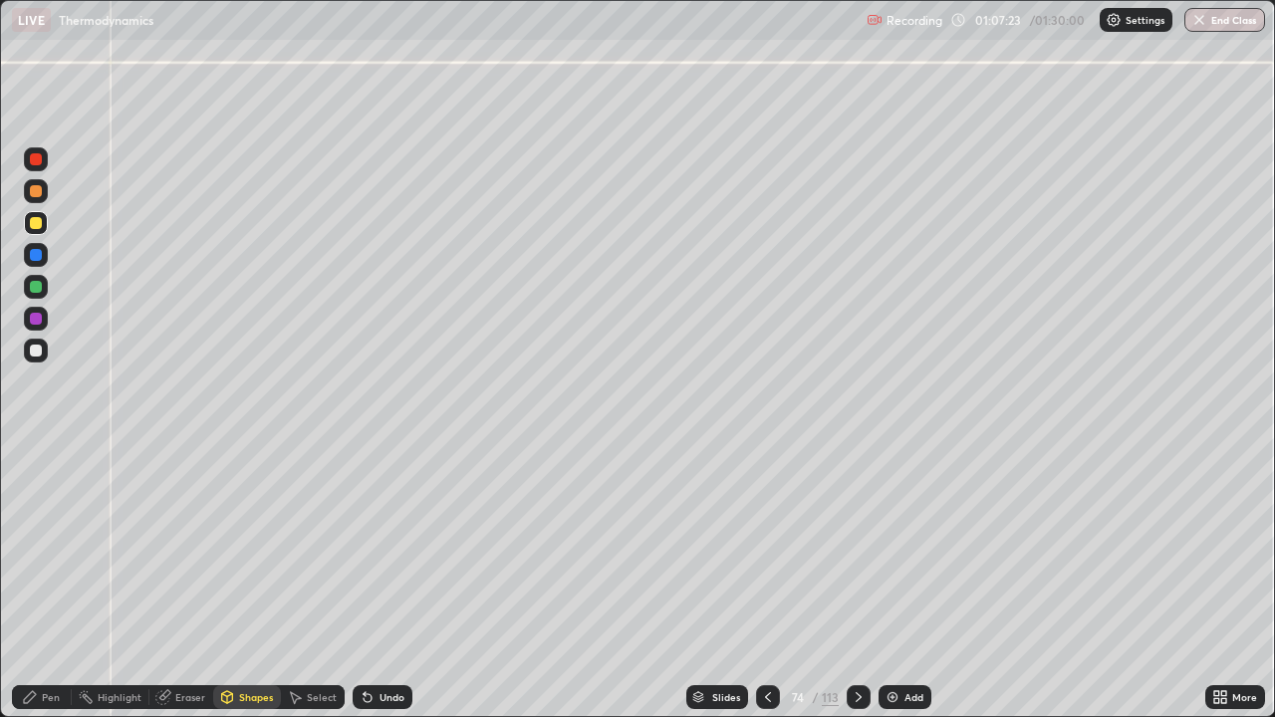
click at [31, 347] on div at bounding box center [36, 351] width 12 height 12
click at [391, 582] on div "Undo" at bounding box center [391, 697] width 25 height 10
click at [40, 582] on div "Pen" at bounding box center [42, 697] width 60 height 24
click at [43, 350] on div at bounding box center [36, 351] width 24 height 24
click at [395, 582] on div "Undo" at bounding box center [391, 697] width 25 height 10
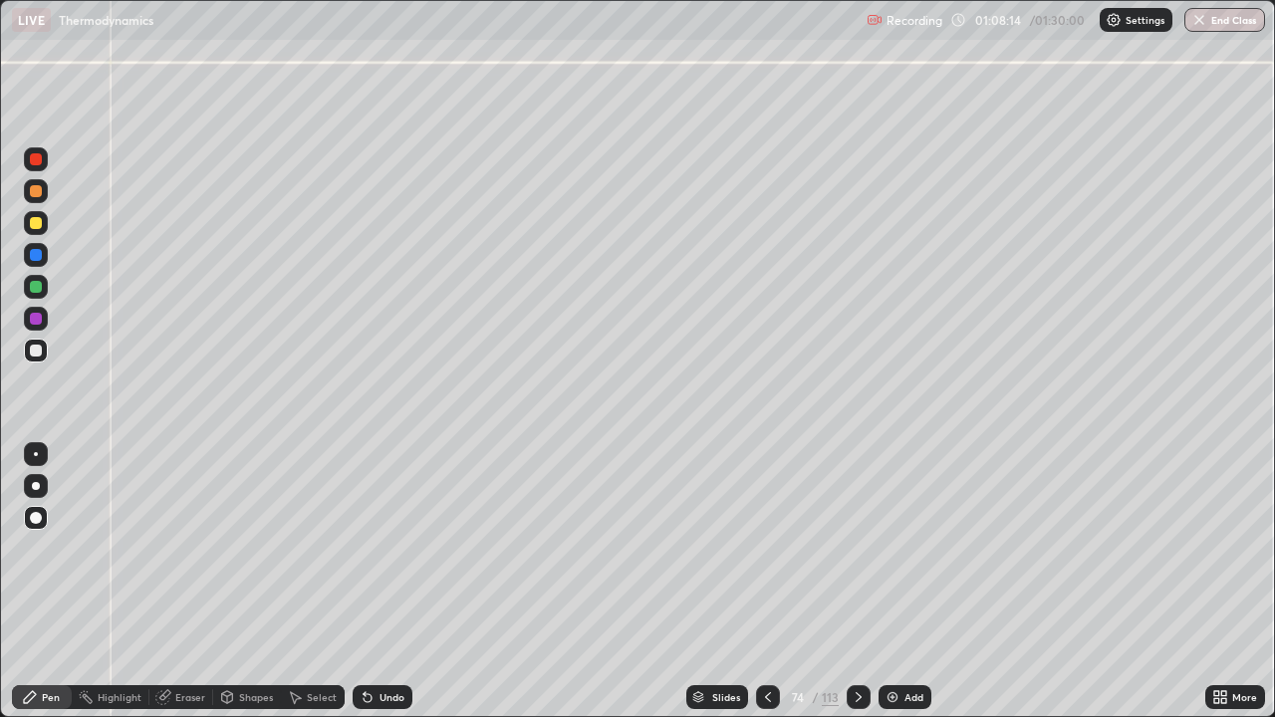
click at [395, 582] on div "Undo" at bounding box center [391, 697] width 25 height 10
click at [394, 582] on div "Undo" at bounding box center [383, 697] width 60 height 24
click at [397, 582] on div "Undo" at bounding box center [383, 697] width 60 height 24
click at [191, 582] on div "Eraser" at bounding box center [181, 697] width 64 height 24
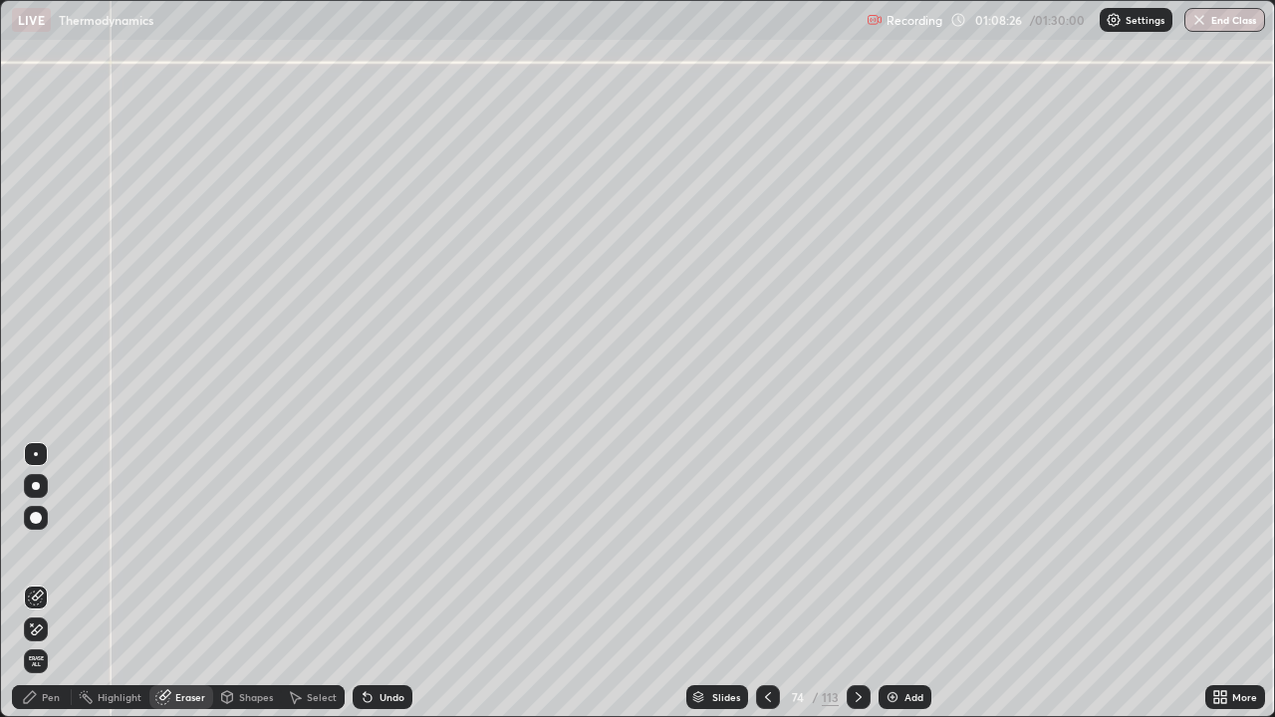
click at [32, 582] on icon at bounding box center [32, 625] width 2 height 2
click at [46, 582] on div "Pen" at bounding box center [51, 697] width 18 height 10
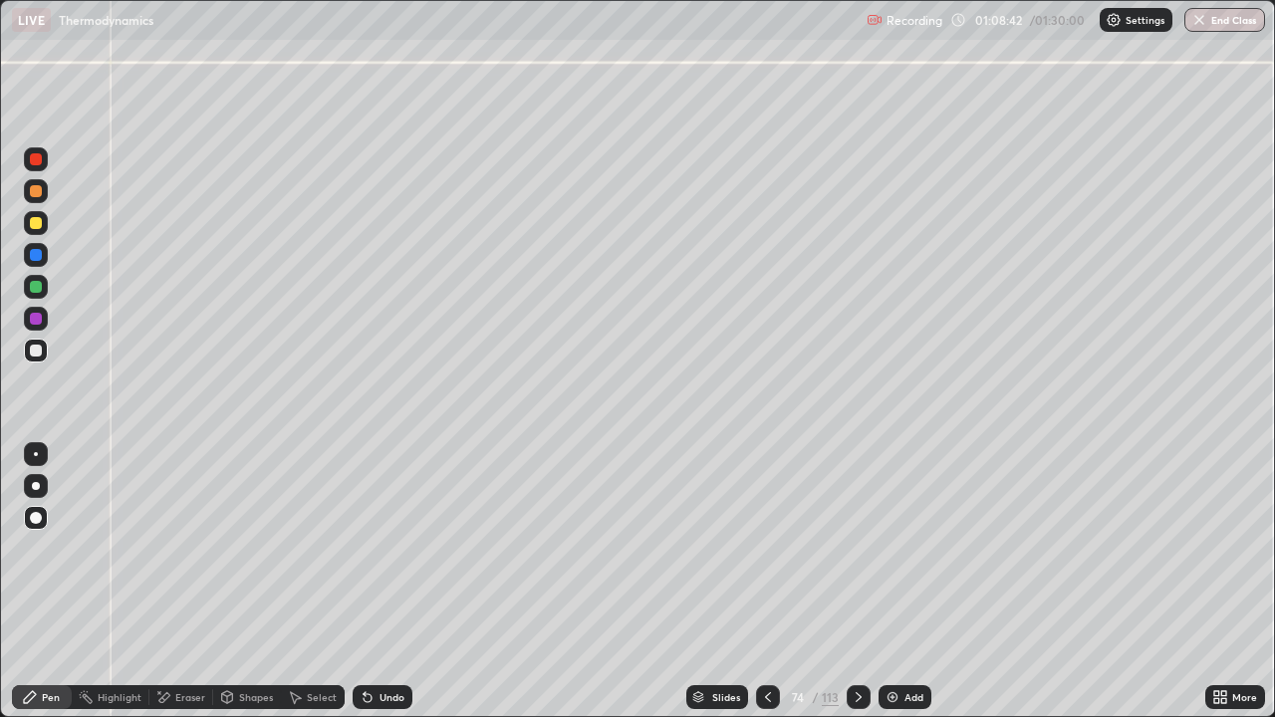
click at [33, 320] on div at bounding box center [36, 319] width 12 height 12
click at [44, 285] on div at bounding box center [36, 287] width 24 height 24
click at [43, 582] on div "Pen" at bounding box center [51, 697] width 18 height 10
click at [39, 291] on div at bounding box center [36, 287] width 12 height 12
click at [253, 582] on div "Shapes" at bounding box center [256, 697] width 34 height 10
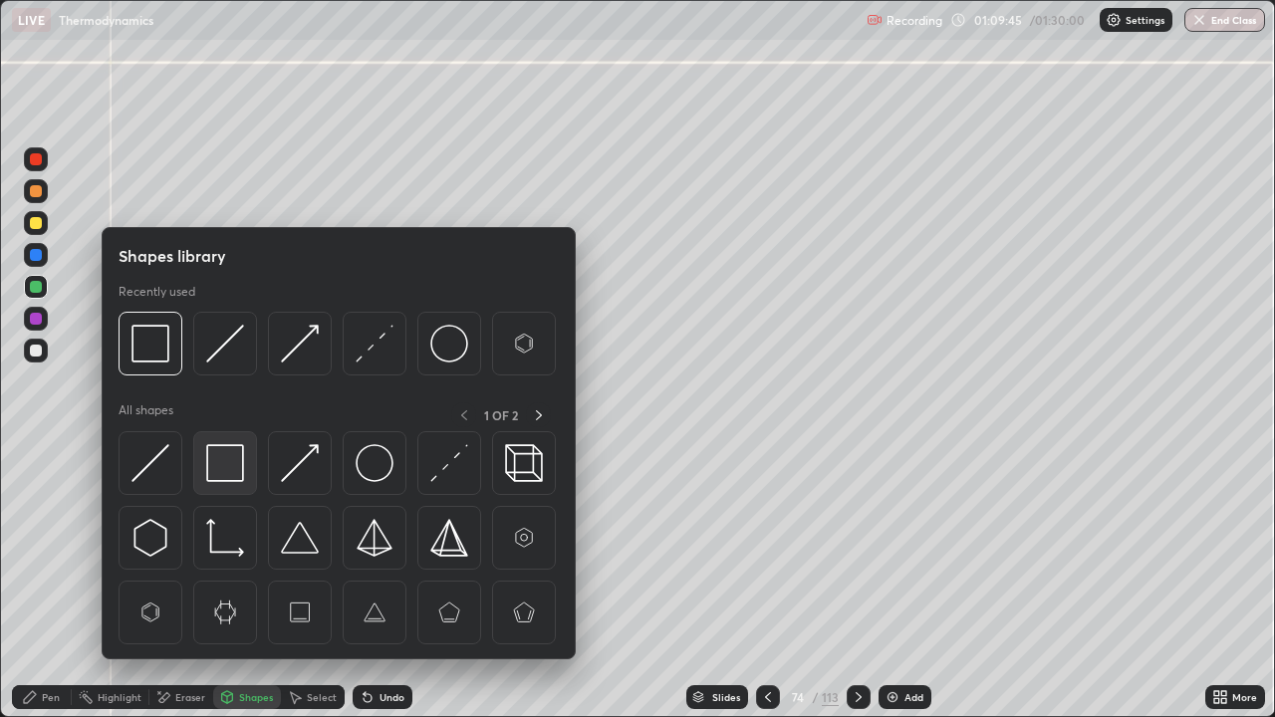
click at [219, 461] on img at bounding box center [225, 463] width 38 height 38
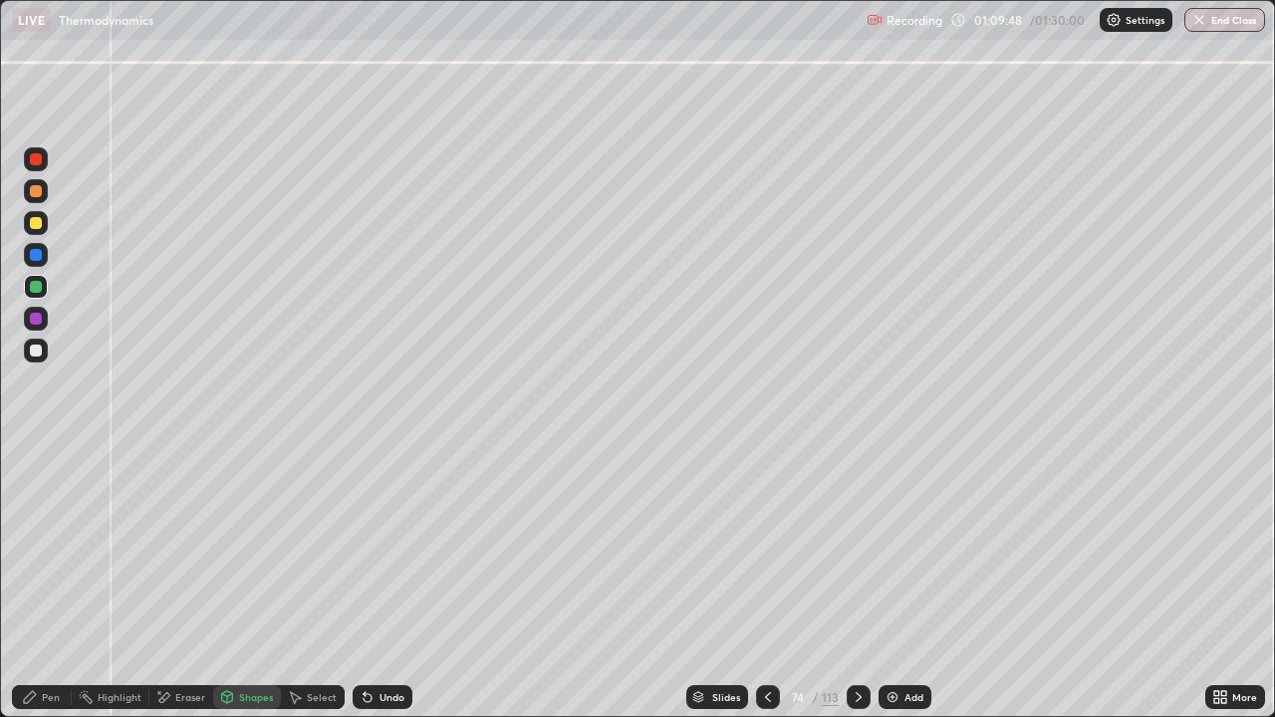
click at [388, 582] on div "Undo" at bounding box center [391, 697] width 25 height 10
click at [51, 582] on div "Pen" at bounding box center [51, 697] width 18 height 10
click at [38, 521] on div at bounding box center [36, 518] width 12 height 12
click at [855, 582] on icon at bounding box center [859, 697] width 16 height 16
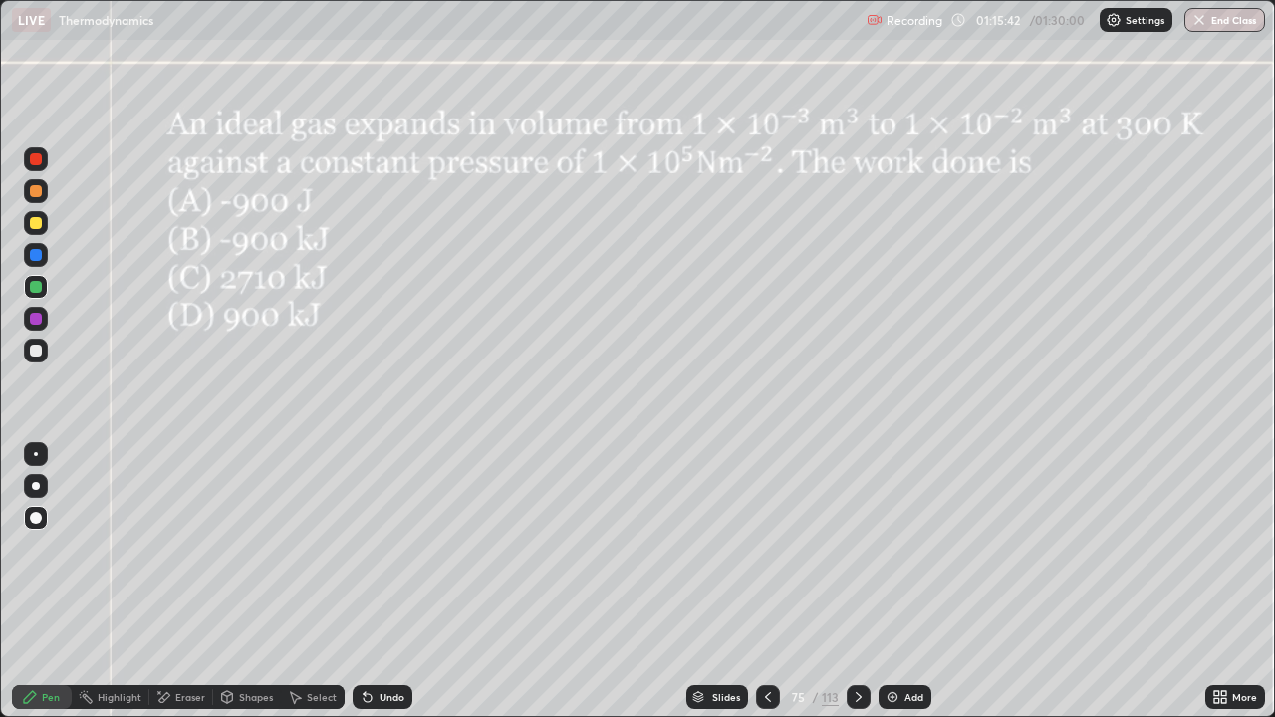
click at [36, 193] on div at bounding box center [36, 191] width 12 height 12
click at [251, 582] on div "Shapes" at bounding box center [256, 697] width 34 height 10
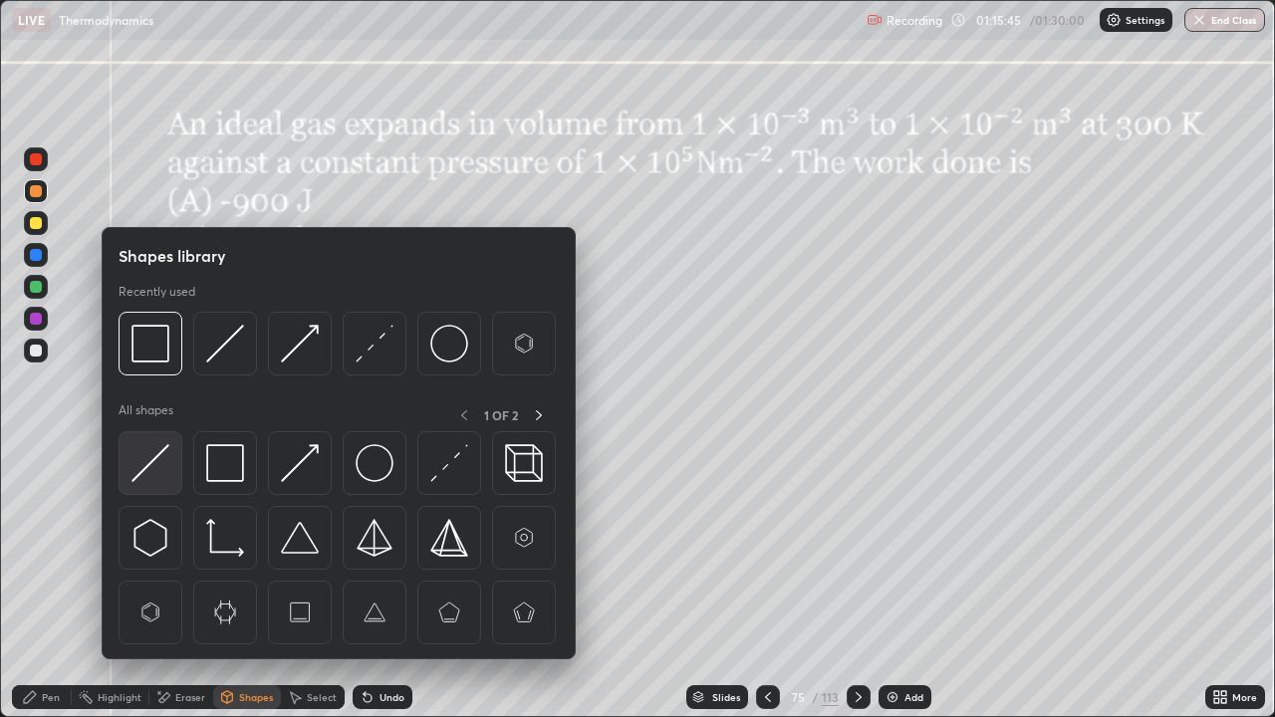
click at [163, 460] on img at bounding box center [150, 463] width 38 height 38
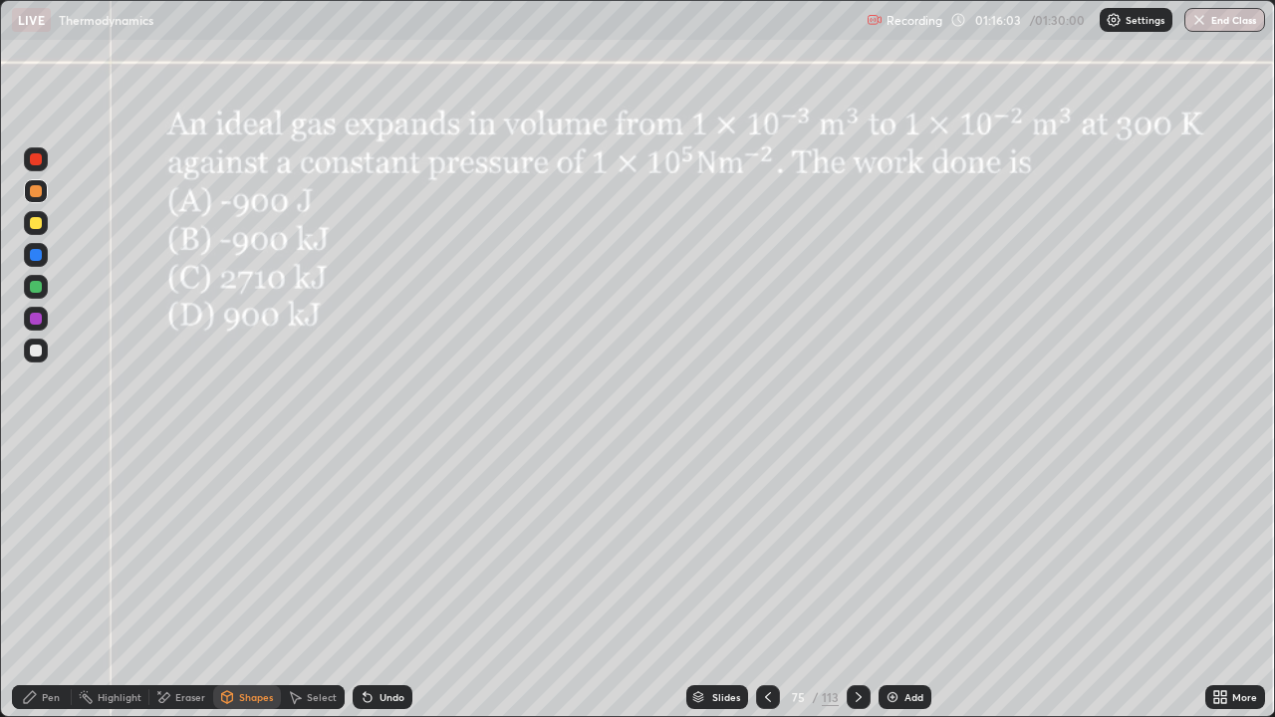
click at [44, 162] on div at bounding box center [36, 159] width 24 height 24
click at [46, 354] on div at bounding box center [36, 351] width 24 height 24
click at [38, 582] on div "Pen" at bounding box center [42, 697] width 60 height 24
click at [47, 249] on div at bounding box center [36, 255] width 24 height 24
click at [857, 582] on icon at bounding box center [859, 697] width 16 height 16
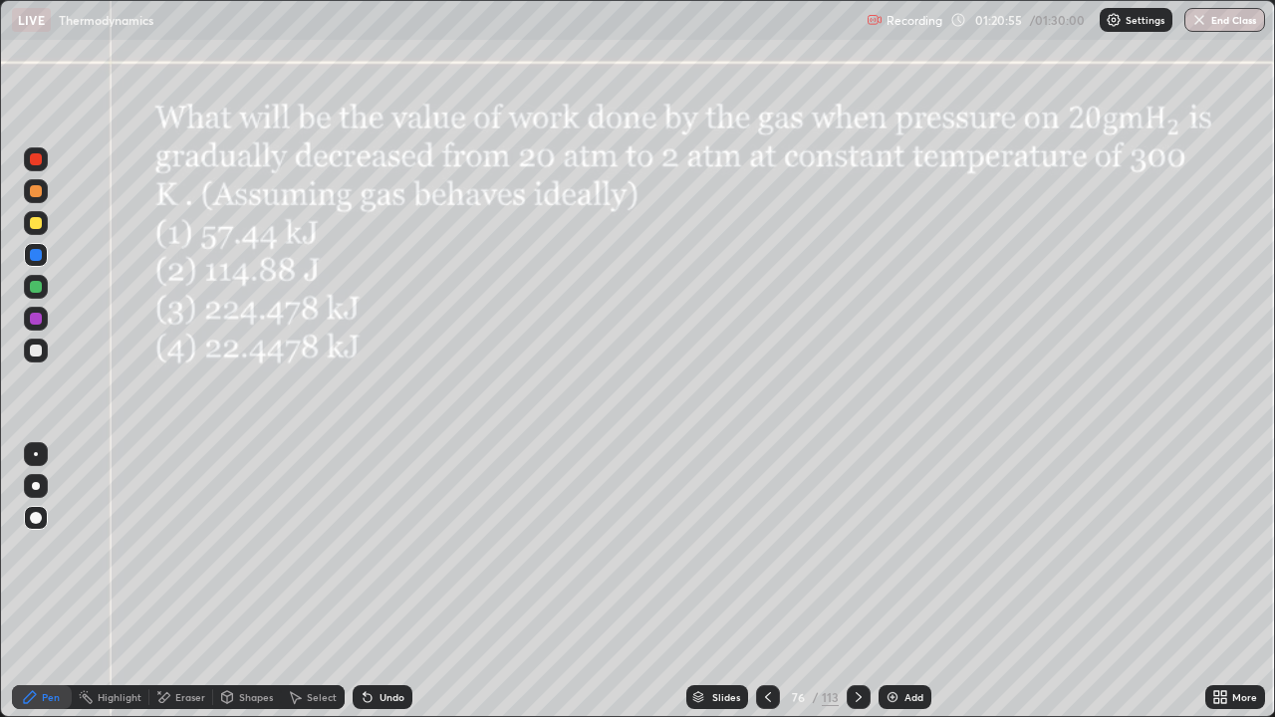
click at [31, 161] on div at bounding box center [36, 159] width 12 height 12
click at [249, 582] on div "Shapes" at bounding box center [256, 697] width 34 height 10
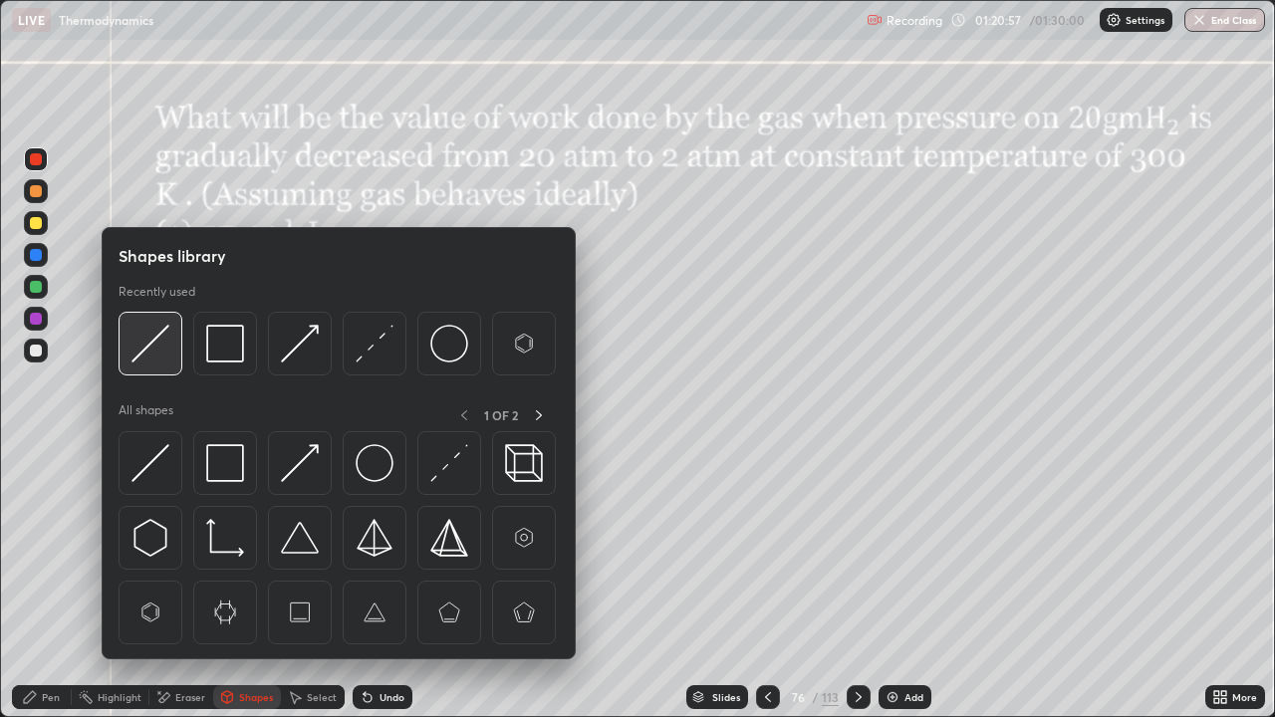
click at [158, 335] on img at bounding box center [150, 344] width 38 height 38
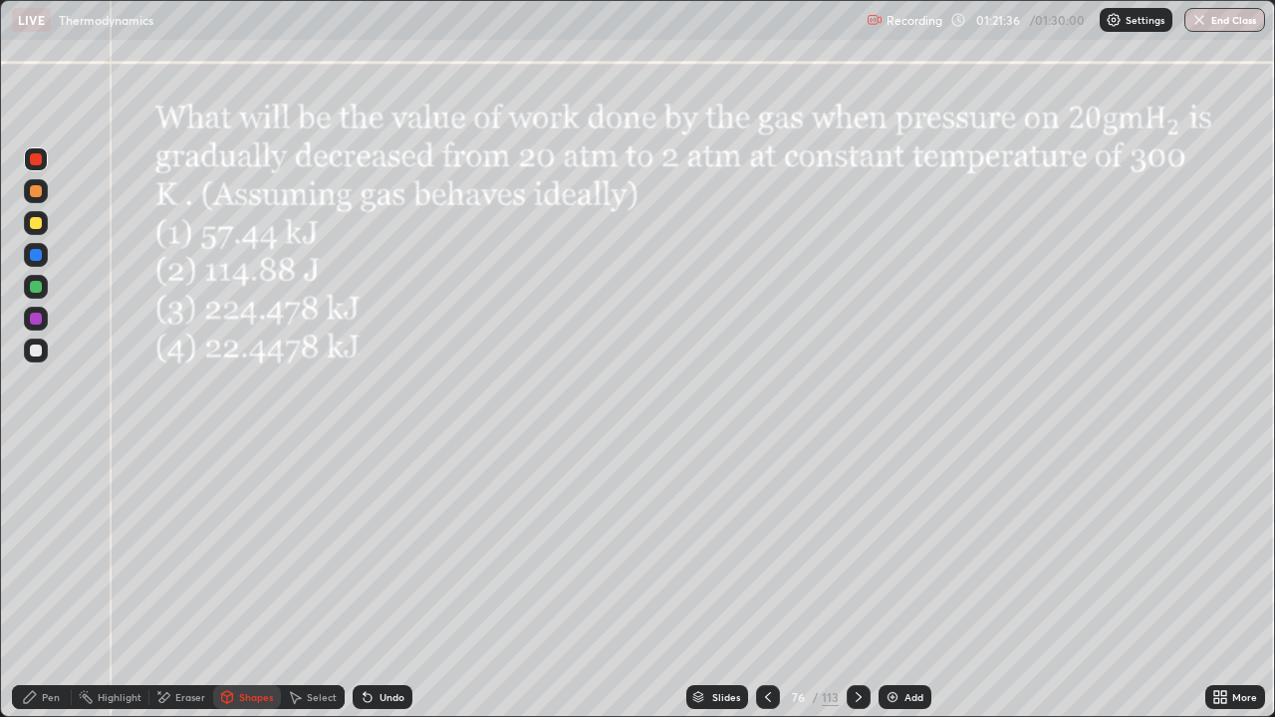
click at [37, 351] on div at bounding box center [36, 351] width 12 height 12
click at [51, 582] on div "Pen" at bounding box center [51, 697] width 18 height 10
click at [40, 226] on div at bounding box center [36, 223] width 12 height 12
click at [375, 582] on div "Undo" at bounding box center [383, 697] width 60 height 24
click at [34, 319] on div at bounding box center [36, 319] width 12 height 12
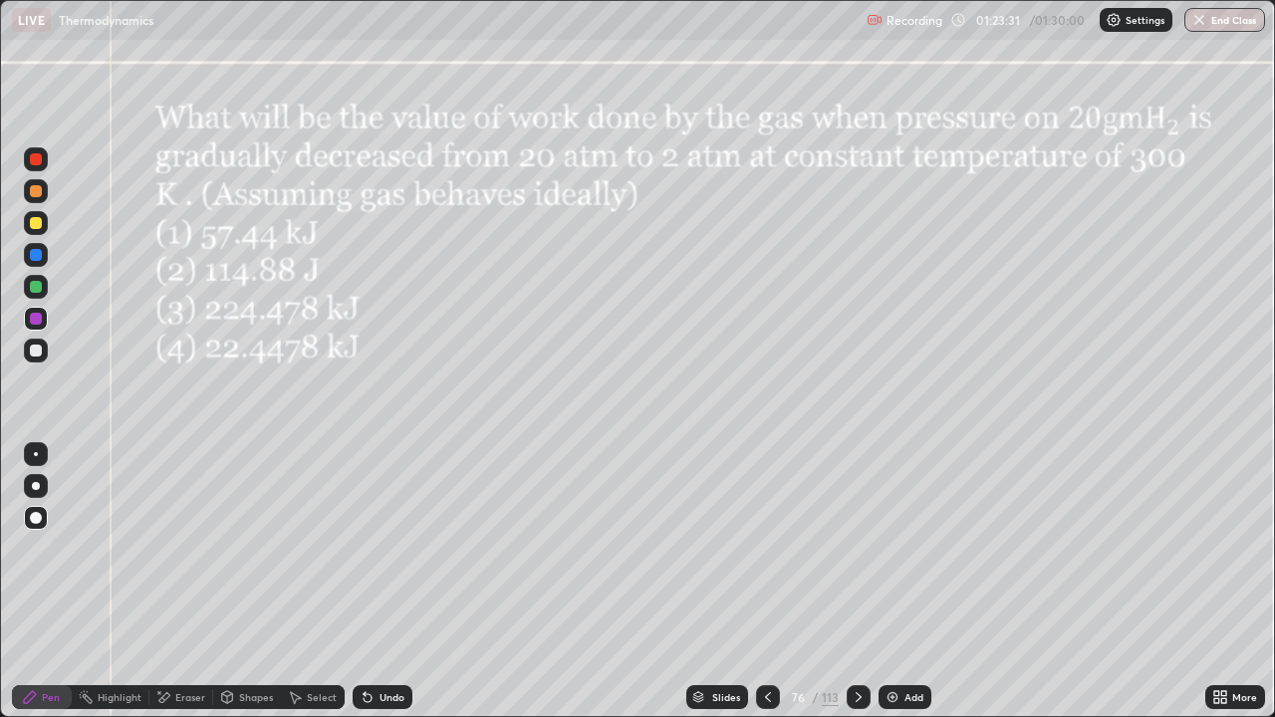
click at [31, 350] on div at bounding box center [36, 351] width 12 height 12
click at [28, 292] on div at bounding box center [36, 287] width 24 height 24
click at [1228, 26] on button "End Class" at bounding box center [1225, 20] width 79 height 24
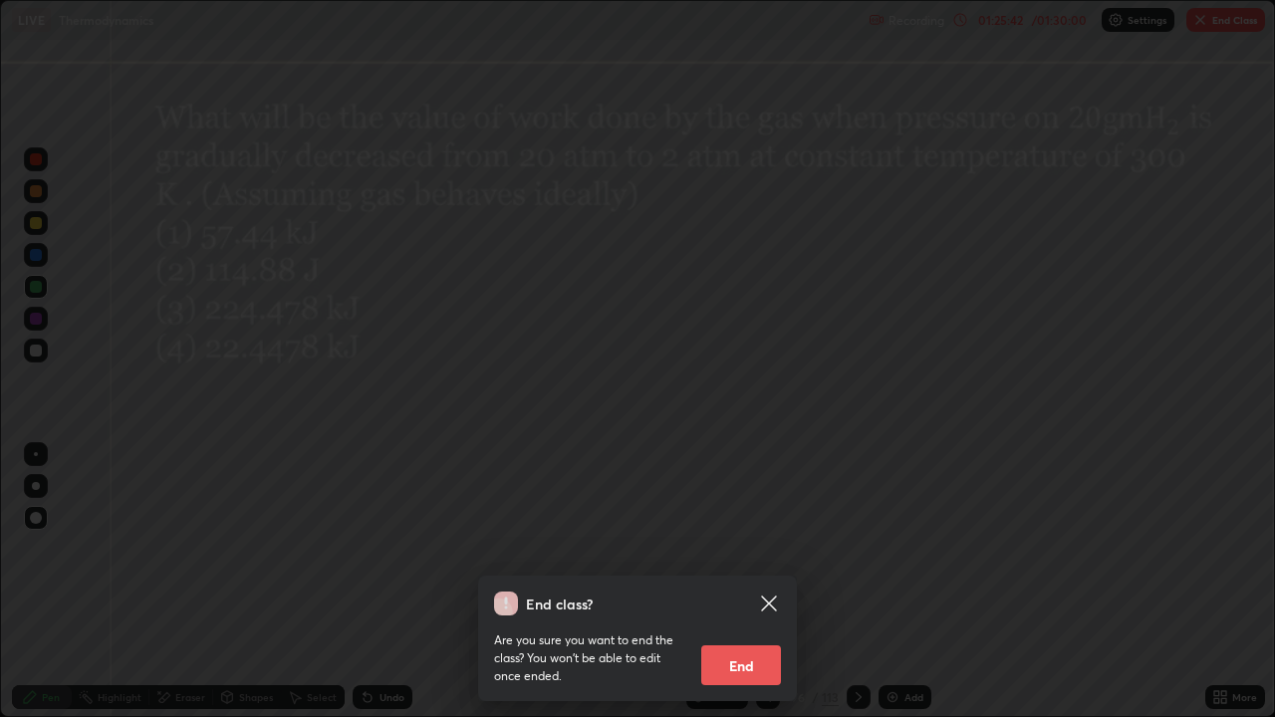
click at [756, 582] on button "End" at bounding box center [741, 665] width 80 height 40
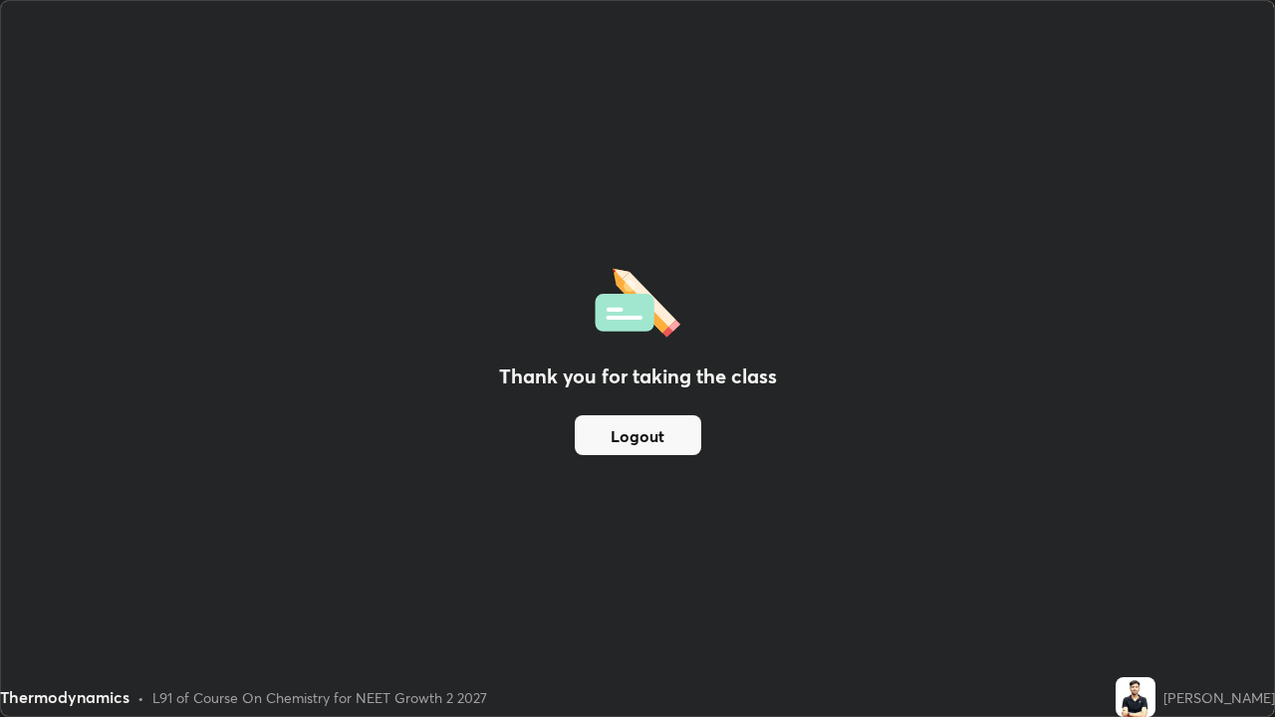
click at [633, 434] on button "Logout" at bounding box center [638, 435] width 126 height 40
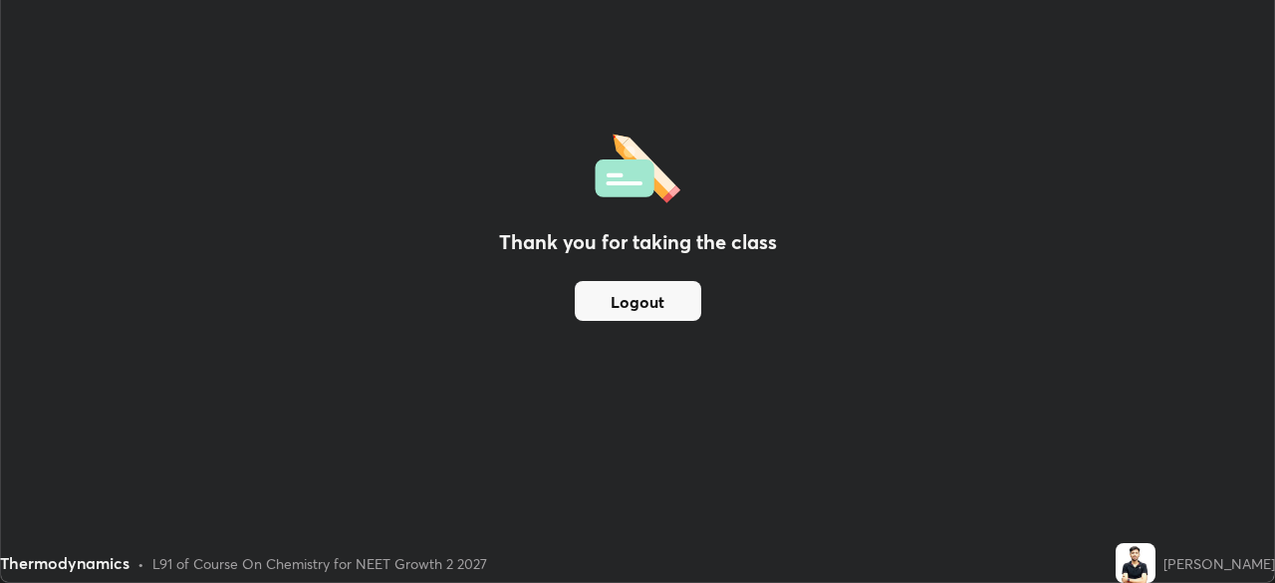
scroll to position [99022, 98330]
